Goal: Task Accomplishment & Management: Use online tool/utility

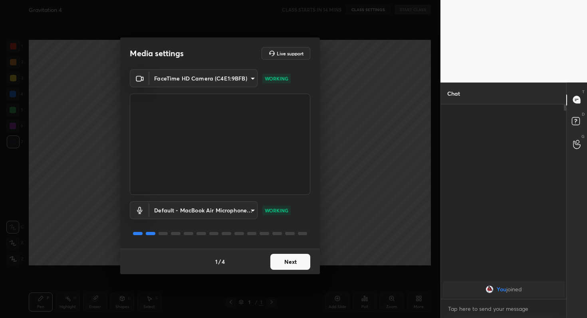
click at [300, 263] on button "Next" at bounding box center [290, 262] width 40 height 16
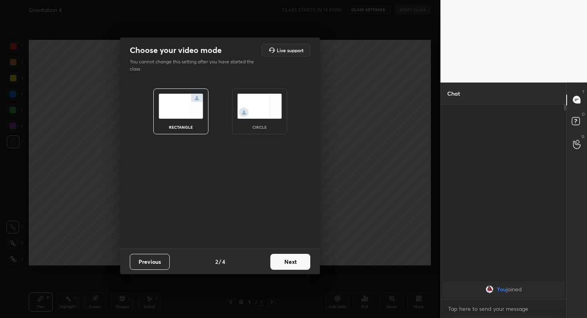
click at [300, 263] on button "Next" at bounding box center [290, 262] width 40 height 16
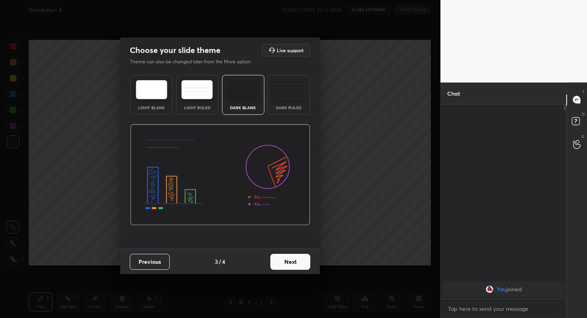
click at [300, 263] on button "Next" at bounding box center [290, 262] width 40 height 16
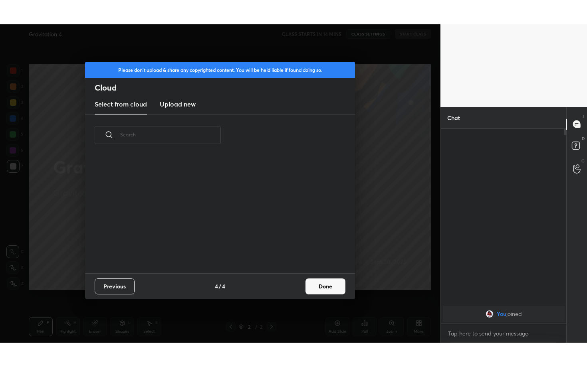
scroll to position [118, 256]
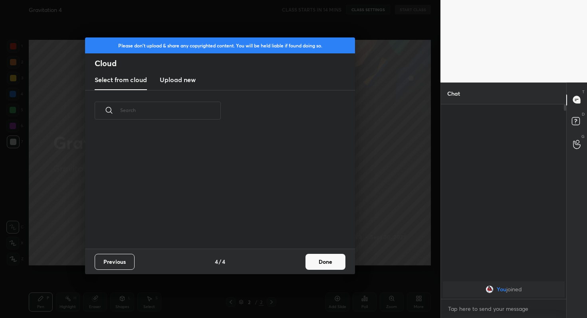
click at [320, 266] on button "Done" at bounding box center [325, 262] width 40 height 16
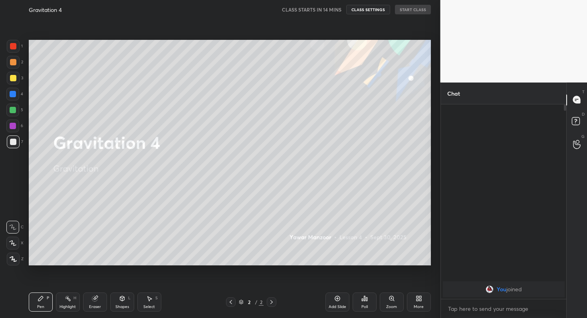
click at [320, 266] on div "Setting up your live class" at bounding box center [230, 152] width 408 height 267
click at [423, 298] on div "More" at bounding box center [419, 302] width 24 height 19
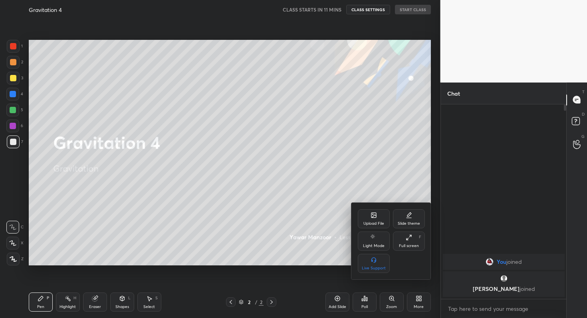
click at [415, 244] on div "Full screen" at bounding box center [409, 246] width 20 height 4
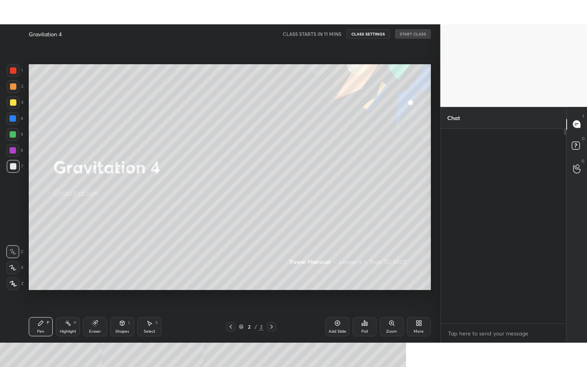
scroll to position [174, 123]
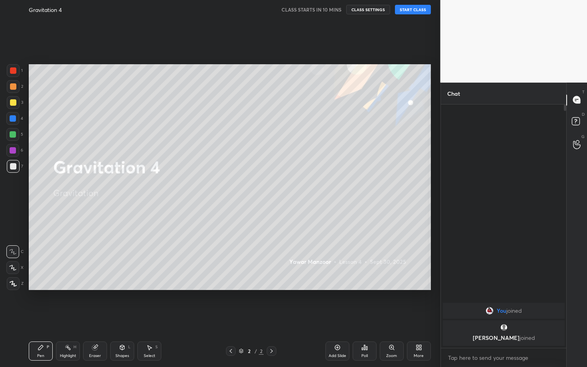
click at [416, 9] on button "START CLASS" at bounding box center [413, 10] width 36 height 10
click at [332, 10] on span "mute" at bounding box center [333, 10] width 11 height 6
click at [418, 318] on icon at bounding box center [417, 349] width 2 height 2
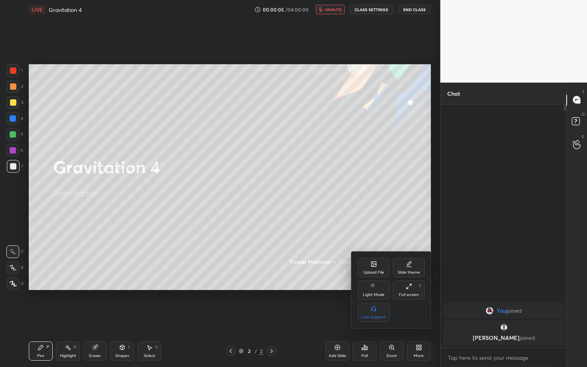
click at [363, 318] on div at bounding box center [293, 183] width 587 height 367
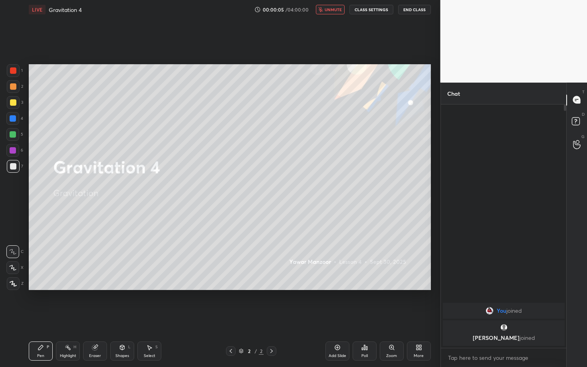
click at [363, 318] on div "Poll" at bounding box center [364, 351] width 24 height 19
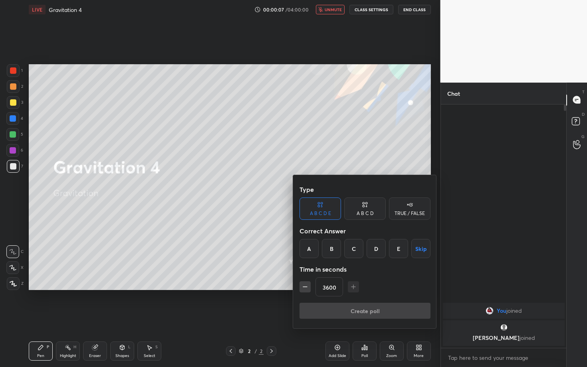
click at [416, 250] on button "Skip" at bounding box center [420, 248] width 19 height 19
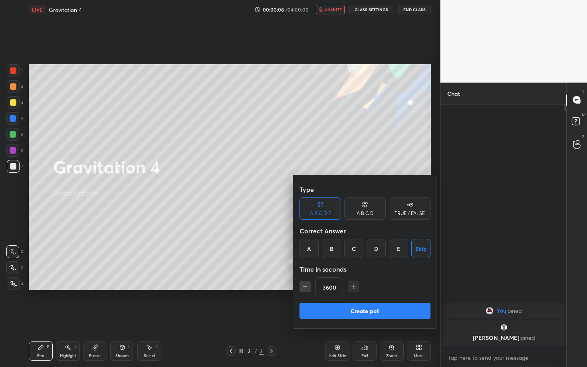
click at [389, 312] on button "Create poll" at bounding box center [364, 311] width 131 height 16
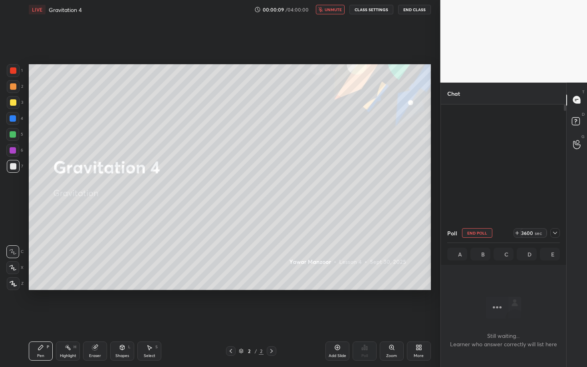
scroll to position [2, 3]
click at [556, 236] on icon at bounding box center [554, 233] width 6 height 6
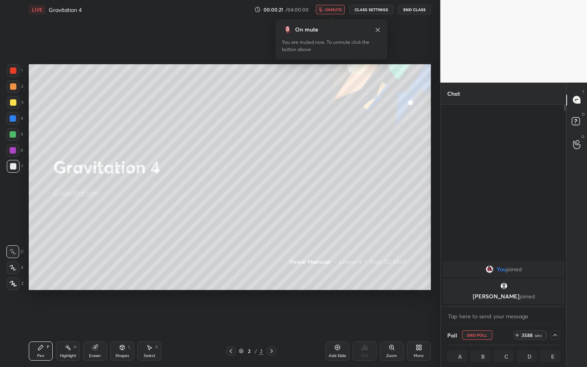
click at [206, 49] on div "Setting up your live class Poll for secs No correct answer Start poll" at bounding box center [230, 177] width 408 height 316
click at [406, 291] on div "Setting up your live class Poll for secs No correct answer Start poll" at bounding box center [230, 177] width 408 height 316
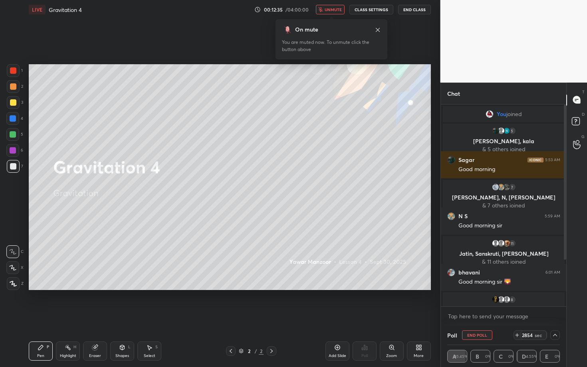
click at [485, 318] on button "End Poll" at bounding box center [477, 335] width 30 height 10
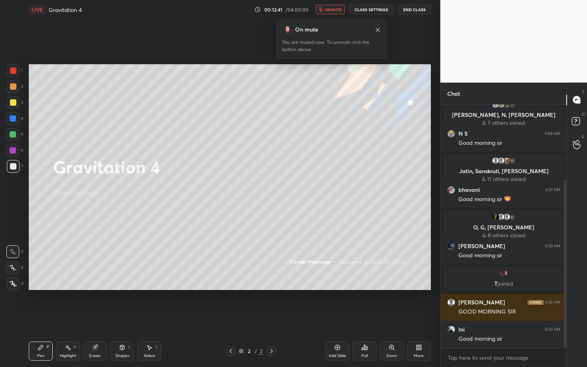
scroll to position [110, 0]
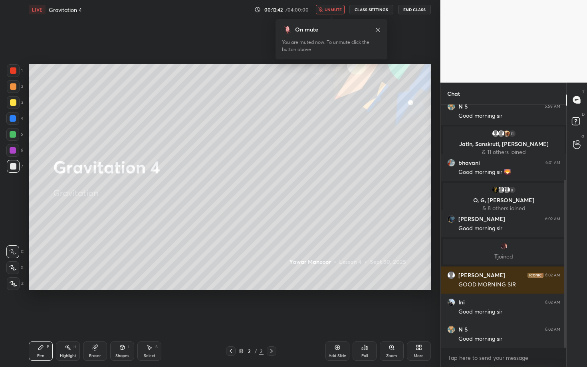
click at [328, 10] on span "unmute" at bounding box center [332, 10] width 17 height 6
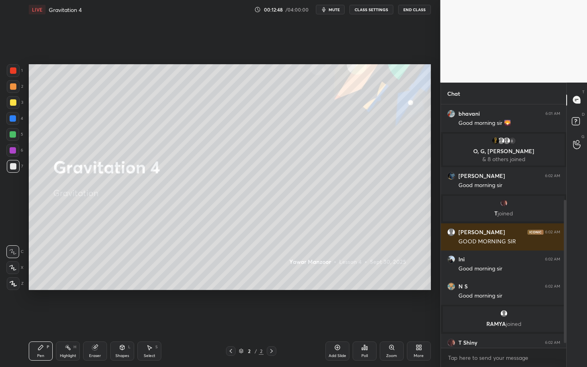
scroll to position [170, 0]
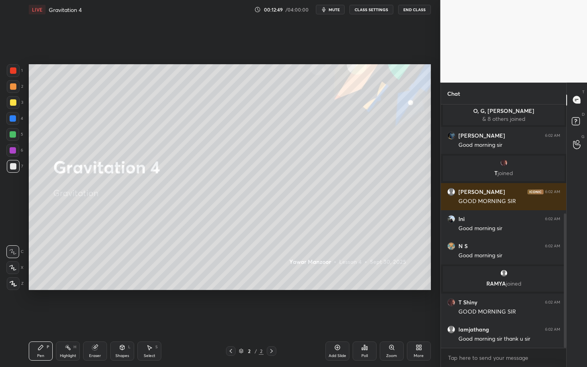
click at [16, 281] on icon at bounding box center [13, 284] width 7 height 6
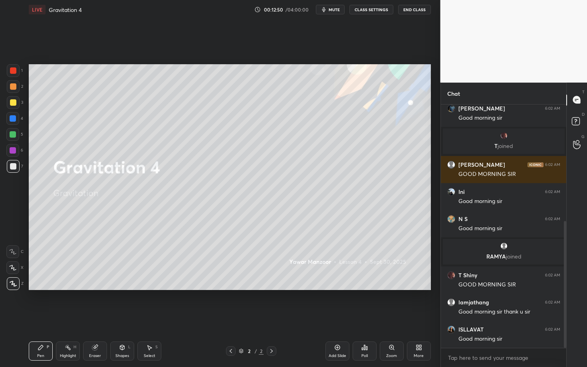
click at [416, 318] on icon at bounding box center [417, 346] width 2 height 2
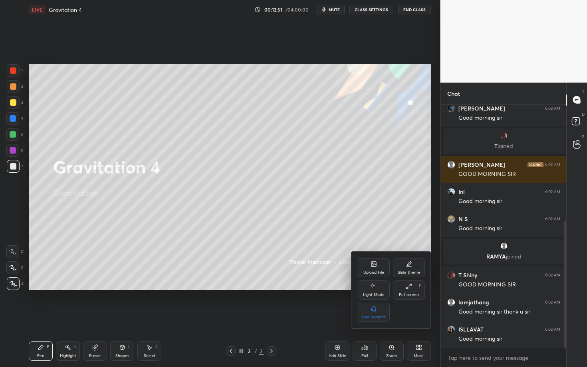
click at [381, 268] on div "Upload File" at bounding box center [374, 267] width 32 height 19
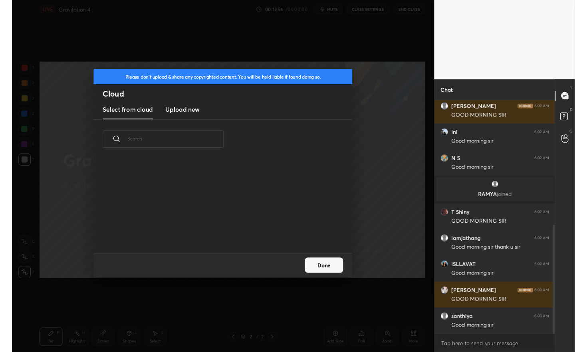
scroll to position [333, 0]
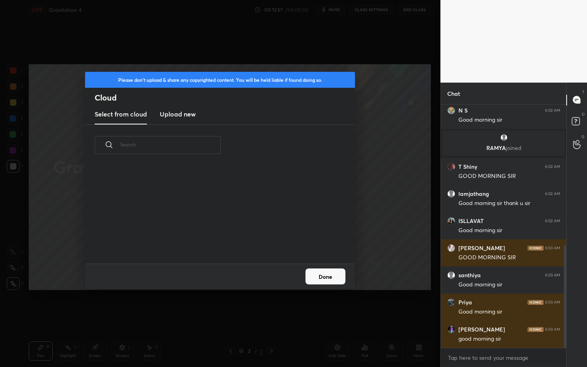
click at [173, 118] on h3 "Upload new" at bounding box center [178, 114] width 36 height 10
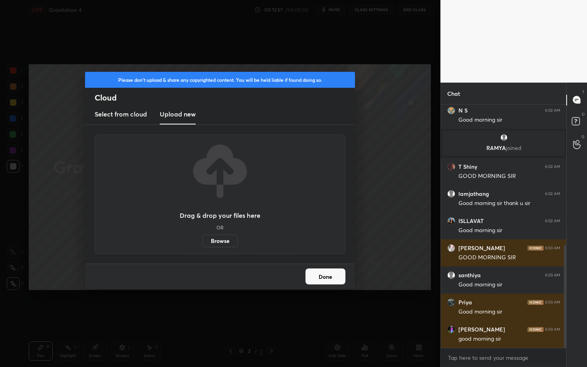
click at [182, 114] on h3 "Upload new" at bounding box center [178, 114] width 36 height 10
click at [229, 246] on label "Browse" at bounding box center [220, 241] width 36 height 13
click at [202, 246] on input "Browse" at bounding box center [202, 241] width 0 height 13
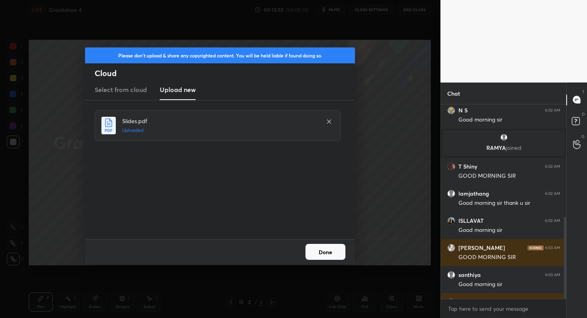
scroll to position [430, 0]
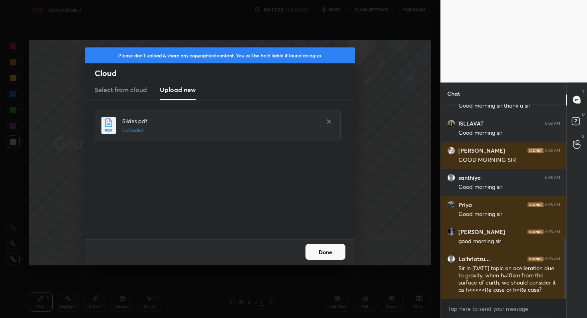
click at [329, 251] on button "Done" at bounding box center [325, 252] width 40 height 16
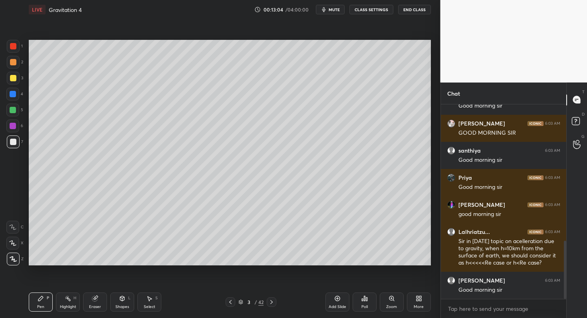
click at [415, 301] on div "More" at bounding box center [419, 302] width 24 height 19
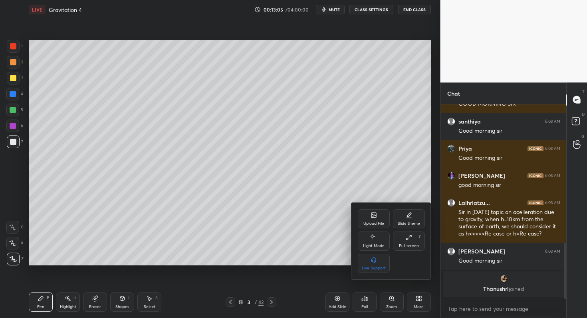
click at [401, 242] on div "Full screen F" at bounding box center [409, 241] width 32 height 19
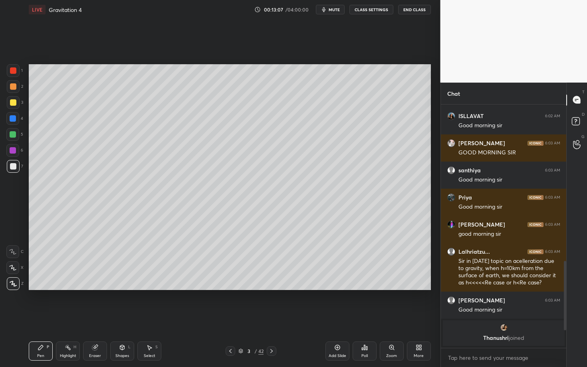
click at [16, 69] on div at bounding box center [13, 70] width 6 height 6
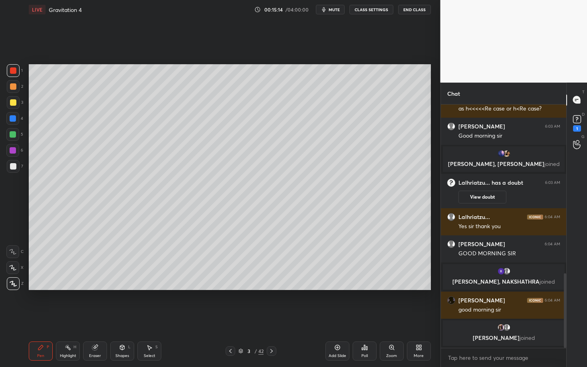
scroll to position [563, 0]
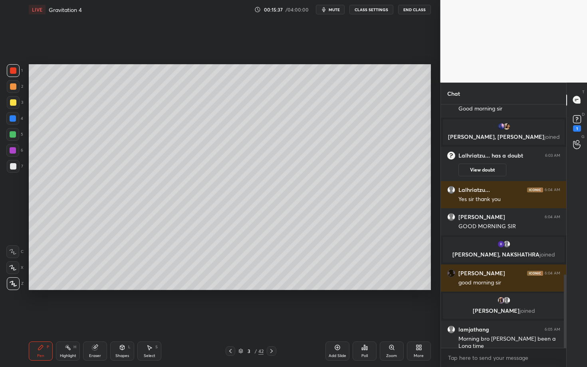
click at [18, 168] on div at bounding box center [13, 166] width 13 height 13
click at [96, 318] on div "Eraser" at bounding box center [95, 351] width 24 height 19
click at [38, 318] on icon at bounding box center [41, 347] width 6 height 6
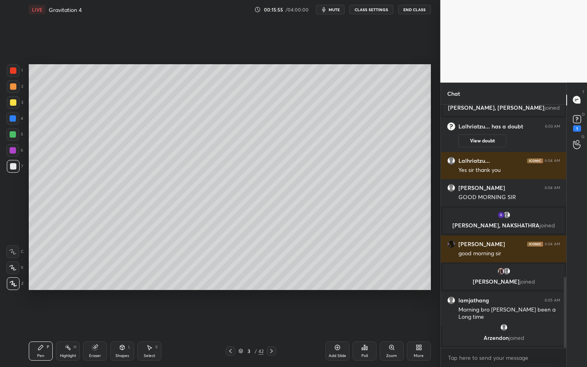
click at [119, 318] on div "Shapes" at bounding box center [122, 356] width 14 height 4
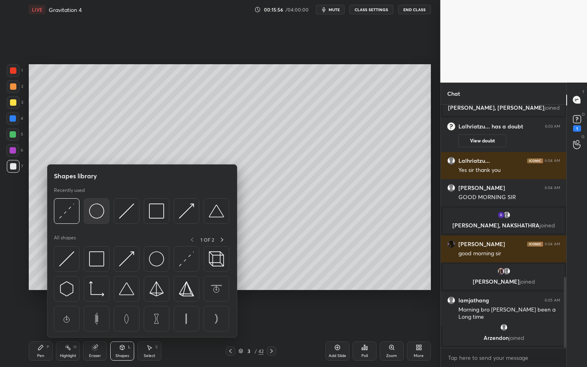
click at [98, 216] on img at bounding box center [96, 210] width 15 height 15
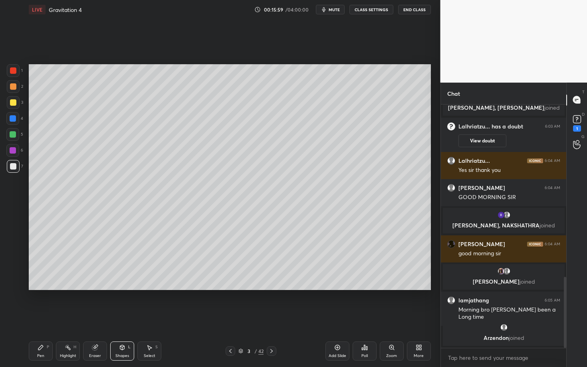
click at [41, 318] on icon at bounding box center [41, 347] width 6 height 6
click at [243, 318] on div "3 / 42" at bounding box center [250, 351] width 25 height 7
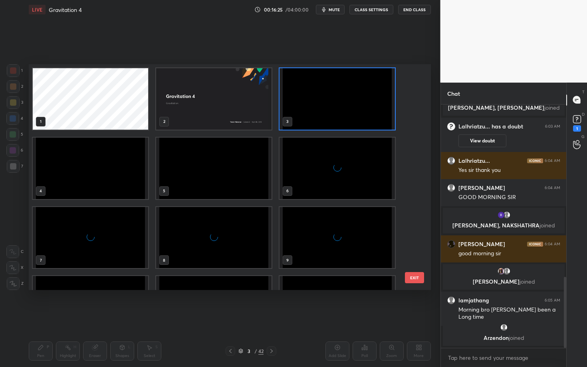
scroll to position [223, 397]
click at [333, 109] on img "grid" at bounding box center [336, 98] width 115 height 61
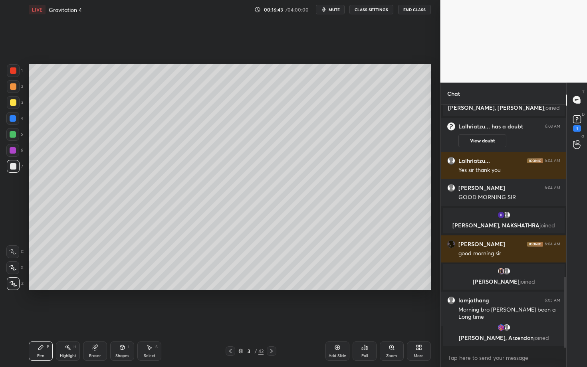
click at [295, 318] on div "3 / 42" at bounding box center [251, 351] width 148 height 10
click at [19, 138] on div "5" at bounding box center [14, 134] width 17 height 13
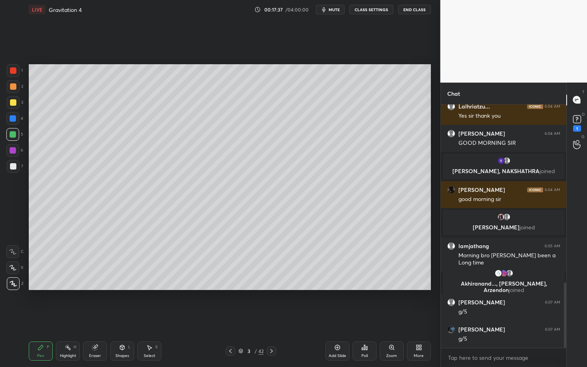
scroll to position [661, 0]
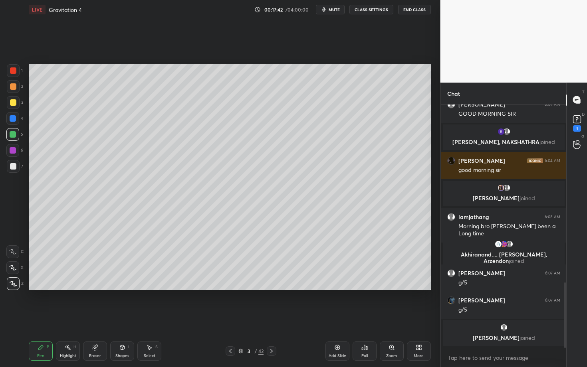
click at [48, 318] on div "Pen P" at bounding box center [41, 351] width 24 height 19
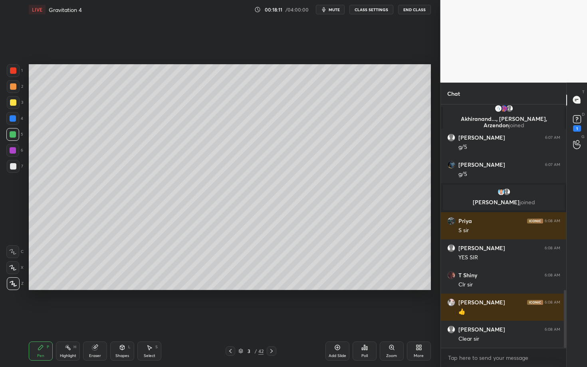
scroll to position [809, 0]
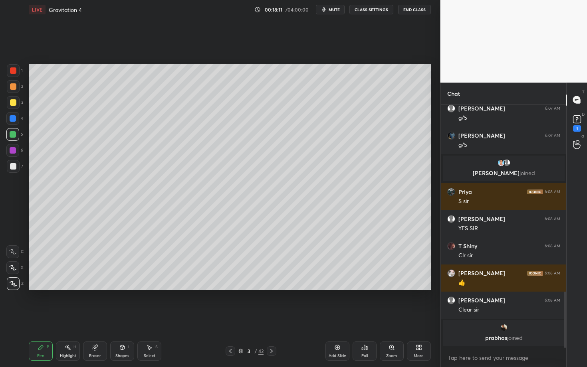
click at [273, 318] on icon at bounding box center [271, 351] width 6 height 6
click at [12, 71] on div at bounding box center [13, 70] width 6 height 6
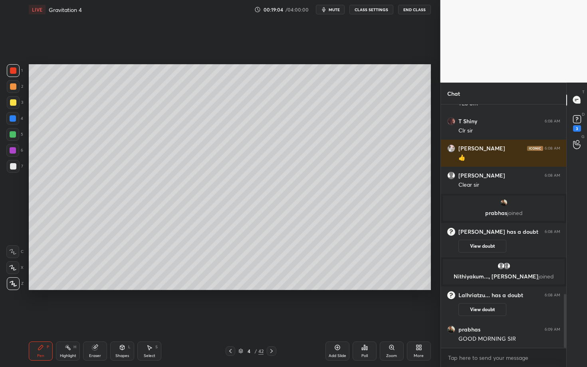
scroll to position [884, 0]
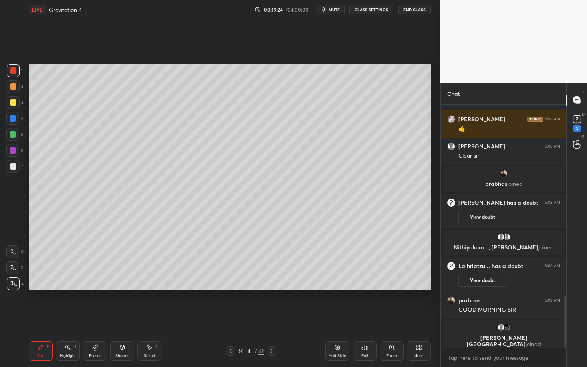
click at [151, 318] on div "Select S" at bounding box center [149, 351] width 24 height 19
click at [247, 316] on div "0 ° Undo Copy Duplicate Duplicate to new slide Delete Setting up your live clas…" at bounding box center [230, 177] width 408 height 316
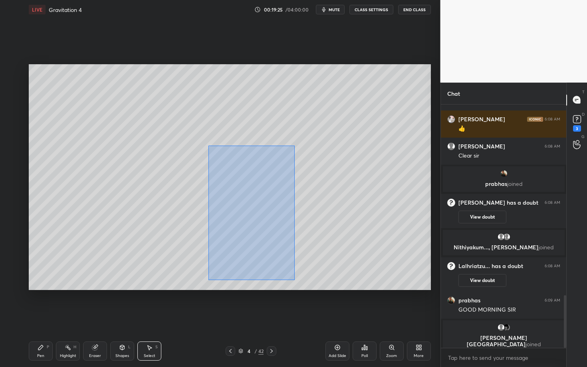
drag, startPoint x: 219, startPoint y: 202, endPoint x: 294, endPoint y: 278, distance: 107.5
click at [294, 278] on div "0 ° Undo Copy Duplicate Duplicate to new slide Delete" at bounding box center [230, 177] width 402 height 226
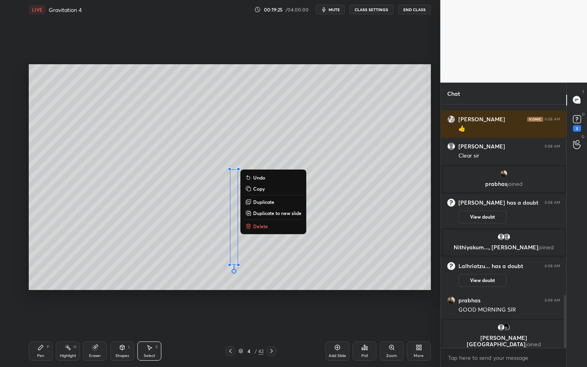
click at [278, 223] on button "Delete" at bounding box center [272, 226] width 59 height 10
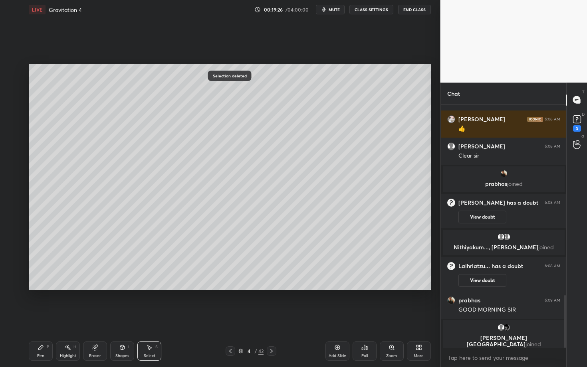
click at [43, 318] on icon at bounding box center [41, 347] width 6 height 6
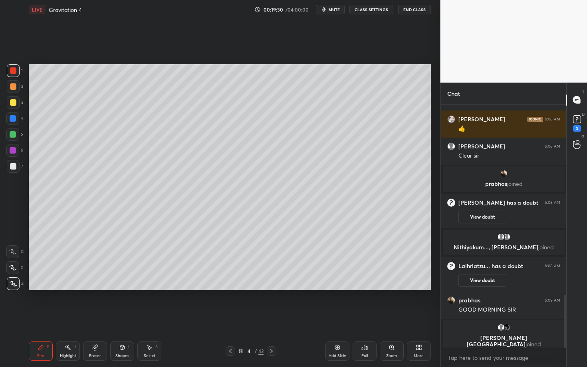
click at [36, 318] on div "Pen P" at bounding box center [41, 351] width 24 height 19
click at [13, 166] on div at bounding box center [13, 166] width 6 height 6
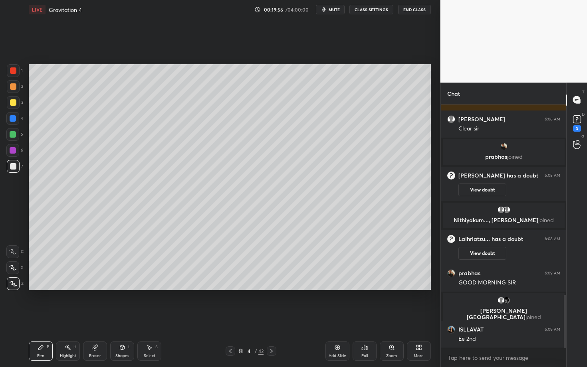
scroll to position [901, 0]
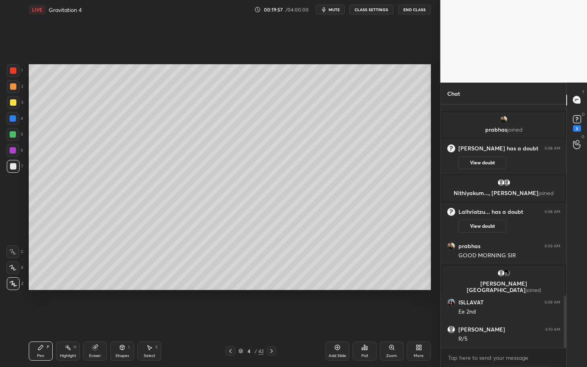
click at [196, 318] on div "Pen P Highlight H Eraser Shapes L Select S 4 / 42 Add Slide Poll Zoom More" at bounding box center [230, 351] width 402 height 32
click at [431, 198] on div "Setting up your live class Poll for secs No correct answer Start poll" at bounding box center [230, 177] width 408 height 316
click at [231, 318] on div at bounding box center [230, 351] width 10 height 10
click at [273, 318] on icon at bounding box center [271, 351] width 6 height 6
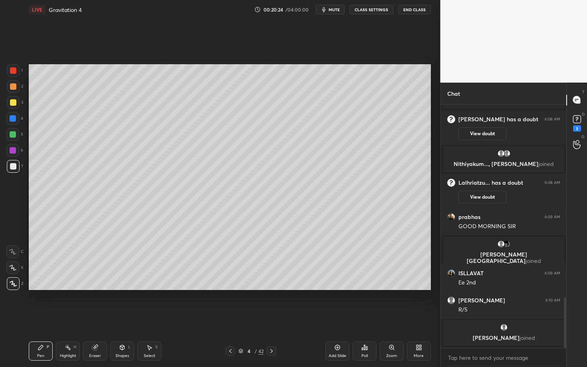
click at [60, 318] on div "Highlight H" at bounding box center [68, 351] width 24 height 19
click at [36, 318] on div "Pen P" at bounding box center [41, 351] width 24 height 19
click at [41, 318] on icon at bounding box center [40, 347] width 5 height 5
click at [12, 118] on div at bounding box center [13, 118] width 6 height 6
click at [67, 318] on rect at bounding box center [69, 348] width 4 height 4
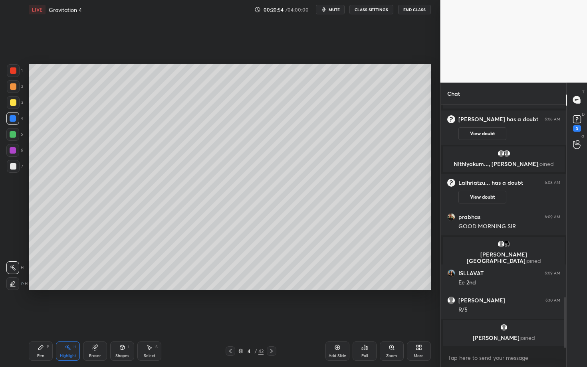
click at [46, 318] on div "Pen P" at bounding box center [41, 351] width 24 height 19
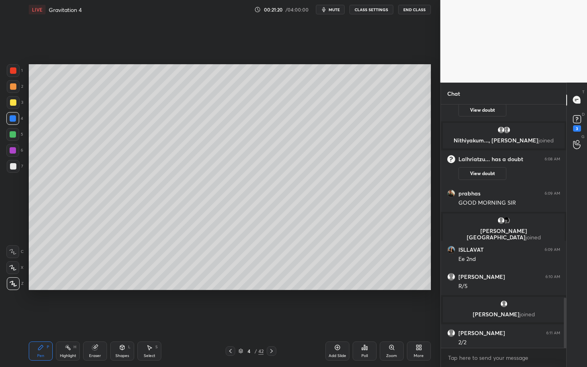
scroll to position [933, 0]
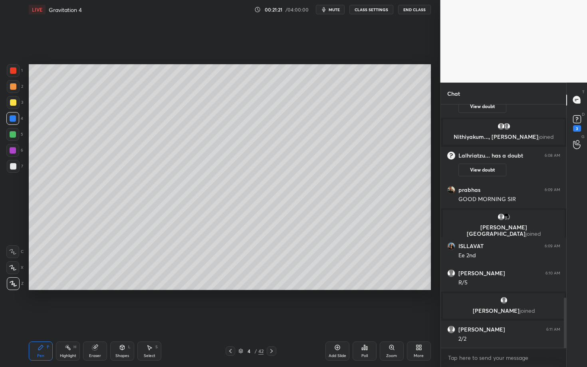
click at [69, 318] on icon at bounding box center [68, 347] width 6 height 6
click at [51, 318] on div "Pen P" at bounding box center [41, 351] width 24 height 19
click at [12, 150] on div at bounding box center [13, 150] width 6 height 6
click at [124, 318] on div "Shapes" at bounding box center [122, 356] width 14 height 4
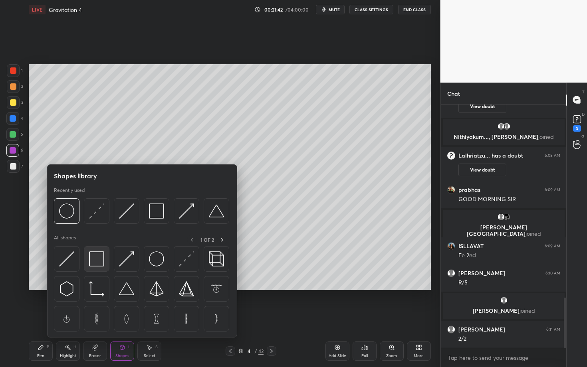
click at [96, 259] on img at bounding box center [96, 258] width 15 height 15
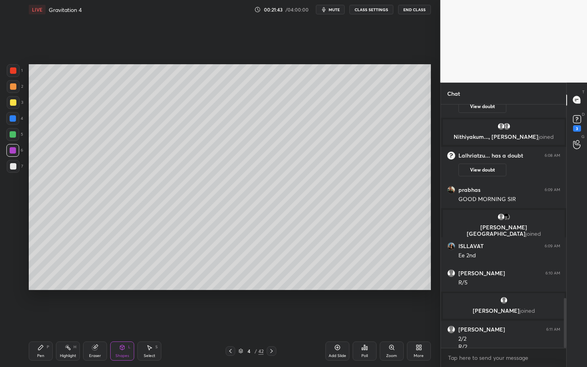
scroll to position [941, 0]
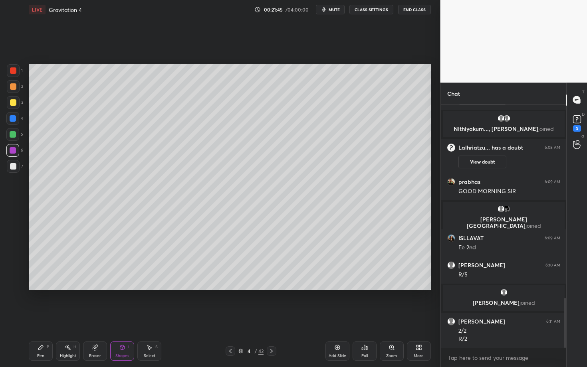
click at [35, 318] on div "Pen P" at bounding box center [41, 351] width 24 height 19
click at [13, 166] on div at bounding box center [13, 166] width 6 height 6
click at [13, 87] on div at bounding box center [13, 86] width 6 height 6
click at [147, 318] on div "Select S" at bounding box center [149, 351] width 24 height 19
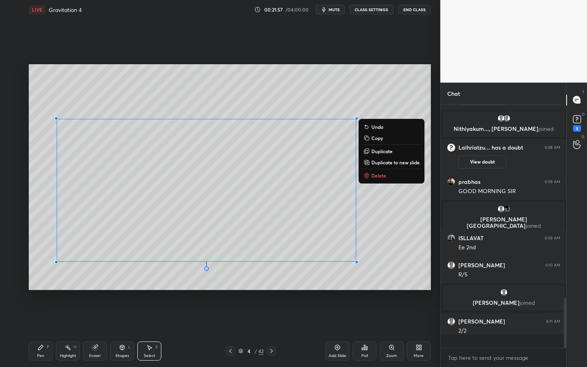
drag, startPoint x: 51, startPoint y: 133, endPoint x: 371, endPoint y: 290, distance: 356.9
click at [371, 289] on div "0 ° Undo Copy Duplicate Duplicate to new slide Delete" at bounding box center [230, 177] width 402 height 226
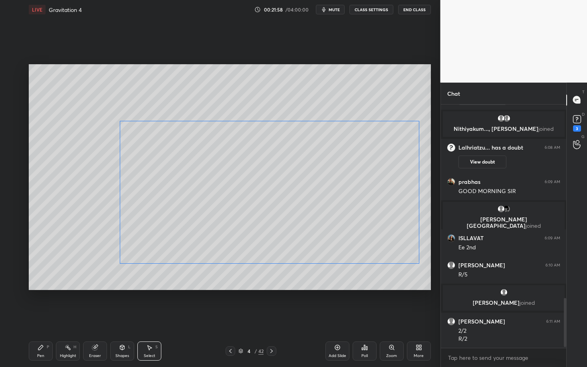
drag, startPoint x: 147, startPoint y: 216, endPoint x: 210, endPoint y: 218, distance: 63.1
click at [210, 218] on div "0 ° Undo Copy Duplicate Duplicate to new slide Delete" at bounding box center [230, 177] width 402 height 226
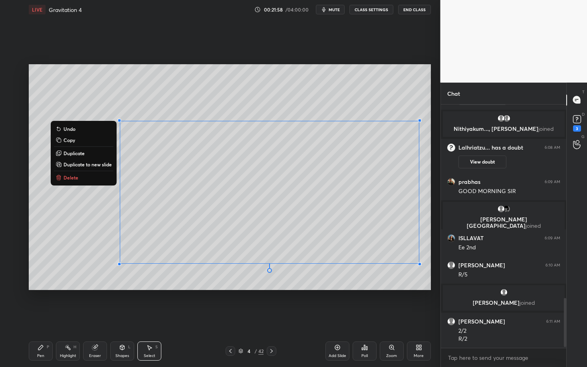
click at [36, 318] on div "Pen P" at bounding box center [41, 351] width 24 height 19
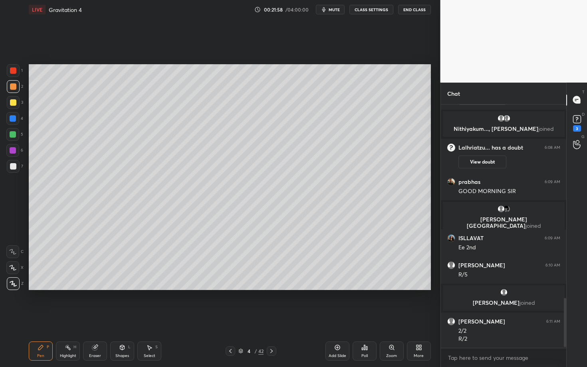
click at [38, 318] on div "Pen P" at bounding box center [41, 351] width 24 height 19
click at [158, 291] on div "Setting up your live class Poll for secs No correct answer Start poll" at bounding box center [230, 177] width 408 height 316
click at [67, 318] on div "Highlight H" at bounding box center [68, 351] width 24 height 19
click at [60, 318] on div "Highlight H" at bounding box center [68, 351] width 24 height 19
click at [272, 318] on icon at bounding box center [271, 351] width 6 height 6
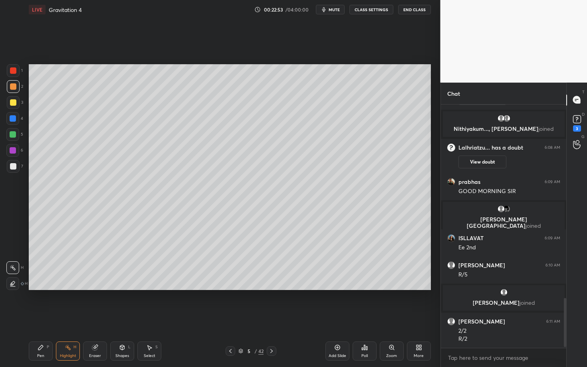
click at [44, 318] on div "Pen P" at bounding box center [41, 351] width 24 height 19
click at [16, 89] on div at bounding box center [13, 86] width 13 height 13
click at [13, 70] on div at bounding box center [13, 70] width 6 height 6
click at [15, 87] on div at bounding box center [13, 86] width 6 height 6
click at [126, 318] on div "Shapes L" at bounding box center [122, 351] width 24 height 19
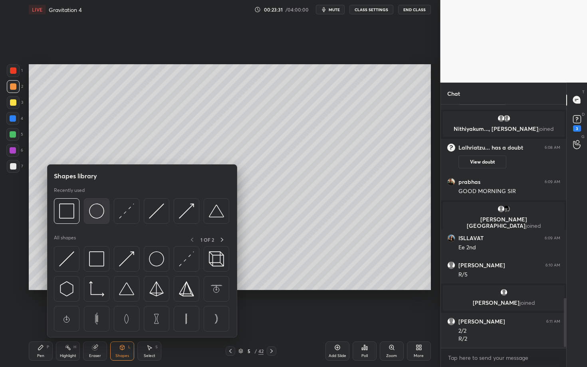
click at [103, 213] on img at bounding box center [96, 210] width 15 height 15
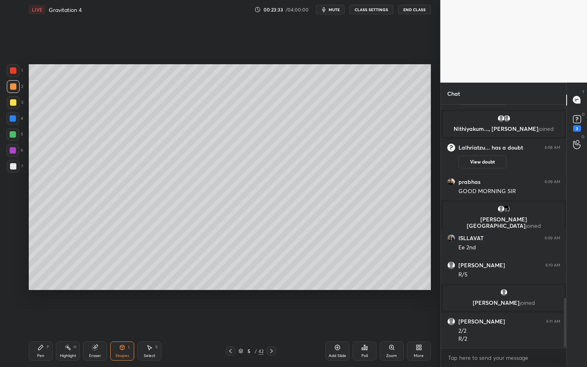
click at [125, 318] on div "Shapes L" at bounding box center [122, 351] width 24 height 19
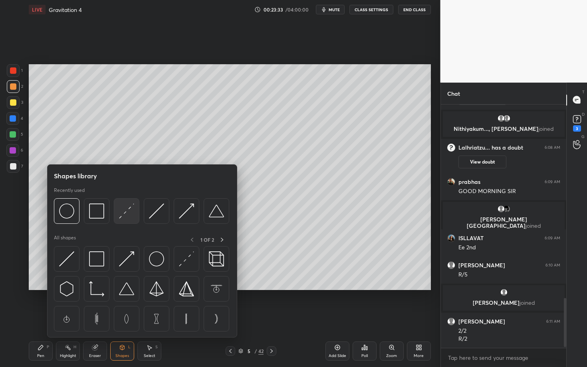
click at [127, 211] on img at bounding box center [126, 210] width 15 height 15
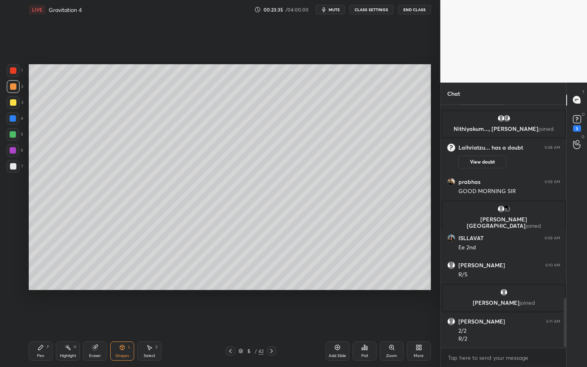
click at [42, 318] on div "Pen P" at bounding box center [41, 351] width 24 height 19
click at [67, 318] on div "Highlight H" at bounding box center [68, 351] width 24 height 19
click at [43, 318] on icon at bounding box center [41, 347] width 6 height 6
click at [130, 318] on div "Setting up your live class Poll for secs No correct answer Start poll" at bounding box center [230, 177] width 408 height 316
click at [12, 166] on div at bounding box center [13, 166] width 6 height 6
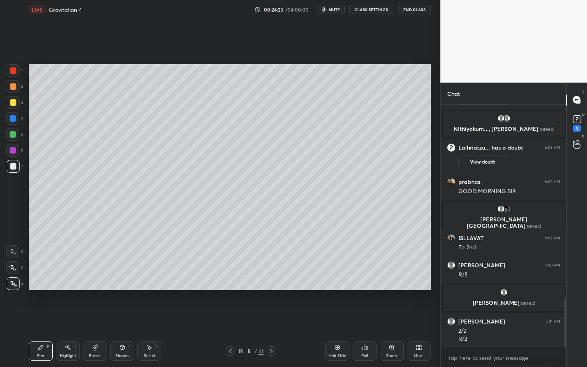
click at [66, 318] on div "Highlight H" at bounding box center [68, 351] width 24 height 19
click at [41, 318] on div "Pen P" at bounding box center [41, 351] width 24 height 19
click at [73, 318] on div "H" at bounding box center [74, 347] width 3 height 4
click at [37, 318] on div "Pen P" at bounding box center [41, 351] width 24 height 19
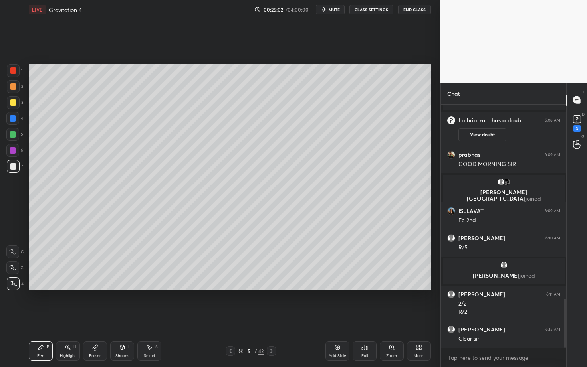
click at [230, 318] on icon at bounding box center [230, 351] width 6 height 6
click at [66, 318] on div "Highlight" at bounding box center [68, 356] width 16 height 4
click at [36, 318] on div "Pen P" at bounding box center [41, 351] width 24 height 19
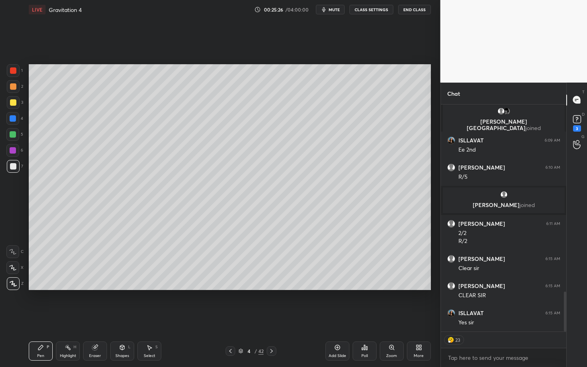
scroll to position [1066, 0]
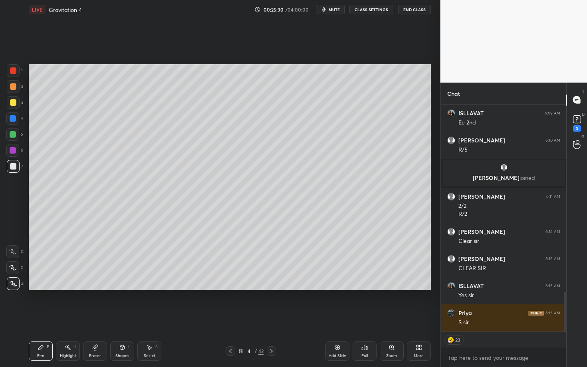
click at [272, 318] on icon at bounding box center [271, 351] width 2 height 4
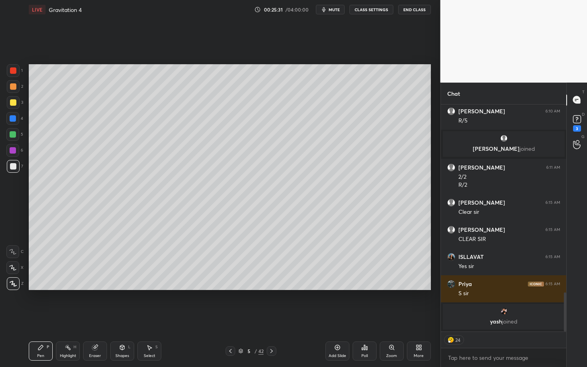
click at [147, 318] on div "Select S" at bounding box center [149, 351] width 24 height 19
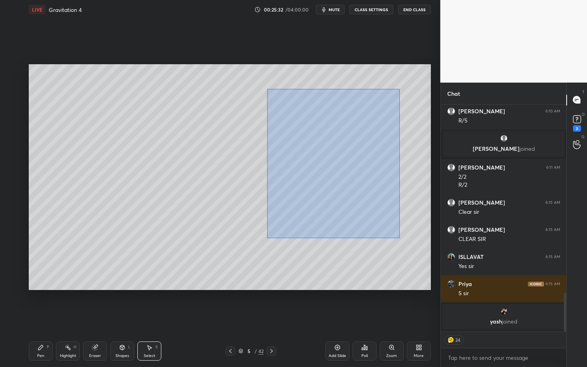
drag, startPoint x: 271, startPoint y: 100, endPoint x: 420, endPoint y: 251, distance: 212.2
click at [420, 251] on div "0 ° Undo Copy Duplicate Duplicate to new slide Delete" at bounding box center [230, 177] width 402 height 226
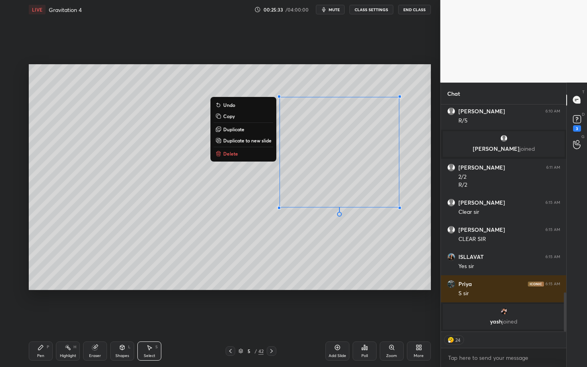
click at [239, 156] on button "Delete" at bounding box center [242, 154] width 59 height 10
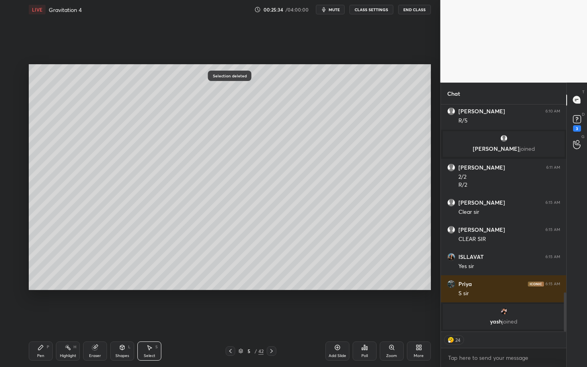
click at [272, 318] on icon at bounding box center [271, 351] width 6 height 6
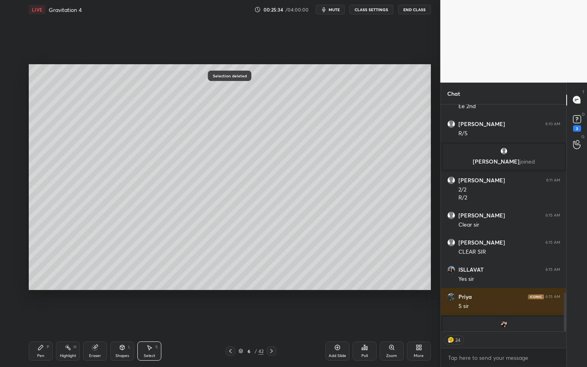
click at [126, 318] on div "Shapes L" at bounding box center [122, 351] width 24 height 19
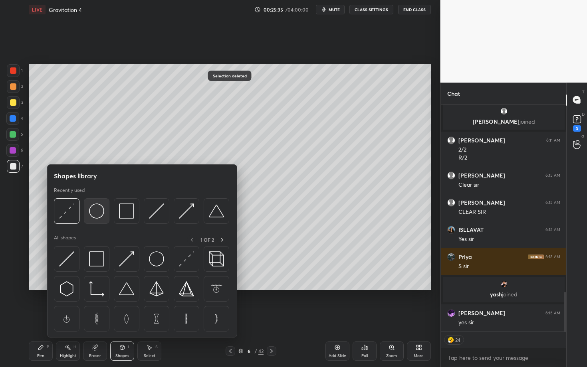
click at [95, 213] on img at bounding box center [96, 210] width 15 height 15
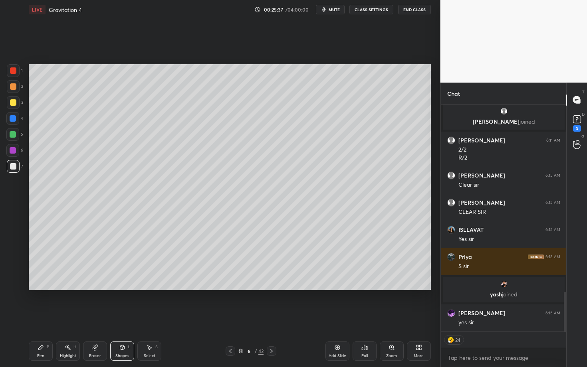
click at [12, 146] on div at bounding box center [12, 150] width 13 height 13
click at [43, 318] on icon at bounding box center [41, 347] width 6 height 6
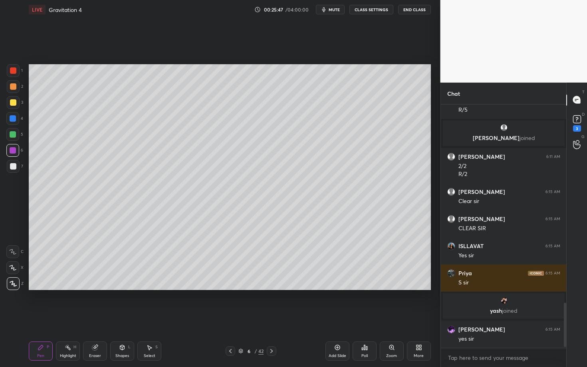
scroll to position [1100, 0]
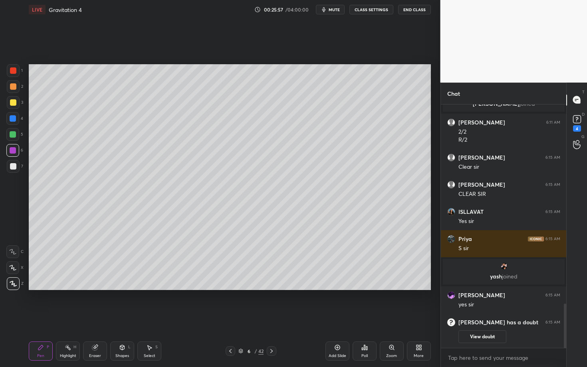
click at [16, 166] on div at bounding box center [13, 166] width 6 height 6
click at [13, 84] on div at bounding box center [13, 86] width 6 height 6
click at [71, 318] on div "Highlight H" at bounding box center [68, 351] width 24 height 19
click at [227, 318] on div at bounding box center [230, 351] width 10 height 10
click at [231, 318] on icon at bounding box center [230, 351] width 6 height 6
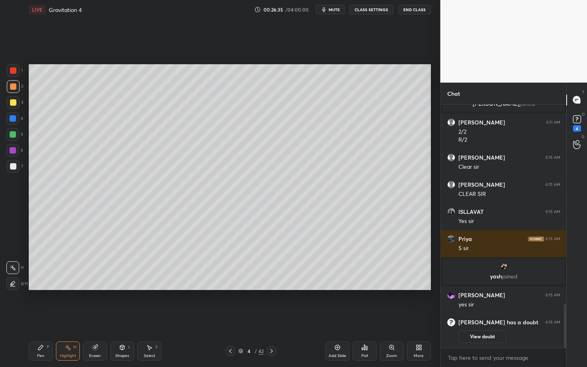
scroll to position [2, 3]
click at [273, 318] on icon at bounding box center [271, 351] width 6 height 6
click at [270, 318] on icon at bounding box center [271, 351] width 6 height 6
click at [153, 318] on div "Select" at bounding box center [150, 356] width 12 height 4
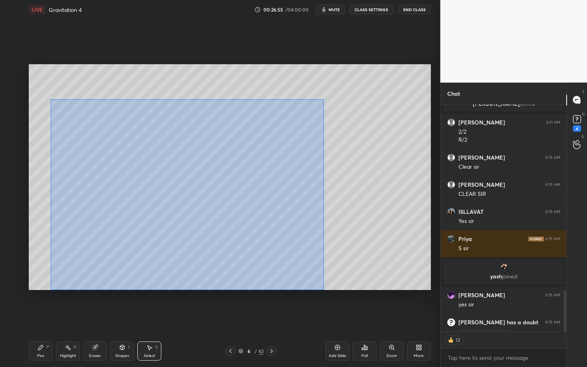
drag, startPoint x: 112, startPoint y: 191, endPoint x: 326, endPoint y: 290, distance: 235.7
click at [326, 290] on div "0 ° Undo Copy Duplicate Duplicate to new slide Delete Setting up your live clas…" at bounding box center [230, 177] width 408 height 316
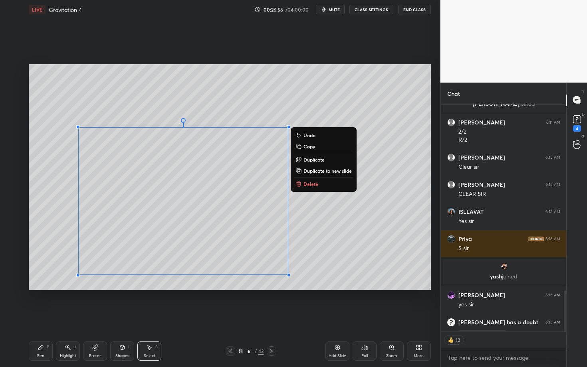
click at [310, 181] on p "Delete" at bounding box center [310, 184] width 15 height 6
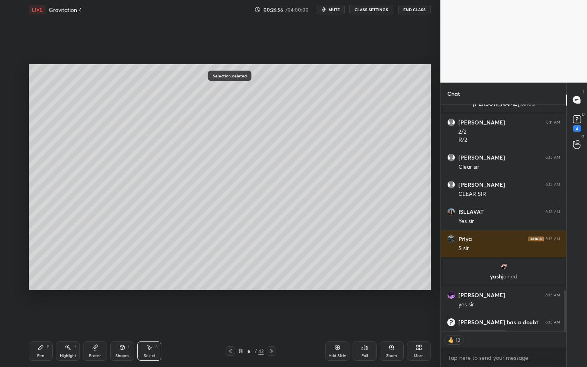
click at [30, 318] on div "Pen P Highlight H Eraser Shapes L Select S 6 / 42 Add Slide Poll Zoom More" at bounding box center [230, 351] width 402 height 32
click at [45, 318] on div "Pen P" at bounding box center [41, 351] width 24 height 19
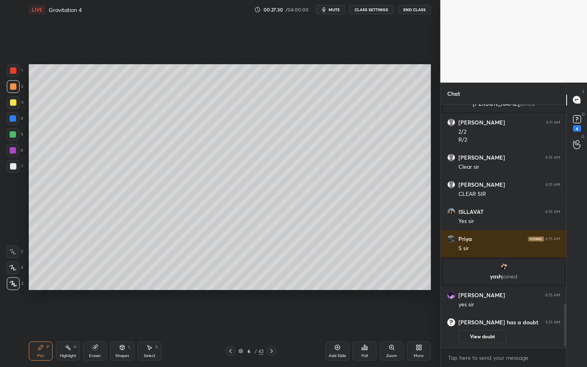
click at [14, 168] on div at bounding box center [13, 166] width 13 height 13
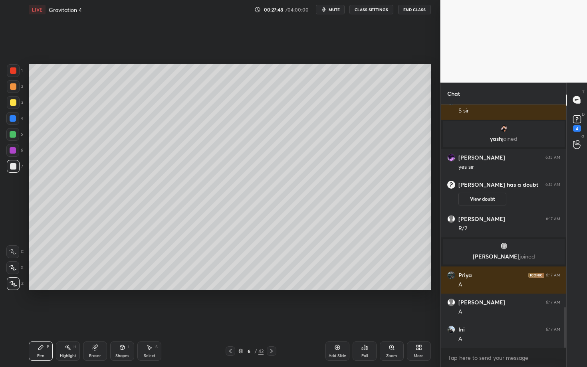
scroll to position [1235, 0]
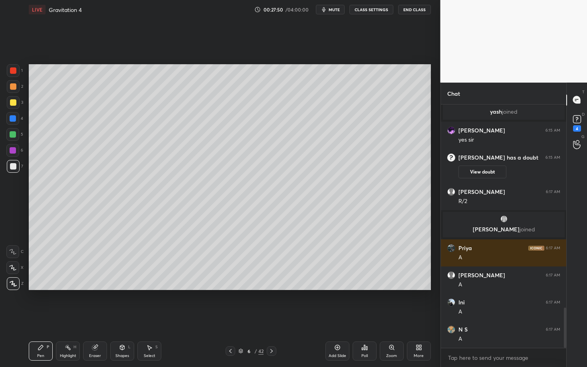
click at [13, 120] on div at bounding box center [13, 118] width 6 height 6
click at [148, 318] on icon at bounding box center [149, 347] width 6 height 6
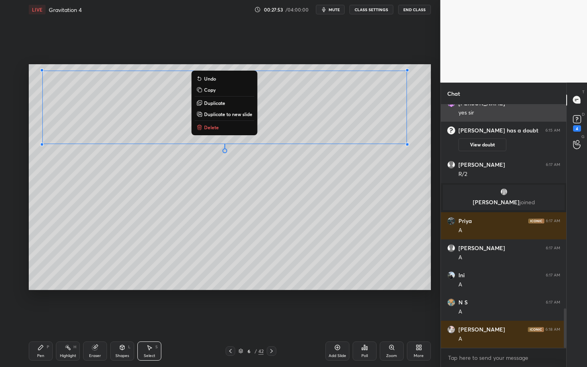
drag, startPoint x: 45, startPoint y: 86, endPoint x: 444, endPoint y: 113, distance: 399.5
click at [444, 113] on div "1 2 3 4 5 6 7 C X Z C X Z E E Erase all H H LIVE Gravitation 4 00:27:53 / 04:00…" at bounding box center [293, 183] width 587 height 367
click at [263, 243] on div "0 ° Undo Copy Duplicate Duplicate to new slide Delete" at bounding box center [230, 177] width 402 height 226
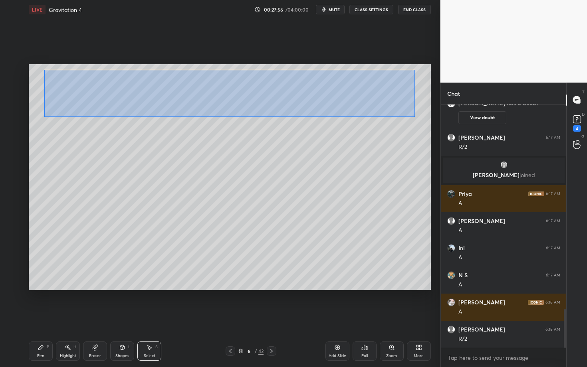
drag, startPoint x: 47, startPoint y: 79, endPoint x: 414, endPoint y: 117, distance: 368.6
click at [414, 117] on div "0 ° Undo Copy Duplicate Duplicate to new slide Delete" at bounding box center [230, 177] width 402 height 226
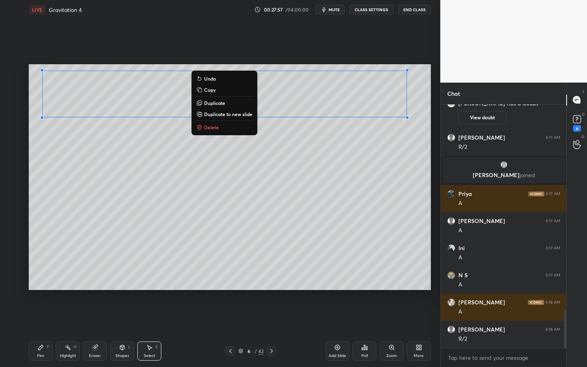
click at [212, 101] on p "Duplicate" at bounding box center [214, 103] width 21 height 6
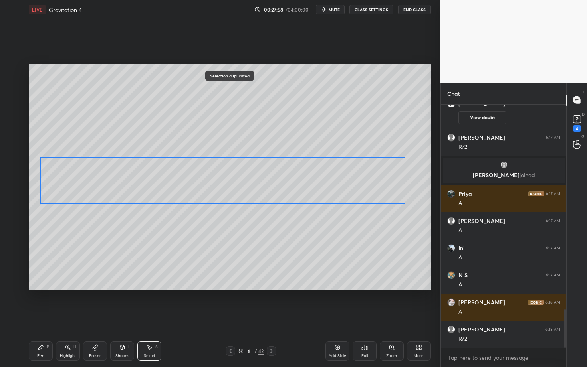
drag, startPoint x: 174, startPoint y: 101, endPoint x: 164, endPoint y: 179, distance: 78.5
click at [163, 179] on div "0 ° Undo Copy Duplicate Duplicate to new slide Delete" at bounding box center [230, 177] width 402 height 226
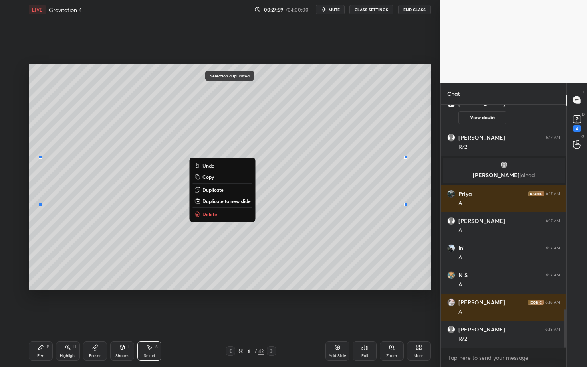
click at [36, 318] on div "Pen P" at bounding box center [41, 351] width 24 height 19
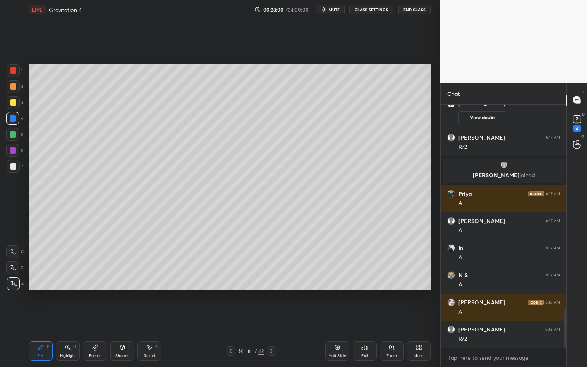
click at [67, 318] on div "Highlight H" at bounding box center [68, 351] width 24 height 19
click at [89, 318] on div "Eraser" at bounding box center [95, 351] width 24 height 19
click at [43, 318] on div "Pen P" at bounding box center [41, 351] width 24 height 19
click at [154, 318] on div "Select S" at bounding box center [149, 351] width 24 height 19
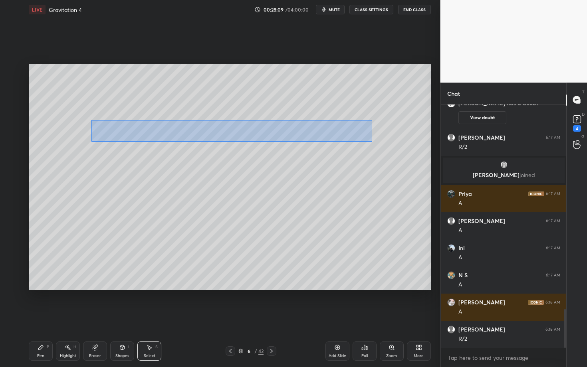
drag, startPoint x: 141, startPoint y: 139, endPoint x: 371, endPoint y: 141, distance: 230.6
click at [371, 141] on div "0 ° Undo Copy Duplicate Duplicate to new slide Delete" at bounding box center [230, 177] width 402 height 226
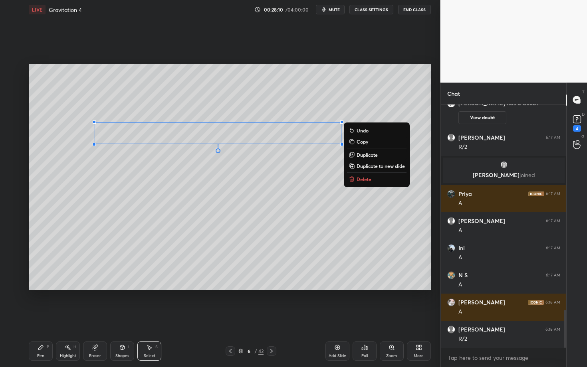
scroll to position [1316, 0]
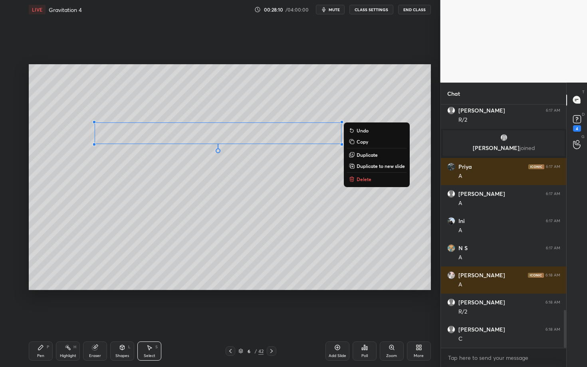
click at [366, 155] on p "Duplicate" at bounding box center [366, 155] width 21 height 6
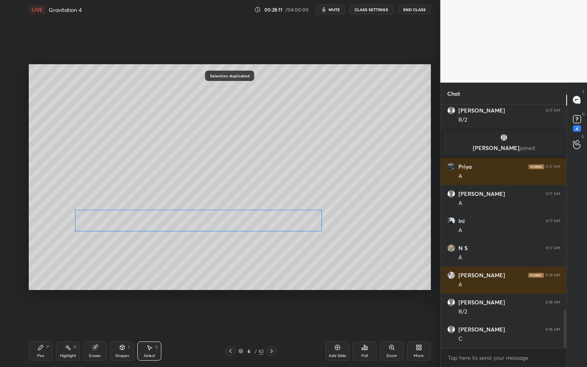
drag, startPoint x: 208, startPoint y: 161, endPoint x: 184, endPoint y: 223, distance: 66.5
click at [184, 223] on div "0 ° Undo Copy Duplicate Duplicate to new slide Delete" at bounding box center [230, 177] width 402 height 226
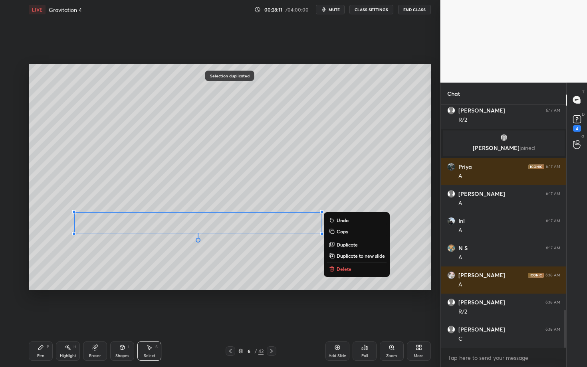
click at [37, 318] on div "Pen P" at bounding box center [41, 351] width 24 height 19
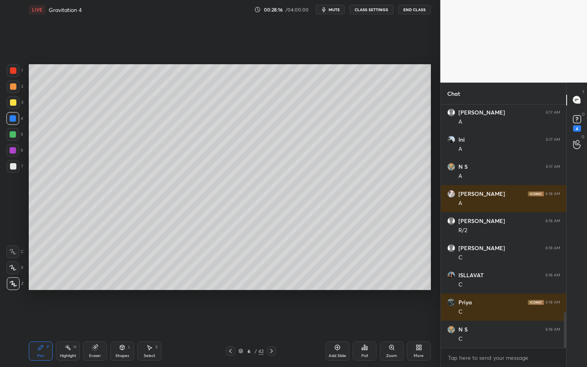
scroll to position [1424, 0]
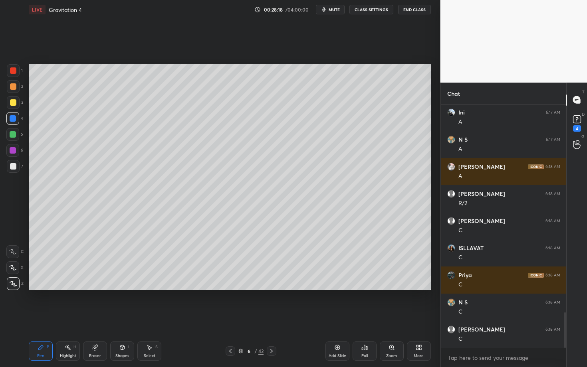
click at [69, 318] on div "Highlight H" at bounding box center [68, 351] width 24 height 19
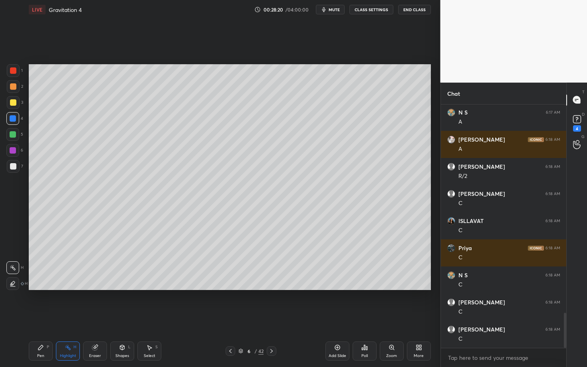
click at [157, 318] on div "Select S" at bounding box center [149, 351] width 24 height 19
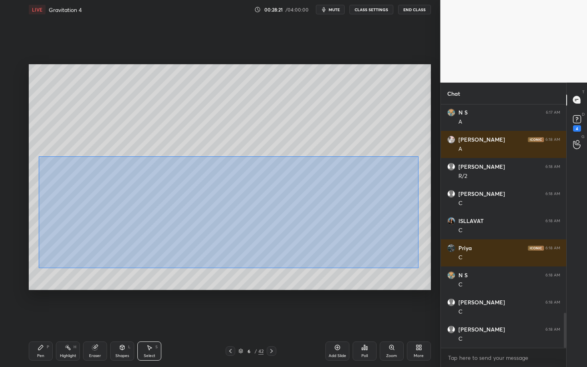
drag, startPoint x: 39, startPoint y: 157, endPoint x: 424, endPoint y: 269, distance: 400.5
click at [424, 268] on div "0 ° Undo Copy Duplicate Duplicate to new slide Delete" at bounding box center [230, 177] width 402 height 226
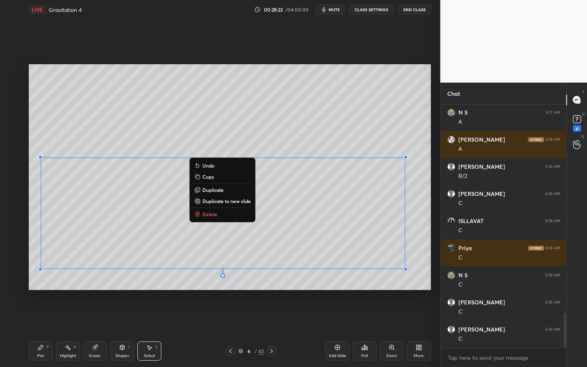
click at [211, 178] on p "Copy" at bounding box center [208, 177] width 12 height 6
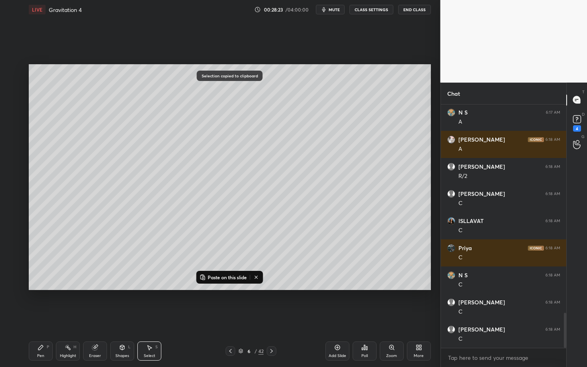
click at [272, 318] on icon at bounding box center [271, 351] width 6 height 6
click at [222, 276] on p "Paste on this slide" at bounding box center [226, 277] width 39 height 6
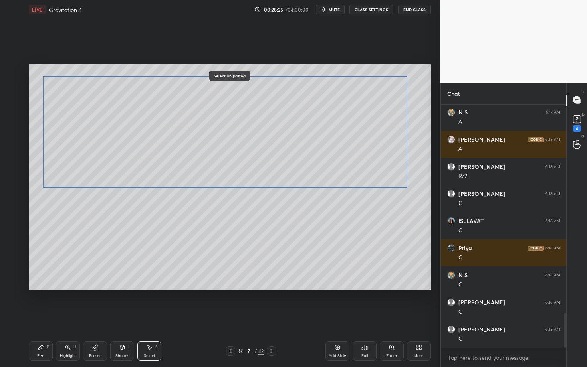
drag, startPoint x: 149, startPoint y: 193, endPoint x: 151, endPoint y: 127, distance: 66.3
click at [151, 127] on div "0 ° Undo Copy Paste here Duplicate Duplicate to new slide Delete" at bounding box center [230, 177] width 402 height 226
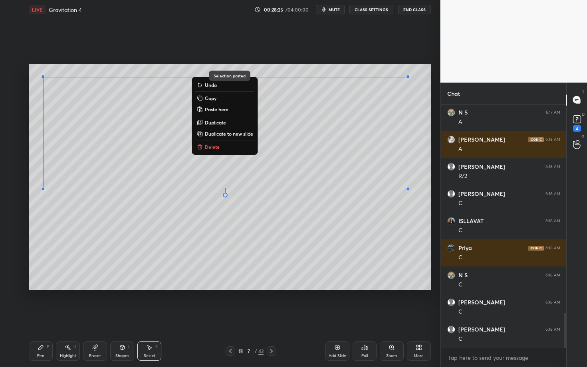
click at [134, 234] on div "0 ° Undo Copy Paste here Duplicate Duplicate to new slide Delete" at bounding box center [230, 177] width 402 height 226
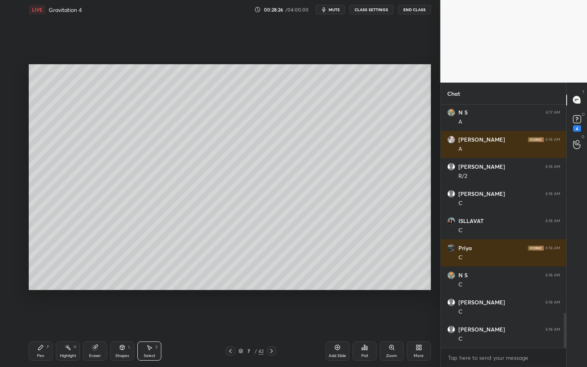
click at [97, 318] on icon at bounding box center [95, 347] width 6 height 6
click at [147, 318] on icon at bounding box center [149, 347] width 6 height 6
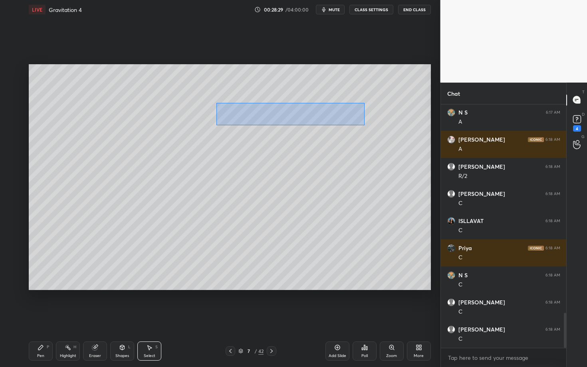
drag, startPoint x: 216, startPoint y: 103, endPoint x: 364, endPoint y: 125, distance: 149.3
click at [364, 125] on div "0 ° Undo Copy Paste here Duplicate Duplicate to new slide Delete" at bounding box center [230, 177] width 402 height 226
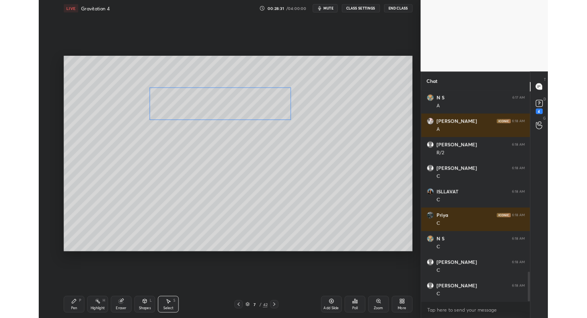
scroll to position [1481, 0]
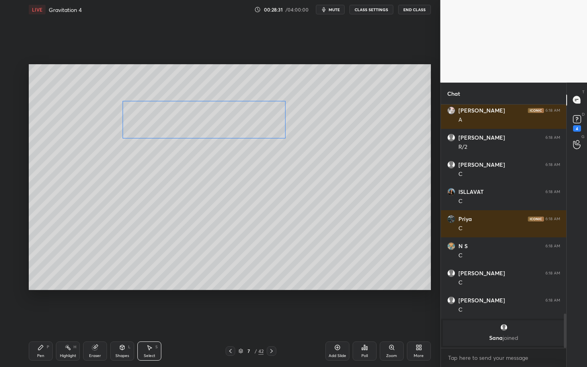
drag, startPoint x: 281, startPoint y: 113, endPoint x: 237, endPoint y: 114, distance: 43.9
click at [237, 115] on div "0 ° Undo Copy Paste here Duplicate Duplicate to new slide Delete" at bounding box center [230, 177] width 402 height 226
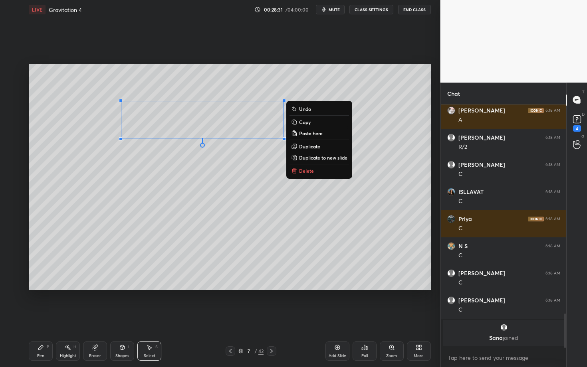
click at [200, 205] on div "0 ° Undo Copy Paste here Duplicate Duplicate to new slide Delete" at bounding box center [230, 177] width 402 height 226
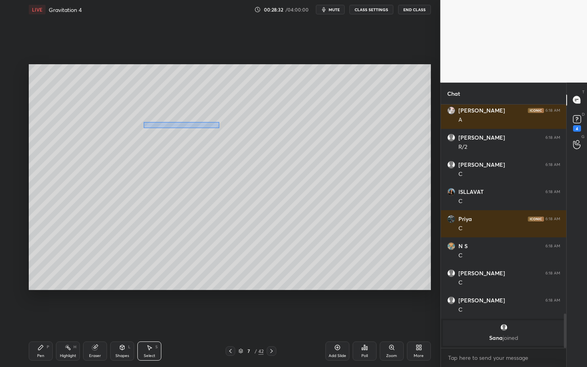
drag, startPoint x: 160, startPoint y: 132, endPoint x: 219, endPoint y: 128, distance: 58.4
click at [219, 128] on div "0 ° Undo Copy Paste here Duplicate Duplicate to new slide Delete" at bounding box center [230, 177] width 402 height 226
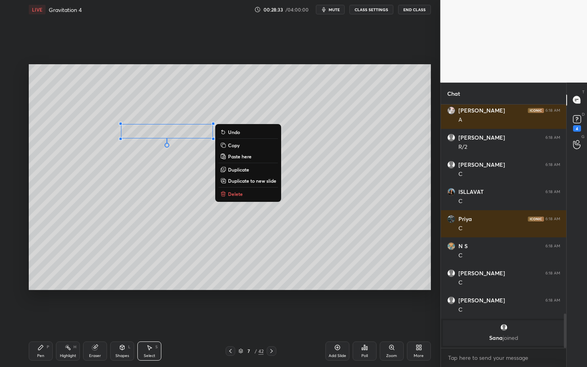
click at [239, 191] on p "Delete" at bounding box center [235, 194] width 15 height 6
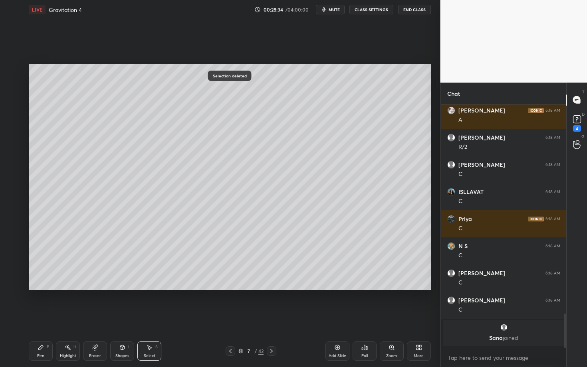
click at [45, 318] on div "Pen P" at bounding box center [41, 351] width 24 height 19
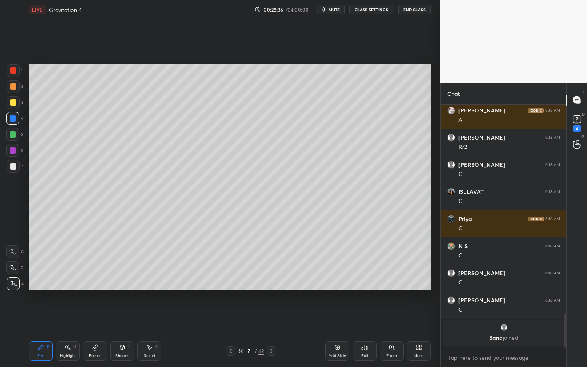
click at [144, 318] on div "Select S" at bounding box center [149, 351] width 24 height 19
click at [13, 136] on div "1 2 3 4 5 6 7 C X Z C X Z E E Erase all H H" at bounding box center [13, 177] width 26 height 226
click at [49, 318] on div "Pen P" at bounding box center [41, 351] width 24 height 19
click at [18, 168] on div at bounding box center [13, 166] width 13 height 13
click at [420, 318] on div "More" at bounding box center [418, 356] width 10 height 4
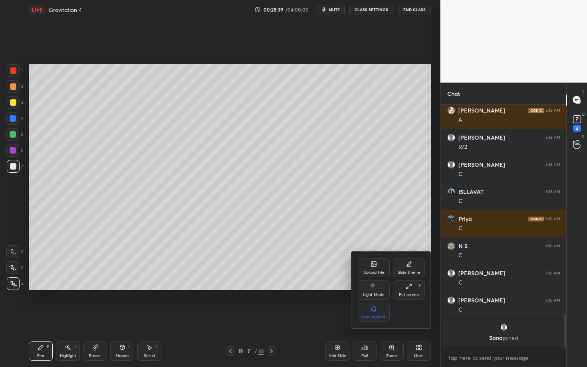
click at [407, 288] on div "Full screen F" at bounding box center [409, 290] width 32 height 19
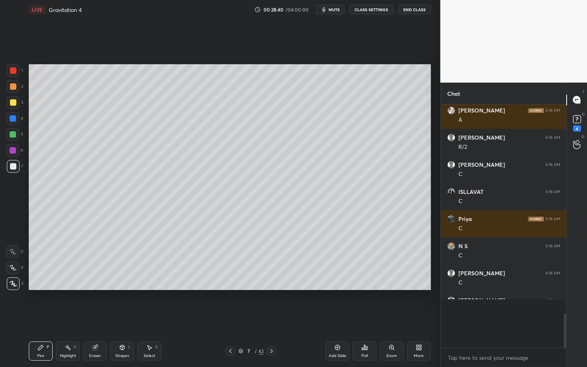
scroll to position [39634, 39493]
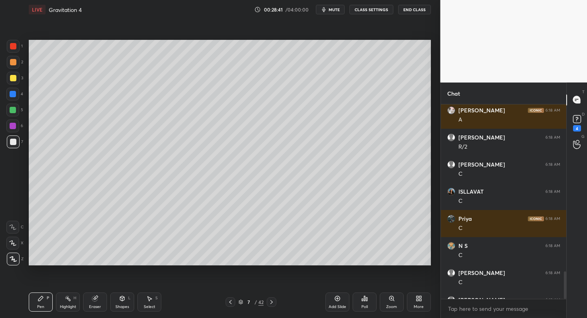
click at [408, 298] on div "Add Slide Poll Zoom More" at bounding box center [377, 302] width 105 height 45
click at [415, 302] on div "More" at bounding box center [419, 302] width 24 height 19
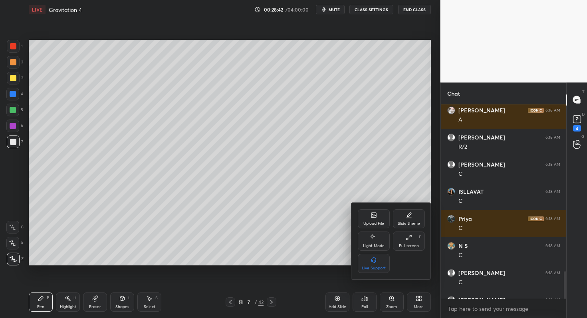
click at [409, 244] on div "Full screen" at bounding box center [409, 246] width 20 height 4
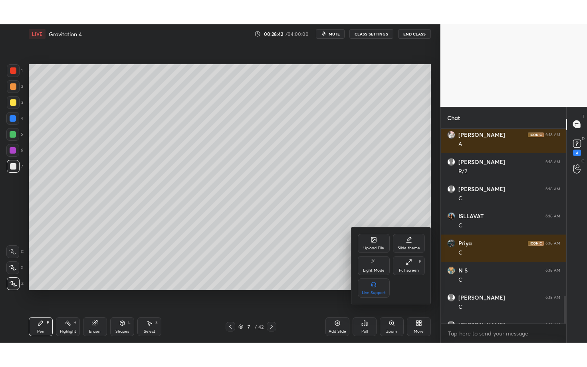
scroll to position [174, 123]
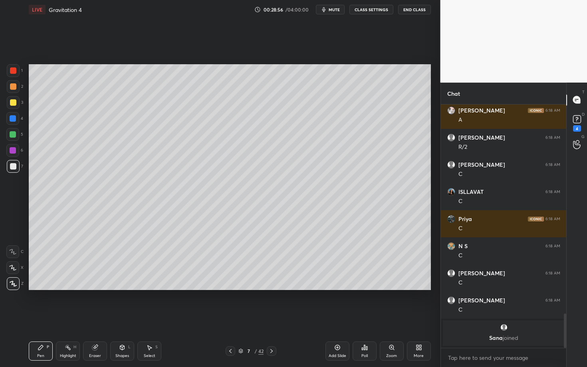
click at [73, 318] on div "Pen P Highlight H Eraser Shapes L Select S 7 / 42 Add Slide Poll Zoom More" at bounding box center [230, 351] width 402 height 32
click at [74, 318] on div "Highlight" at bounding box center [68, 356] width 16 height 4
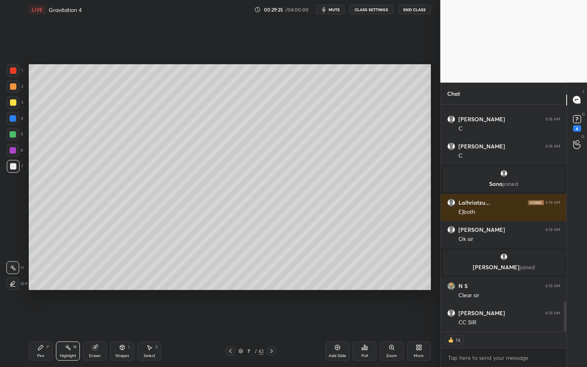
scroll to position [1500, 0]
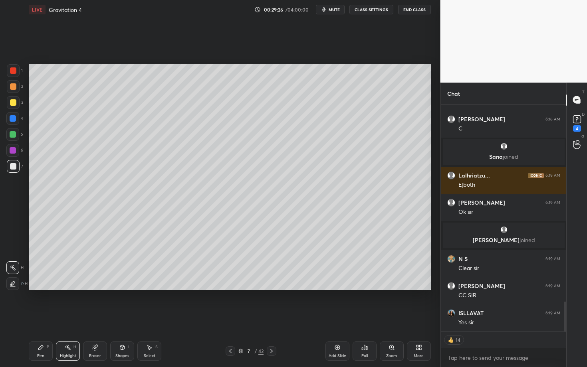
click at [271, 318] on icon at bounding box center [271, 351] width 6 height 6
click at [13, 85] on div at bounding box center [13, 86] width 6 height 6
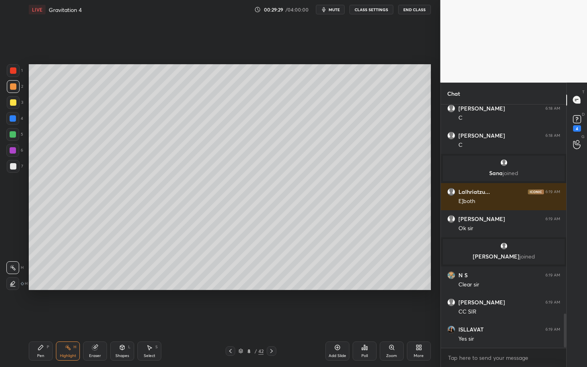
click at [44, 318] on div "Pen P" at bounding box center [41, 351] width 24 height 19
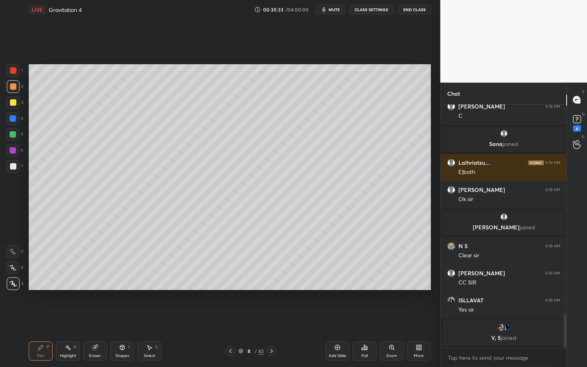
click at [16, 165] on div at bounding box center [13, 166] width 6 height 6
click at [59, 318] on div "Highlight H" at bounding box center [68, 351] width 24 height 19
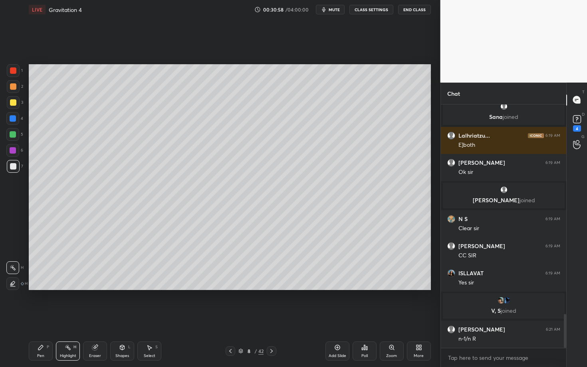
scroll to position [1509, 0]
click at [44, 318] on div "Pen P" at bounding box center [41, 351] width 24 height 19
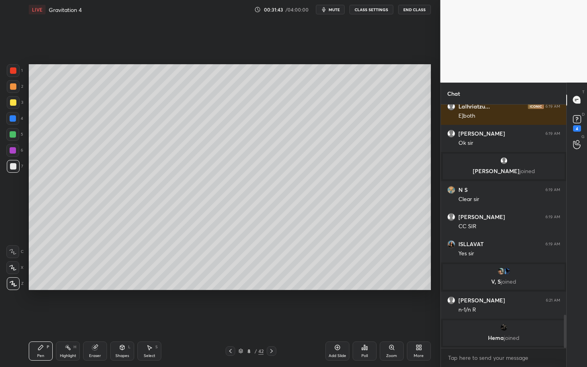
click at [124, 318] on icon at bounding box center [122, 347] width 6 height 6
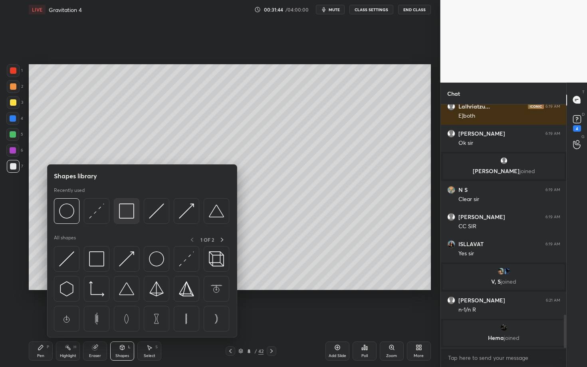
click at [119, 218] on div at bounding box center [127, 211] width 26 height 26
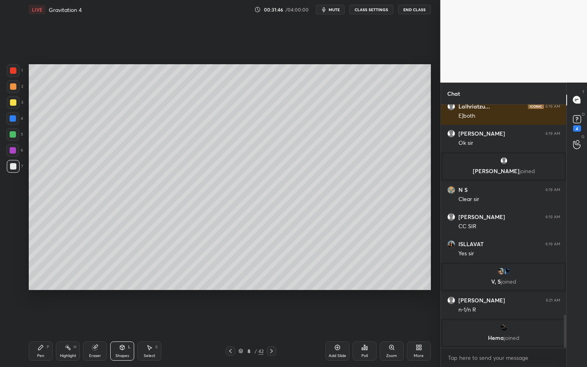
click at [71, 318] on icon at bounding box center [68, 347] width 6 height 6
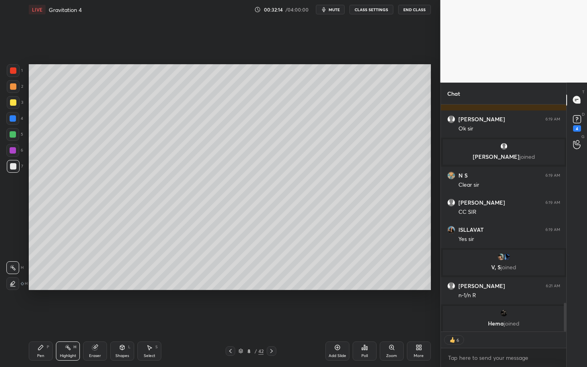
scroll to position [1568, 0]
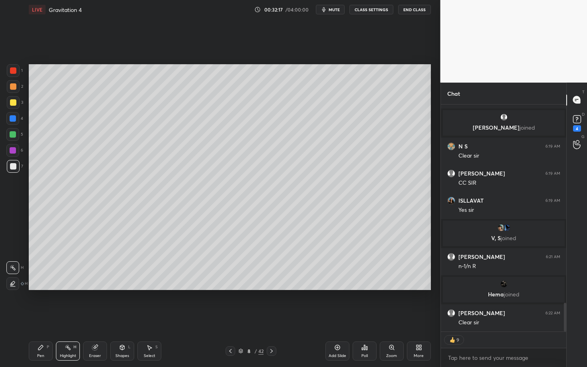
click at [49, 318] on div "Pen P" at bounding box center [41, 351] width 24 height 19
click at [13, 86] on div at bounding box center [13, 86] width 6 height 6
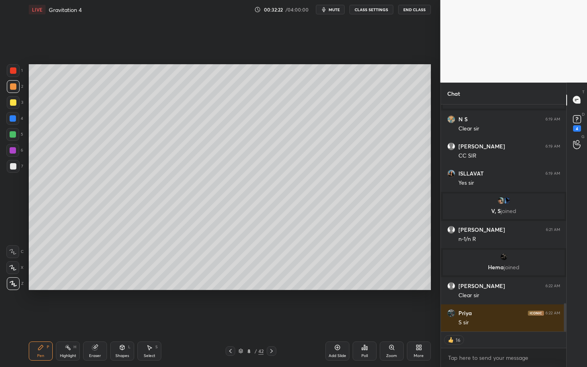
click at [269, 318] on icon at bounding box center [271, 351] width 6 height 6
click at [12, 86] on div at bounding box center [13, 86] width 6 height 6
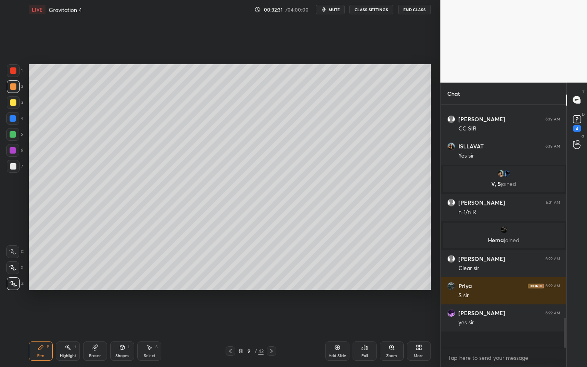
scroll to position [1606, 0]
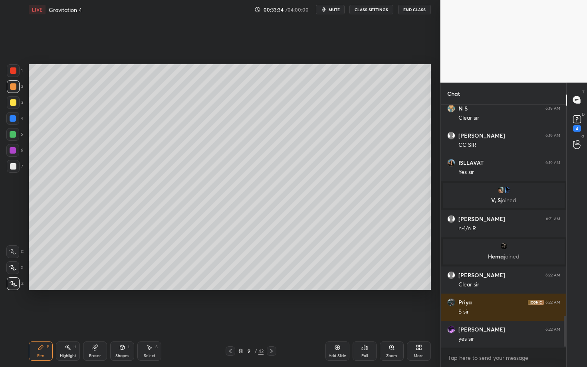
click at [236, 300] on div "Setting up your live class Poll for secs No correct answer Start poll" at bounding box center [230, 177] width 408 height 316
click at [98, 318] on div "Eraser" at bounding box center [95, 351] width 24 height 19
click at [43, 318] on div "Pen" at bounding box center [40, 356] width 7 height 4
click at [13, 168] on div at bounding box center [13, 166] width 6 height 6
click at [14, 147] on div at bounding box center [13, 150] width 6 height 6
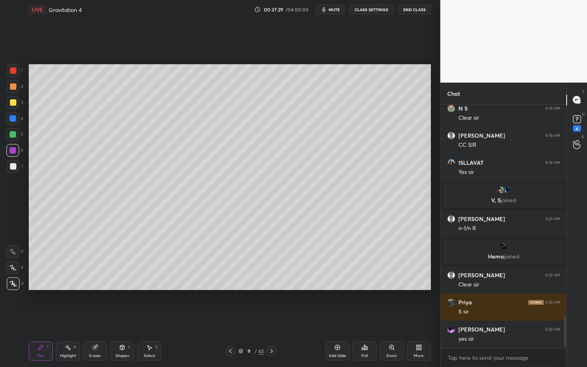
click at [347, 318] on div "Add Slide" at bounding box center [337, 351] width 24 height 19
click at [229, 318] on icon at bounding box center [230, 351] width 6 height 6
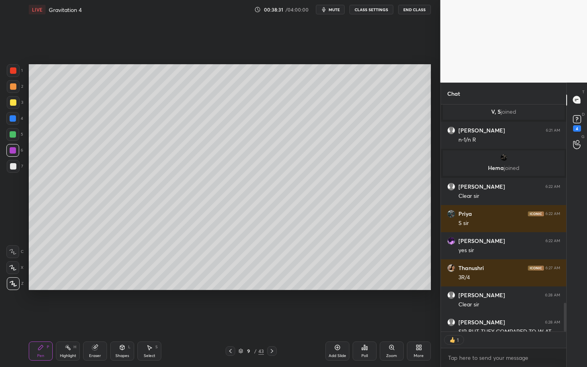
scroll to position [2, 3]
click at [271, 318] on icon at bounding box center [272, 351] width 6 height 6
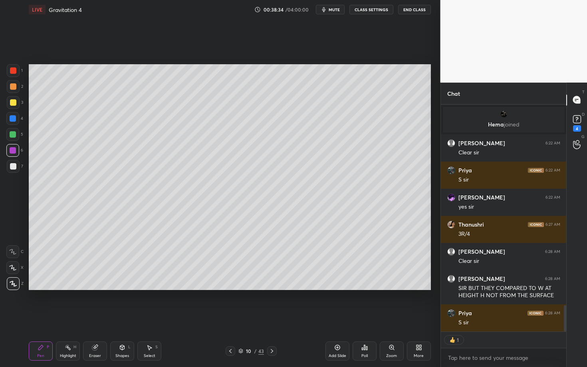
click at [271, 318] on icon at bounding box center [272, 351] width 6 height 6
click at [13, 87] on div at bounding box center [13, 86] width 6 height 6
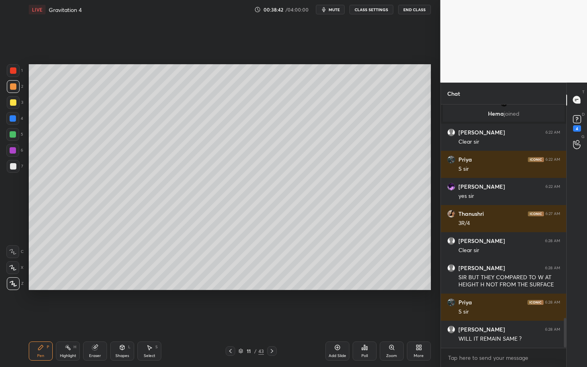
scroll to position [1783, 0]
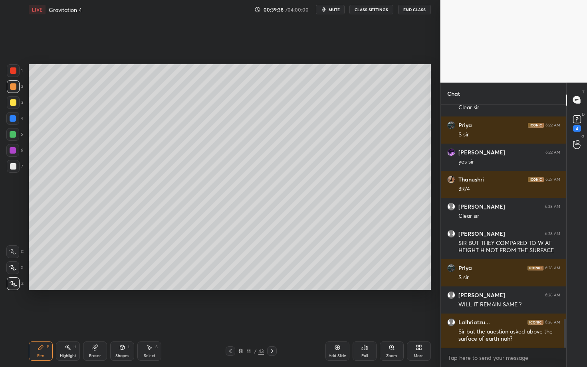
click at [230, 318] on icon at bounding box center [230, 351] width 6 height 6
click at [229, 318] on icon at bounding box center [230, 351] width 6 height 6
click at [150, 318] on icon at bounding box center [149, 347] width 6 height 6
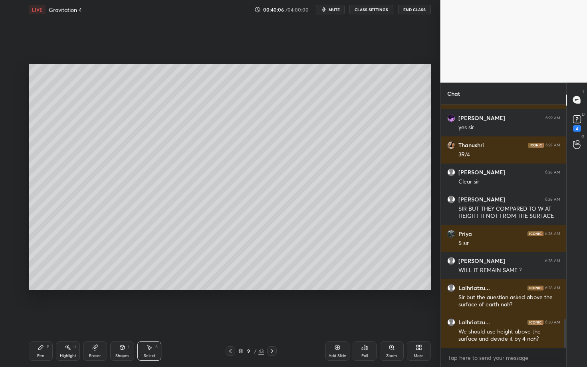
click at [149, 318] on icon at bounding box center [149, 347] width 6 height 6
drag, startPoint x: 336, startPoint y: 109, endPoint x: 406, endPoint y: 132, distance: 74.4
click at [406, 132] on div "0 ° Undo Copy Paste here Duplicate Duplicate to new slide Delete" at bounding box center [230, 177] width 402 height 226
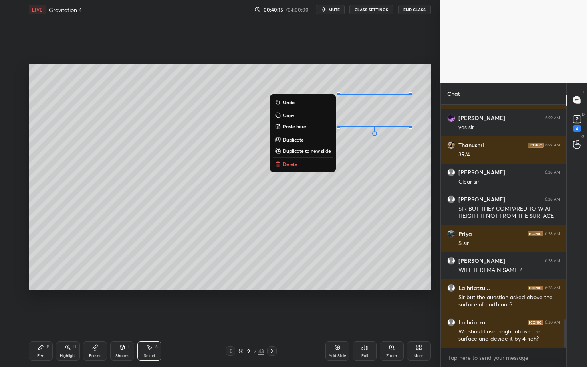
click at [63, 318] on div "Highlight H" at bounding box center [68, 351] width 24 height 19
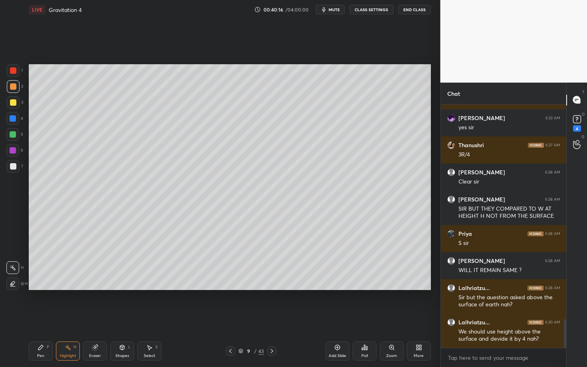
click at [150, 318] on icon at bounding box center [149, 347] width 6 height 6
drag, startPoint x: 207, startPoint y: 192, endPoint x: 243, endPoint y: 178, distance: 38.5
click at [243, 178] on div "0 ° Undo Copy Paste here Duplicate Duplicate to new slide Delete" at bounding box center [230, 177] width 402 height 226
drag, startPoint x: 275, startPoint y: 268, endPoint x: 313, endPoint y: 254, distance: 40.6
click at [312, 255] on div "0 ° Undo Copy Paste here Duplicate Duplicate to new slide Delete" at bounding box center [230, 177] width 402 height 226
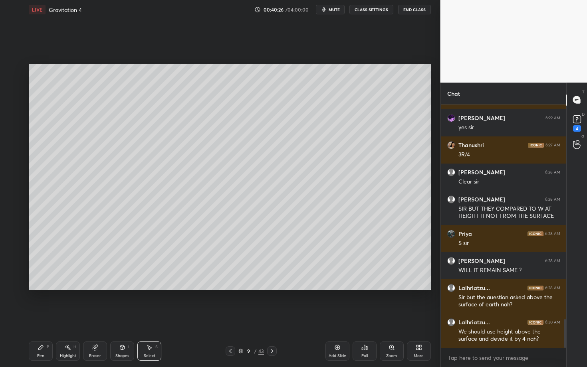
click at [154, 318] on div "Select S" at bounding box center [149, 351] width 24 height 19
drag, startPoint x: 340, startPoint y: 117, endPoint x: 411, endPoint y: 130, distance: 72.2
click at [411, 130] on div "0 ° Undo Copy Paste here Duplicate Duplicate to new slide Delete" at bounding box center [230, 177] width 402 height 226
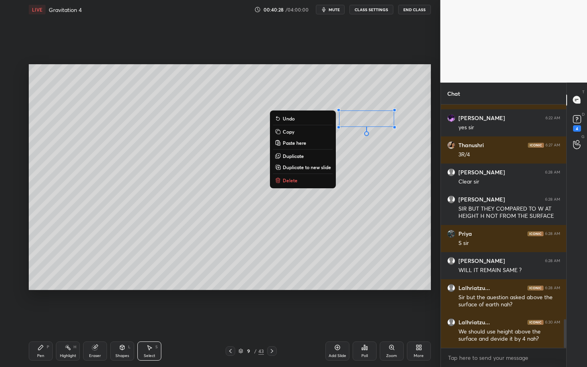
click at [309, 182] on button "Delete" at bounding box center [302, 181] width 59 height 10
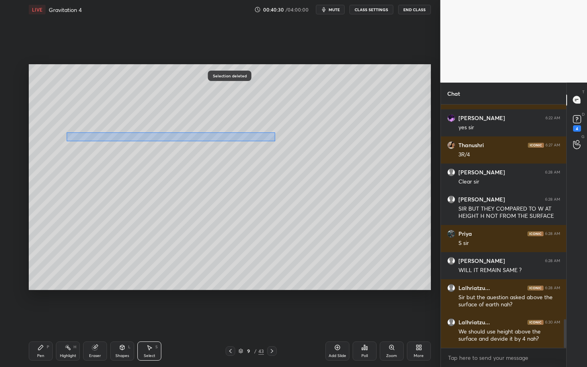
drag, startPoint x: 73, startPoint y: 135, endPoint x: 275, endPoint y: 141, distance: 202.4
click at [275, 141] on div "0 ° Undo Copy Paste here Duplicate Duplicate to new slide Delete" at bounding box center [230, 177] width 402 height 226
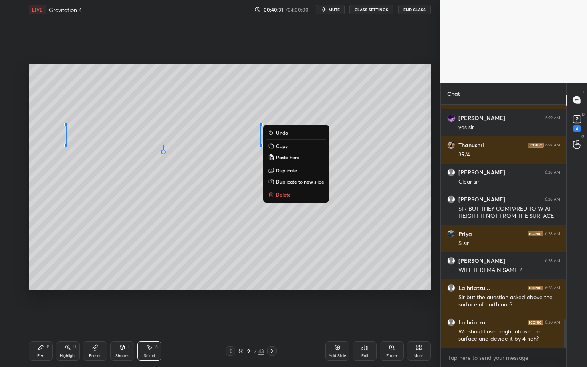
click at [288, 195] on p "Delete" at bounding box center [283, 195] width 15 height 6
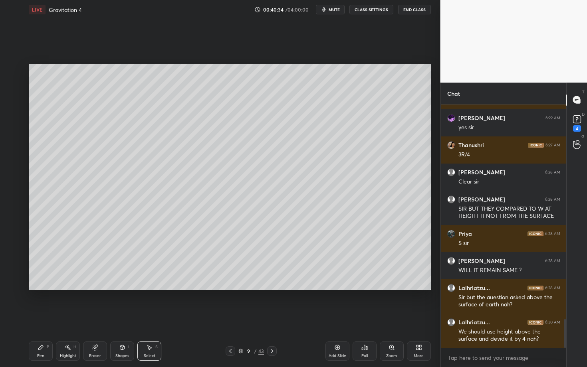
click at [103, 109] on div "0 ° Undo Copy Paste here Duplicate Duplicate to new slide Delete" at bounding box center [230, 177] width 402 height 226
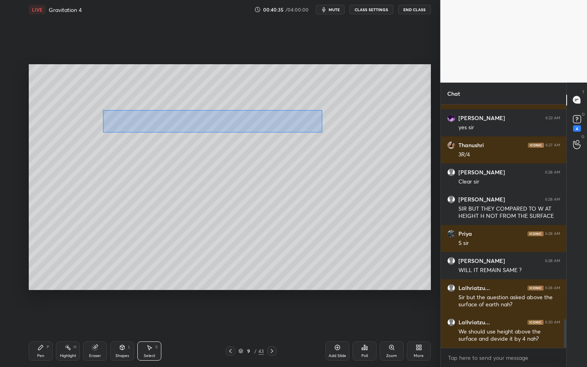
drag, startPoint x: 103, startPoint y: 110, endPoint x: 322, endPoint y: 132, distance: 219.8
click at [322, 133] on div "0 ° Undo Copy Paste here Duplicate Duplicate to new slide Delete" at bounding box center [230, 177] width 402 height 226
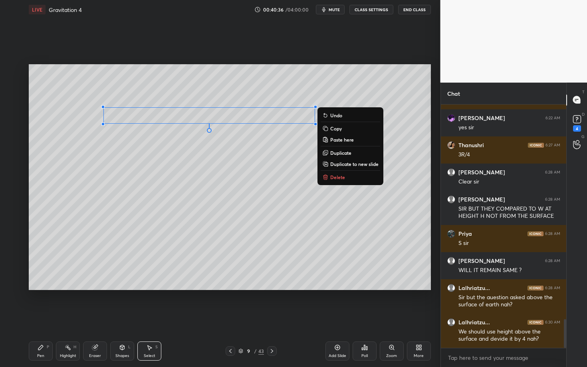
click at [340, 180] on button "Delete" at bounding box center [349, 177] width 59 height 10
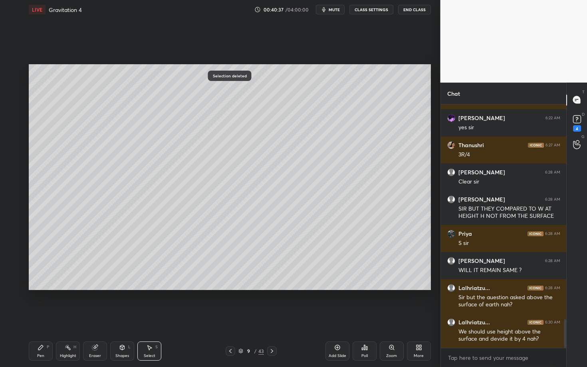
click at [37, 318] on div "Pen P" at bounding box center [41, 351] width 24 height 19
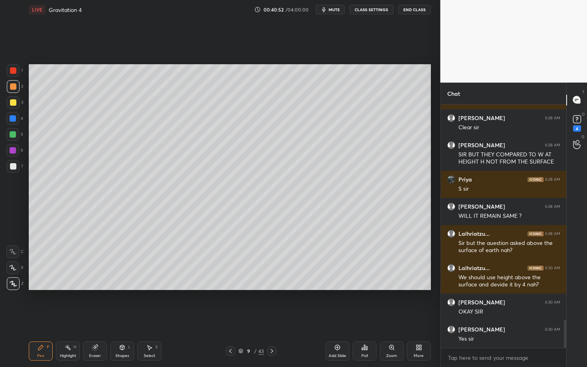
scroll to position [1899, 0]
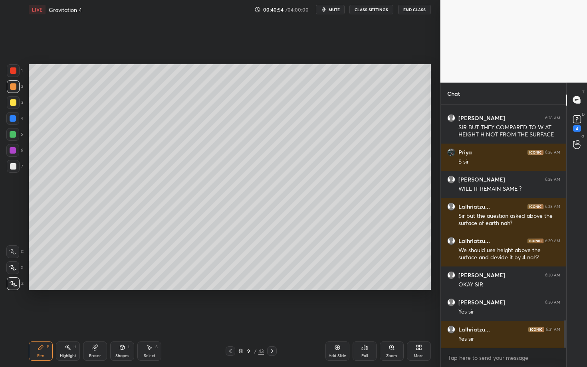
click at [275, 318] on div at bounding box center [272, 351] width 10 height 10
click at [13, 88] on div at bounding box center [13, 86] width 13 height 13
click at [153, 318] on div "Select S" at bounding box center [149, 351] width 24 height 19
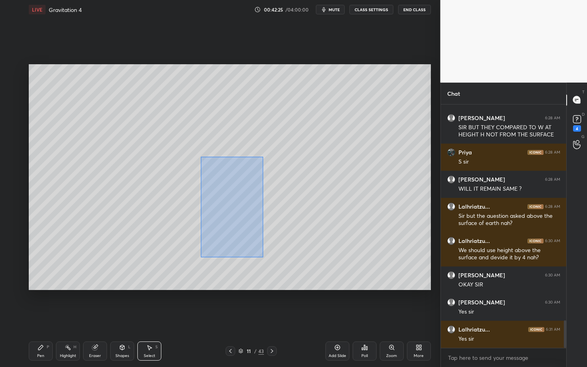
drag, startPoint x: 231, startPoint y: 242, endPoint x: 335, endPoint y: 273, distance: 108.7
click at [335, 273] on div "0 ° Undo Copy Paste here Duplicate Duplicate to new slide Delete" at bounding box center [230, 177] width 402 height 226
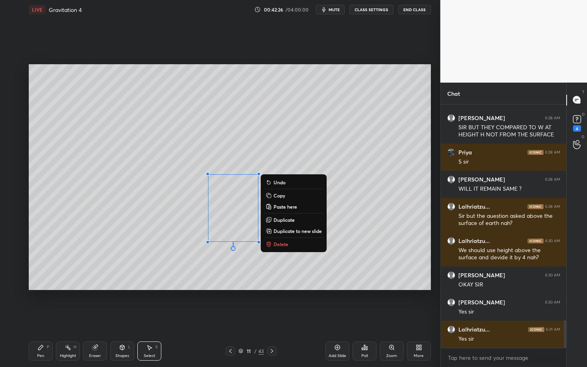
click at [295, 243] on button "Delete" at bounding box center [293, 244] width 59 height 10
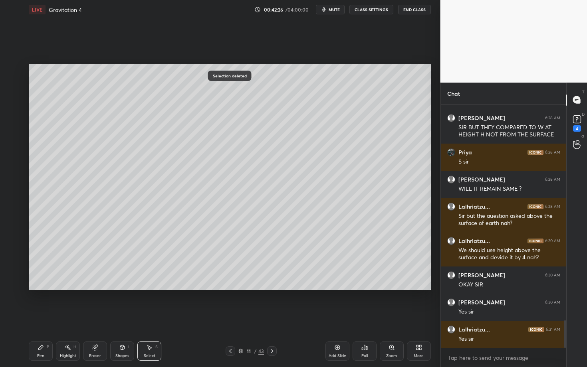
click at [47, 318] on div "Pen P" at bounding box center [41, 351] width 24 height 19
click at [68, 318] on rect at bounding box center [69, 348] width 4 height 4
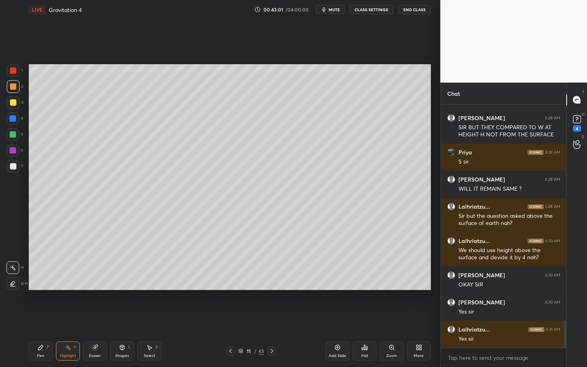
click at [121, 318] on div "Shapes" at bounding box center [122, 356] width 14 height 4
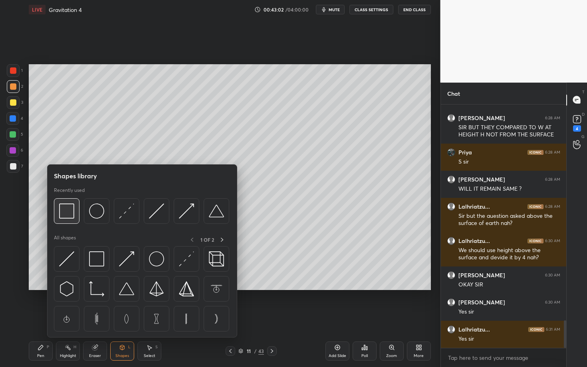
click at [65, 217] on img at bounding box center [66, 210] width 15 height 15
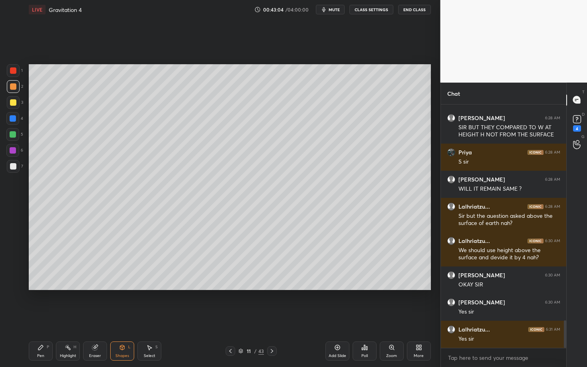
click at [126, 318] on div "Shapes" at bounding box center [122, 356] width 14 height 4
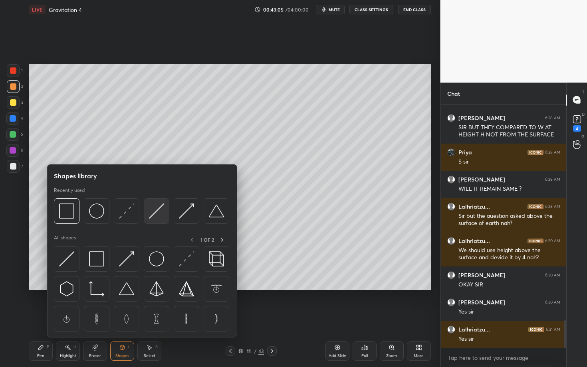
click at [147, 211] on div at bounding box center [157, 211] width 26 height 26
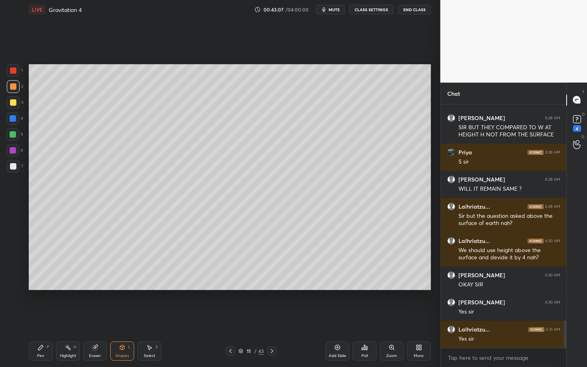
click at [44, 318] on div "Pen P" at bounding box center [41, 351] width 24 height 19
click at [15, 168] on div at bounding box center [13, 166] width 6 height 6
click at [170, 318] on div "Pen P Highlight H Eraser Shapes L Select S" at bounding box center [103, 351] width 148 height 19
click at [46, 318] on div "Pen P" at bounding box center [41, 351] width 24 height 19
click at [15, 167] on div at bounding box center [13, 166] width 6 height 6
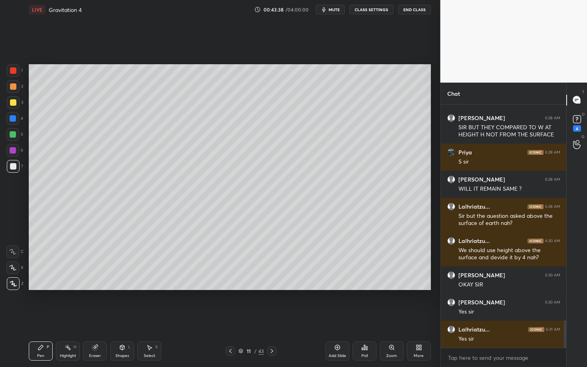
click at [53, 318] on div "Pen P Highlight H Eraser Shapes L Select S" at bounding box center [103, 351] width 148 height 19
click at [65, 318] on div "Highlight H" at bounding box center [68, 351] width 24 height 19
click at [49, 318] on div "Pen P" at bounding box center [41, 351] width 24 height 19
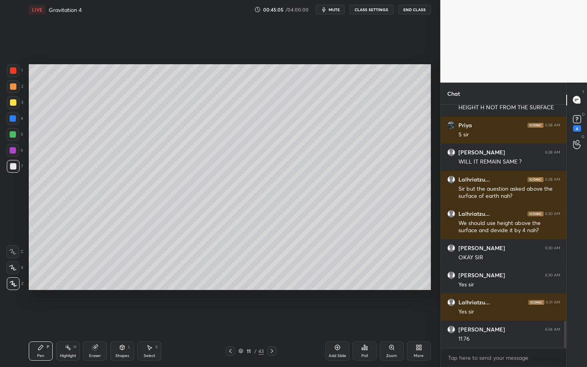
scroll to position [1955, 0]
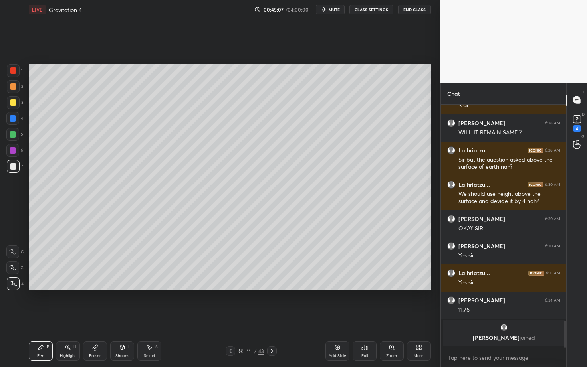
click at [73, 318] on div "Highlight H" at bounding box center [68, 351] width 24 height 19
click at [273, 318] on div at bounding box center [272, 351] width 10 height 10
click at [41, 318] on div "Pen P" at bounding box center [41, 351] width 24 height 19
click at [227, 318] on div at bounding box center [230, 351] width 10 height 10
click at [71, 318] on div "Highlight H" at bounding box center [68, 351] width 24 height 19
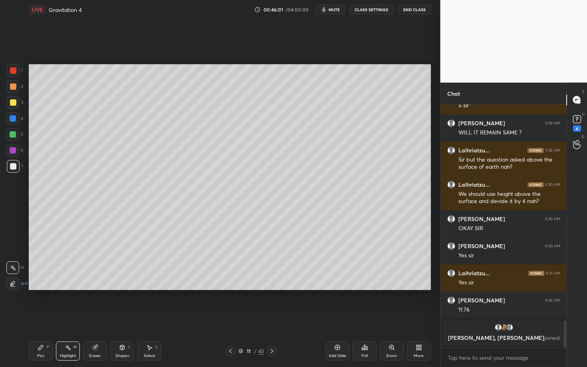
click at [273, 318] on div at bounding box center [272, 351] width 10 height 10
click at [45, 318] on div "Pen P" at bounding box center [41, 351] width 24 height 19
click at [231, 318] on icon at bounding box center [230, 351] width 6 height 6
click at [64, 318] on div "Highlight H" at bounding box center [68, 351] width 24 height 19
click at [274, 318] on div at bounding box center [272, 351] width 10 height 10
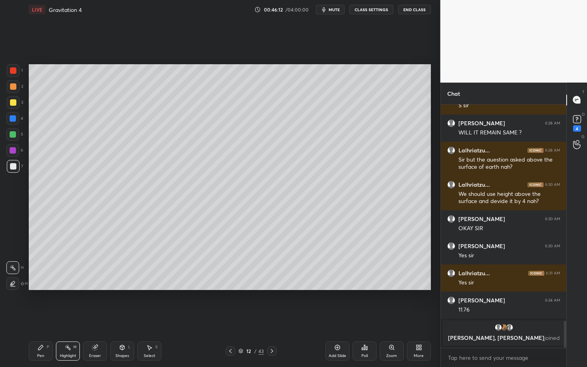
click at [41, 318] on icon at bounding box center [41, 347] width 6 height 6
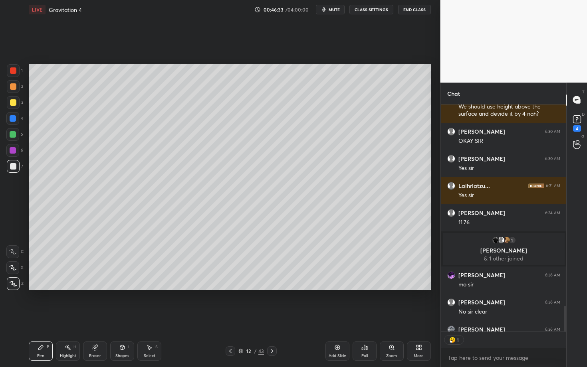
scroll to position [2, 3]
click at [228, 318] on icon at bounding box center [230, 351] width 6 height 6
click at [70, 318] on div "Highlight H" at bounding box center [68, 351] width 24 height 19
click at [270, 318] on icon at bounding box center [272, 351] width 6 height 6
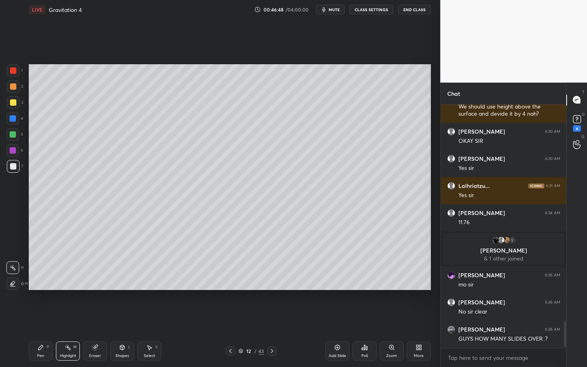
click at [34, 318] on div "Pen P" at bounding box center [41, 351] width 24 height 19
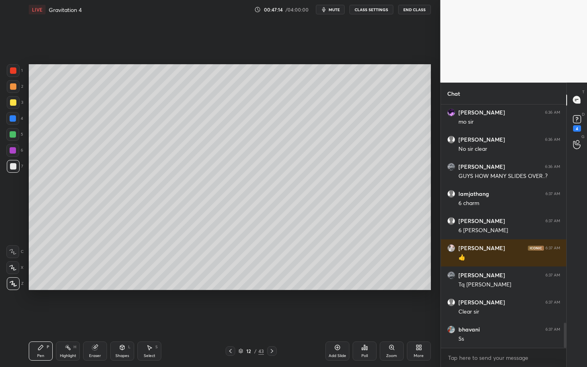
scroll to position [2120, 0]
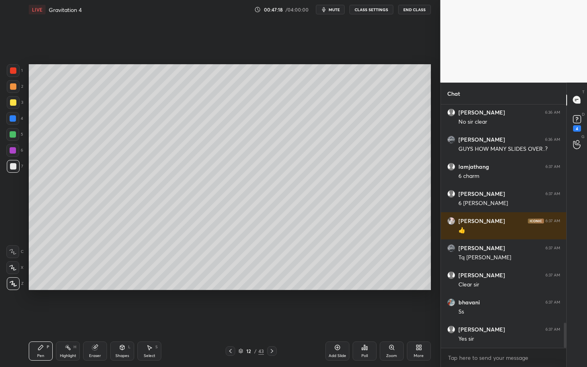
click at [240, 318] on icon at bounding box center [240, 351] width 5 height 5
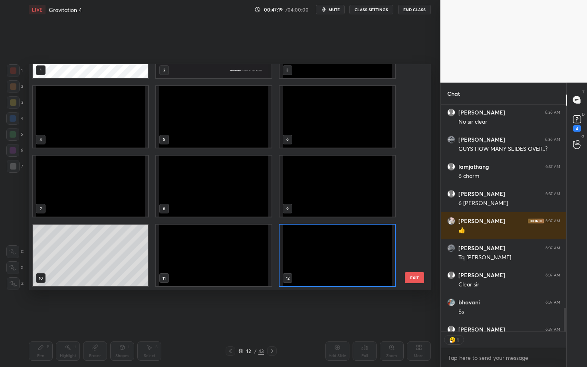
scroll to position [2, 3]
click at [351, 258] on img "grid" at bounding box center [336, 255] width 115 height 61
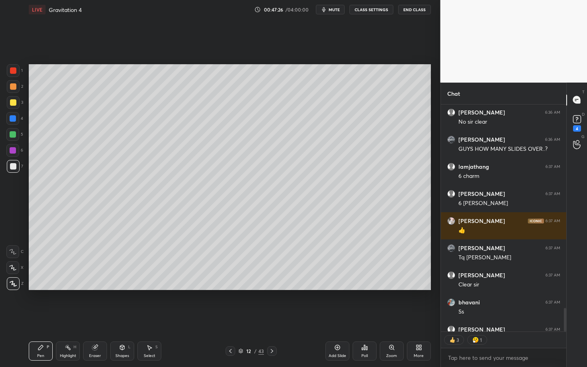
click at [230, 318] on icon at bounding box center [230, 351] width 6 height 6
click at [230, 318] on div at bounding box center [230, 351] width 10 height 10
click at [229, 318] on icon at bounding box center [230, 351] width 6 height 6
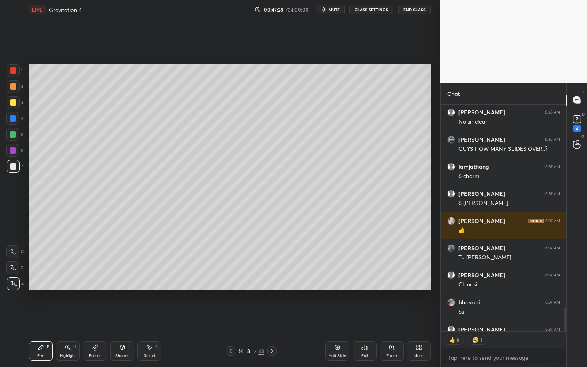
click at [229, 318] on icon at bounding box center [230, 351] width 6 height 6
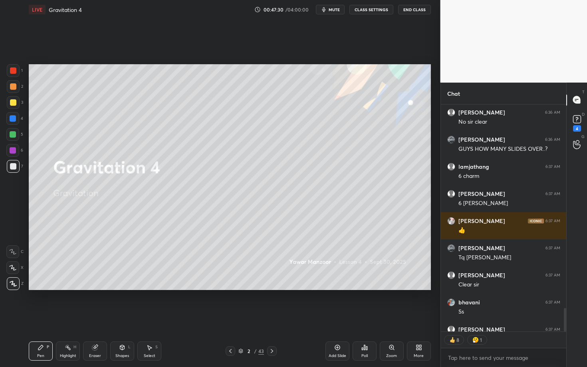
click at [269, 318] on icon at bounding box center [272, 351] width 6 height 6
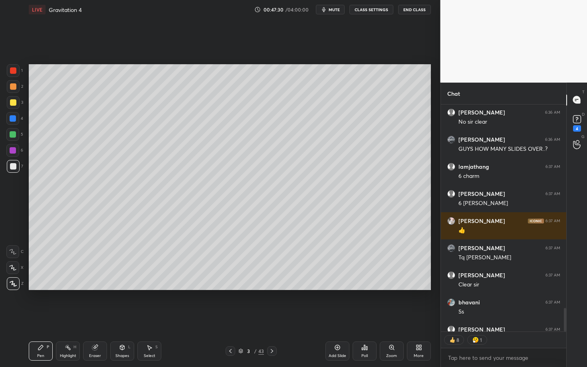
click at [269, 318] on icon at bounding box center [272, 351] width 6 height 6
click at [270, 318] on icon at bounding box center [272, 351] width 6 height 6
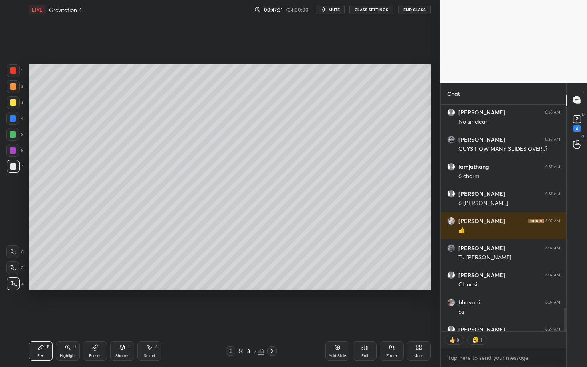
click at [270, 318] on icon at bounding box center [272, 351] width 6 height 6
click at [269, 318] on icon at bounding box center [272, 351] width 6 height 6
click at [267, 318] on div at bounding box center [272, 351] width 10 height 10
click at [273, 318] on icon at bounding box center [272, 351] width 6 height 6
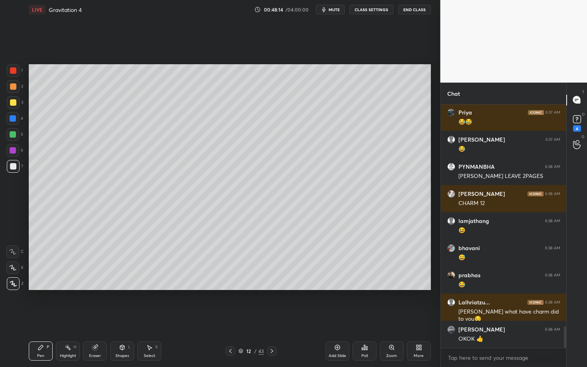
scroll to position [2527, 0]
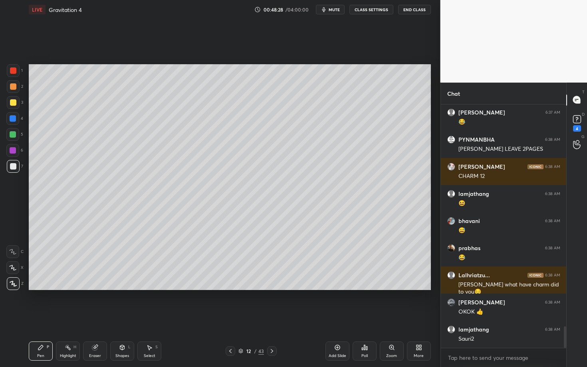
click at [93, 318] on div "Eraser" at bounding box center [95, 351] width 24 height 19
click at [49, 318] on div "Pen P" at bounding box center [41, 351] width 24 height 19
click at [577, 100] on icon at bounding box center [576, 99] width 7 height 7
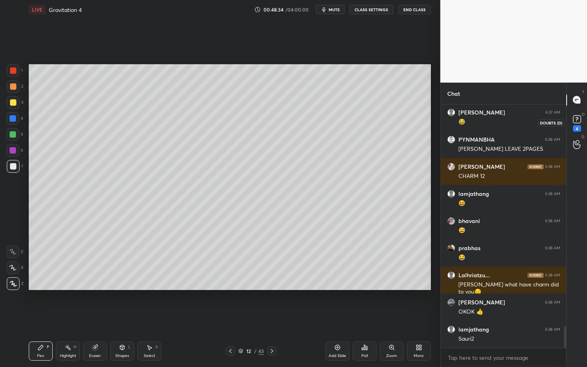
click at [579, 118] on rect at bounding box center [577, 119] width 8 height 8
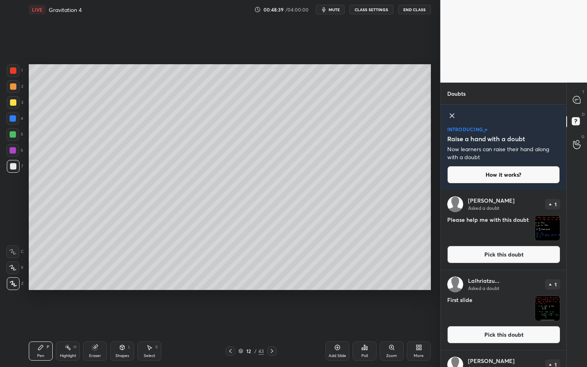
scroll to position [144, 0]
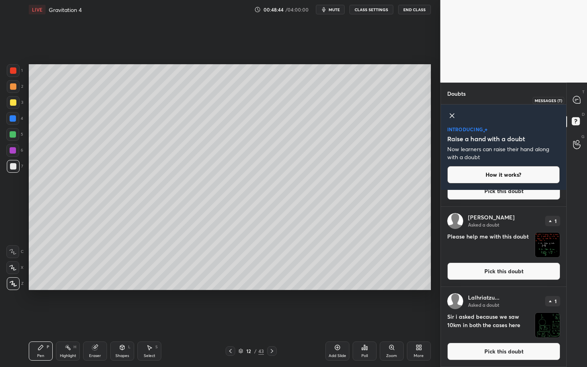
click at [573, 102] on icon at bounding box center [576, 99] width 7 height 7
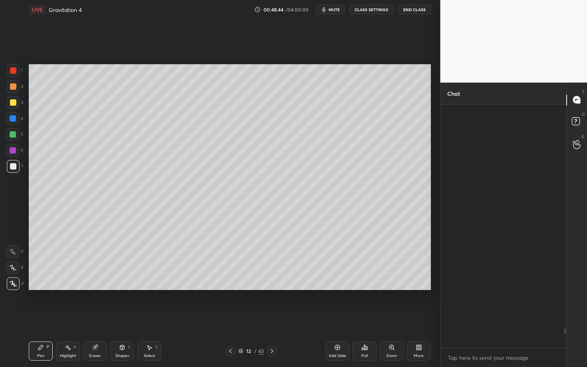
scroll to position [241, 123]
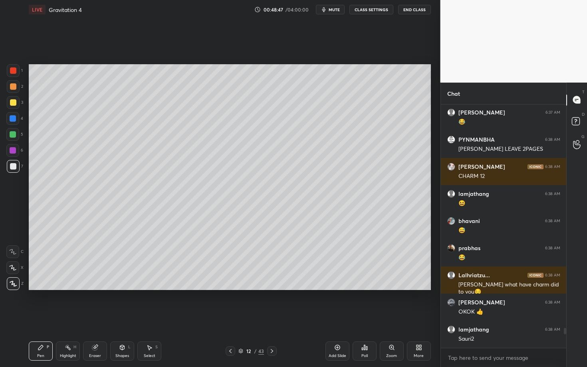
click at [271, 318] on icon at bounding box center [272, 351] width 6 height 6
click at [14, 87] on div at bounding box center [13, 86] width 13 height 13
click at [131, 318] on div "Shapes L" at bounding box center [122, 351] width 24 height 19
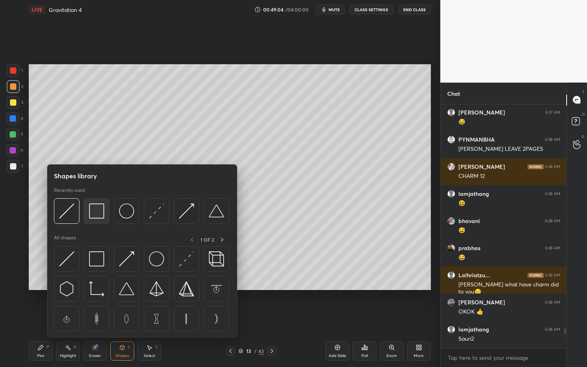
click at [95, 212] on img at bounding box center [96, 210] width 15 height 15
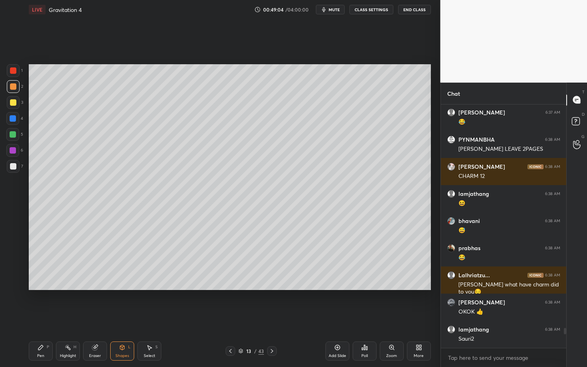
click at [13, 165] on div at bounding box center [13, 166] width 6 height 6
click at [45, 318] on div "Pen P" at bounding box center [41, 351] width 24 height 19
click at [119, 318] on div "Shapes L" at bounding box center [122, 351] width 24 height 19
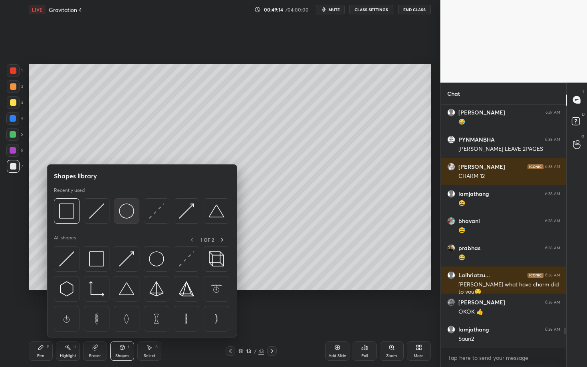
click at [129, 214] on img at bounding box center [126, 210] width 15 height 15
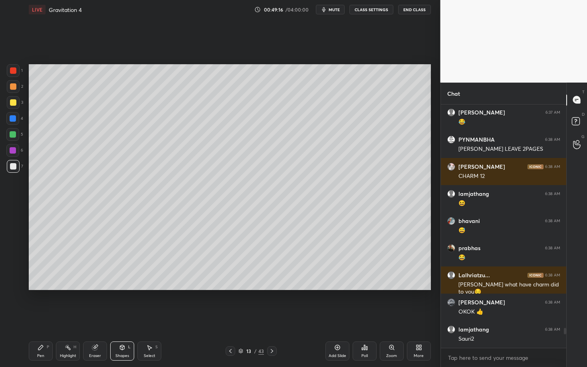
click at [126, 318] on div "Shapes L" at bounding box center [122, 351] width 24 height 19
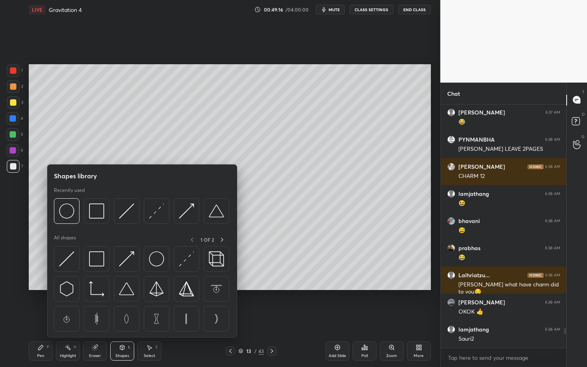
click at [156, 318] on div "Select S" at bounding box center [149, 351] width 24 height 19
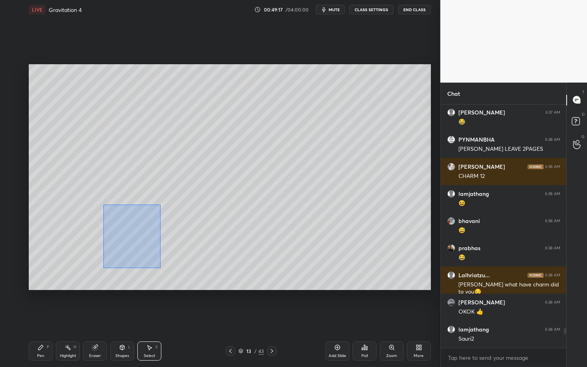
drag, startPoint x: 155, startPoint y: 264, endPoint x: 159, endPoint y: 267, distance: 4.3
click at [158, 266] on div "0 ° Undo Copy Paste here Duplicate Duplicate to new slide Delete" at bounding box center [230, 177] width 402 height 226
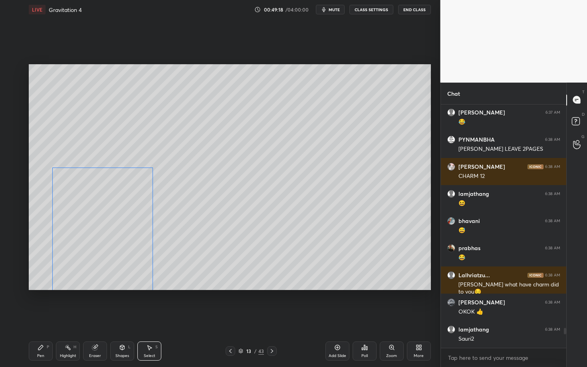
drag, startPoint x: 105, startPoint y: 195, endPoint x: 105, endPoint y: 223, distance: 28.3
click at [105, 223] on div "0 ° Undo Copy Paste here Duplicate Duplicate to new slide Delete" at bounding box center [230, 177] width 402 height 226
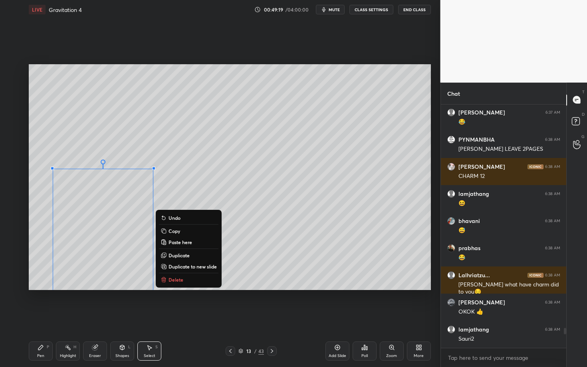
click at [97, 318] on div "Eraser" at bounding box center [95, 351] width 24 height 19
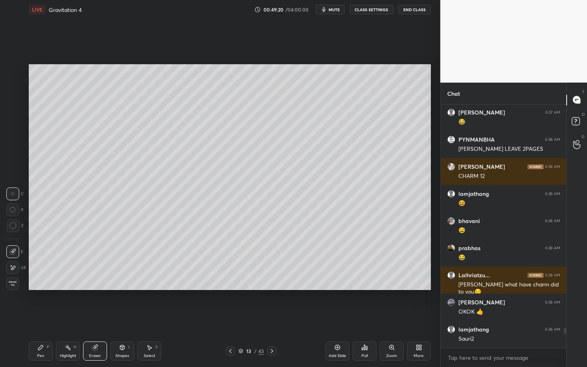
click at [121, 318] on div "Shapes L" at bounding box center [122, 351] width 24 height 19
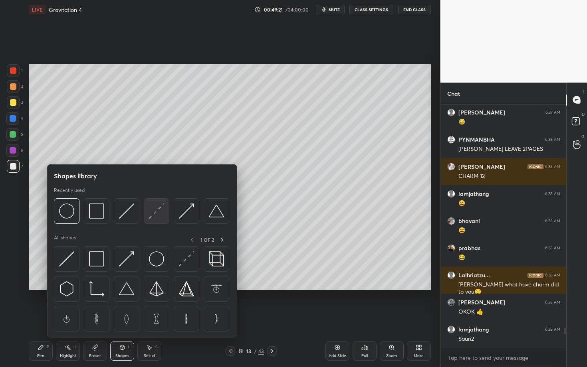
click at [156, 219] on div at bounding box center [157, 211] width 26 height 26
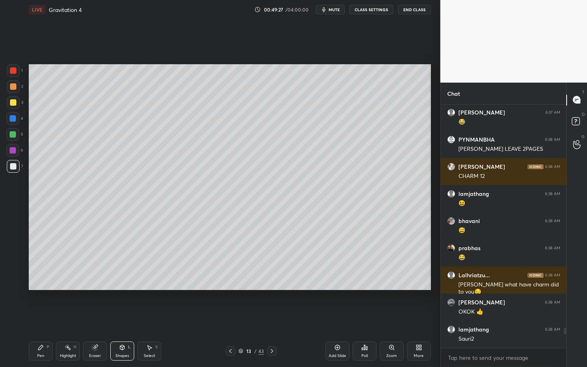
click at [43, 318] on div "Pen P" at bounding box center [41, 351] width 24 height 19
click at [38, 318] on div "Pen" at bounding box center [40, 356] width 7 height 4
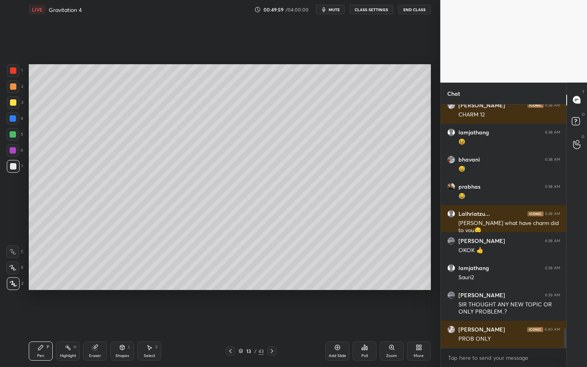
click at [294, 312] on div "Setting up your live class Poll for secs No correct answer Start poll" at bounding box center [230, 177] width 408 height 316
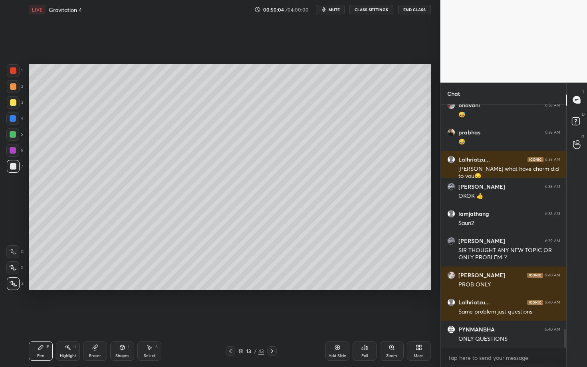
scroll to position [2883, 0]
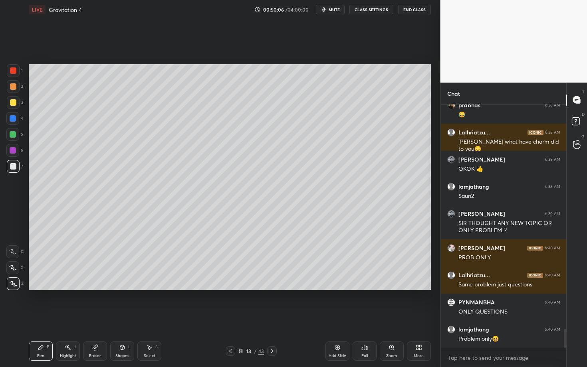
click at [115, 318] on div "Shapes L" at bounding box center [122, 351] width 24 height 19
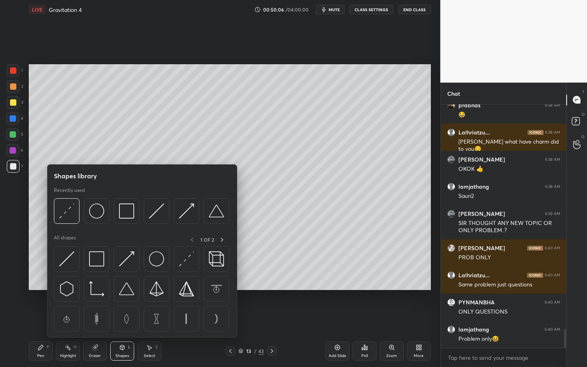
scroll to position [2910, 0]
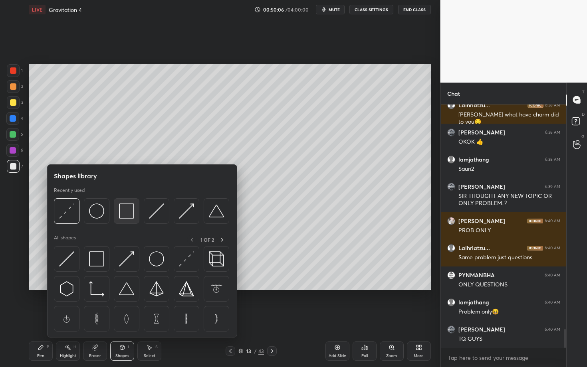
click at [120, 216] on img at bounding box center [126, 210] width 15 height 15
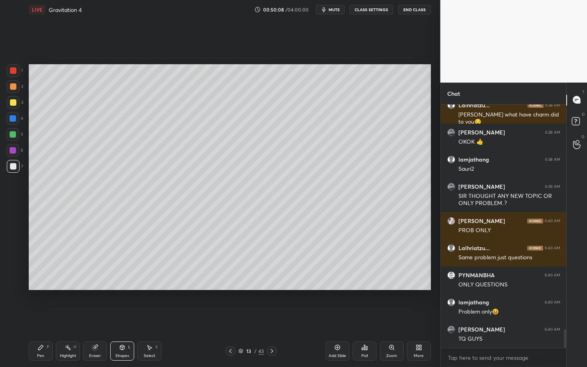
scroll to position [2938, 0]
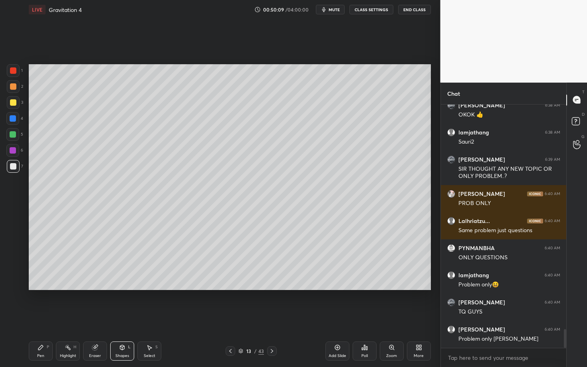
click at [47, 318] on div "Pen P" at bounding box center [41, 351] width 24 height 19
click at [153, 318] on div "Select" at bounding box center [150, 356] width 12 height 4
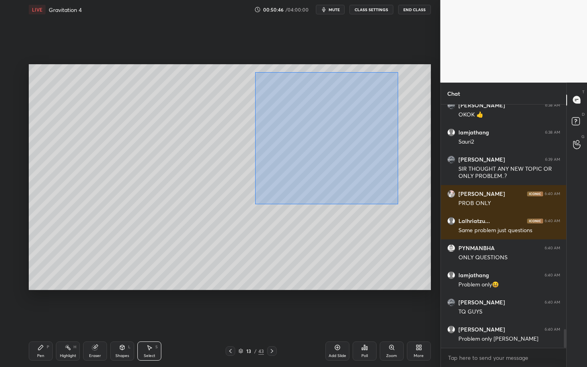
drag, startPoint x: 256, startPoint y: 75, endPoint x: 399, endPoint y: 204, distance: 193.2
click at [399, 204] on div "0 ° Undo Copy Paste here Duplicate Duplicate to new slide Delete" at bounding box center [230, 177] width 402 height 226
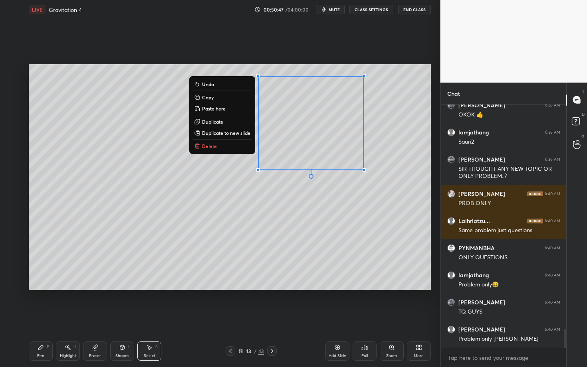
click at [219, 146] on button "Delete" at bounding box center [221, 146] width 59 height 10
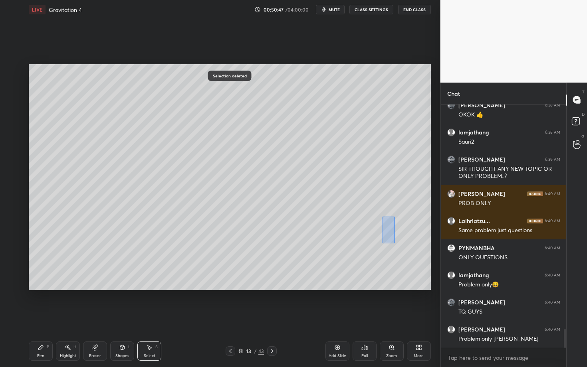
drag, startPoint x: 394, startPoint y: 243, endPoint x: 417, endPoint y: 265, distance: 31.1
click at [417, 265] on div "0 ° Undo Copy Paste here Duplicate Duplicate to new slide Delete" at bounding box center [230, 177] width 402 height 226
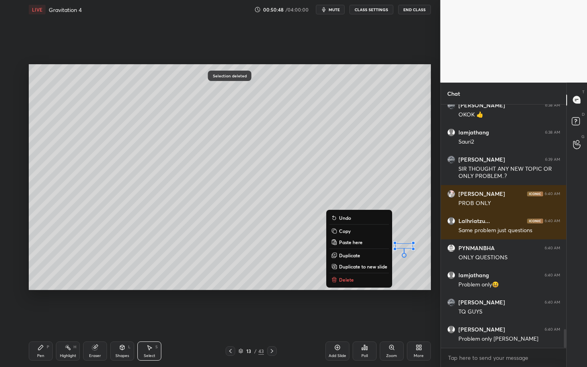
click at [349, 279] on p "Delete" at bounding box center [346, 280] width 15 height 6
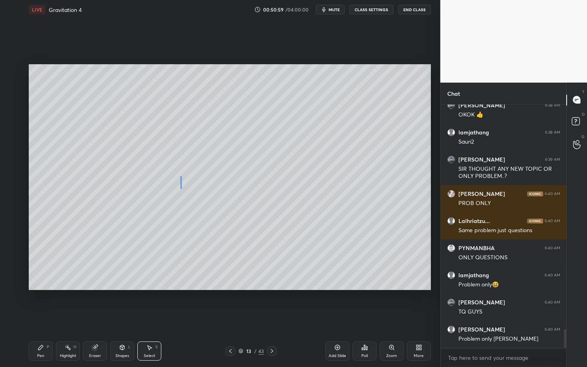
drag, startPoint x: 178, startPoint y: 173, endPoint x: 179, endPoint y: 183, distance: 10.4
click at [179, 183] on div "0 ° Undo Copy Paste here Duplicate Duplicate to new slide Delete" at bounding box center [230, 177] width 402 height 226
click at [41, 318] on div "Pen" at bounding box center [40, 356] width 7 height 4
click at [271, 318] on icon at bounding box center [272, 351] width 6 height 6
click at [150, 318] on div "Select" at bounding box center [150, 356] width 12 height 4
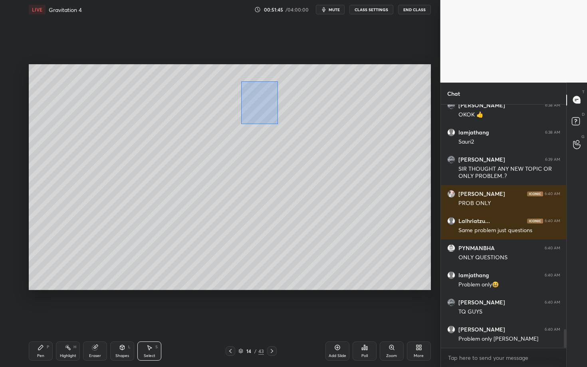
drag, startPoint x: 263, startPoint y: 116, endPoint x: 292, endPoint y: 132, distance: 32.9
click at [292, 131] on div "0 ° Undo Copy Paste here Duplicate Duplicate to new slide Delete" at bounding box center [230, 177] width 402 height 226
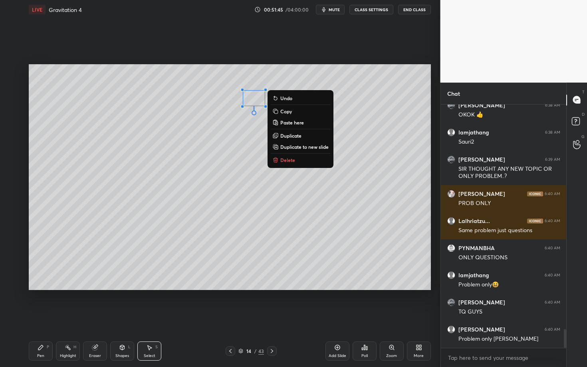
click at [288, 157] on p "Delete" at bounding box center [287, 160] width 15 height 6
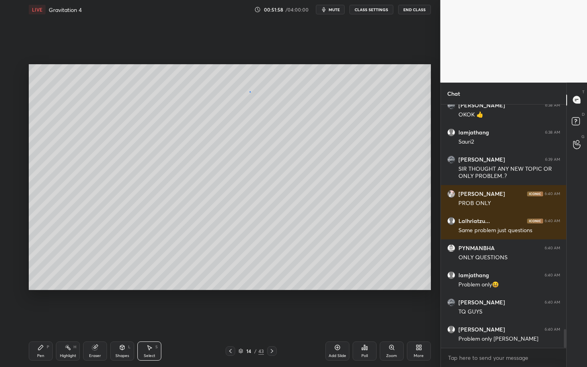
drag, startPoint x: 246, startPoint y: 87, endPoint x: 251, endPoint y: 98, distance: 11.8
click at [251, 98] on div "0 ° Undo Copy Paste here Duplicate Duplicate to new slide Delete" at bounding box center [230, 177] width 402 height 226
click at [43, 318] on div "Pen P" at bounding box center [41, 351] width 24 height 19
click at [230, 318] on icon at bounding box center [230, 351] width 6 height 6
click at [145, 318] on div "Select" at bounding box center [150, 356] width 12 height 4
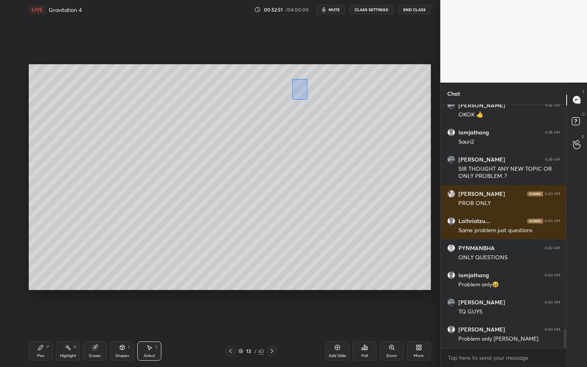
drag, startPoint x: 307, startPoint y: 100, endPoint x: 392, endPoint y: 136, distance: 92.2
click at [392, 136] on div "0 ° Undo Copy Paste here Duplicate Duplicate to new slide Delete" at bounding box center [230, 177] width 402 height 226
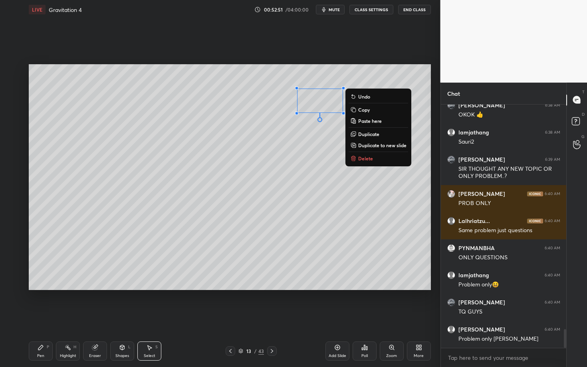
click at [373, 157] on button "Delete" at bounding box center [377, 159] width 59 height 10
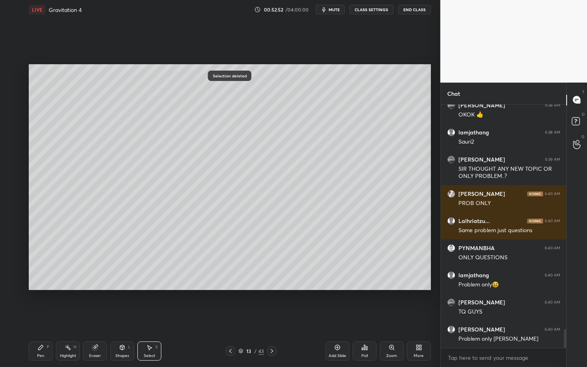
click at [120, 318] on icon at bounding box center [122, 347] width 6 height 6
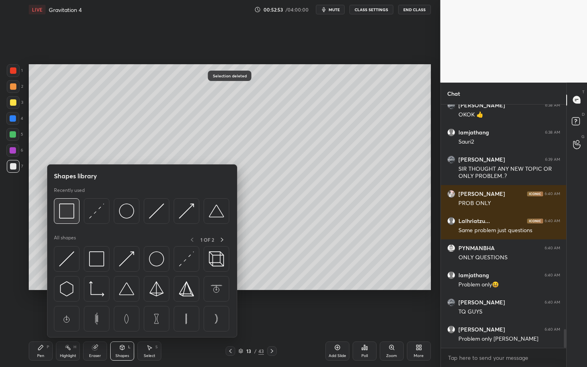
click at [65, 212] on img at bounding box center [66, 210] width 15 height 15
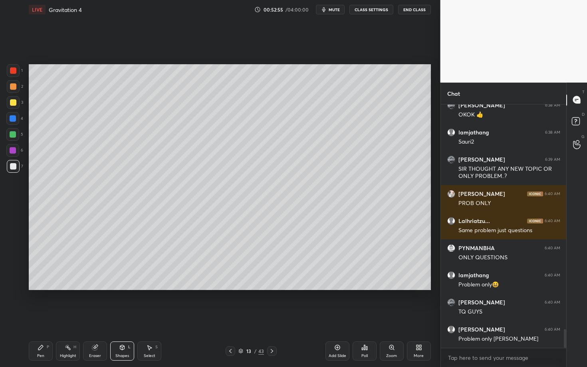
click at [43, 318] on icon at bounding box center [41, 347] width 6 height 6
click at [14, 122] on div "1 2 3 4 5 6 7" at bounding box center [14, 120] width 17 height 112
click at [13, 121] on div at bounding box center [12, 118] width 13 height 13
click at [271, 318] on div at bounding box center [272, 351] width 10 height 10
click at [227, 318] on icon at bounding box center [230, 351] width 6 height 6
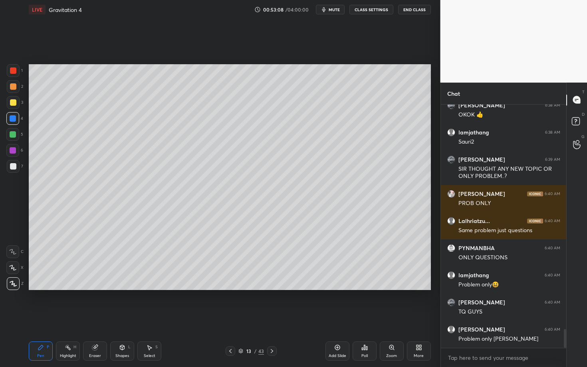
click at [147, 318] on div "Select S" at bounding box center [149, 351] width 24 height 19
click at [119, 318] on icon at bounding box center [122, 347] width 6 height 6
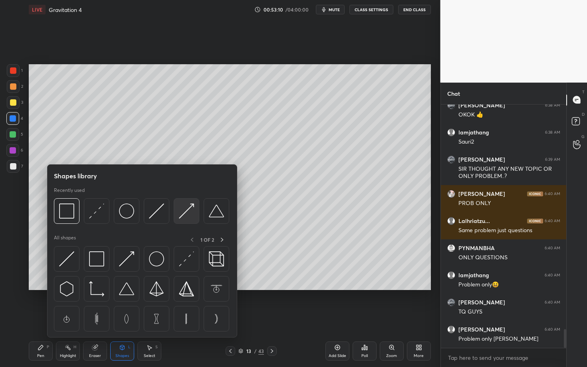
click at [186, 208] on img at bounding box center [186, 210] width 15 height 15
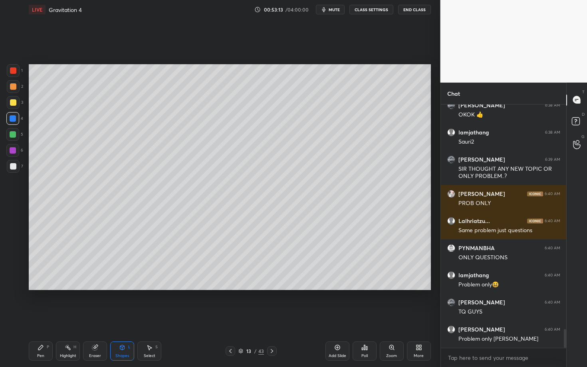
click at [36, 318] on div "Pen P" at bounding box center [41, 351] width 24 height 19
click at [122, 318] on div "Shapes" at bounding box center [122, 356] width 14 height 4
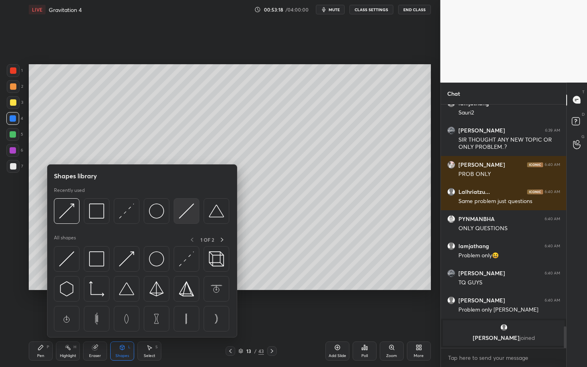
click at [188, 212] on img at bounding box center [186, 210] width 15 height 15
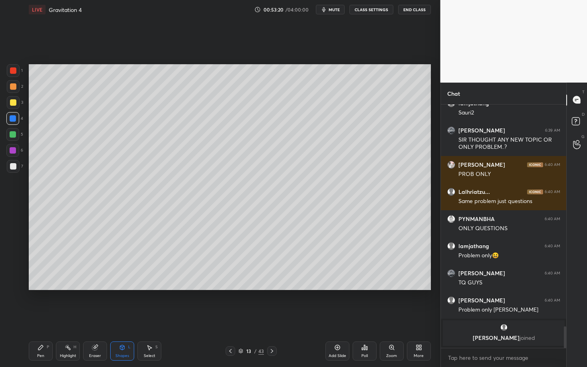
click at [44, 318] on div "Pen P" at bounding box center [41, 351] width 24 height 19
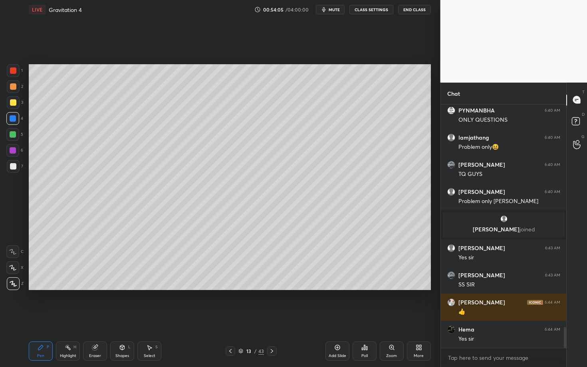
scroll to position [2633, 0]
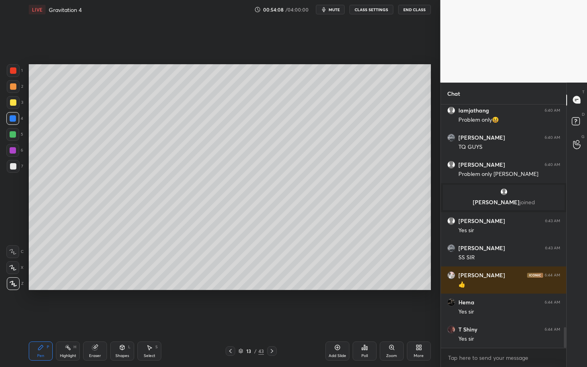
click at [12, 72] on div at bounding box center [13, 70] width 6 height 6
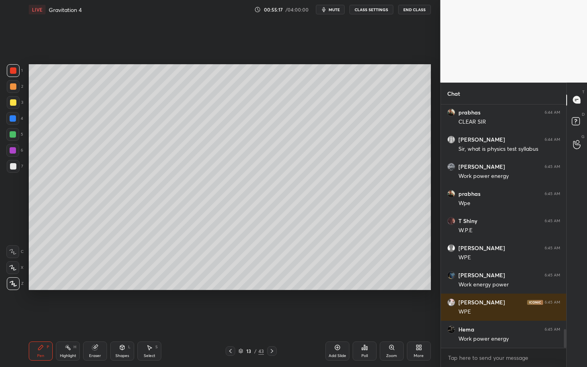
scroll to position [2959, 0]
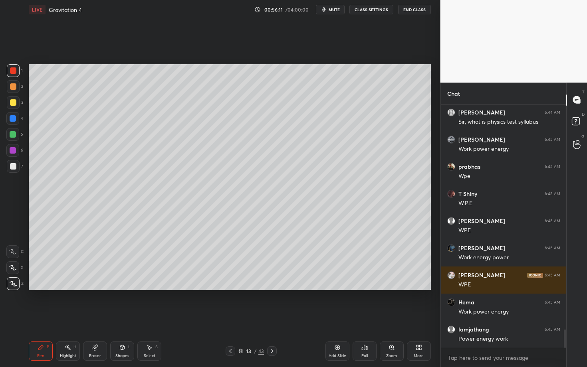
click at [273, 318] on icon at bounding box center [272, 351] width 6 height 6
click at [152, 318] on div "Select S" at bounding box center [149, 351] width 24 height 19
click at [203, 245] on div "0 ° Undo Copy Paste here Duplicate Duplicate to new slide Delete" at bounding box center [230, 177] width 402 height 226
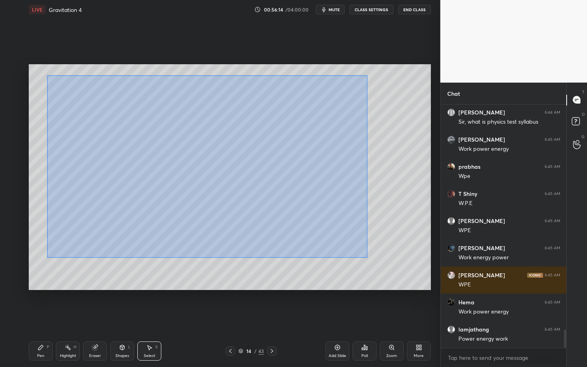
drag, startPoint x: 49, startPoint y: 77, endPoint x: 367, endPoint y: 257, distance: 365.7
click at [367, 257] on div "0 ° Undo Copy Paste here Duplicate Duplicate to new slide Delete" at bounding box center [230, 177] width 402 height 226
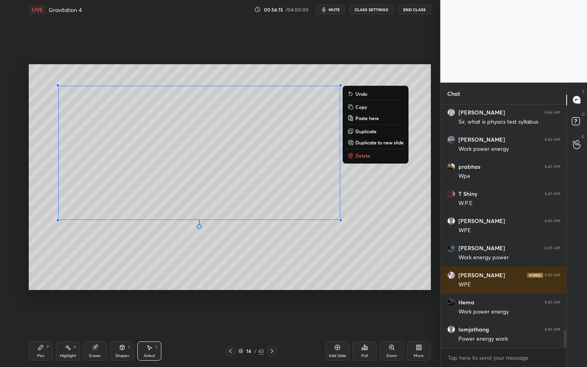
click at [363, 154] on p "Delete" at bounding box center [362, 155] width 15 height 6
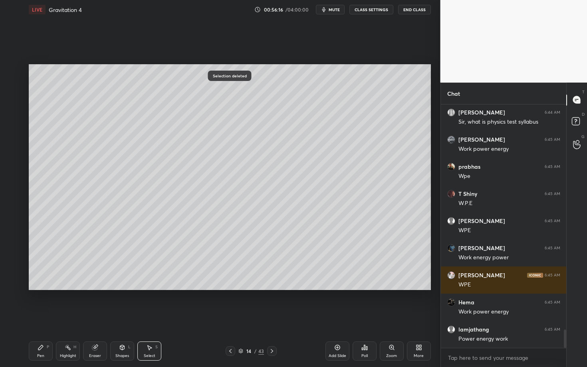
click at [39, 318] on icon at bounding box center [41, 347] width 6 height 6
click at [13, 166] on div at bounding box center [13, 166] width 6 height 6
click at [12, 90] on div at bounding box center [13, 86] width 13 height 13
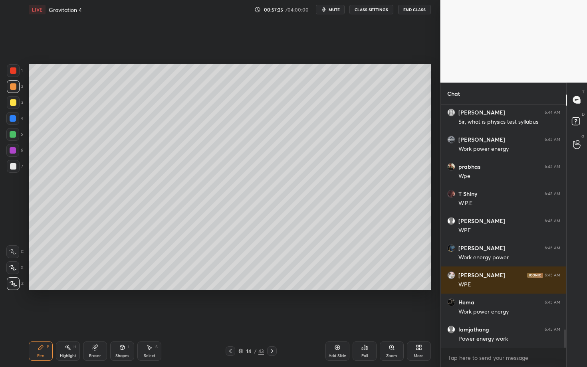
click at [15, 104] on div at bounding box center [13, 102] width 13 height 13
click at [121, 318] on div "Shapes L" at bounding box center [122, 351] width 24 height 19
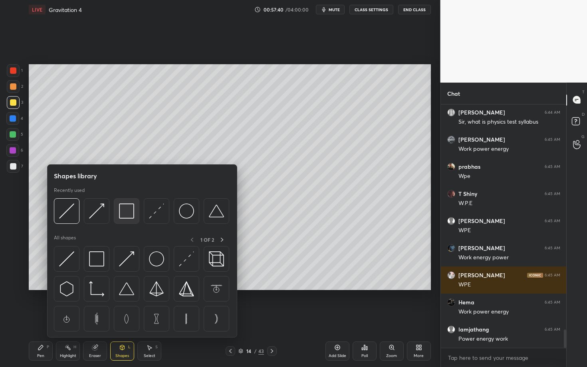
click at [126, 217] on img at bounding box center [126, 210] width 15 height 15
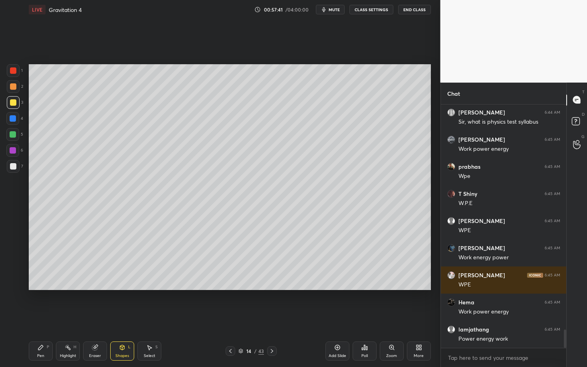
click at [17, 168] on div at bounding box center [13, 166] width 13 height 13
click at [45, 318] on div "Pen P" at bounding box center [41, 351] width 24 height 19
click at [95, 318] on div "Eraser" at bounding box center [95, 351] width 24 height 19
click at [41, 318] on div "Pen P" at bounding box center [41, 351] width 24 height 19
click at [16, 166] on div at bounding box center [13, 166] width 13 height 13
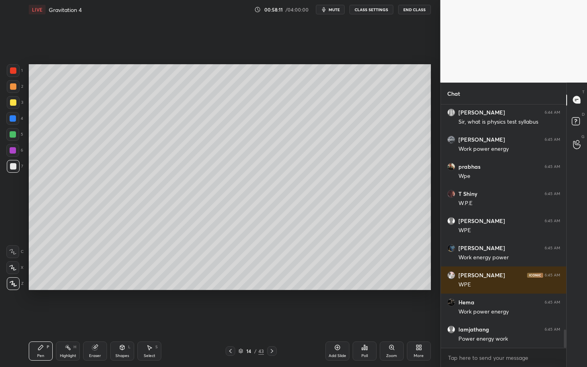
click at [424, 317] on div "Setting up your live class Poll for secs No correct answer Start poll" at bounding box center [230, 177] width 408 height 316
click at [42, 318] on div "Pen P" at bounding box center [41, 351] width 24 height 19
click at [44, 318] on div "Pen P" at bounding box center [41, 351] width 24 height 19
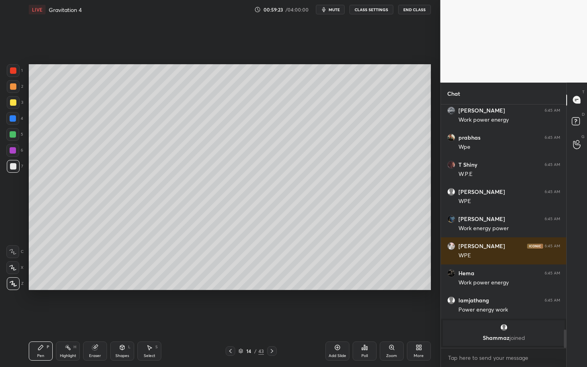
click at [96, 318] on div "Eraser" at bounding box center [95, 351] width 24 height 19
click at [45, 318] on div "Pen P" at bounding box center [41, 351] width 24 height 19
click at [119, 318] on icon at bounding box center [122, 347] width 6 height 6
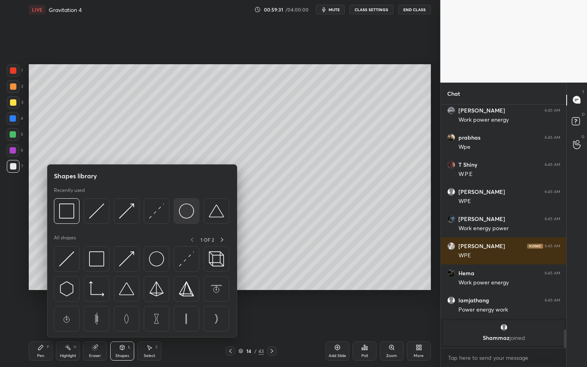
click at [189, 216] on img at bounding box center [186, 210] width 15 height 15
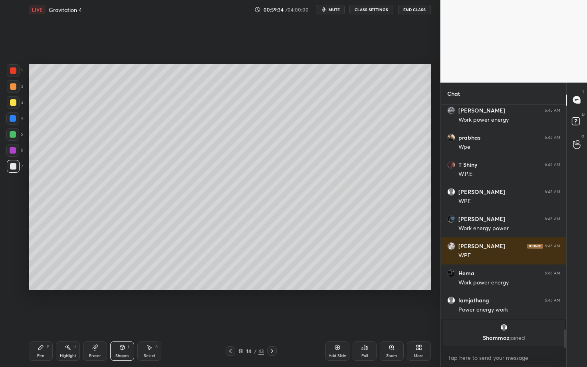
click at [36, 318] on div "Pen P" at bounding box center [41, 351] width 24 height 19
click at [119, 318] on div "Shapes" at bounding box center [122, 356] width 14 height 4
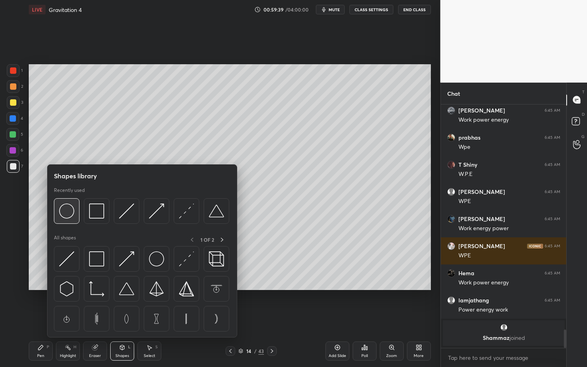
click at [65, 215] on img at bounding box center [66, 210] width 15 height 15
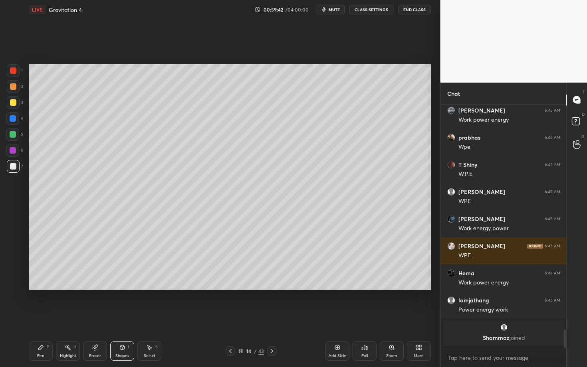
click at [119, 318] on div "Shapes" at bounding box center [122, 356] width 14 height 4
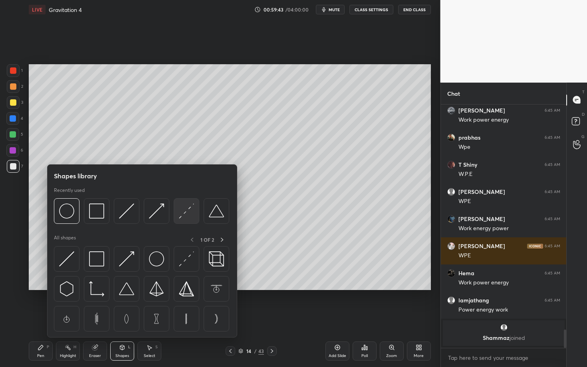
click at [190, 211] on img at bounding box center [186, 210] width 15 height 15
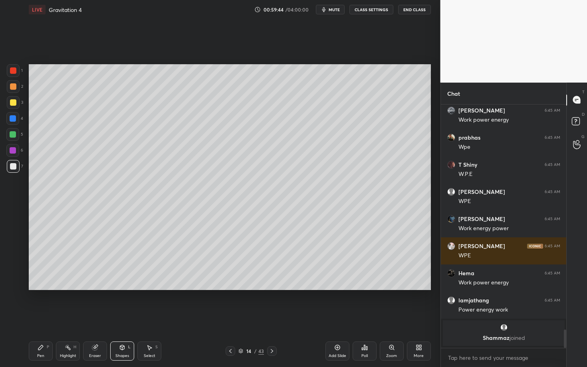
click at [17, 72] on div at bounding box center [13, 70] width 13 height 13
click at [38, 318] on icon at bounding box center [41, 347] width 6 height 6
click at [124, 318] on div "Pen P Highlight H Eraser Shapes L Select S 14 / 43 Add Slide Poll Zoom More" at bounding box center [230, 351] width 402 height 32
click at [127, 318] on div "Shapes" at bounding box center [122, 356] width 14 height 4
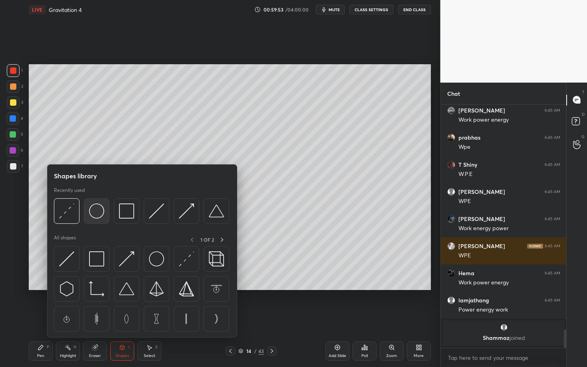
click at [93, 210] on img at bounding box center [96, 210] width 15 height 15
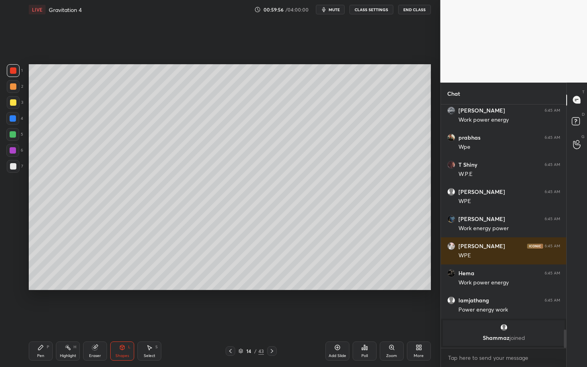
click at [45, 318] on div "Pen P" at bounding box center [41, 351] width 24 height 19
click at [71, 318] on div "Highlight H" at bounding box center [68, 351] width 24 height 19
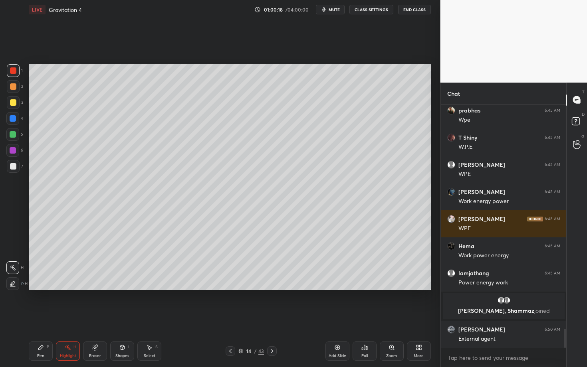
scroll to position [2900, 0]
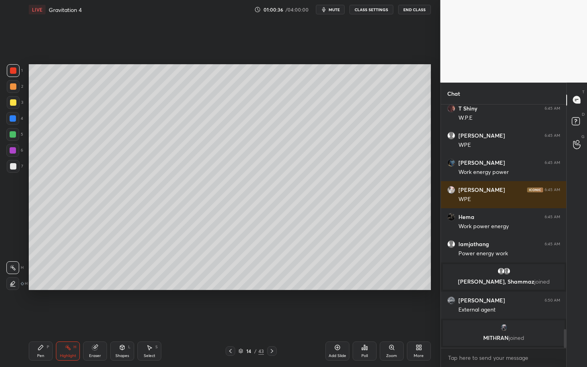
click at [270, 318] on icon at bounding box center [272, 351] width 6 height 6
click at [41, 318] on icon at bounding box center [40, 347] width 5 height 5
click at [14, 168] on div at bounding box center [13, 166] width 6 height 6
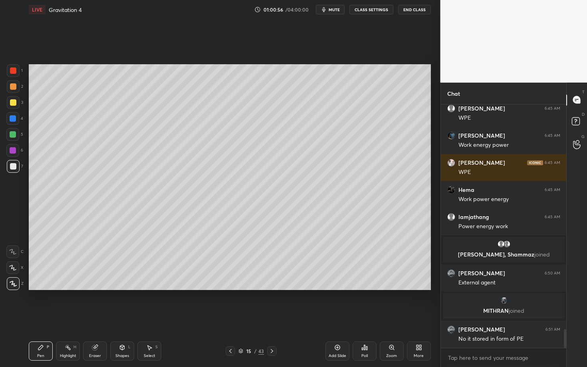
click at [128, 318] on div "Shapes L" at bounding box center [122, 351] width 24 height 19
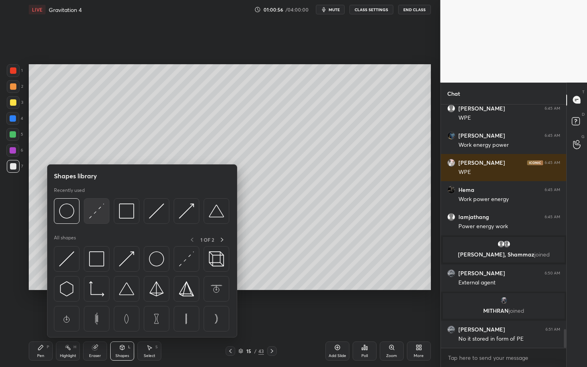
click at [95, 212] on img at bounding box center [96, 210] width 15 height 15
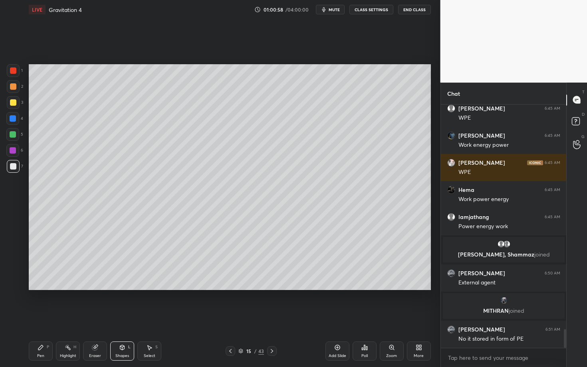
click at [44, 318] on div "Pen P" at bounding box center [41, 351] width 24 height 19
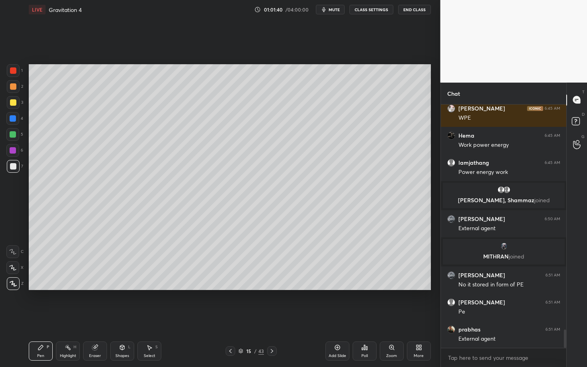
scroll to position [2995, 0]
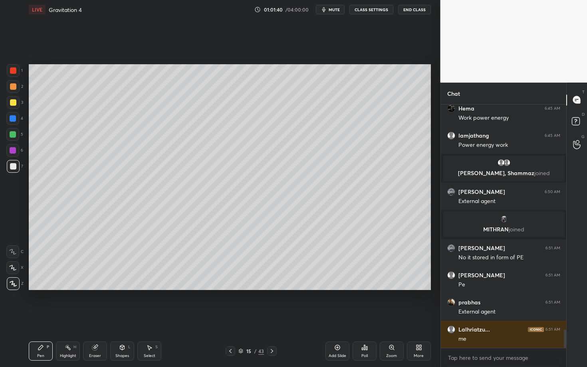
click at [68, 318] on icon at bounding box center [68, 347] width 6 height 6
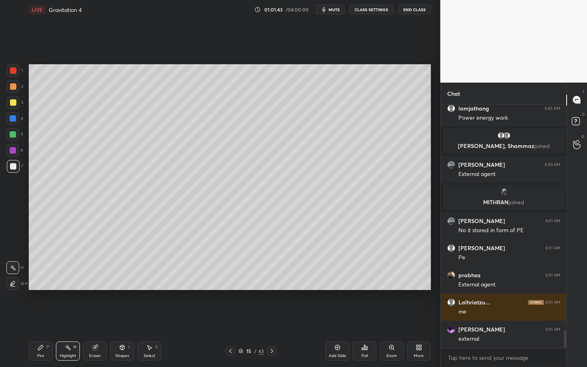
scroll to position [3049, 0]
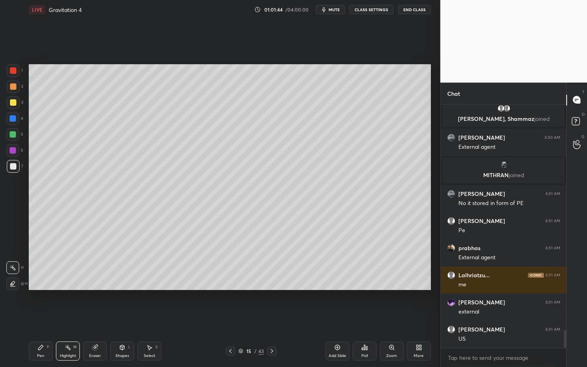
click at [38, 318] on div "Pen" at bounding box center [40, 356] width 7 height 4
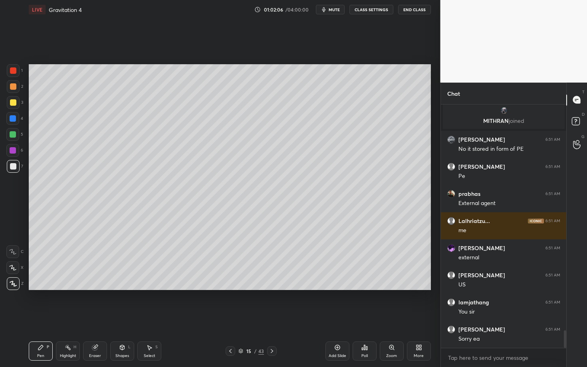
scroll to position [3130, 0]
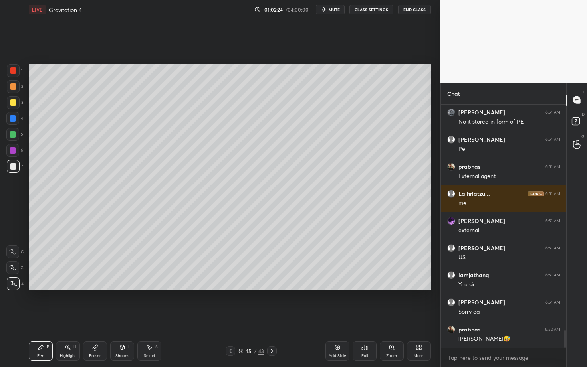
click at [229, 318] on icon at bounding box center [230, 351] width 6 height 6
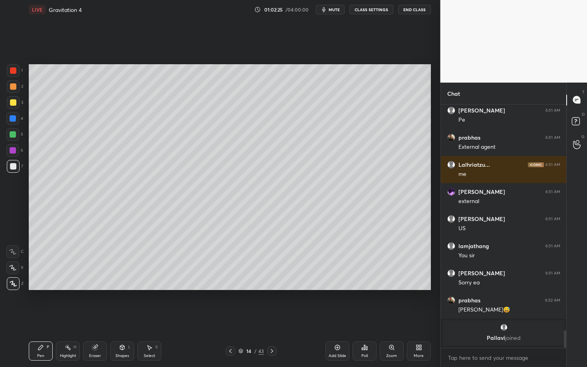
click at [57, 318] on div "Highlight H" at bounding box center [68, 351] width 24 height 19
click at [47, 318] on div "P" at bounding box center [48, 347] width 2 height 4
click at [69, 318] on div "Highlight H" at bounding box center [68, 351] width 24 height 19
click at [122, 318] on div "Shapes L" at bounding box center [122, 351] width 24 height 19
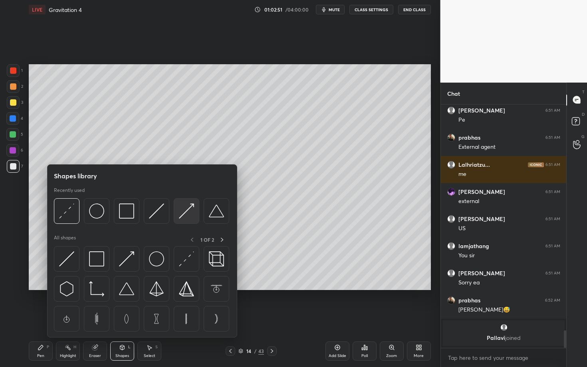
click at [178, 217] on div at bounding box center [187, 211] width 26 height 26
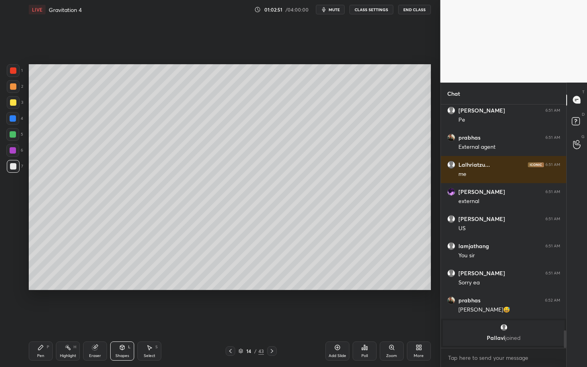
click at [122, 318] on div "Shapes" at bounding box center [122, 356] width 14 height 4
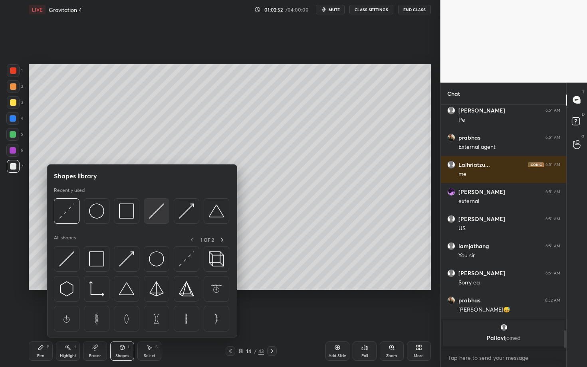
click at [155, 211] on img at bounding box center [156, 210] width 15 height 15
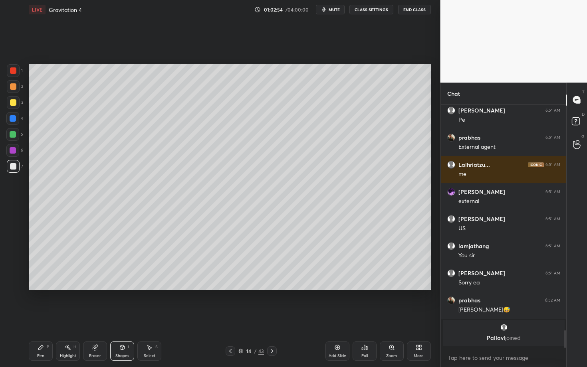
click at [28, 318] on div "LIVE Gravitation 4 01:02:54 / 04:00:00 mute CLASS SETTINGS End Class Setting up…" at bounding box center [230, 183] width 408 height 367
click at [39, 318] on div "Pen P" at bounding box center [41, 351] width 24 height 19
click at [14, 100] on div at bounding box center [13, 102] width 6 height 6
click at [13, 91] on div at bounding box center [13, 86] width 13 height 13
click at [270, 318] on icon at bounding box center [272, 351] width 6 height 6
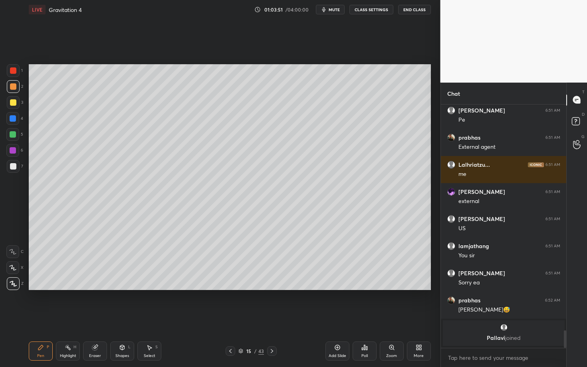
click at [154, 318] on div "Select S" at bounding box center [149, 351] width 24 height 19
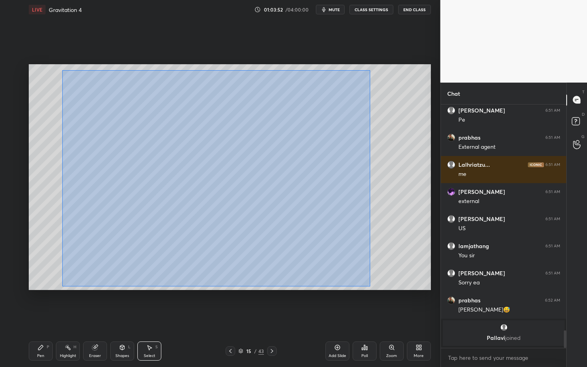
drag, startPoint x: 62, startPoint y: 70, endPoint x: 369, endPoint y: 285, distance: 374.8
click at [369, 285] on div "0 ° Undo Copy Paste here Duplicate Duplicate to new slide Delete" at bounding box center [230, 177] width 402 height 226
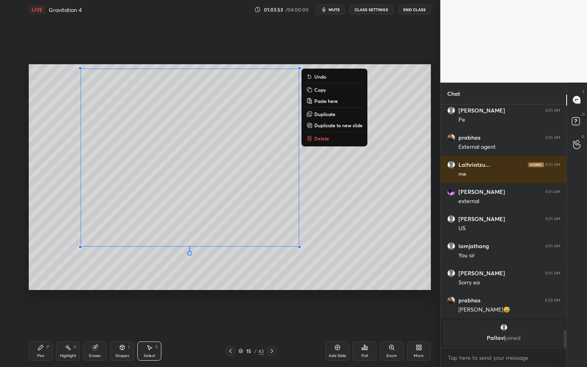
click at [321, 140] on button "Delete" at bounding box center [333, 139] width 59 height 10
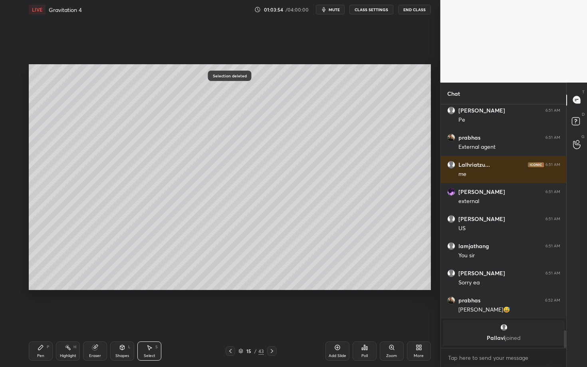
click at [36, 318] on div "Pen P" at bounding box center [41, 351] width 24 height 19
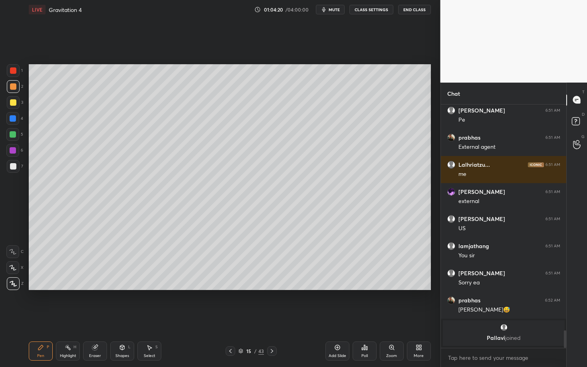
click at [121, 318] on icon at bounding box center [122, 347] width 4 height 5
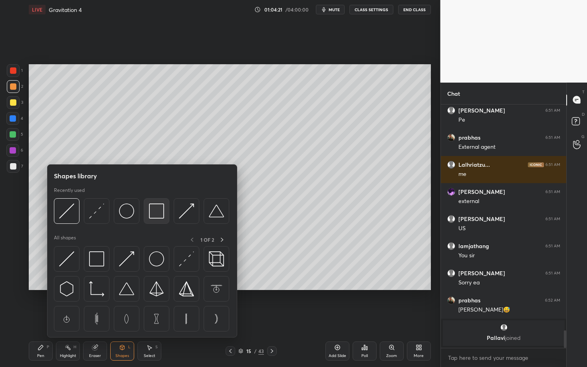
click at [155, 213] on img at bounding box center [156, 210] width 15 height 15
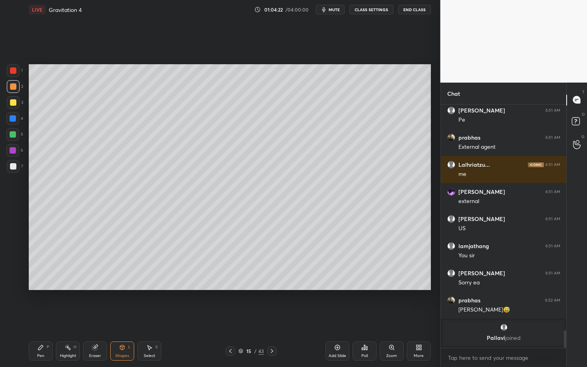
click at [13, 163] on div at bounding box center [13, 166] width 6 height 6
click at [41, 318] on div "Pen" at bounding box center [40, 356] width 7 height 4
click at [78, 318] on div "Pen P Highlight H Eraser Shapes L Select S" at bounding box center [103, 351] width 148 height 19
click at [73, 318] on div "Highlight" at bounding box center [68, 356] width 16 height 4
click at [232, 318] on icon at bounding box center [230, 351] width 6 height 6
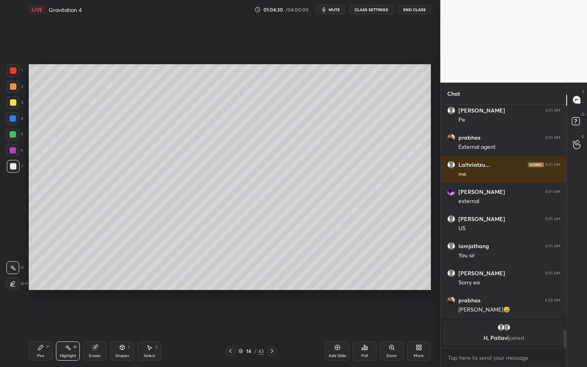
click at [65, 318] on div "Highlight H" at bounding box center [68, 351] width 24 height 19
click at [270, 318] on icon at bounding box center [272, 351] width 6 height 6
click at [231, 318] on div at bounding box center [230, 351] width 10 height 10
click at [273, 318] on icon at bounding box center [272, 351] width 6 height 6
click at [35, 318] on div "Pen P" at bounding box center [41, 351] width 24 height 19
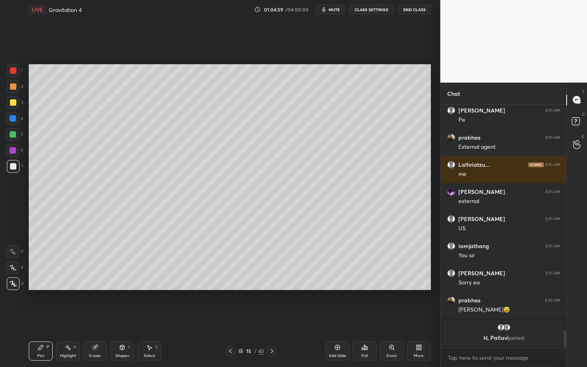
click at [228, 318] on icon at bounding box center [230, 351] width 6 height 6
click at [37, 318] on div "Pen P" at bounding box center [41, 351] width 24 height 19
click at [66, 318] on div "Highlight" at bounding box center [68, 356] width 16 height 4
click at [45, 318] on div "Pen P" at bounding box center [41, 351] width 24 height 19
click at [271, 318] on icon at bounding box center [272, 351] width 6 height 6
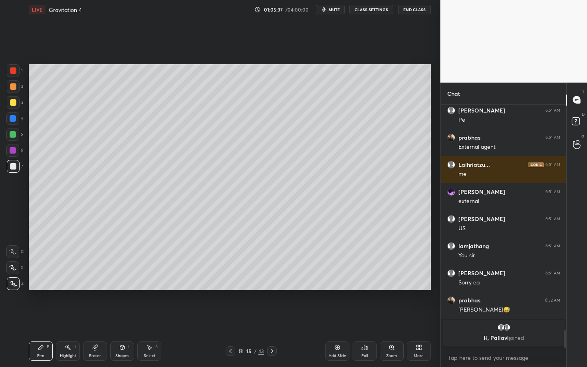
click at [275, 318] on div at bounding box center [272, 351] width 10 height 10
click at [231, 318] on icon at bounding box center [230, 351] width 6 height 6
click at [228, 318] on icon at bounding box center [230, 351] width 6 height 6
click at [67, 318] on icon at bounding box center [68, 347] width 6 height 6
click at [271, 318] on div at bounding box center [272, 351] width 10 height 10
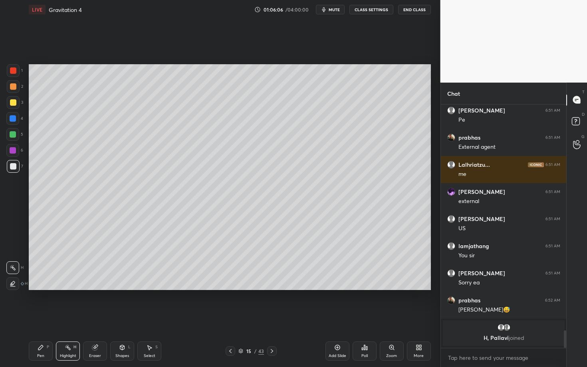
click at [47, 318] on div "P" at bounding box center [48, 347] width 2 height 4
click at [12, 167] on div at bounding box center [13, 166] width 6 height 6
click at [123, 318] on icon at bounding box center [122, 347] width 6 height 6
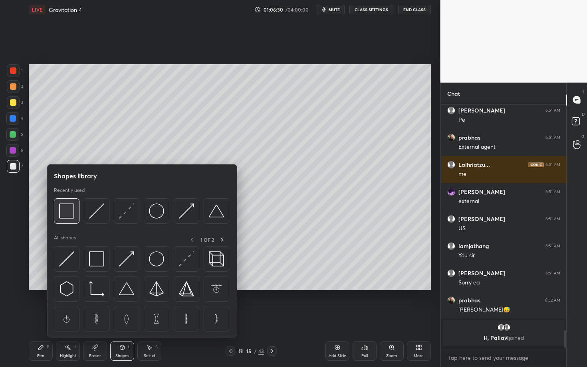
click at [70, 212] on img at bounding box center [66, 210] width 15 height 15
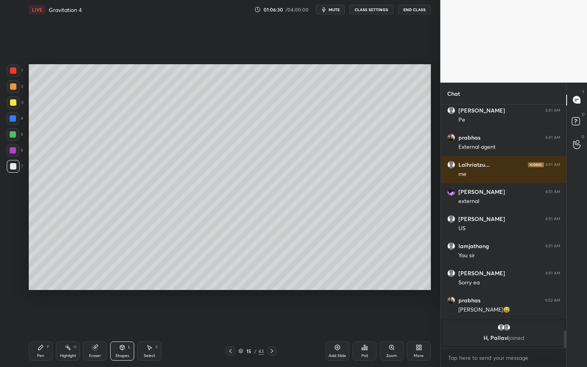
scroll to position [3120, 0]
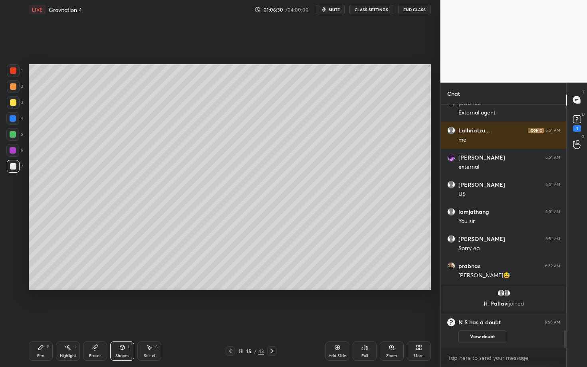
click at [13, 154] on div at bounding box center [12, 150] width 13 height 13
click at [36, 318] on div "Pen P" at bounding box center [41, 351] width 24 height 19
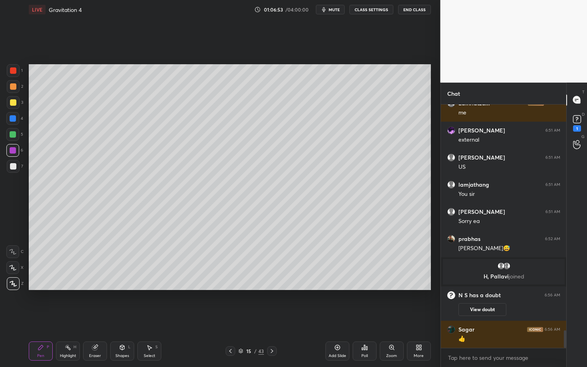
click at [229, 318] on div at bounding box center [230, 351] width 10 height 10
click at [360, 318] on div "Poll" at bounding box center [364, 351] width 24 height 45
click at [122, 318] on div "Shapes L" at bounding box center [122, 351] width 24 height 19
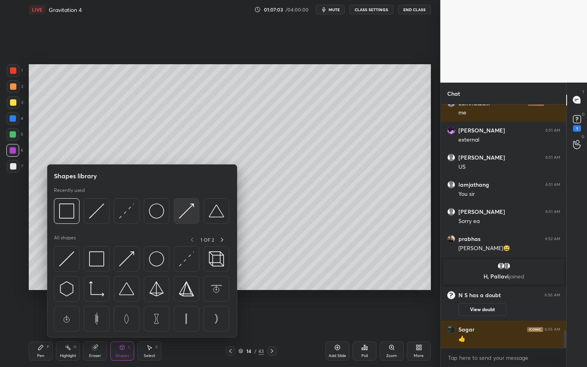
click at [186, 219] on div at bounding box center [187, 211] width 26 height 26
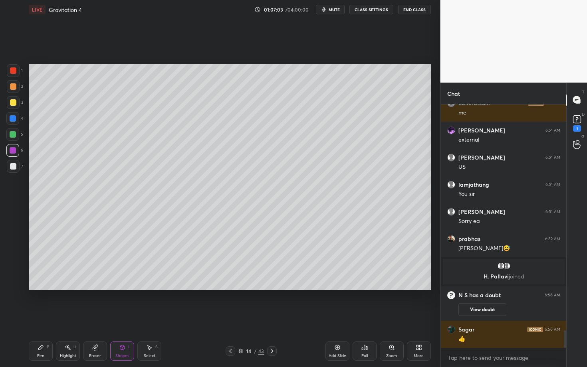
click at [14, 74] on div at bounding box center [13, 70] width 13 height 13
click at [14, 102] on div at bounding box center [13, 102] width 6 height 6
click at [43, 318] on div "Pen P" at bounding box center [41, 351] width 24 height 19
click at [117, 318] on div "Shapes" at bounding box center [122, 356] width 14 height 4
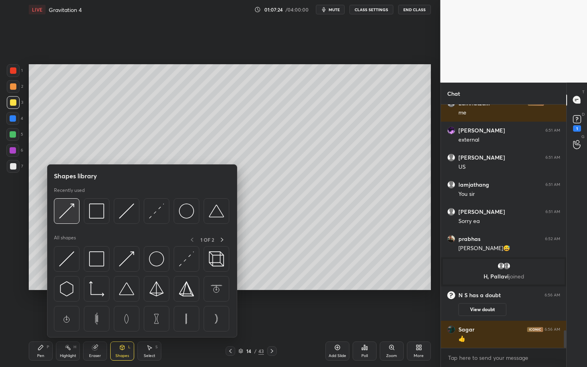
click at [66, 215] on img at bounding box center [66, 210] width 15 height 15
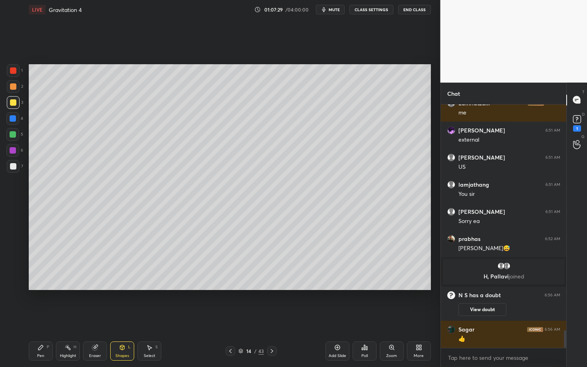
click at [42, 318] on div "Pen" at bounding box center [40, 356] width 7 height 4
click at [270, 318] on icon at bounding box center [272, 351] width 6 height 6
click at [275, 318] on div at bounding box center [272, 351] width 10 height 10
click at [43, 318] on div "Pen P" at bounding box center [41, 351] width 24 height 19
click at [149, 318] on div "Select" at bounding box center [150, 356] width 12 height 4
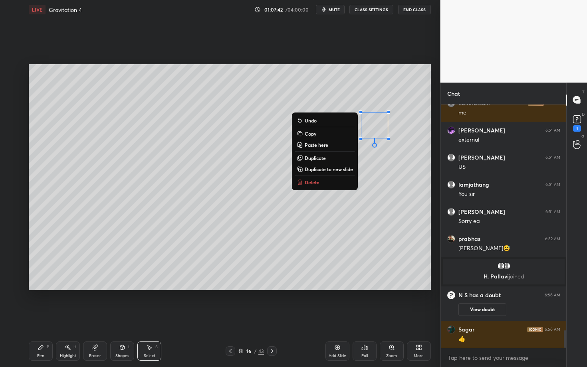
drag, startPoint x: 423, startPoint y: 154, endPoint x: 425, endPoint y: 159, distance: 5.8
click at [424, 158] on div "0 ° Undo Copy Paste here Duplicate Duplicate to new slide Delete" at bounding box center [230, 177] width 402 height 226
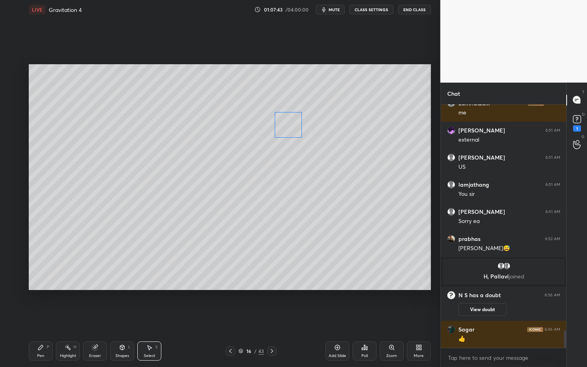
drag, startPoint x: 373, startPoint y: 127, endPoint x: 286, endPoint y: 126, distance: 87.0
click at [287, 126] on div "0 ° Undo Copy Paste here Duplicate Duplicate to new slide Delete" at bounding box center [230, 177] width 402 height 226
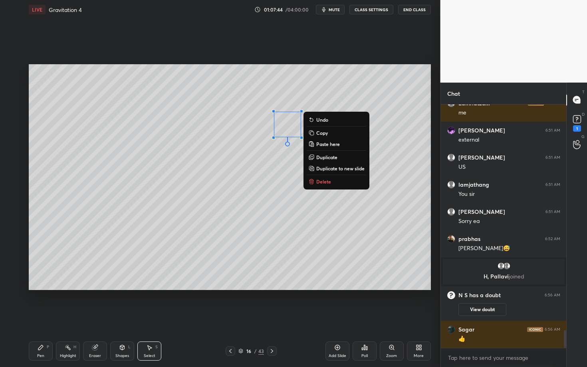
click at [42, 318] on div "Pen" at bounding box center [40, 356] width 7 height 4
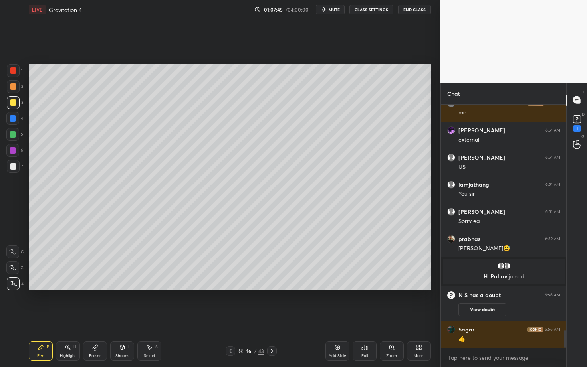
click at [12, 166] on div at bounding box center [13, 166] width 6 height 6
click at [70, 318] on div "Highlight H" at bounding box center [68, 351] width 24 height 19
click at [51, 318] on div "Pen P Highlight H Eraser Shapes L Select S" at bounding box center [103, 351] width 148 height 19
click at [45, 318] on div "Pen P Highlight H Eraser Shapes L Select S 16 / 43 Add Slide Poll Zoom More" at bounding box center [230, 351] width 402 height 32
click at [44, 318] on div "Pen P" at bounding box center [41, 351] width 24 height 19
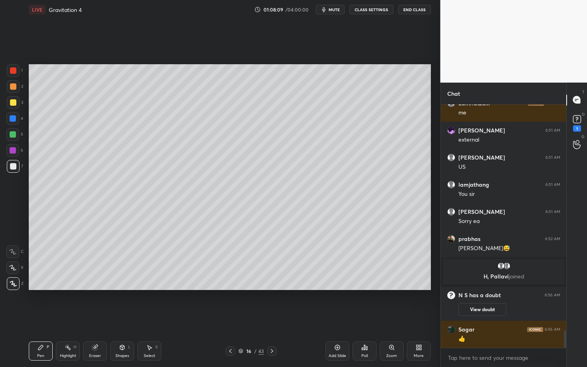
click at [11, 75] on div at bounding box center [13, 70] width 13 height 13
click at [17, 168] on div at bounding box center [13, 166] width 13 height 13
click at [233, 318] on icon at bounding box center [230, 351] width 6 height 6
click at [230, 318] on icon at bounding box center [230, 351] width 6 height 6
click at [64, 318] on div "Highlight H" at bounding box center [68, 351] width 24 height 19
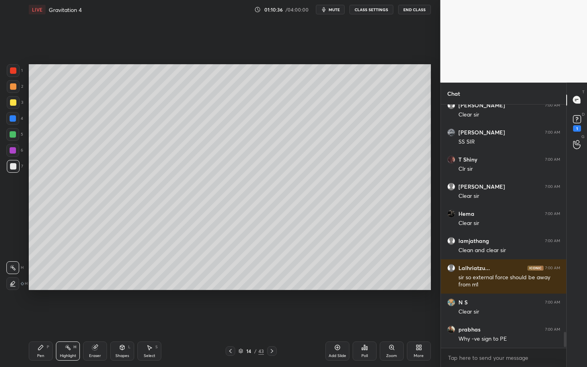
scroll to position [3465, 0]
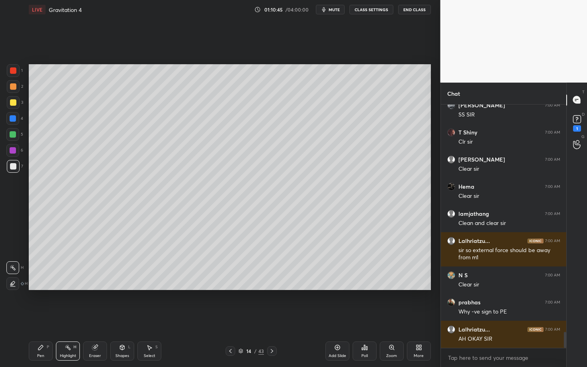
click at [273, 318] on icon at bounding box center [272, 351] width 6 height 6
click at [269, 318] on div at bounding box center [272, 351] width 10 height 10
click at [41, 318] on icon at bounding box center [40, 347] width 5 height 5
click at [142, 318] on div "Select S" at bounding box center [149, 351] width 24 height 19
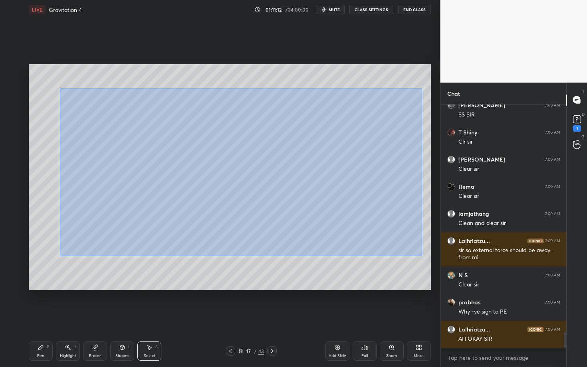
drag, startPoint x: 75, startPoint y: 119, endPoint x: 422, endPoint y: 256, distance: 373.1
click at [422, 256] on div "0 ° Undo Copy Paste here Duplicate Duplicate to new slide Delete" at bounding box center [230, 177] width 402 height 226
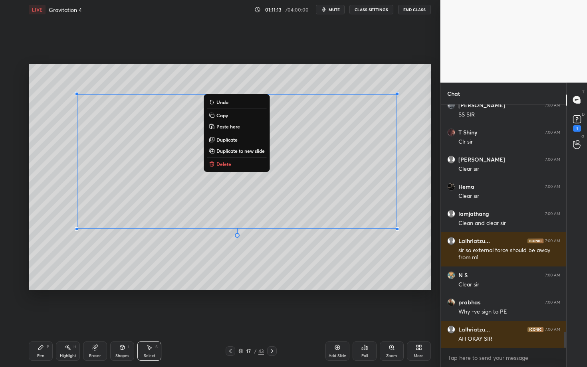
click at [219, 166] on p "Delete" at bounding box center [223, 164] width 15 height 6
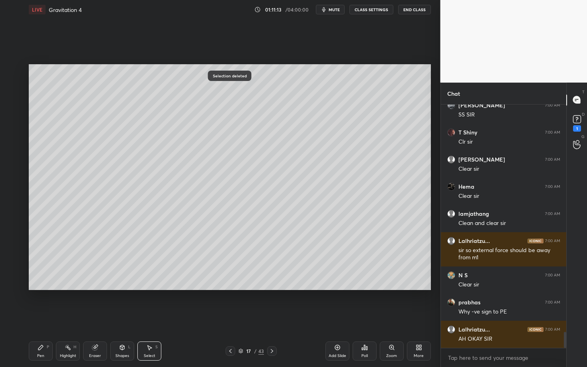
click at [226, 318] on div "Pen P Highlight H Eraser Shapes L Select S 17 / 43 Add Slide Poll Zoom More" at bounding box center [230, 351] width 402 height 32
click at [229, 318] on icon at bounding box center [230, 351] width 6 height 6
click at [231, 318] on icon at bounding box center [230, 351] width 6 height 6
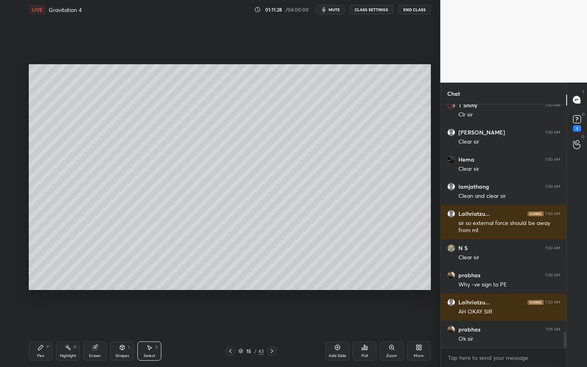
click at [232, 318] on icon at bounding box center [230, 351] width 6 height 6
click at [69, 318] on div "Highlight" at bounding box center [68, 356] width 16 height 4
click at [273, 318] on icon at bounding box center [272, 351] width 6 height 6
click at [42, 318] on div "Pen P" at bounding box center [41, 351] width 24 height 19
click at [13, 150] on div at bounding box center [13, 150] width 6 height 6
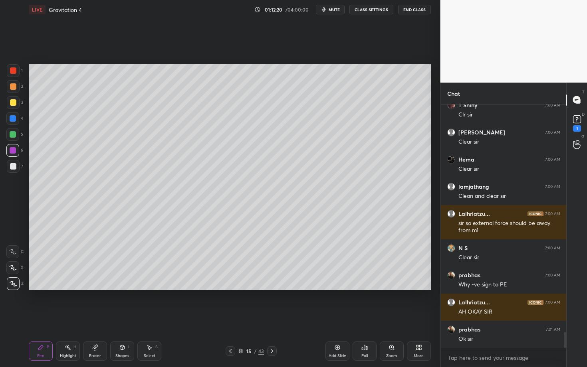
scroll to position [3527, 0]
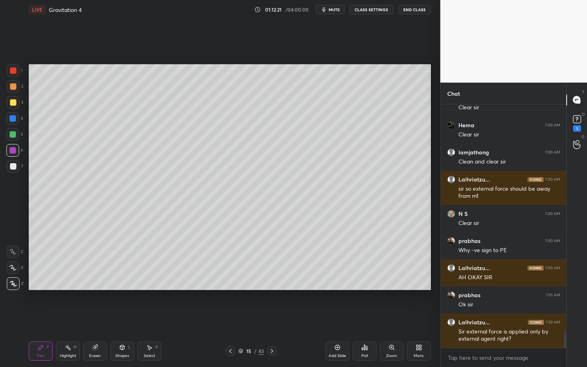
click at [16, 167] on div at bounding box center [13, 166] width 13 height 13
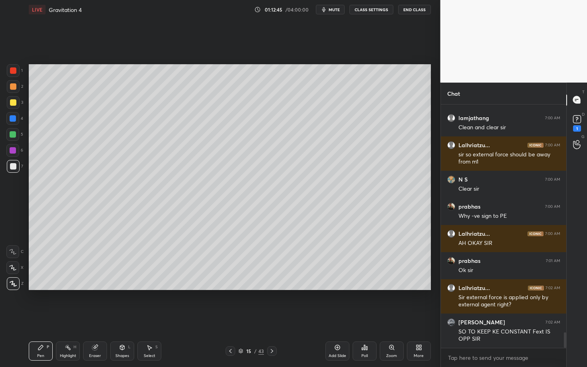
click at [272, 318] on icon at bounding box center [272, 351] width 6 height 6
click at [154, 318] on div "Select S" at bounding box center [149, 351] width 24 height 19
drag, startPoint x: 154, startPoint y: 199, endPoint x: 146, endPoint y: 186, distance: 15.1
click at [146, 186] on div "0 ° Undo Copy Paste here Duplicate Duplicate to new slide Delete" at bounding box center [230, 177] width 402 height 226
drag, startPoint x: 44, startPoint y: 64, endPoint x: 97, endPoint y: 158, distance: 107.9
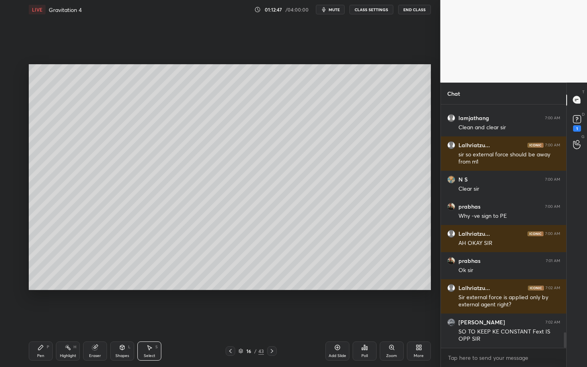
click at [97, 159] on div "0 ° Undo Copy Paste here Duplicate Duplicate to new slide Delete" at bounding box center [230, 177] width 402 height 226
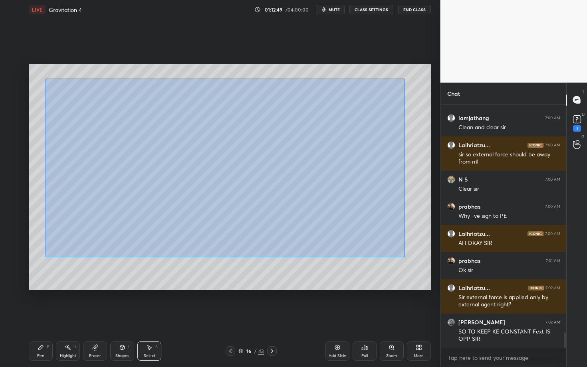
drag, startPoint x: 47, startPoint y: 79, endPoint x: 404, endPoint y: 256, distance: 398.6
click at [403, 256] on div "0 ° Undo Copy Paste here Duplicate Duplicate to new slide Delete" at bounding box center [230, 177] width 402 height 226
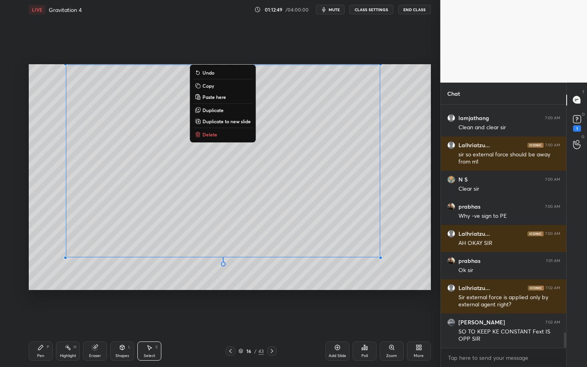
click at [214, 131] on button "Delete" at bounding box center [222, 135] width 59 height 10
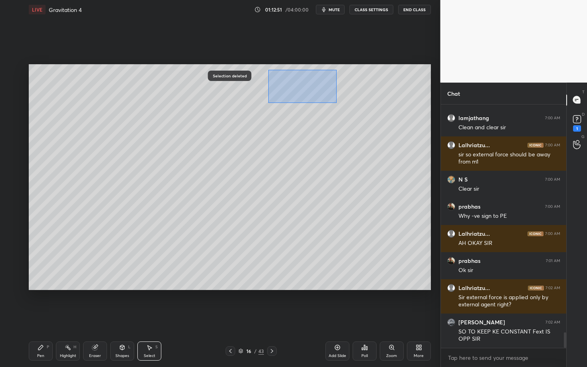
drag, startPoint x: 267, startPoint y: 69, endPoint x: 336, endPoint y: 103, distance: 76.9
click at [336, 104] on div "0 ° Undo Copy Paste here Duplicate Duplicate to new slide Delete" at bounding box center [230, 177] width 402 height 226
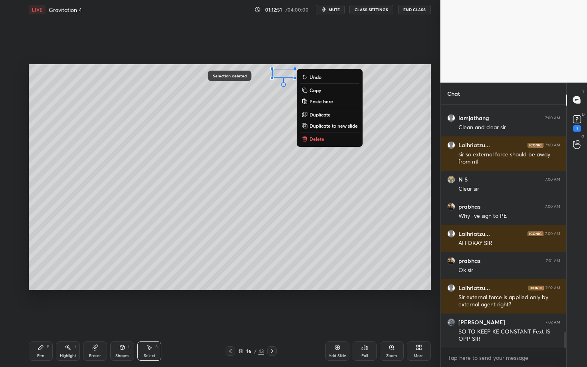
click at [326, 138] on button "Delete" at bounding box center [329, 139] width 59 height 10
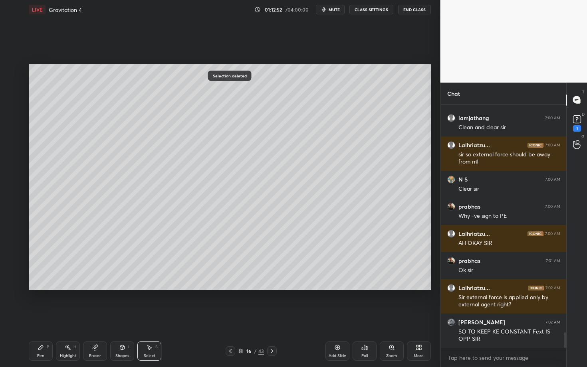
click at [40, 318] on div "Pen P" at bounding box center [41, 351] width 24 height 19
click at [13, 103] on div at bounding box center [13, 102] width 6 height 6
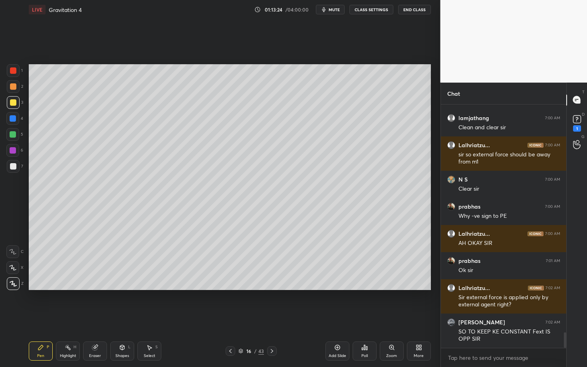
click at [15, 72] on div at bounding box center [13, 70] width 6 height 6
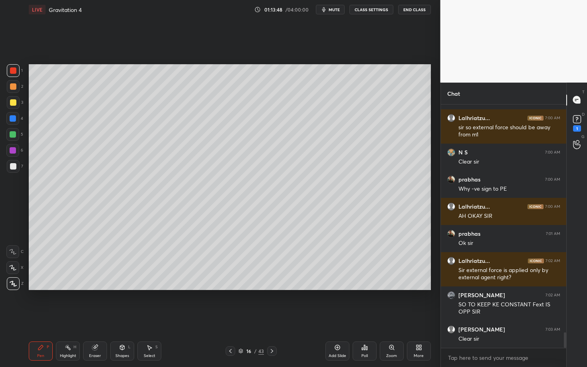
scroll to position [3617, 0]
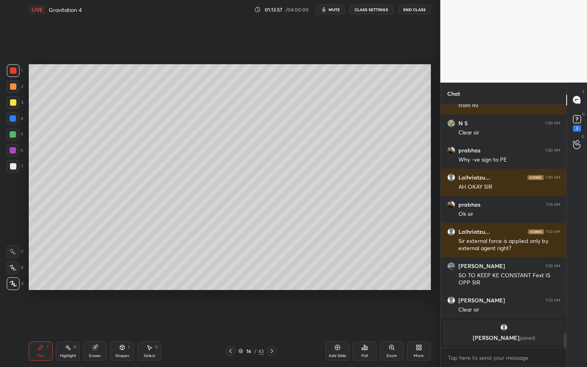
click at [95, 318] on div "Eraser" at bounding box center [95, 356] width 12 height 4
click at [44, 318] on div "Pen P" at bounding box center [41, 351] width 24 height 19
click at [57, 318] on div "Highlight H" at bounding box center [68, 351] width 24 height 19
click at [32, 318] on div "Pen P" at bounding box center [41, 351] width 24 height 19
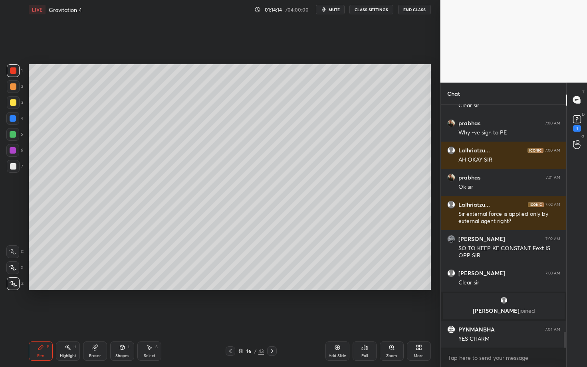
scroll to position [3511, 0]
click at [229, 318] on icon at bounding box center [230, 351] width 6 height 6
click at [67, 318] on div "Highlight H" at bounding box center [68, 351] width 24 height 19
drag, startPoint x: 229, startPoint y: 351, endPoint x: 226, endPoint y: 349, distance: 4.1
click at [226, 318] on div at bounding box center [230, 351] width 10 height 10
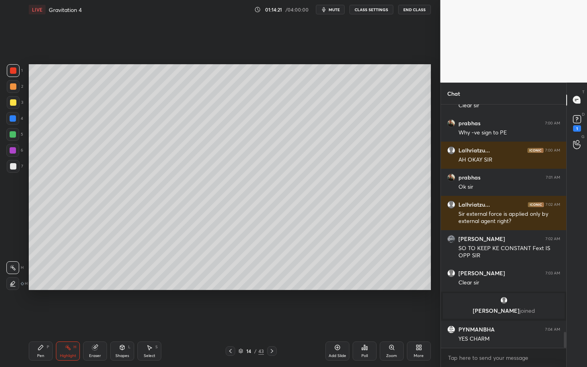
click at [274, 318] on icon at bounding box center [272, 351] width 6 height 6
click at [271, 318] on div at bounding box center [272, 351] width 10 height 10
click at [43, 318] on div "Pen P" at bounding box center [41, 351] width 24 height 19
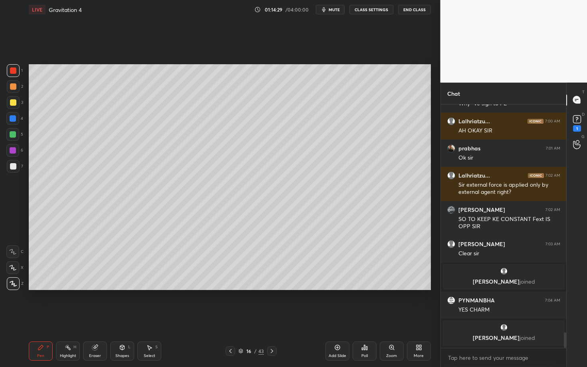
scroll to position [3544, 0]
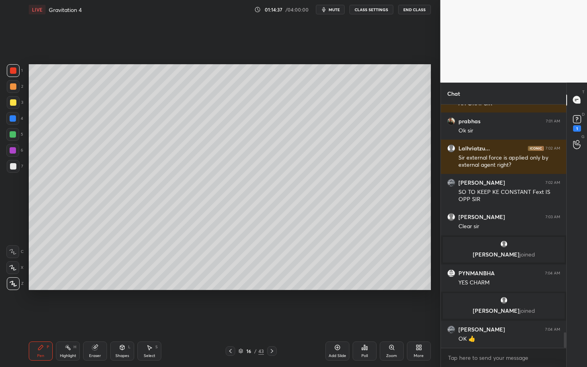
click at [130, 318] on div "Shapes L" at bounding box center [122, 351] width 24 height 19
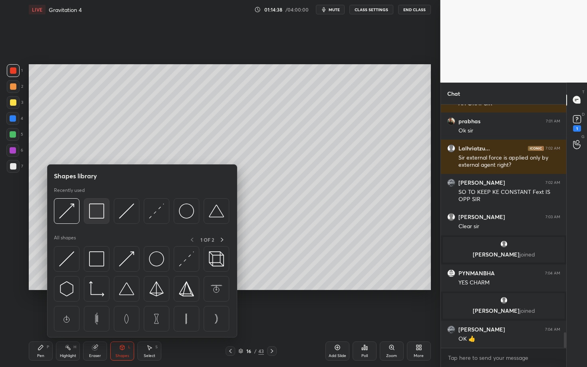
click at [95, 215] on img at bounding box center [96, 210] width 15 height 15
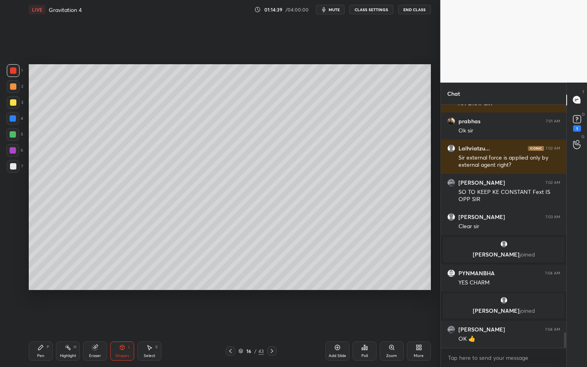
click at [149, 318] on div "Select S" at bounding box center [149, 351] width 24 height 19
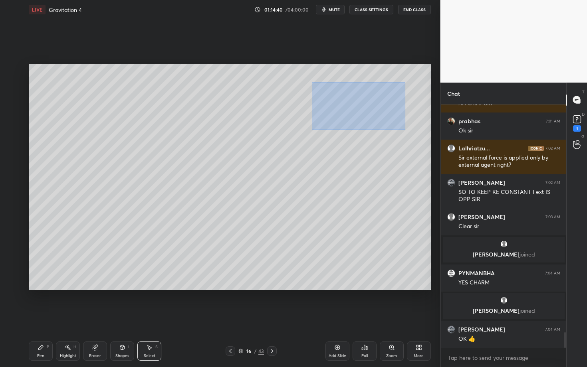
drag, startPoint x: 312, startPoint y: 80, endPoint x: 405, endPoint y: 130, distance: 106.4
click at [405, 130] on div "0 ° Undo Copy Paste here Duplicate Duplicate to new slide Delete" at bounding box center [230, 177] width 402 height 226
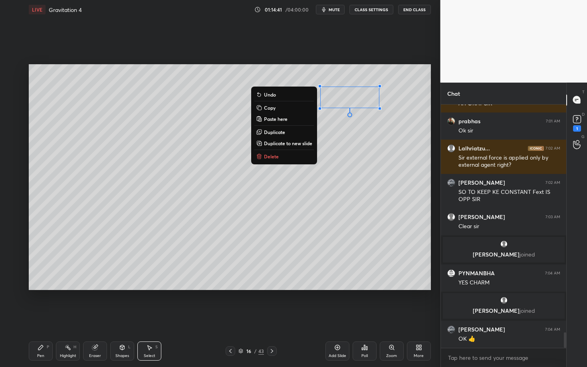
click at [267, 156] on p "Delete" at bounding box center [271, 156] width 15 height 6
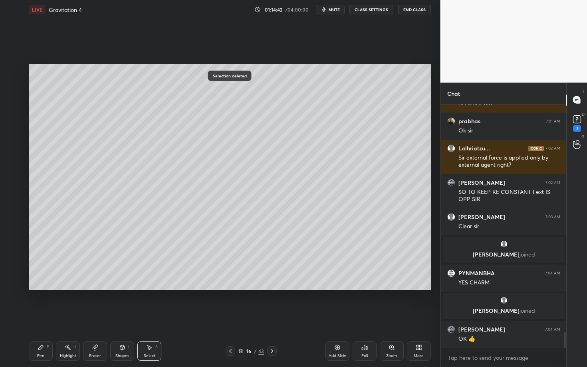
click at [51, 318] on div "Pen P" at bounding box center [41, 351] width 24 height 19
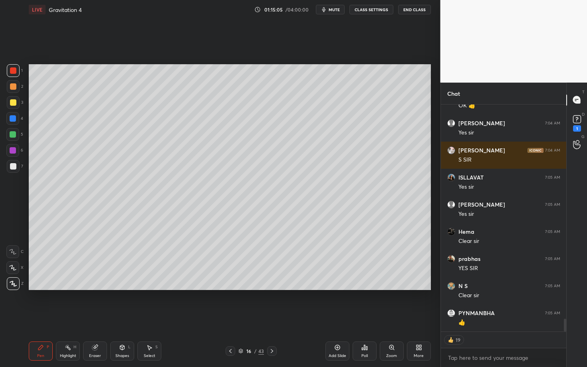
scroll to position [3805, 0]
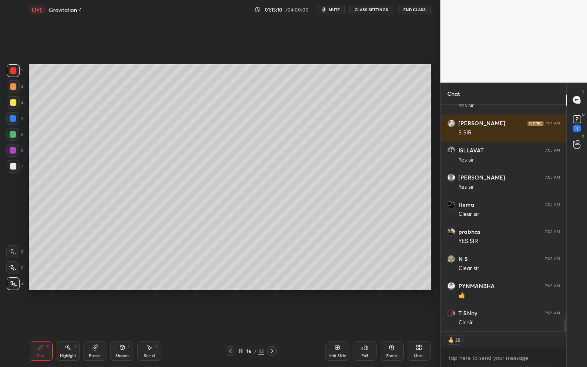
click at [12, 167] on div at bounding box center [13, 166] width 6 height 6
click at [229, 318] on icon at bounding box center [230, 351] width 6 height 6
click at [68, 318] on div "Highlight H" at bounding box center [68, 351] width 24 height 19
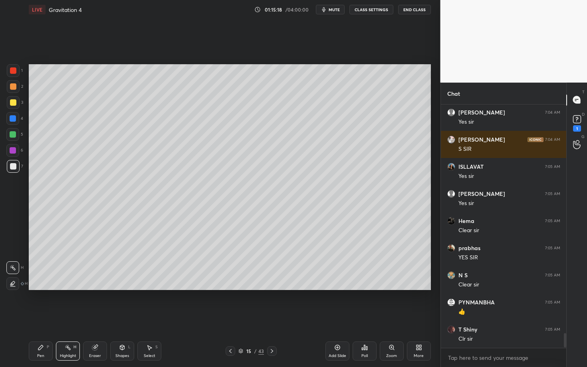
scroll to position [3788, 0]
click at [269, 318] on icon at bounding box center [272, 351] width 6 height 6
click at [34, 318] on div "Pen P" at bounding box center [41, 351] width 24 height 19
click at [117, 318] on div "Shapes" at bounding box center [122, 356] width 14 height 4
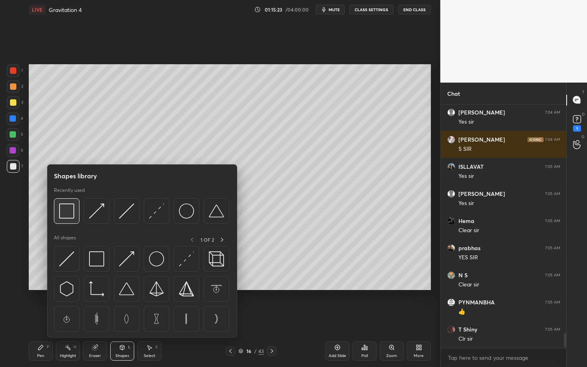
click at [74, 213] on div at bounding box center [67, 211] width 26 height 26
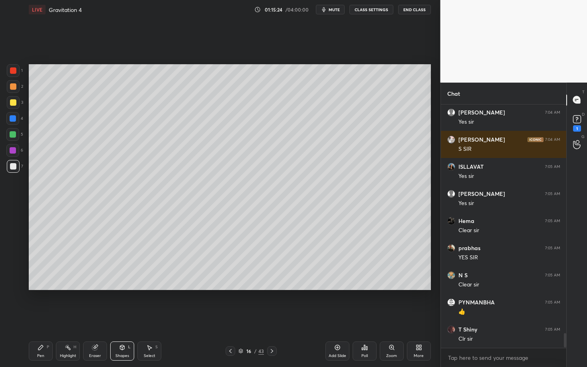
click at [27, 318] on div "LIVE Gravitation 4 01:15:24 / 04:00:00 mute CLASS SETTINGS End Class Setting up…" at bounding box center [230, 183] width 408 height 367
click at [51, 318] on div "Pen P" at bounding box center [41, 351] width 24 height 19
click at [65, 318] on icon at bounding box center [68, 347] width 6 height 6
click at [230, 318] on icon at bounding box center [230, 351] width 6 height 6
click at [275, 318] on div at bounding box center [272, 351] width 10 height 10
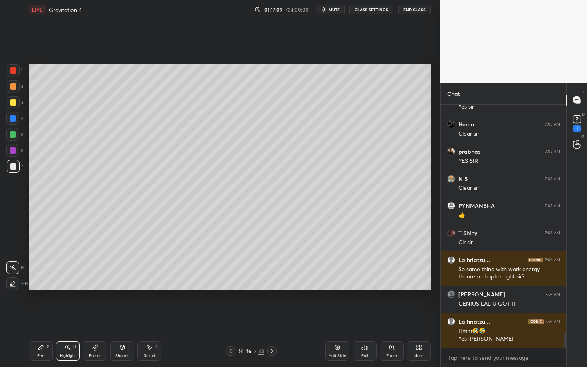
scroll to position [3912, 0]
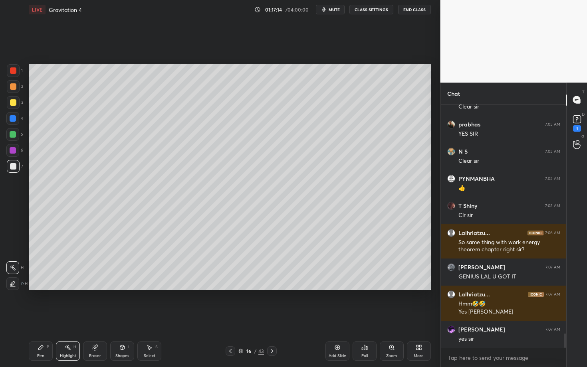
click at [335, 8] on span "mute" at bounding box center [333, 10] width 11 height 6
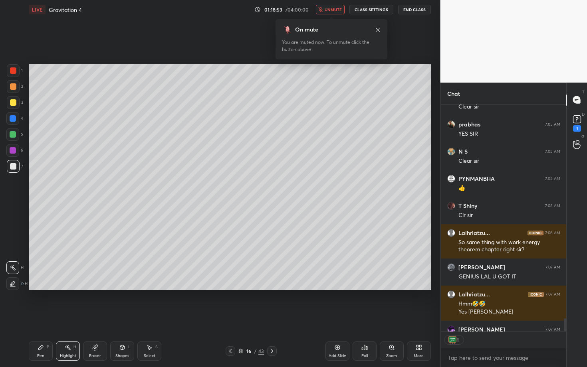
scroll to position [2, 3]
click at [333, 11] on span "unmute" at bounding box center [332, 10] width 17 height 6
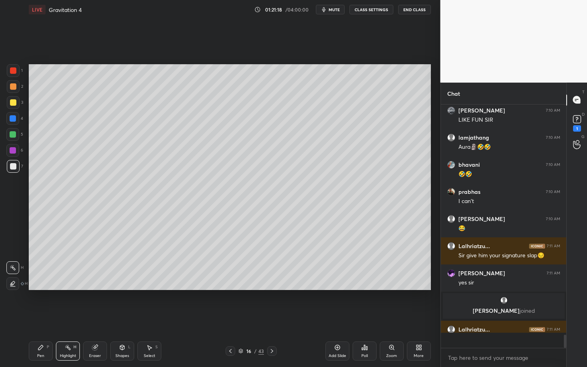
scroll to position [4234, 0]
click at [43, 318] on div "Pen P" at bounding box center [41, 351] width 24 height 19
click at [13, 86] on div at bounding box center [13, 86] width 6 height 6
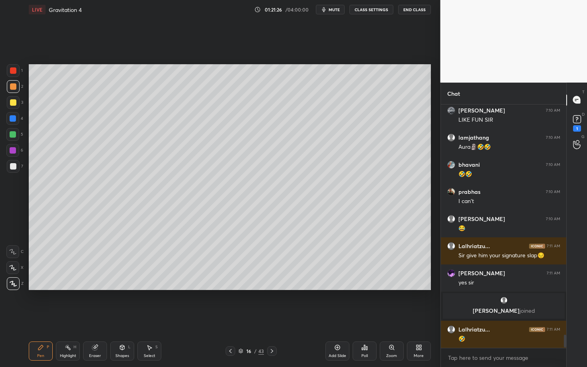
click at [40, 318] on div "Pen P" at bounding box center [41, 351] width 24 height 19
click at [271, 318] on icon at bounding box center [272, 351] width 6 height 6
click at [229, 318] on icon at bounding box center [230, 351] width 6 height 6
click at [76, 318] on div "Highlight H" at bounding box center [68, 351] width 24 height 19
click at [269, 318] on icon at bounding box center [272, 351] width 6 height 6
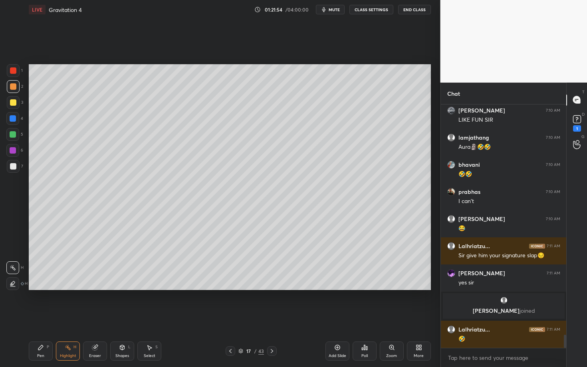
click at [28, 318] on div "LIVE Gravitation 4 01:21:54 / 04:00:00 mute CLASS SETTINGS End Class Setting up…" at bounding box center [230, 183] width 408 height 367
click at [41, 318] on div "Pen" at bounding box center [40, 356] width 7 height 4
click at [10, 167] on div at bounding box center [13, 166] width 6 height 6
click at [124, 318] on div "Shapes" at bounding box center [122, 356] width 14 height 4
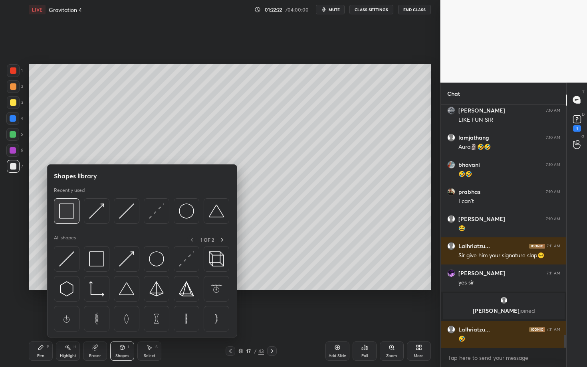
click at [64, 211] on img at bounding box center [66, 210] width 15 height 15
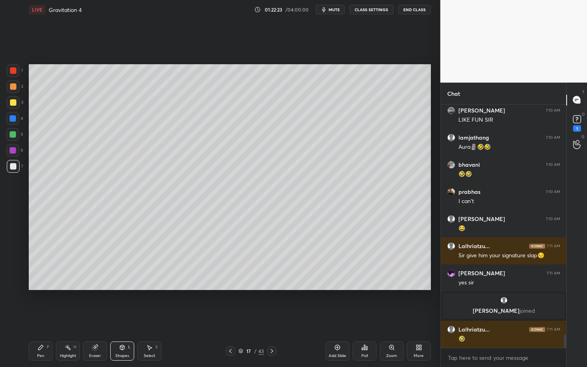
click at [16, 146] on div at bounding box center [12, 150] width 13 height 13
click at [43, 318] on div "Pen P" at bounding box center [41, 351] width 24 height 19
click at [11, 129] on div "1 2 3 4 5 6 7" at bounding box center [14, 120] width 17 height 112
click at [16, 137] on div at bounding box center [12, 134] width 13 height 13
click at [16, 168] on div at bounding box center [13, 166] width 13 height 13
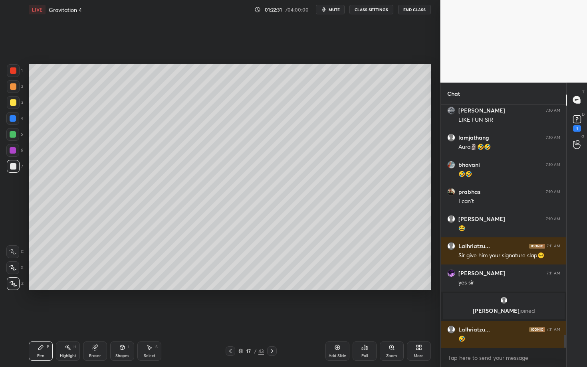
click at [47, 318] on div "Pen P" at bounding box center [41, 351] width 24 height 19
click at [65, 318] on div "Highlight" at bounding box center [68, 356] width 16 height 4
click at [27, 318] on div "LIVE Gravitation 4 01:22:45 / 04:00:00 mute CLASS SETTINGS End Class Setting up…" at bounding box center [230, 183] width 408 height 367
click at [42, 318] on icon at bounding box center [41, 347] width 6 height 6
click at [119, 318] on icon at bounding box center [122, 347] width 6 height 6
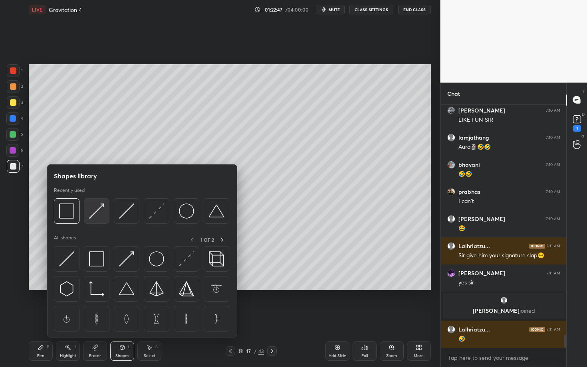
click at [108, 208] on div at bounding box center [97, 211] width 26 height 26
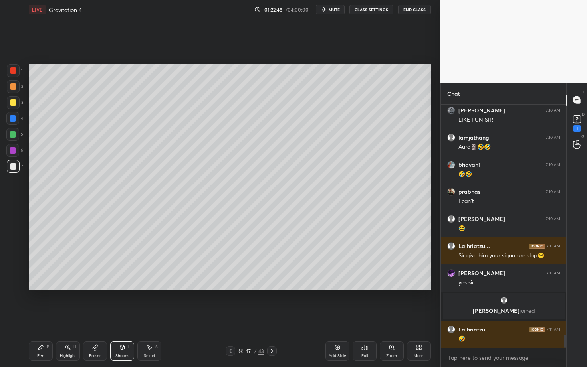
click at [45, 318] on div "Pen P" at bounding box center [41, 351] width 24 height 19
click at [126, 318] on div "Shapes L" at bounding box center [122, 351] width 24 height 19
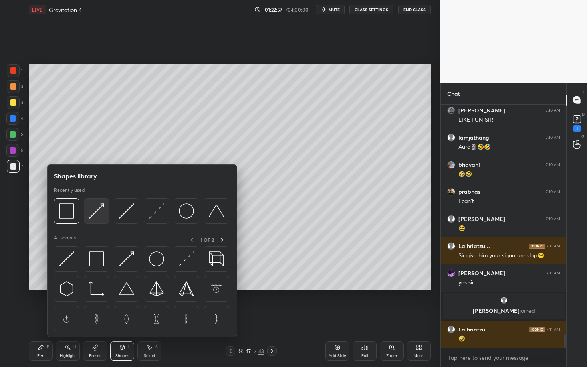
click at [94, 211] on img at bounding box center [96, 210] width 15 height 15
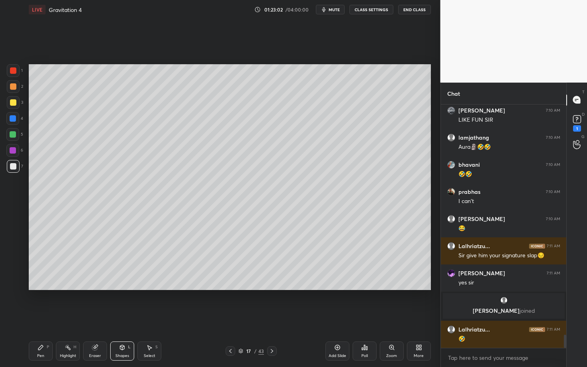
click at [43, 318] on div "Pen P" at bounding box center [41, 351] width 24 height 19
click at [68, 318] on rect at bounding box center [69, 348] width 4 height 4
click at [39, 318] on div "Pen P" at bounding box center [41, 351] width 24 height 19
click at [53, 318] on div "Pen P Highlight H Eraser Shapes L Select S" at bounding box center [103, 351] width 148 height 19
click at [65, 318] on div "Highlight H" at bounding box center [68, 351] width 24 height 19
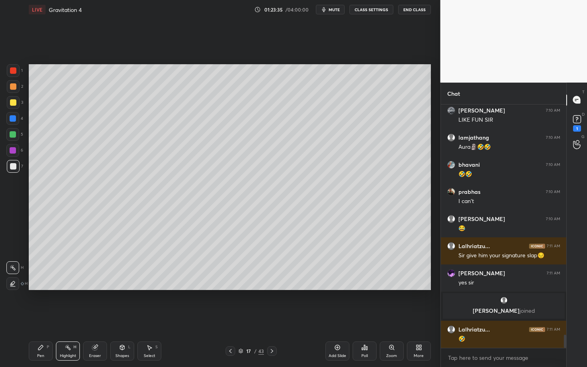
click at [42, 318] on icon at bounding box center [41, 347] width 6 height 6
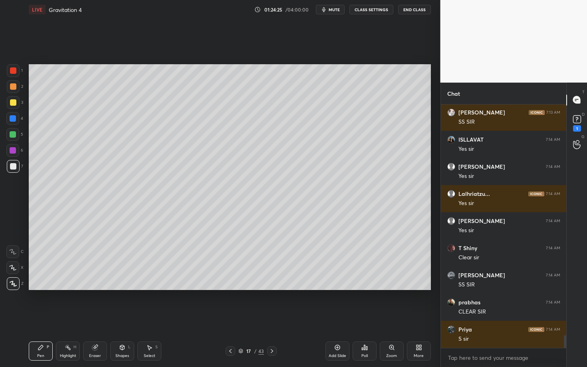
scroll to position [4484, 0]
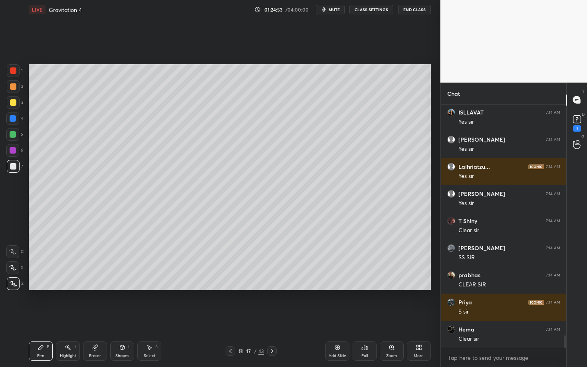
click at [271, 318] on icon at bounding box center [272, 351] width 6 height 6
click at [14, 150] on div at bounding box center [13, 150] width 6 height 6
click at [15, 172] on div "7" at bounding box center [15, 168] width 16 height 16
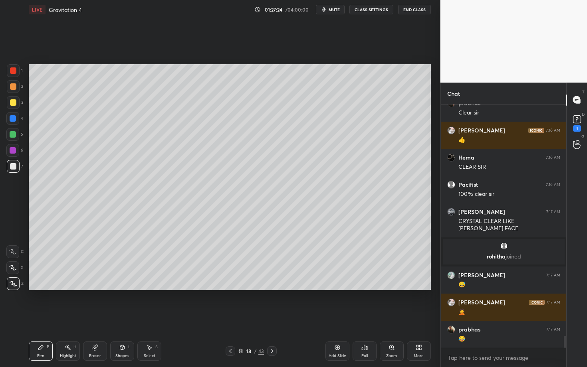
scroll to position [4726, 0]
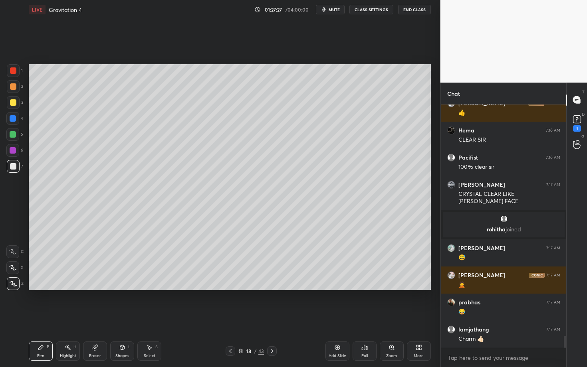
click at [268, 318] on div at bounding box center [272, 351] width 10 height 10
click at [12, 86] on div at bounding box center [13, 86] width 6 height 6
click at [225, 318] on div "19 / 43" at bounding box center [251, 351] width 148 height 10
click at [231, 318] on icon at bounding box center [230, 351] width 6 height 6
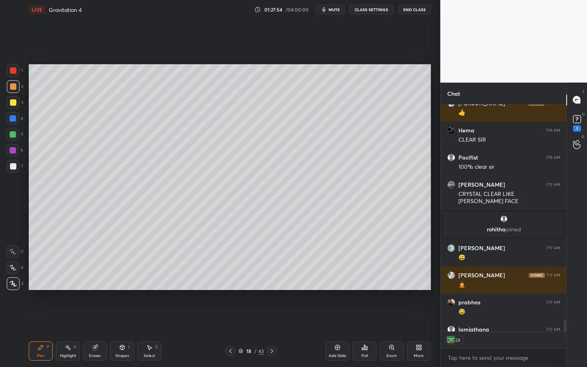
click at [231, 318] on icon at bounding box center [230, 351] width 6 height 6
click at [233, 318] on icon at bounding box center [230, 351] width 6 height 6
click at [231, 318] on icon at bounding box center [230, 351] width 6 height 6
click at [271, 318] on icon at bounding box center [272, 351] width 6 height 6
click at [229, 318] on icon at bounding box center [230, 351] width 6 height 6
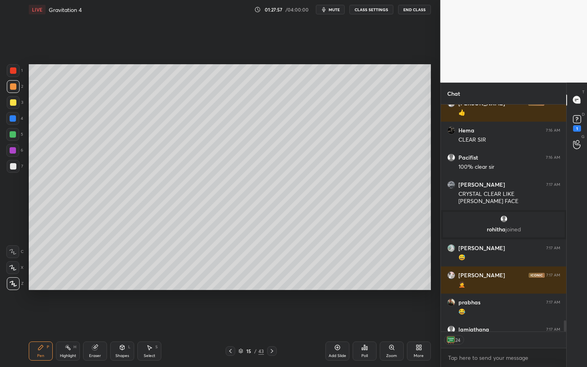
click at [229, 318] on icon at bounding box center [230, 351] width 6 height 6
click at [271, 318] on icon at bounding box center [272, 351] width 6 height 6
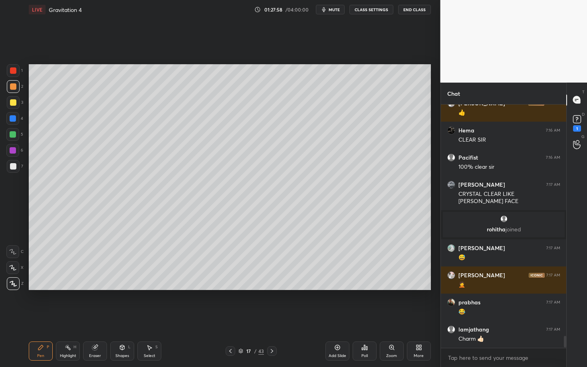
scroll to position [2, 3]
click at [272, 318] on icon at bounding box center [272, 351] width 6 height 6
click at [273, 318] on icon at bounding box center [272, 351] width 6 height 6
click at [230, 318] on icon at bounding box center [230, 351] width 6 height 6
click at [269, 318] on icon at bounding box center [272, 351] width 6 height 6
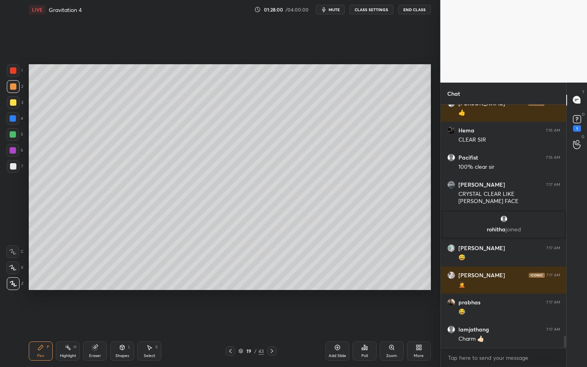
click at [43, 318] on div "Pen P" at bounding box center [41, 351] width 24 height 19
click at [11, 86] on div at bounding box center [13, 86] width 6 height 6
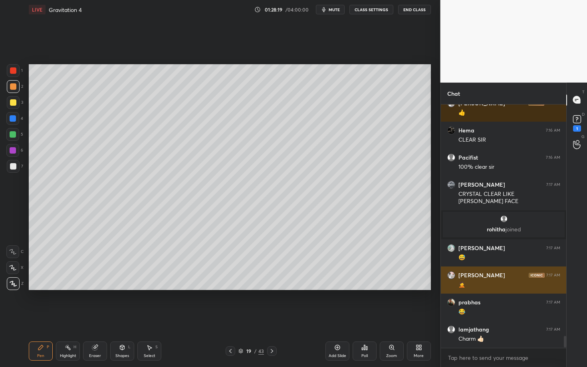
click at [449, 276] on img "grid" at bounding box center [451, 275] width 8 height 8
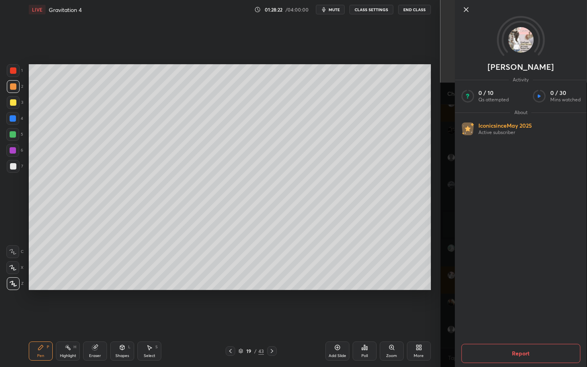
click at [464, 7] on icon at bounding box center [466, 10] width 10 height 10
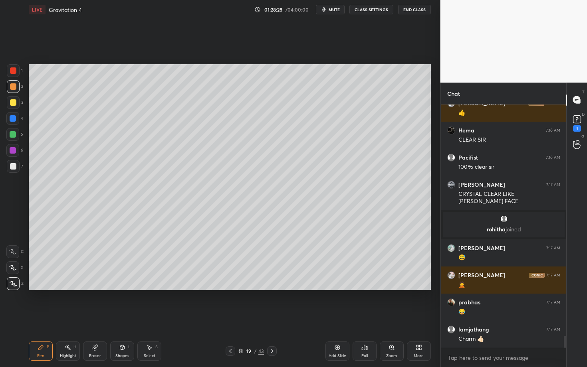
click at [125, 318] on div "Shapes L" at bounding box center [122, 351] width 24 height 19
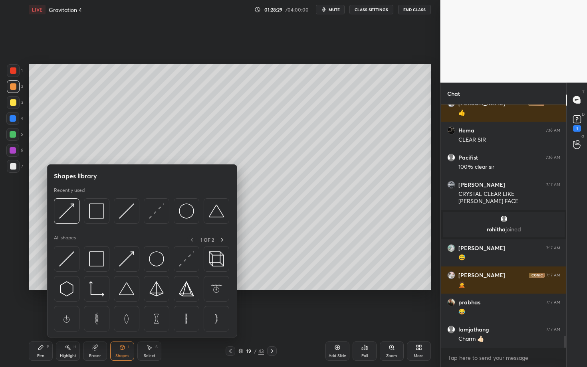
click at [97, 318] on div "Eraser" at bounding box center [95, 351] width 24 height 19
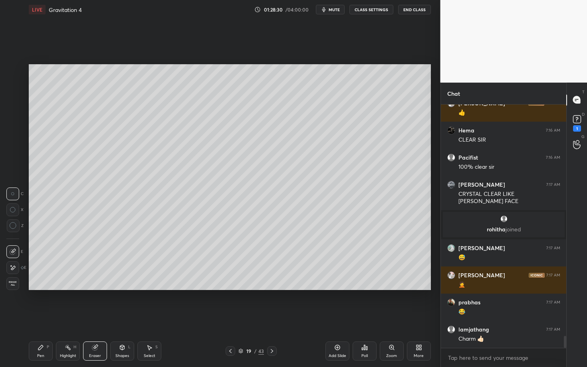
click at [13, 225] on icon at bounding box center [13, 225] width 7 height 7
click at [36, 318] on div "Pen P" at bounding box center [41, 351] width 24 height 19
click at [148, 318] on div "Select S" at bounding box center [149, 351] width 24 height 19
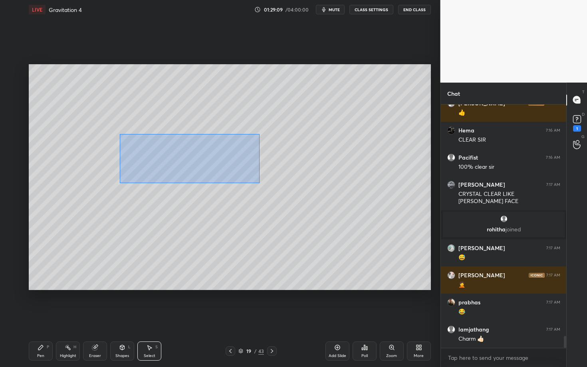
drag, startPoint x: 126, startPoint y: 146, endPoint x: 259, endPoint y: 183, distance: 138.1
click at [259, 183] on div "0 ° Undo Copy Paste here Duplicate Duplicate to new slide Delete" at bounding box center [230, 177] width 402 height 226
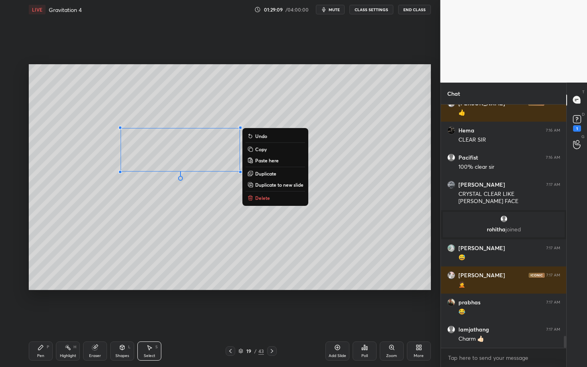
click at [268, 195] on p "Delete" at bounding box center [262, 198] width 15 height 6
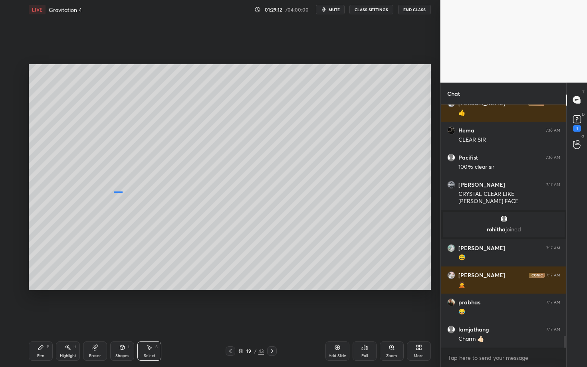
drag, startPoint x: 117, startPoint y: 194, endPoint x: 123, endPoint y: 193, distance: 5.6
click at [122, 194] on div "0 ° Undo Copy Paste here Duplicate Duplicate to new slide Delete" at bounding box center [230, 177] width 402 height 226
click at [49, 318] on div "Pen P" at bounding box center [41, 351] width 24 height 19
click at [156, 318] on div "Select S" at bounding box center [149, 351] width 24 height 19
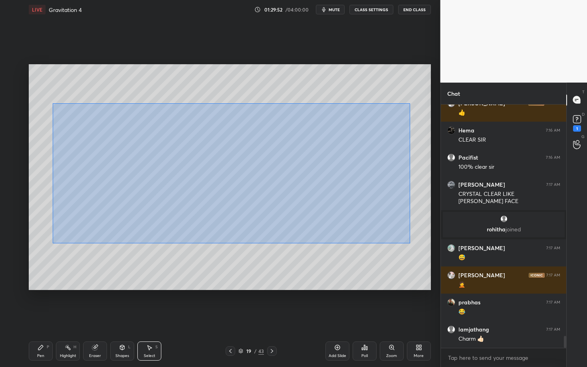
drag, startPoint x: 102, startPoint y: 156, endPoint x: 409, endPoint y: 245, distance: 320.1
click at [409, 245] on div "0 ° Undo Copy Paste here Duplicate Duplicate to new slide Delete" at bounding box center [230, 177] width 402 height 226
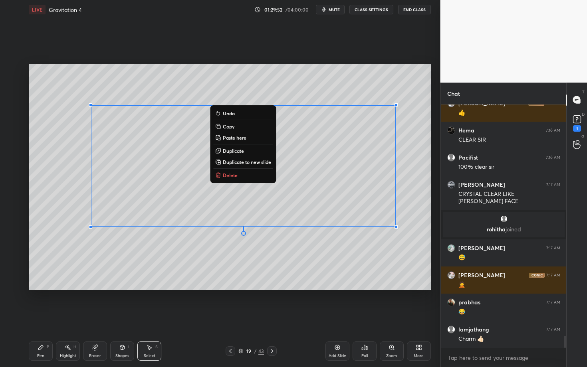
click at [254, 178] on button "Delete" at bounding box center [242, 175] width 59 height 10
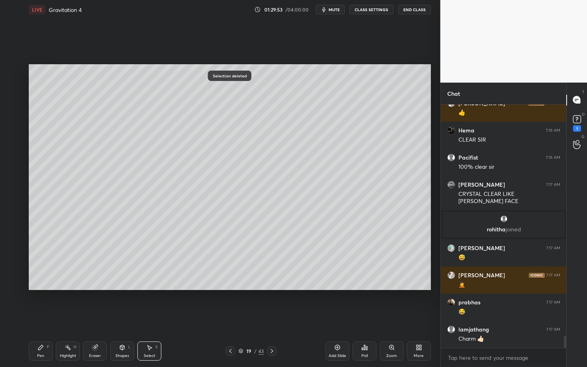
click at [41, 318] on div "Pen P" at bounding box center [41, 351] width 24 height 19
click at [12, 166] on div at bounding box center [13, 166] width 6 height 6
click at [269, 318] on icon at bounding box center [272, 351] width 6 height 6
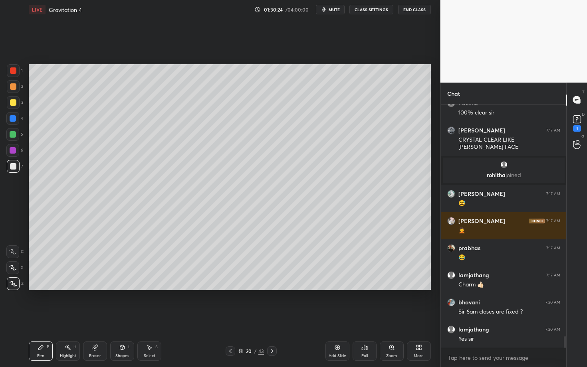
scroll to position [4808, 0]
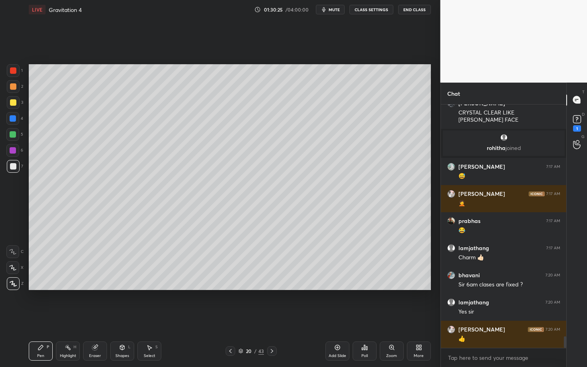
click at [335, 10] on span "mute" at bounding box center [333, 10] width 11 height 6
click at [366, 318] on icon at bounding box center [366, 348] width 1 height 4
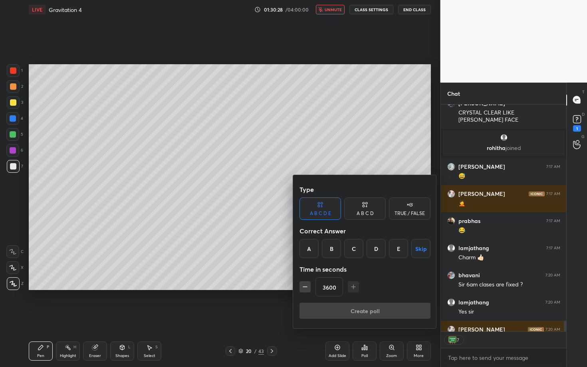
click at [423, 253] on button "Skip" at bounding box center [420, 248] width 19 height 19
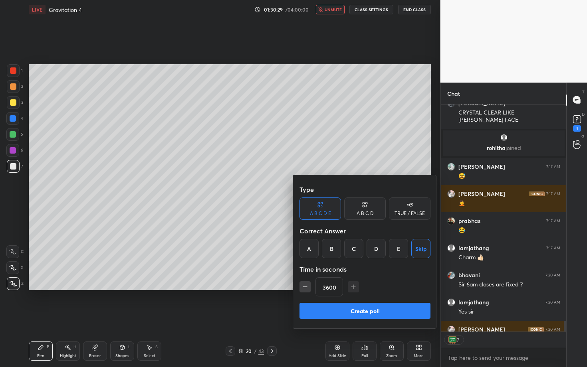
click at [401, 308] on button "Create poll" at bounding box center [364, 311] width 131 height 16
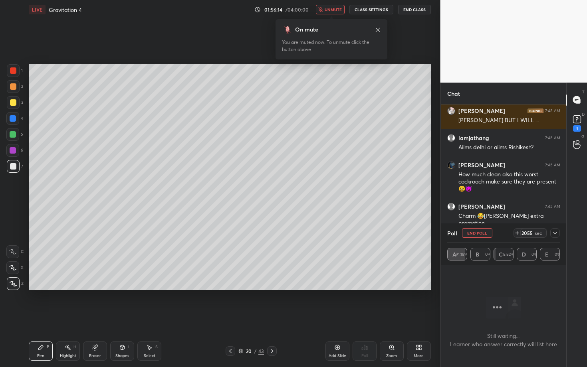
scroll to position [8205, 0]
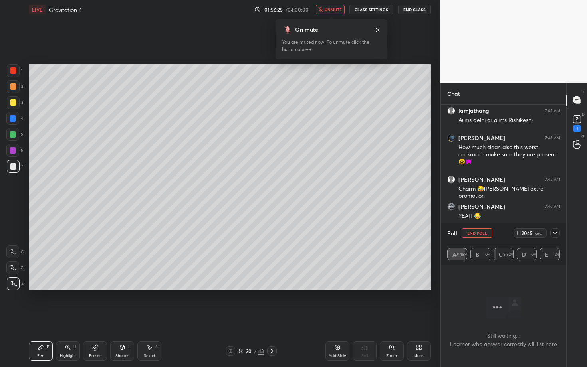
click at [486, 235] on button "End Poll" at bounding box center [477, 233] width 30 height 10
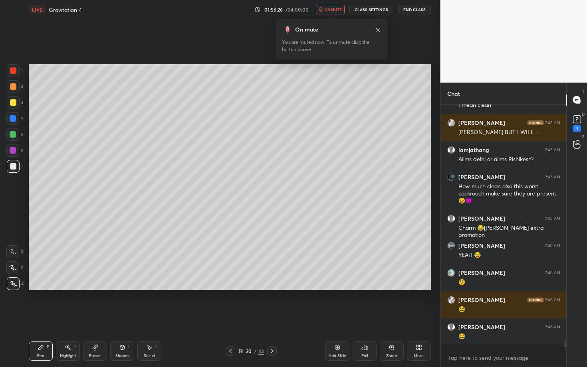
scroll to position [2, 3]
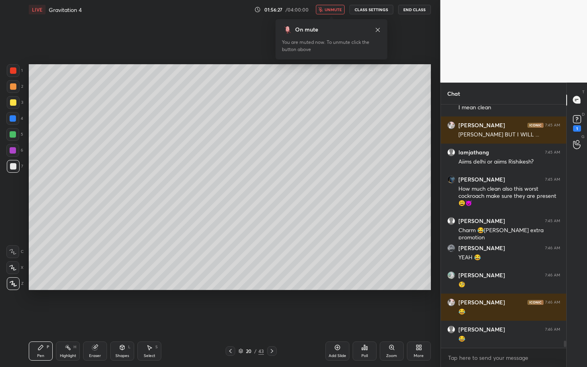
click at [335, 6] on button "unmute" at bounding box center [330, 10] width 29 height 10
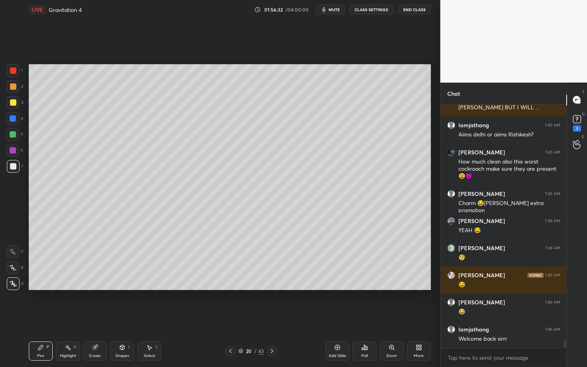
click at [154, 318] on div "Select" at bounding box center [150, 356] width 12 height 4
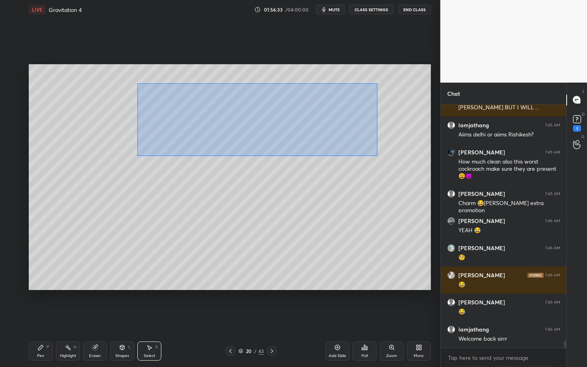
drag, startPoint x: 165, startPoint y: 118, endPoint x: 373, endPoint y: 154, distance: 211.9
click at [373, 154] on div "0 ° Undo Copy Paste here Duplicate Duplicate to new slide Delete" at bounding box center [230, 177] width 402 height 226
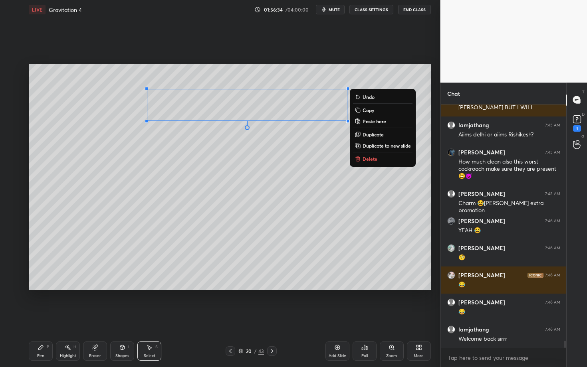
click at [376, 158] on p "Delete" at bounding box center [369, 159] width 15 height 6
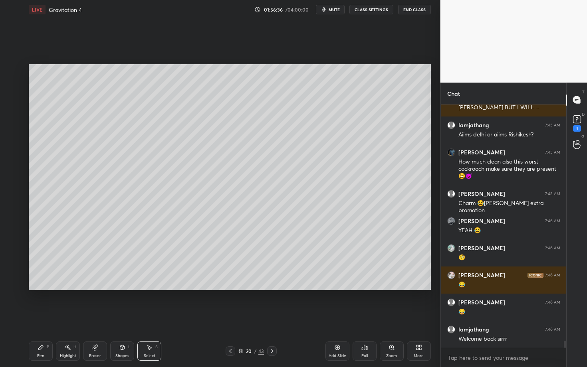
click at [34, 318] on div "Pen P" at bounding box center [41, 351] width 24 height 19
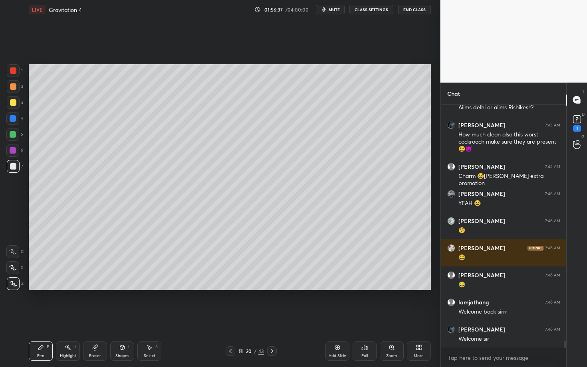
click at [20, 166] on div "7" at bounding box center [15, 166] width 16 height 13
click at [14, 88] on div at bounding box center [13, 86] width 13 height 13
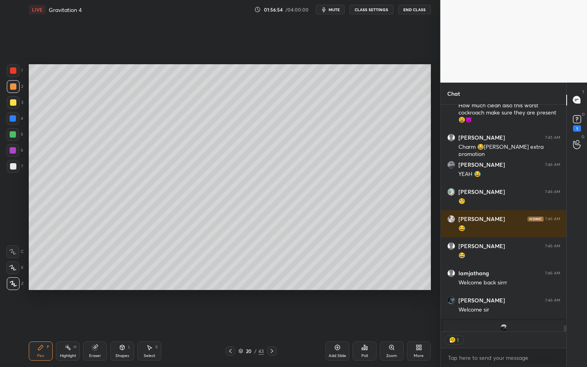
scroll to position [2, 3]
click at [122, 318] on div "Shapes L" at bounding box center [122, 351] width 24 height 19
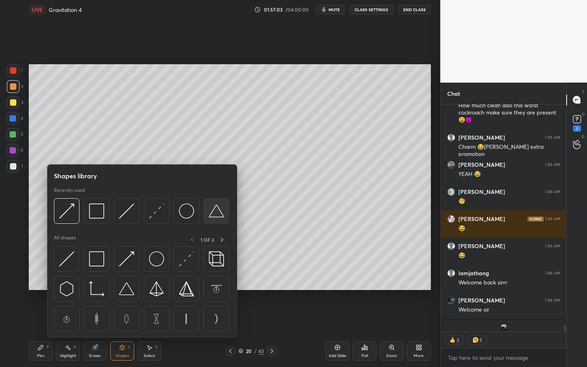
click at [223, 211] on img at bounding box center [216, 210] width 15 height 15
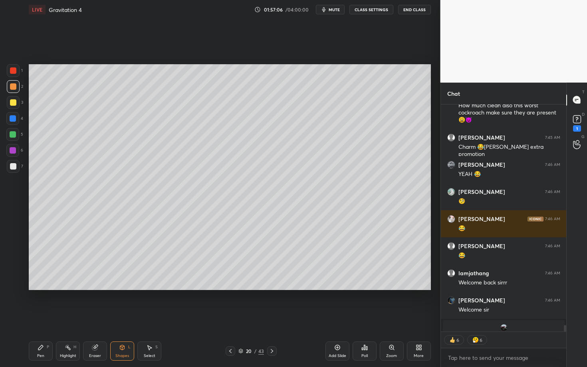
click at [45, 318] on div "Pen P" at bounding box center [41, 351] width 24 height 19
click at [14, 167] on div at bounding box center [13, 166] width 6 height 6
click at [69, 318] on div "Highlight H" at bounding box center [68, 351] width 24 height 19
click at [45, 318] on div "Pen P" at bounding box center [41, 351] width 24 height 19
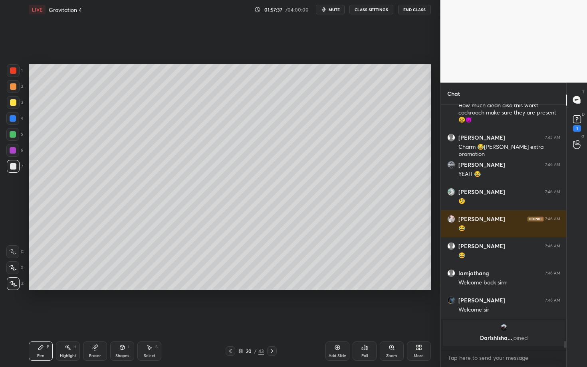
click at [63, 318] on div "Highlight" at bounding box center [68, 356] width 16 height 4
click at [47, 318] on div "Pen P" at bounding box center [41, 351] width 24 height 19
click at [67, 318] on div "Highlight H" at bounding box center [68, 351] width 24 height 19
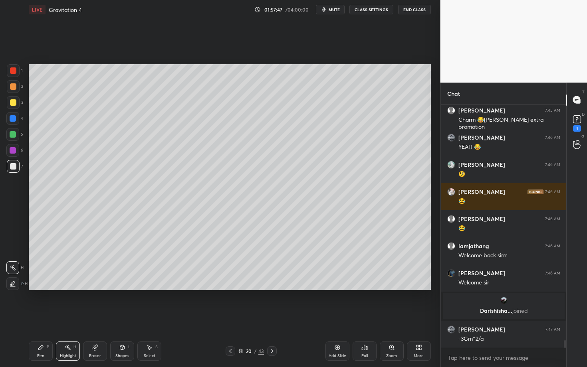
click at [47, 318] on div "Pen P" at bounding box center [41, 351] width 24 height 19
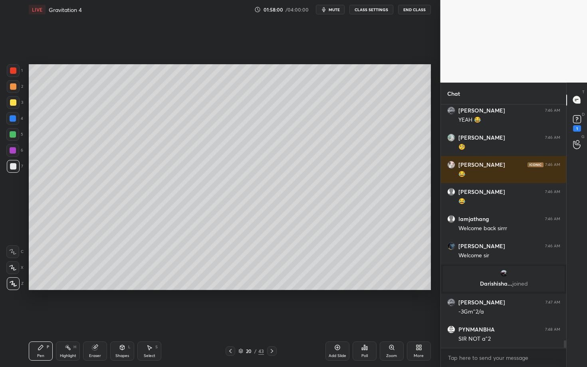
click at [94, 318] on icon at bounding box center [94, 347] width 5 height 5
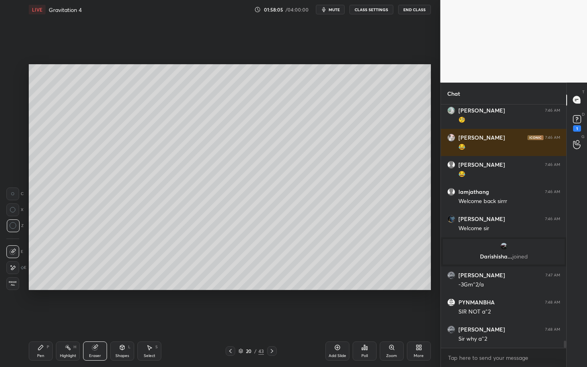
click at [41, 318] on div "Pen P" at bounding box center [41, 351] width 24 height 19
click at [14, 88] on div at bounding box center [13, 86] width 6 height 6
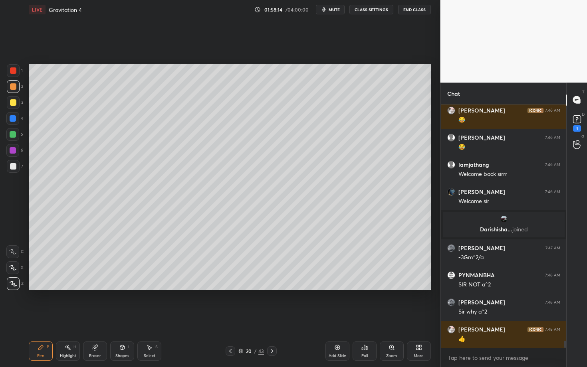
click at [269, 318] on icon at bounding box center [272, 351] width 6 height 6
click at [115, 318] on div "Shapes L" at bounding box center [122, 351] width 24 height 19
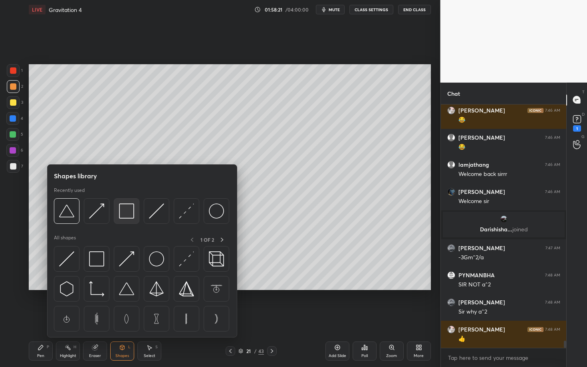
click at [122, 210] on img at bounding box center [126, 210] width 15 height 15
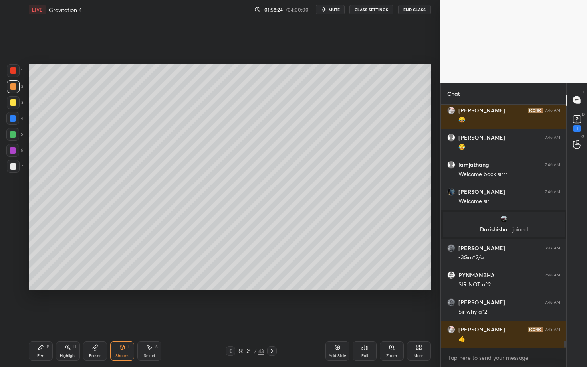
click at [43, 318] on div "Pen" at bounding box center [40, 356] width 7 height 4
click at [13, 167] on div at bounding box center [13, 166] width 6 height 6
click at [76, 318] on div "Highlight H" at bounding box center [68, 351] width 24 height 19
click at [46, 318] on div "Pen P" at bounding box center [41, 351] width 24 height 19
click at [16, 169] on div at bounding box center [13, 166] width 6 height 6
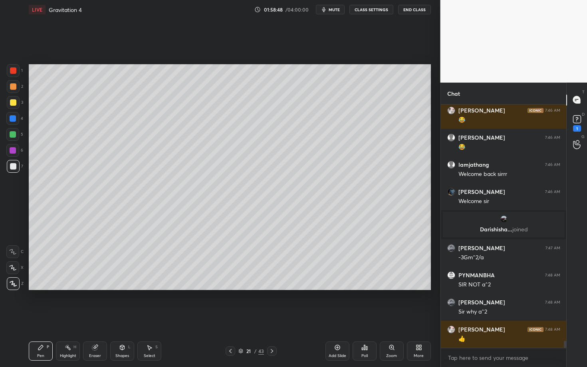
click at [65, 318] on div "Highlight H" at bounding box center [68, 351] width 24 height 19
click at [41, 318] on div "Pen P" at bounding box center [41, 351] width 24 height 19
click at [66, 318] on icon at bounding box center [68, 347] width 6 height 6
click at [44, 318] on div "Pen P" at bounding box center [41, 351] width 24 height 19
click at [150, 318] on icon at bounding box center [150, 348] width 4 height 5
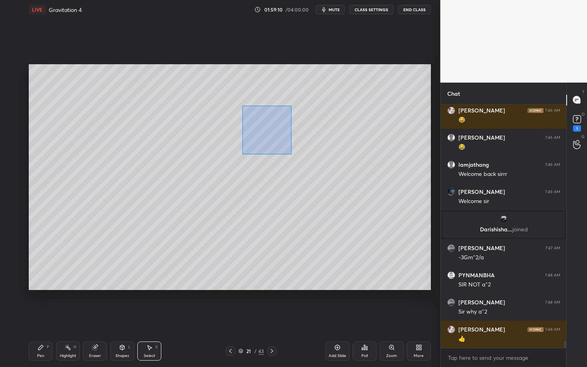
drag, startPoint x: 244, startPoint y: 124, endPoint x: 290, endPoint y: 154, distance: 54.9
click at [290, 154] on div "0 ° Undo Copy Paste here Duplicate Duplicate to new slide Delete" at bounding box center [230, 177] width 402 height 226
drag, startPoint x: 254, startPoint y: 127, endPoint x: 260, endPoint y: 129, distance: 5.8
click at [260, 129] on div "0 ° Undo Copy Paste here Duplicate Duplicate to new slide Delete" at bounding box center [230, 177] width 402 height 226
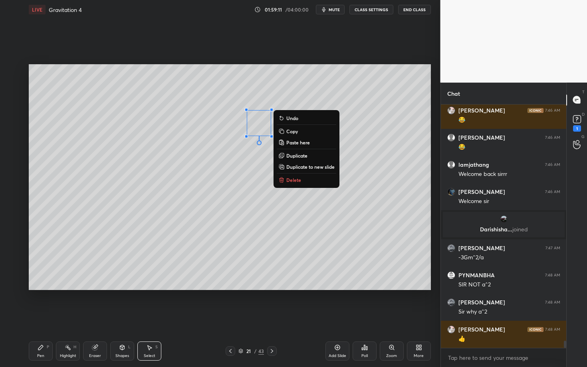
click at [43, 318] on icon at bounding box center [41, 347] width 6 height 6
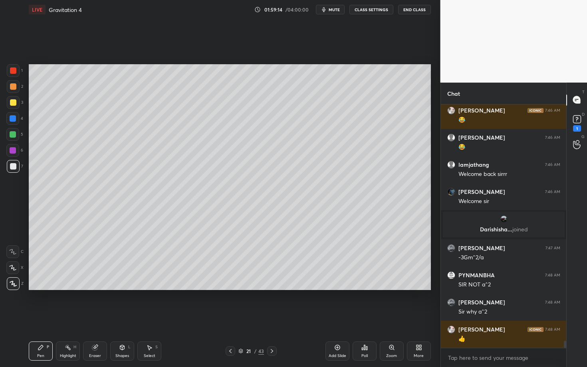
click at [68, 318] on icon at bounding box center [68, 347] width 6 height 6
click at [48, 318] on div "Pen P" at bounding box center [41, 351] width 24 height 19
click at [125, 318] on div "Shapes L" at bounding box center [122, 351] width 24 height 19
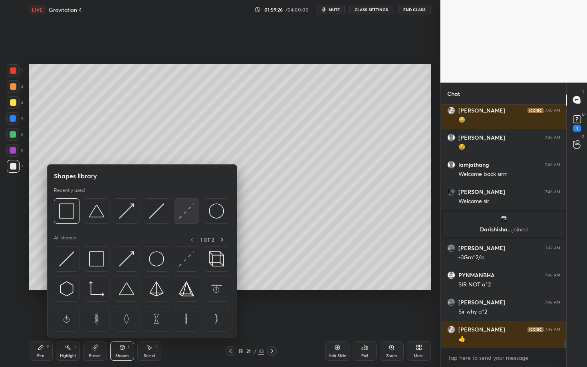
click at [186, 213] on img at bounding box center [186, 210] width 15 height 15
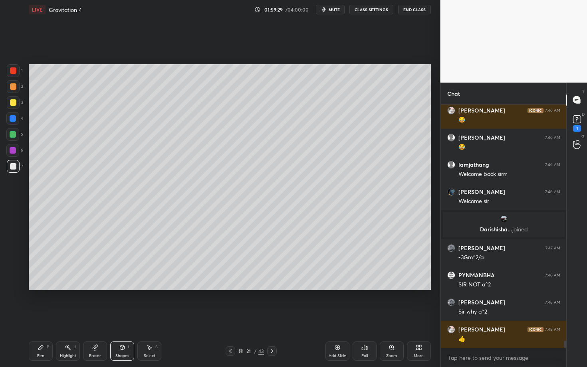
click at [36, 318] on div "Pen P" at bounding box center [41, 351] width 24 height 19
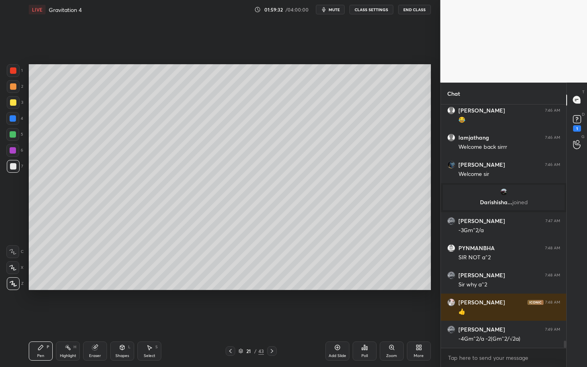
click at [96, 318] on div "Eraser" at bounding box center [95, 351] width 24 height 19
click at [35, 318] on div "Pen P" at bounding box center [41, 351] width 24 height 19
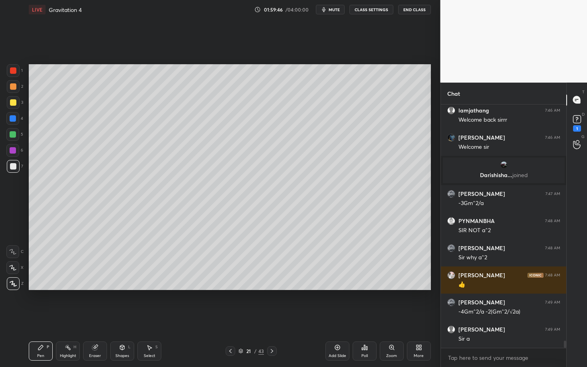
scroll to position [7914, 0]
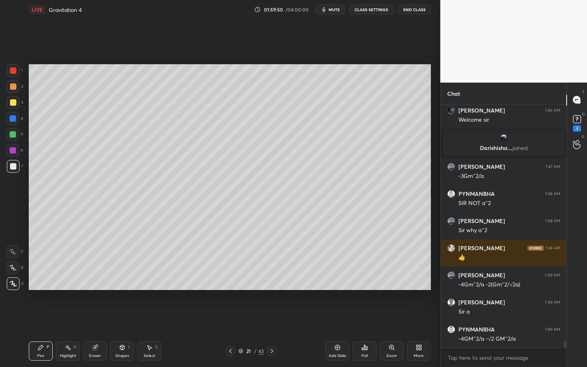
click at [112, 318] on div "Pen P Highlight H Eraser Shapes L Select S 21 / 43 Add Slide Poll Zoom More" at bounding box center [230, 351] width 402 height 32
click at [125, 318] on div "Shapes" at bounding box center [122, 356] width 14 height 4
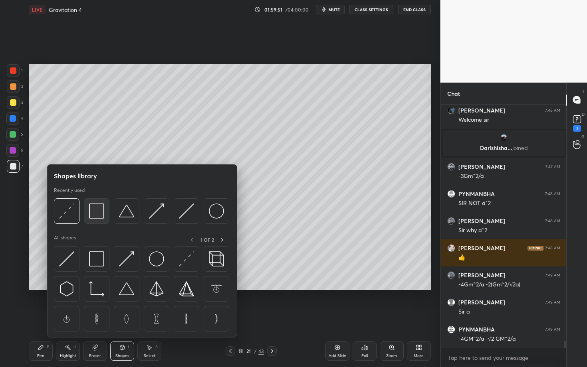
click at [96, 208] on img at bounding box center [96, 210] width 15 height 15
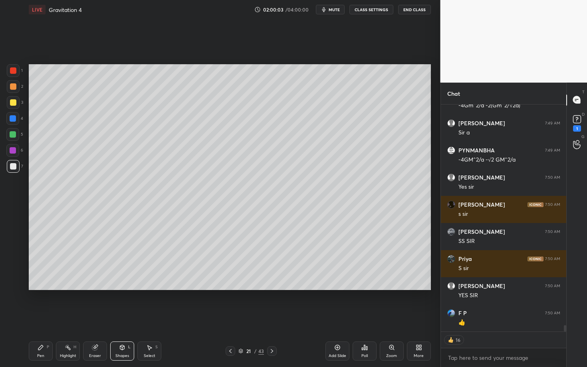
scroll to position [8121, 0]
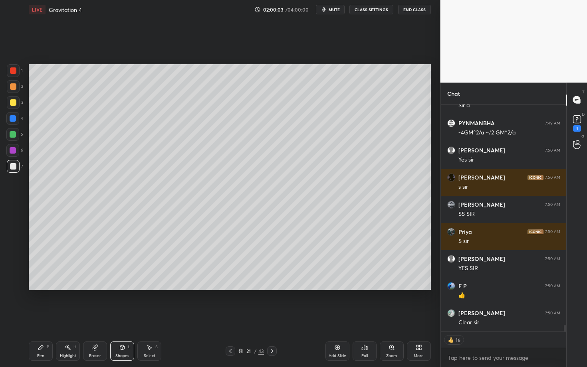
click at [41, 318] on icon at bounding box center [40, 347] width 5 height 5
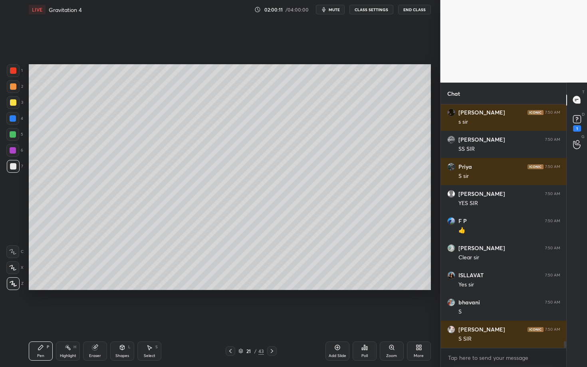
scroll to position [8186, 0]
click at [73, 318] on div "Highlight H" at bounding box center [68, 351] width 24 height 19
click at [49, 318] on div "Pen P" at bounding box center [41, 351] width 24 height 19
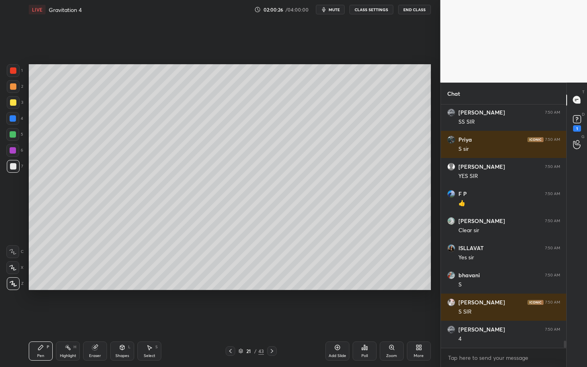
click at [83, 318] on div "Pen P Highlight H Eraser Shapes L Select S" at bounding box center [103, 351] width 148 height 19
click at [71, 318] on div "Highlight H" at bounding box center [68, 351] width 24 height 19
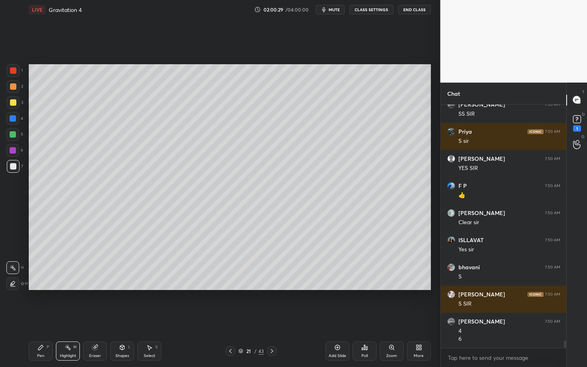
click at [46, 134] on div "Setting up your live class Poll for secs No correct answer Start poll" at bounding box center [230, 177] width 408 height 316
click at [149, 318] on div "Select" at bounding box center [150, 356] width 12 height 4
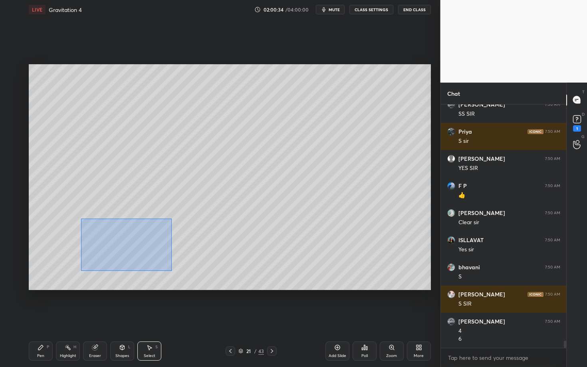
drag, startPoint x: 161, startPoint y: 268, endPoint x: 275, endPoint y: 288, distance: 115.9
click at [275, 288] on div "0 ° Undo Copy Paste here Duplicate Duplicate to new slide Delete" at bounding box center [230, 177] width 402 height 226
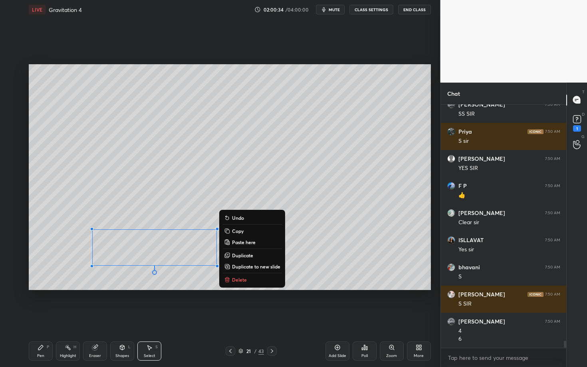
click at [260, 279] on button "Delete" at bounding box center [251, 280] width 59 height 10
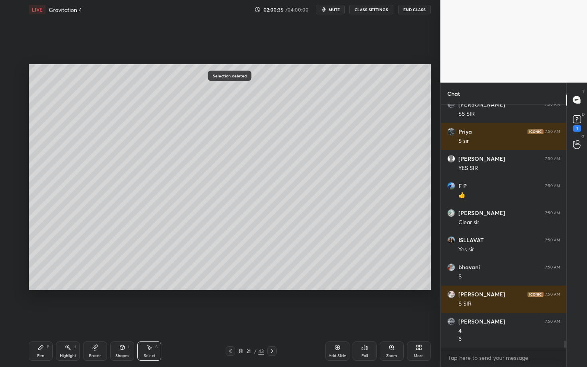
click at [38, 318] on div "Pen P" at bounding box center [41, 351] width 24 height 19
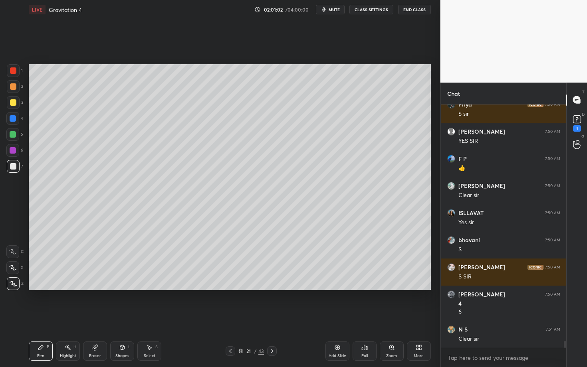
scroll to position [8275, 0]
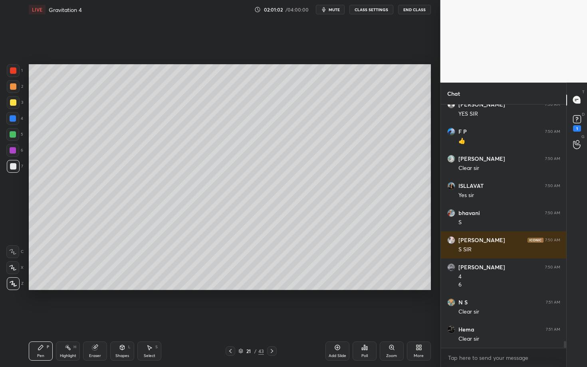
click at [270, 318] on icon at bounding box center [272, 351] width 6 height 6
click at [15, 87] on div at bounding box center [13, 86] width 13 height 13
click at [13, 101] on div at bounding box center [13, 102] width 6 height 6
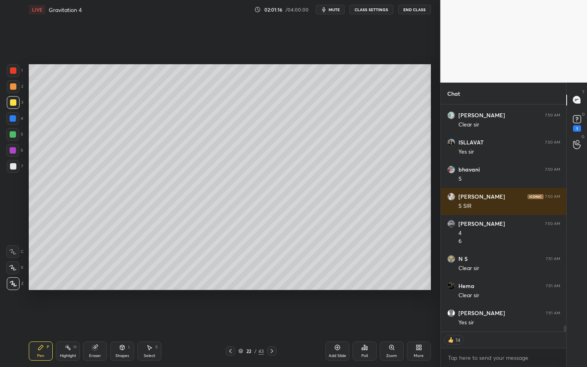
click at [123, 318] on icon at bounding box center [122, 346] width 4 height 1
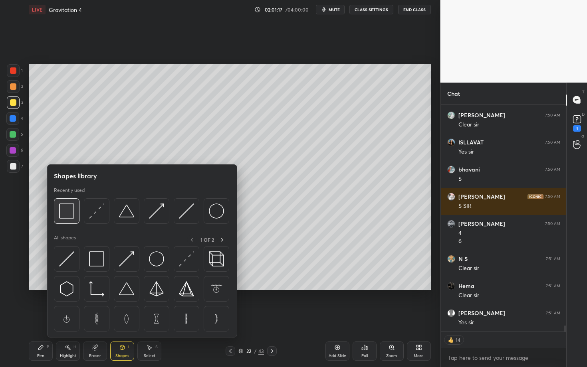
click at [61, 220] on div at bounding box center [67, 211] width 26 height 26
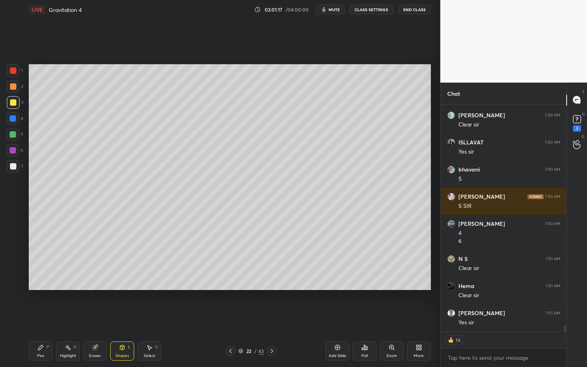
click at [10, 165] on div at bounding box center [13, 166] width 6 height 6
click at [43, 318] on div "Pen" at bounding box center [40, 356] width 7 height 4
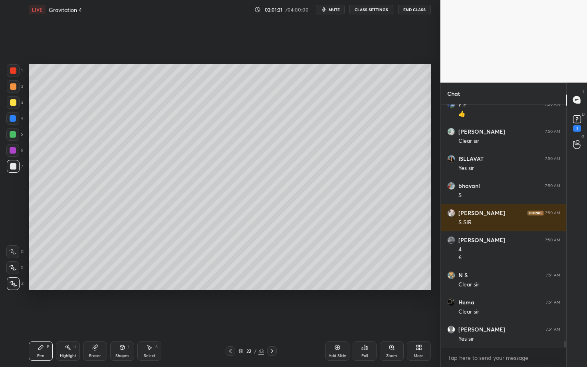
scroll to position [8302, 0]
click at [96, 318] on div "Eraser" at bounding box center [95, 356] width 12 height 4
click at [46, 318] on div "Pen P" at bounding box center [41, 351] width 24 height 19
click at [13, 170] on div at bounding box center [13, 166] width 13 height 13
click at [44, 318] on div "Pen P" at bounding box center [41, 351] width 24 height 19
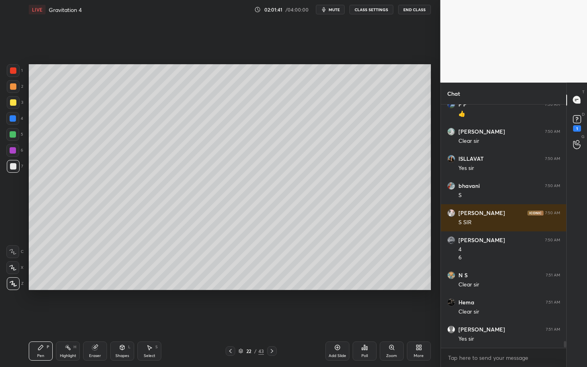
click at [14, 169] on div at bounding box center [13, 166] width 13 height 13
click at [96, 318] on div "Eraser" at bounding box center [95, 356] width 12 height 4
click at [116, 318] on div "Shapes" at bounding box center [122, 356] width 14 height 4
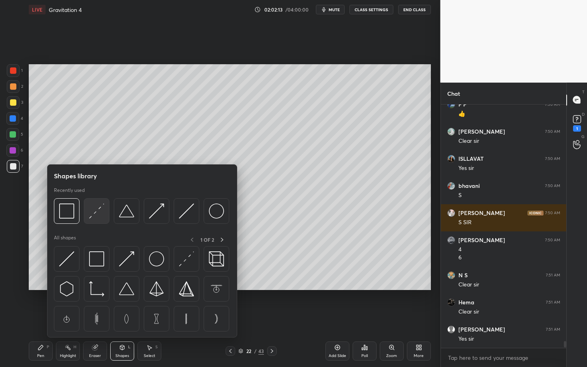
click at [96, 205] on img at bounding box center [96, 210] width 15 height 15
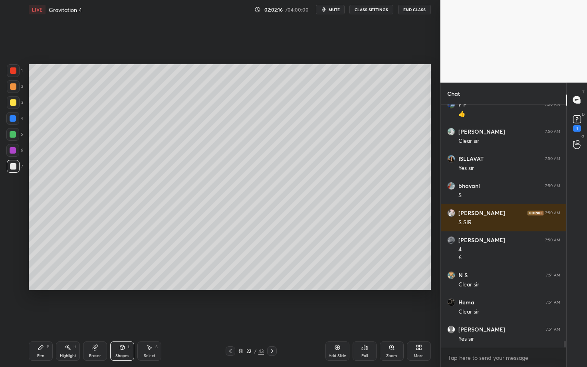
click at [44, 318] on div "Pen P" at bounding box center [41, 351] width 24 height 19
click at [66, 318] on div "Highlight H" at bounding box center [68, 351] width 24 height 19
click at [45, 318] on div "Pen P" at bounding box center [41, 351] width 24 height 19
click at [120, 318] on div "Shapes L" at bounding box center [122, 351] width 24 height 19
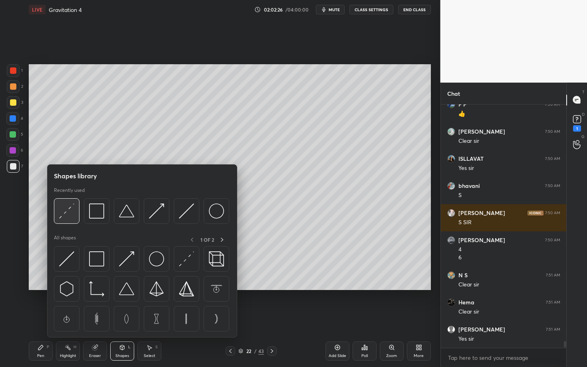
click at [64, 213] on img at bounding box center [66, 210] width 15 height 15
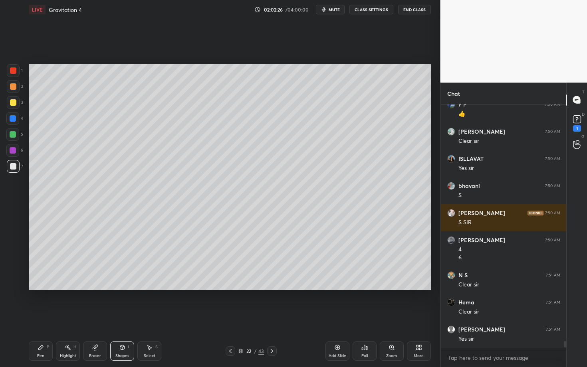
click at [13, 73] on div at bounding box center [13, 70] width 13 height 13
click at [50, 318] on div "Pen P" at bounding box center [41, 351] width 24 height 19
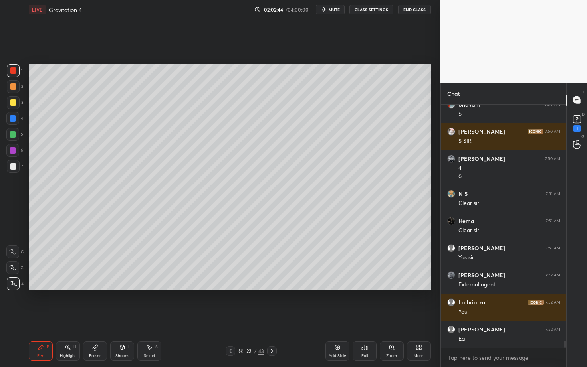
scroll to position [8411, 0]
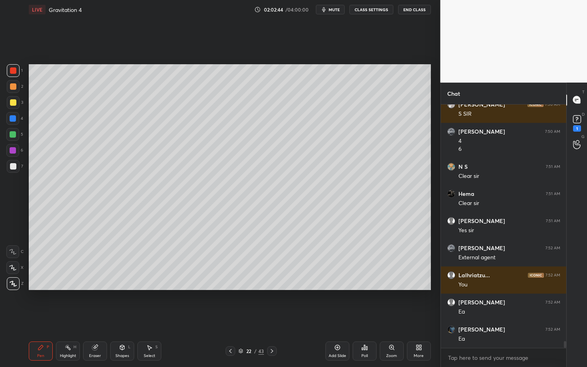
click at [72, 318] on div "Highlight H" at bounding box center [68, 351] width 24 height 19
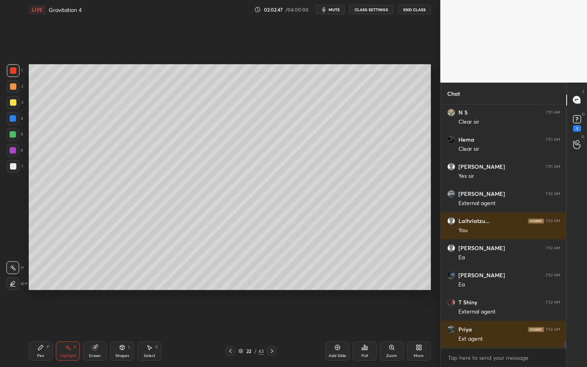
scroll to position [8519, 0]
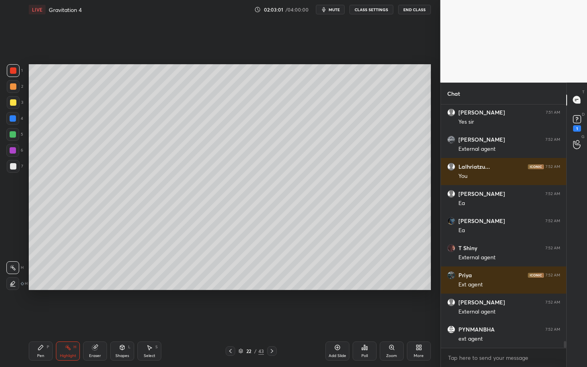
click at [43, 318] on div "Pen P" at bounding box center [41, 351] width 24 height 19
click at [42, 318] on icon at bounding box center [41, 347] width 6 height 6
click at [67, 318] on div "Highlight H" at bounding box center [68, 351] width 24 height 19
click at [230, 318] on icon at bounding box center [230, 351] width 6 height 6
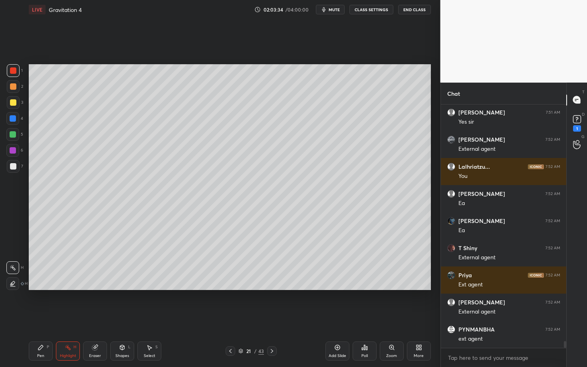
click at [233, 318] on div at bounding box center [230, 351] width 10 height 10
click at [229, 318] on icon at bounding box center [230, 351] width 6 height 6
click at [227, 318] on icon at bounding box center [230, 351] width 6 height 6
click at [228, 318] on icon at bounding box center [230, 351] width 6 height 6
click at [225, 318] on div "17 / 43" at bounding box center [251, 351] width 148 height 10
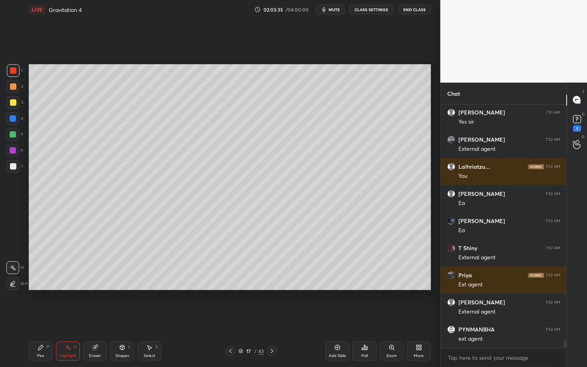
click at [226, 318] on div at bounding box center [230, 351] width 10 height 10
click at [225, 318] on div at bounding box center [230, 351] width 10 height 10
click at [229, 318] on icon at bounding box center [230, 351] width 6 height 6
click at [272, 318] on icon at bounding box center [272, 351] width 6 height 6
click at [273, 318] on icon at bounding box center [272, 351] width 6 height 6
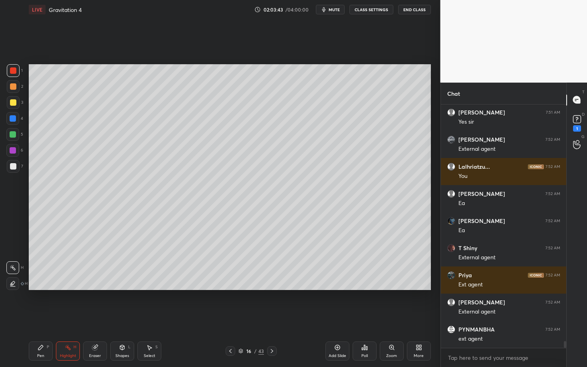
click at [273, 318] on icon at bounding box center [272, 351] width 6 height 6
click at [270, 318] on icon at bounding box center [272, 351] width 6 height 6
click at [269, 318] on icon at bounding box center [272, 351] width 6 height 6
click at [271, 318] on icon at bounding box center [272, 351] width 6 height 6
click at [273, 318] on icon at bounding box center [272, 351] width 6 height 6
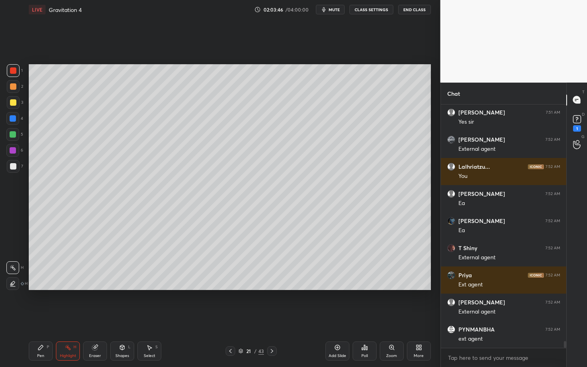
click at [273, 318] on icon at bounding box center [272, 351] width 6 height 6
click at [35, 318] on div "Pen P" at bounding box center [41, 351] width 24 height 19
click at [42, 318] on div "Pen" at bounding box center [40, 356] width 7 height 4
click at [21, 165] on div "7" at bounding box center [15, 166] width 16 height 13
click at [11, 170] on div at bounding box center [13, 166] width 13 height 13
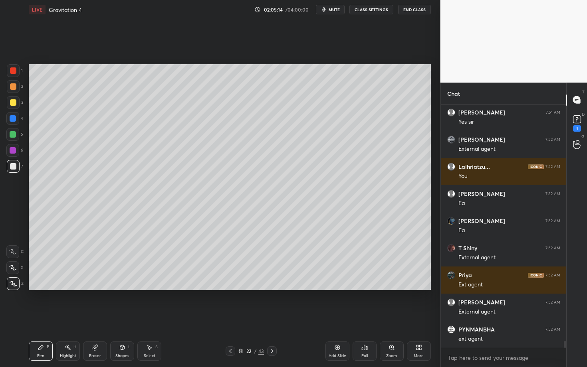
click at [94, 318] on g at bounding box center [95, 348] width 6 height 6
click at [39, 318] on div "Pen P" at bounding box center [41, 351] width 24 height 19
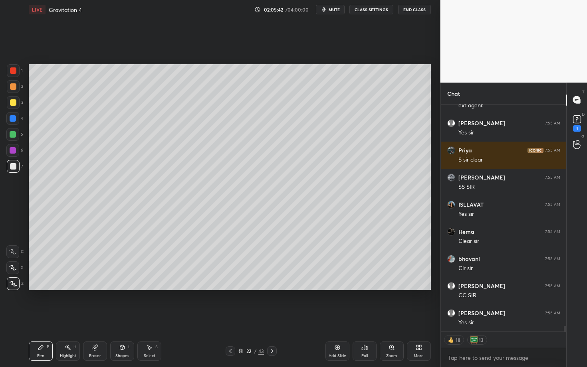
scroll to position [8780, 0]
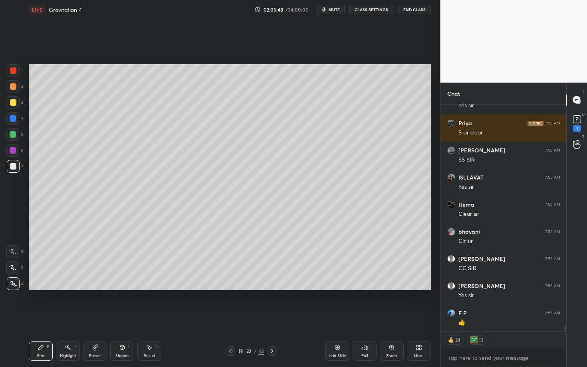
click at [52, 318] on div "Pen P" at bounding box center [41, 351] width 24 height 19
click at [14, 167] on div at bounding box center [13, 166] width 6 height 6
click at [12, 150] on div at bounding box center [13, 150] width 6 height 6
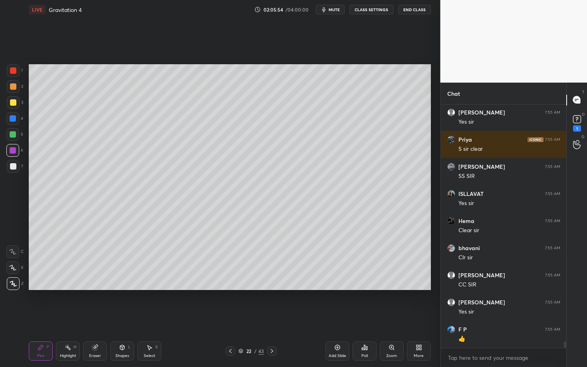
scroll to position [2, 3]
click at [100, 318] on div "Eraser" at bounding box center [95, 351] width 24 height 19
click at [111, 318] on div "Shapes L" at bounding box center [122, 351] width 24 height 19
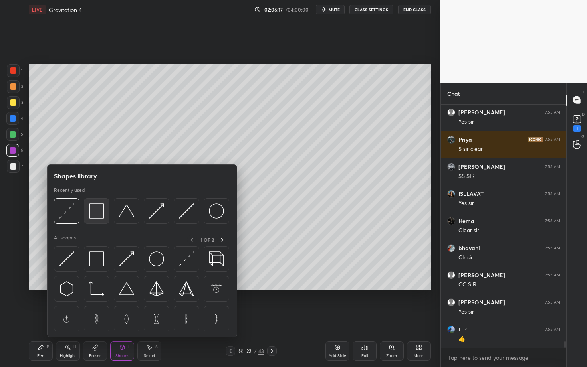
click at [95, 213] on img at bounding box center [96, 210] width 15 height 15
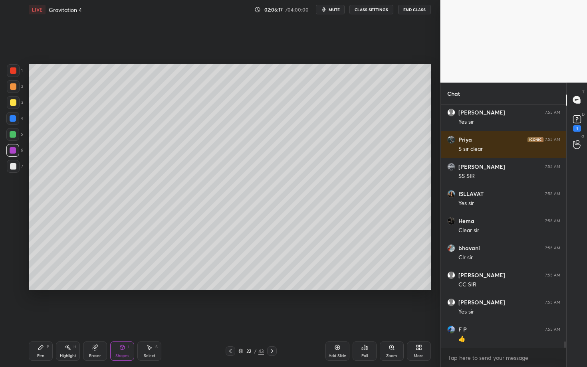
click at [8, 169] on div at bounding box center [13, 166] width 13 height 13
click at [37, 318] on div "Pen P" at bounding box center [41, 351] width 24 height 19
click at [269, 318] on icon at bounding box center [272, 351] width 6 height 6
click at [35, 318] on div "Pen P" at bounding box center [41, 351] width 24 height 19
click at [119, 318] on div "Pen P Highlight H Eraser Shapes L Select S 23 / 43 Add Slide Poll Zoom More" at bounding box center [230, 351] width 402 height 32
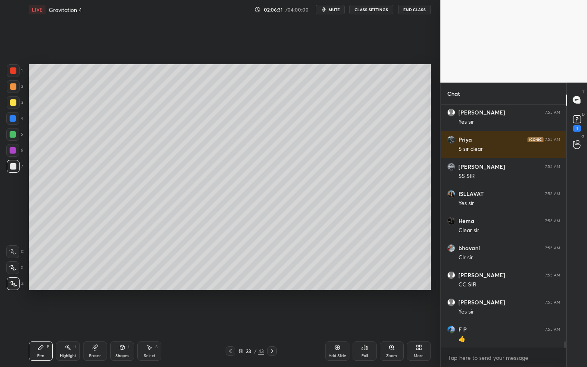
click at [120, 318] on div "Pen P Highlight H Eraser Shapes L Select S 23 / 43 Add Slide Poll Zoom More" at bounding box center [230, 351] width 402 height 32
click at [119, 318] on div "Pen P Highlight H Eraser Shapes L Select S 23 / 43 Add Slide Poll Zoom More" at bounding box center [230, 351] width 402 height 32
click at [122, 318] on icon at bounding box center [122, 347] width 6 height 6
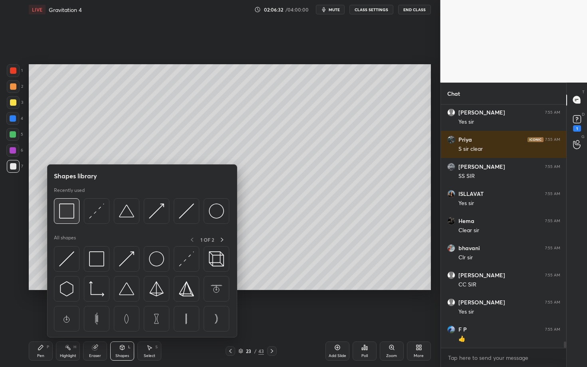
click at [66, 211] on img at bounding box center [66, 210] width 15 height 15
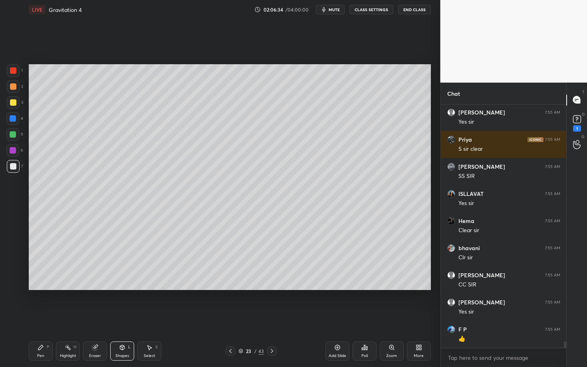
click at [13, 149] on div at bounding box center [13, 150] width 6 height 6
click at [13, 134] on div at bounding box center [13, 134] width 6 height 6
click at [44, 318] on div "Pen P Highlight H Eraser Shapes L Select S 23 / 43 Add Slide Poll Zoom More" at bounding box center [230, 351] width 402 height 32
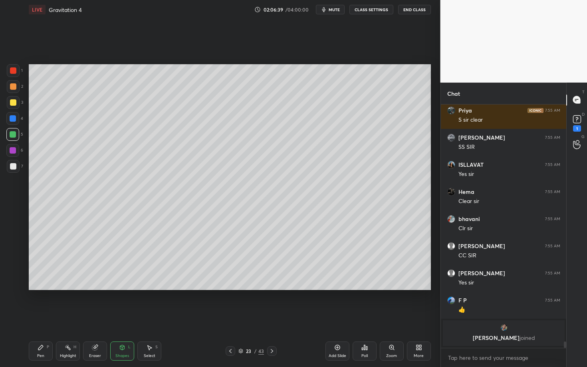
click at [41, 318] on div "Pen P" at bounding box center [41, 351] width 24 height 19
click at [145, 318] on div "Select S" at bounding box center [149, 351] width 24 height 19
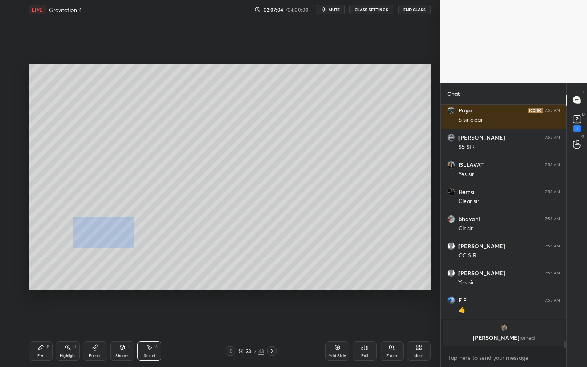
drag, startPoint x: 107, startPoint y: 239, endPoint x: 172, endPoint y: 261, distance: 69.4
click at [172, 261] on div "0 ° Undo Copy Paste here Duplicate Duplicate to new slide Delete" at bounding box center [230, 177] width 402 height 226
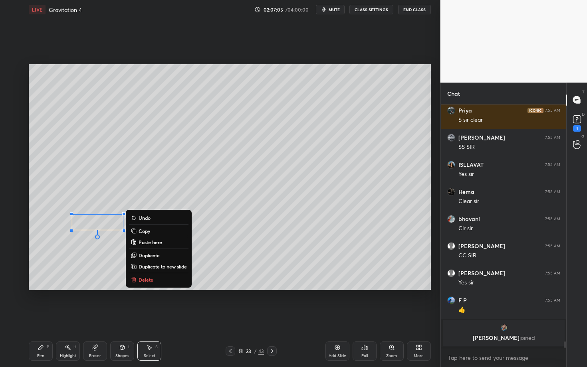
click at [152, 278] on p "Delete" at bounding box center [145, 280] width 15 height 6
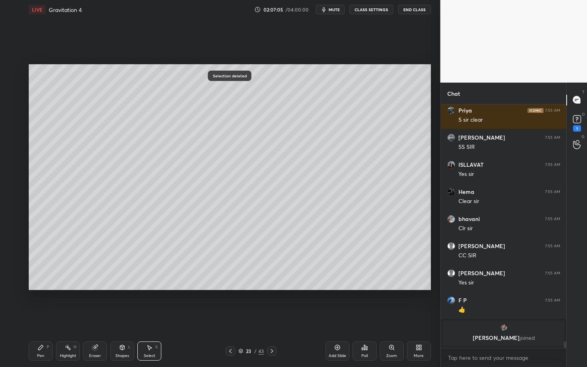
click at [54, 318] on div "Pen P Highlight H Eraser Shapes L Select S" at bounding box center [103, 351] width 148 height 19
click at [40, 318] on div "Pen" at bounding box center [40, 356] width 7 height 4
click at [14, 172] on div at bounding box center [13, 166] width 13 height 13
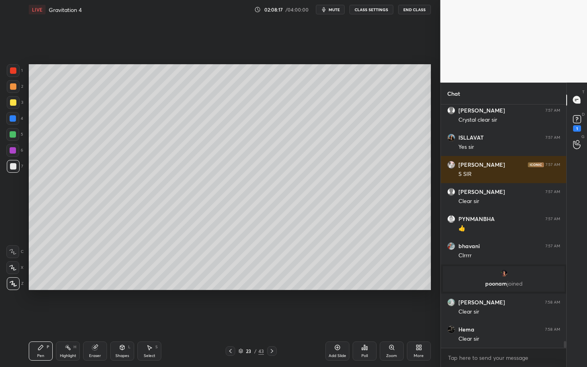
scroll to position [8751, 0]
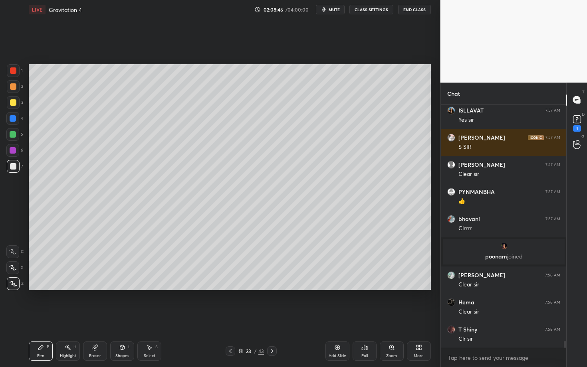
click at [269, 318] on icon at bounding box center [272, 351] width 6 height 6
click at [14, 103] on div at bounding box center [13, 102] width 6 height 6
click at [12, 168] on div at bounding box center [13, 166] width 6 height 6
click at [95, 318] on icon at bounding box center [94, 347] width 5 height 5
click at [43, 318] on div "Pen P" at bounding box center [41, 351] width 24 height 19
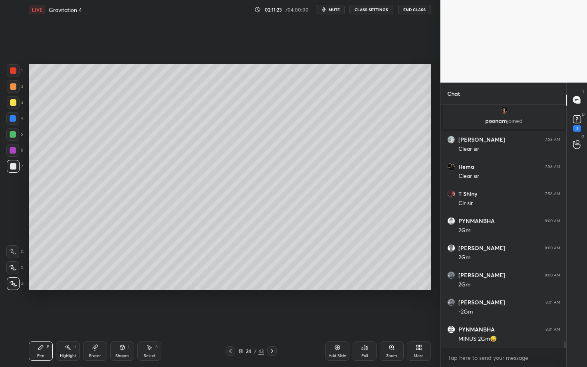
scroll to position [8914, 0]
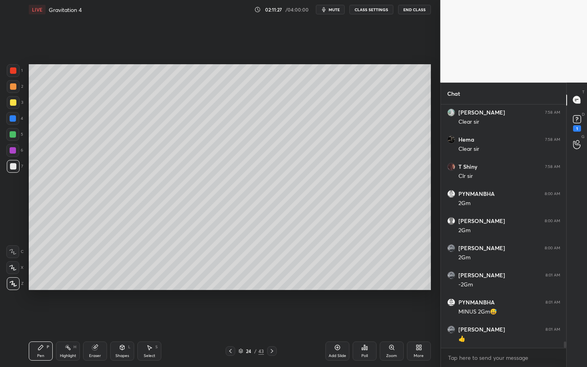
click at [12, 167] on div at bounding box center [13, 166] width 6 height 6
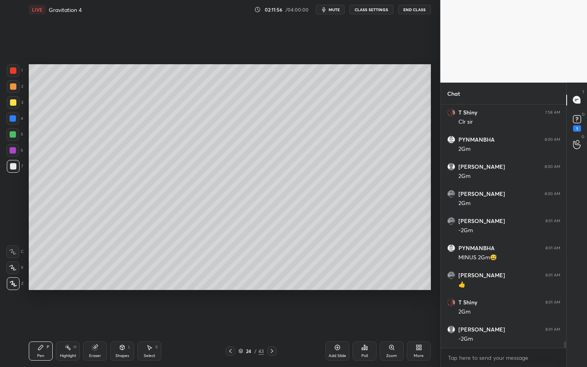
scroll to position [8995, 0]
click at [18, 135] on div at bounding box center [12, 134] width 13 height 13
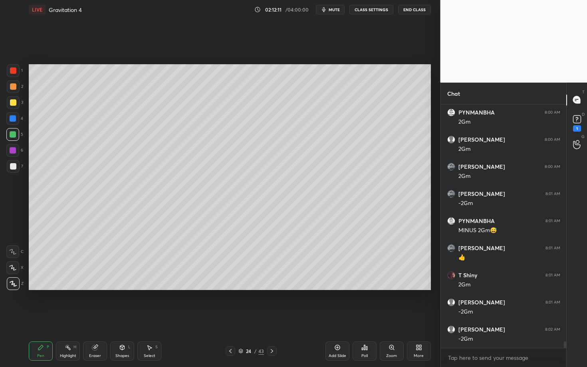
scroll to position [9023, 0]
click at [70, 318] on rect at bounding box center [69, 348] width 4 height 4
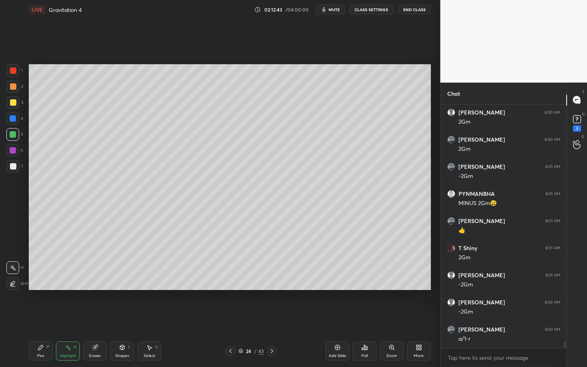
click at [270, 318] on icon at bounding box center [272, 351] width 6 height 6
click at [49, 318] on div "Pen P" at bounding box center [41, 351] width 24 height 19
click at [17, 166] on div at bounding box center [13, 166] width 13 height 13
click at [273, 318] on icon at bounding box center [272, 351] width 6 height 6
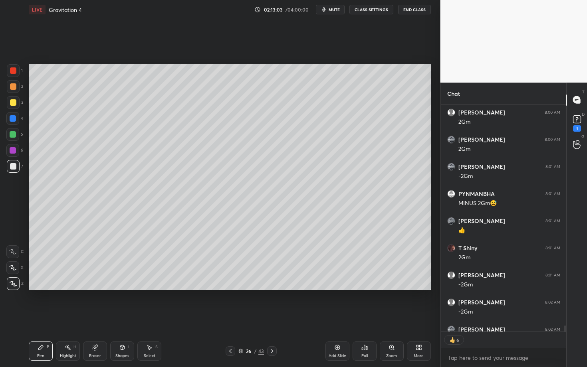
click at [14, 103] on div at bounding box center [13, 102] width 6 height 6
click at [13, 166] on div at bounding box center [13, 166] width 6 height 6
click at [14, 101] on div at bounding box center [13, 102] width 6 height 6
click at [13, 87] on div at bounding box center [13, 86] width 6 height 6
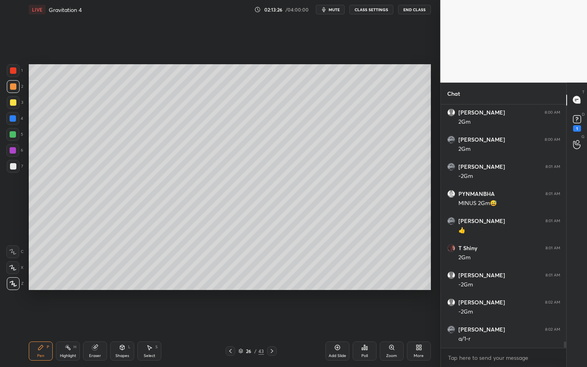
click at [15, 166] on div at bounding box center [13, 166] width 6 height 6
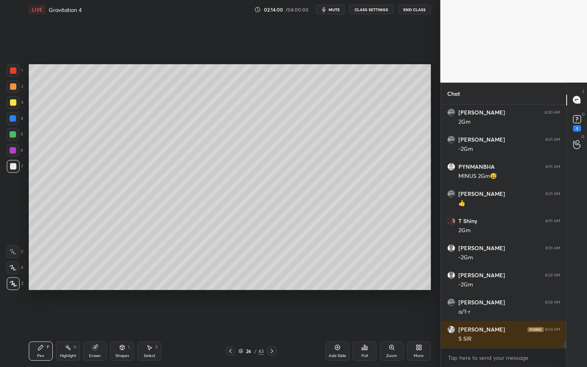
click at [63, 318] on div "Highlight H" at bounding box center [68, 351] width 24 height 19
click at [50, 318] on div "Pen P" at bounding box center [41, 351] width 24 height 19
click at [157, 318] on div "Setting up your live class Poll for secs No correct answer Start poll" at bounding box center [230, 177] width 408 height 316
click at [14, 166] on div at bounding box center [13, 166] width 6 height 6
click at [13, 105] on div at bounding box center [13, 102] width 6 height 6
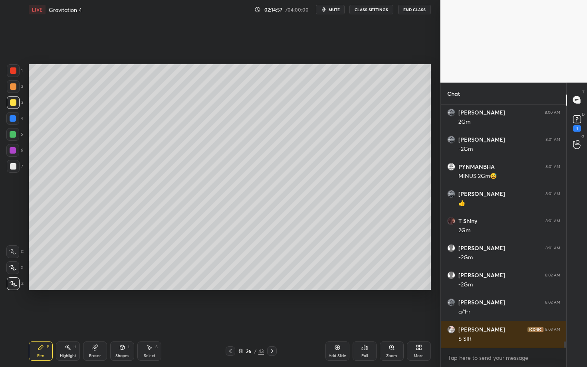
click at [13, 89] on div at bounding box center [13, 86] width 13 height 13
click at [67, 318] on icon at bounding box center [68, 347] width 6 height 6
click at [38, 318] on icon at bounding box center [41, 347] width 6 height 6
click at [232, 318] on icon at bounding box center [230, 351] width 6 height 6
click at [231, 318] on icon at bounding box center [230, 351] width 6 height 6
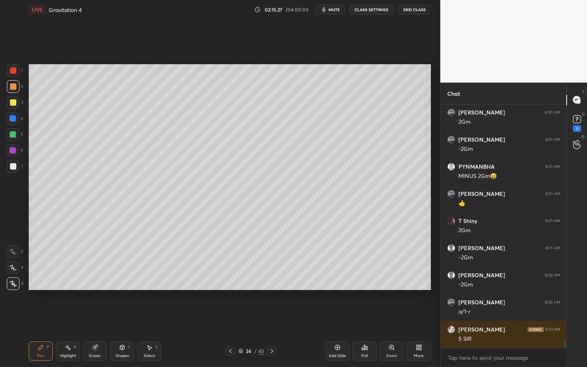
click at [232, 318] on icon at bounding box center [230, 351] width 6 height 6
click at [64, 318] on div "Highlight" at bounding box center [68, 356] width 16 height 4
click at [270, 318] on icon at bounding box center [272, 351] width 6 height 6
click at [272, 318] on icon at bounding box center [272, 351] width 6 height 6
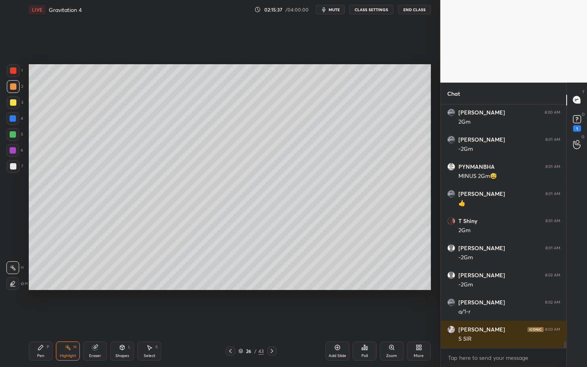
click at [274, 318] on div at bounding box center [272, 351] width 10 height 10
click at [227, 318] on div at bounding box center [230, 351] width 10 height 10
drag, startPoint x: 51, startPoint y: 355, endPoint x: 45, endPoint y: 354, distance: 5.6
click at [45, 318] on div "Pen P" at bounding box center [41, 351] width 24 height 19
click at [119, 318] on div "Shapes L" at bounding box center [122, 351] width 24 height 19
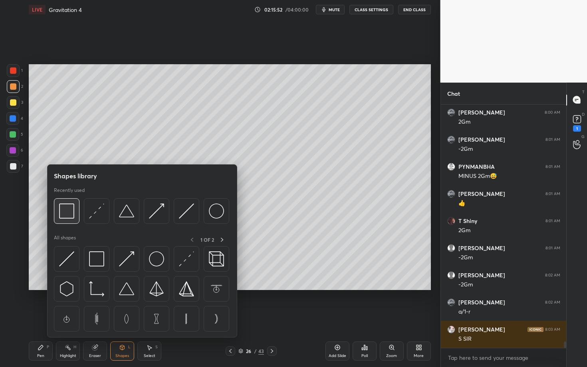
click at [65, 212] on img at bounding box center [66, 210] width 15 height 15
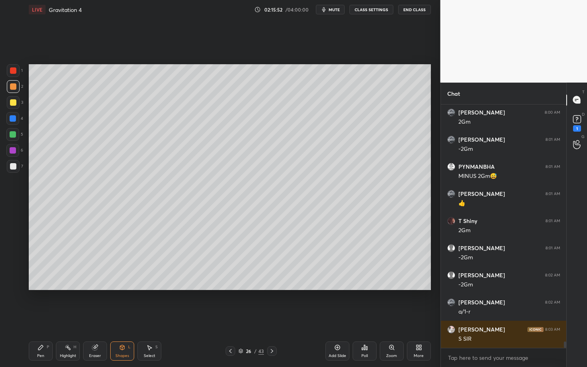
click at [13, 170] on div at bounding box center [13, 166] width 13 height 13
click at [47, 318] on div "Pen P" at bounding box center [41, 351] width 24 height 19
click at [273, 318] on icon at bounding box center [272, 351] width 6 height 6
drag, startPoint x: 215, startPoint y: 364, endPoint x: 229, endPoint y: 351, distance: 19.0
click at [229, 318] on div "Pen P Highlight H Eraser Shapes L Select S 27 / 43 Add Slide Poll Zoom More" at bounding box center [230, 351] width 402 height 32
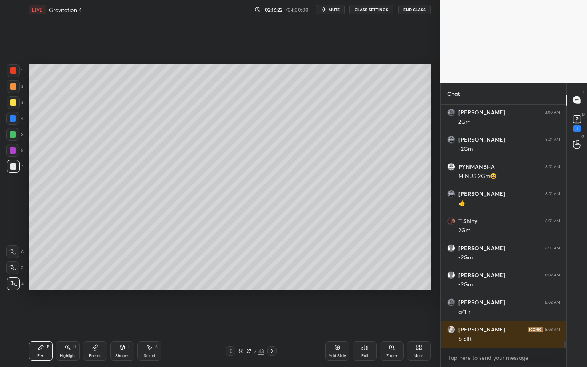
click at [59, 318] on div "Highlight H" at bounding box center [68, 351] width 24 height 19
click at [69, 318] on div "Highlight" at bounding box center [68, 356] width 16 height 4
click at [225, 318] on div "27 / 43" at bounding box center [251, 351] width 148 height 10
click at [231, 318] on icon at bounding box center [230, 351] width 6 height 6
click at [271, 318] on icon at bounding box center [272, 351] width 6 height 6
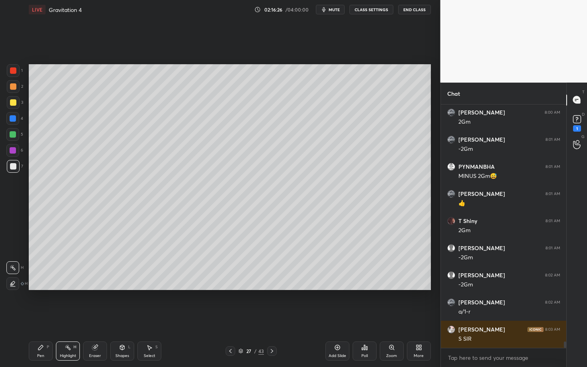
click at [36, 318] on div "Pen P" at bounding box center [41, 351] width 24 height 19
click at [230, 318] on icon at bounding box center [230, 351] width 6 height 6
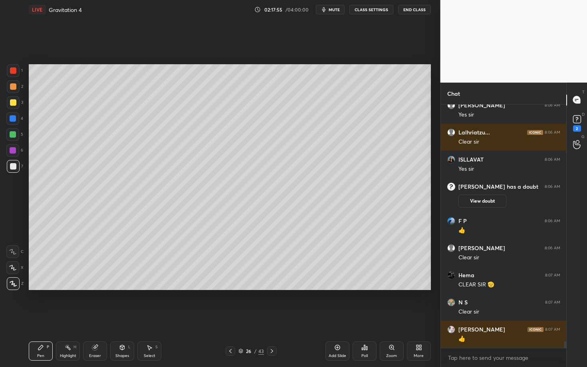
scroll to position [9187, 0]
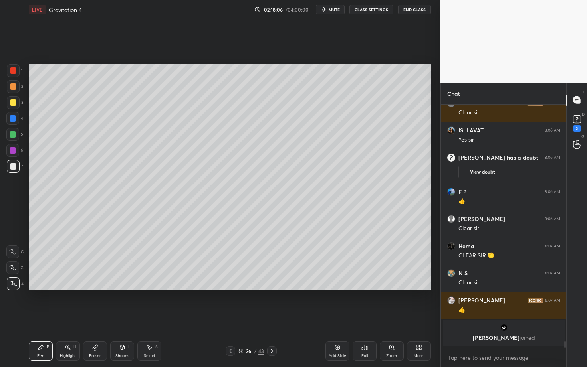
click at [67, 318] on div "Highlight H" at bounding box center [68, 351] width 24 height 19
click at [35, 318] on div "Pen P" at bounding box center [41, 351] width 24 height 19
click at [273, 318] on div at bounding box center [272, 351] width 10 height 10
click at [45, 318] on div "Pen P" at bounding box center [41, 351] width 24 height 19
click at [14, 69] on div at bounding box center [13, 70] width 6 height 6
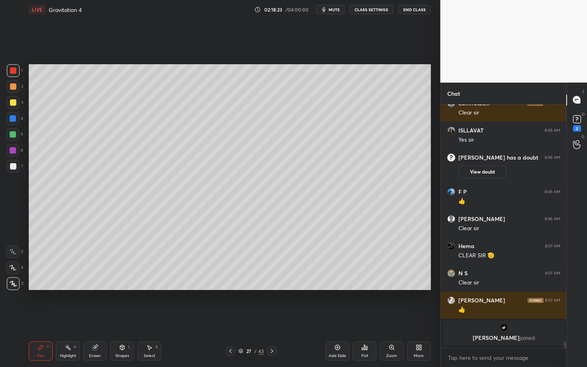
click at [228, 318] on icon at bounding box center [230, 351] width 6 height 6
click at [267, 318] on div "26 / 43" at bounding box center [250, 351] width 51 height 10
click at [273, 318] on icon at bounding box center [272, 351] width 6 height 6
click at [31, 318] on div "Pen P" at bounding box center [41, 351] width 24 height 19
click at [99, 318] on div "Eraser" at bounding box center [95, 356] width 12 height 4
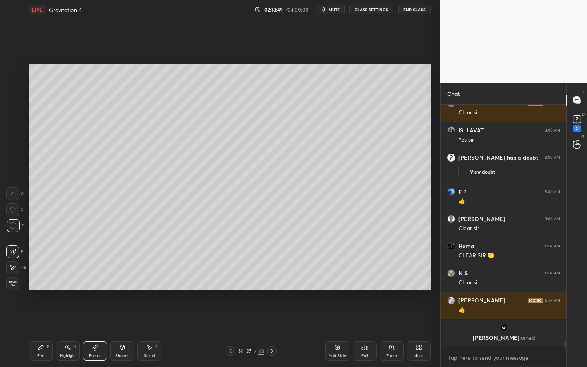
click at [126, 318] on div "Shapes" at bounding box center [122, 356] width 14 height 4
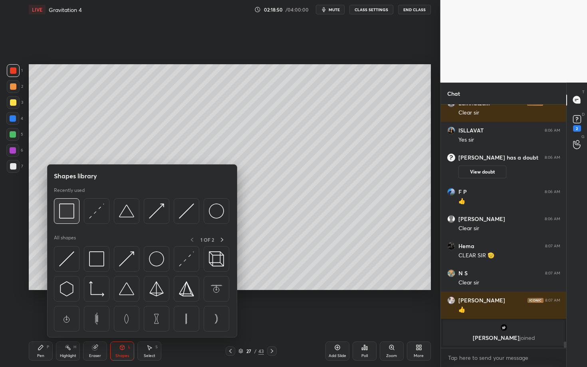
click at [56, 212] on div at bounding box center [67, 211] width 26 height 26
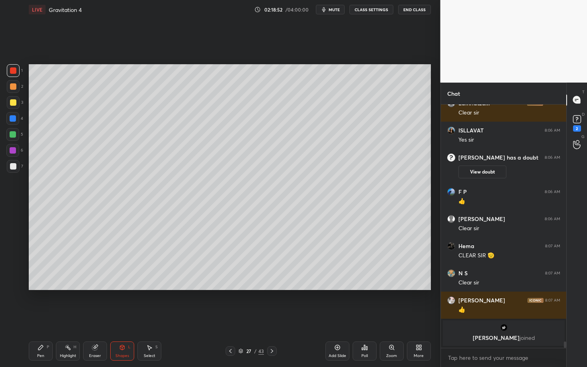
click at [46, 318] on div "Pen P" at bounding box center [41, 351] width 24 height 19
click at [78, 318] on div "Highlight H" at bounding box center [68, 351] width 24 height 19
click at [47, 318] on div "Pen P" at bounding box center [41, 351] width 24 height 19
click at [72, 318] on div "Highlight H" at bounding box center [68, 351] width 24 height 19
click at [40, 318] on div "Pen P" at bounding box center [41, 351] width 24 height 19
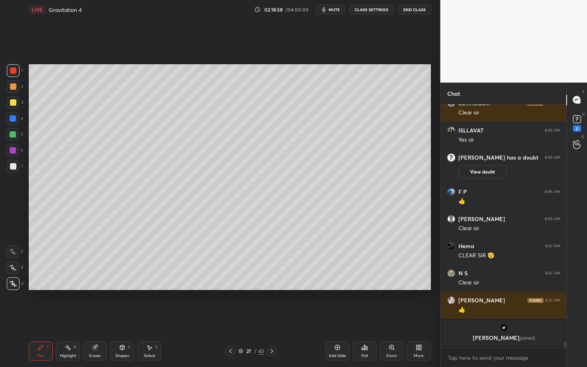
click at [14, 173] on div "7" at bounding box center [15, 168] width 16 height 16
click at [276, 318] on div at bounding box center [272, 351] width 10 height 10
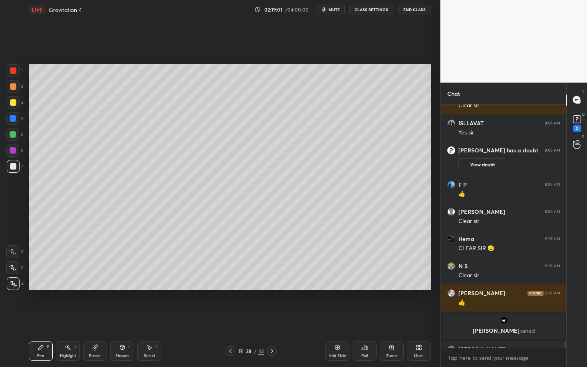
scroll to position [9207, 0]
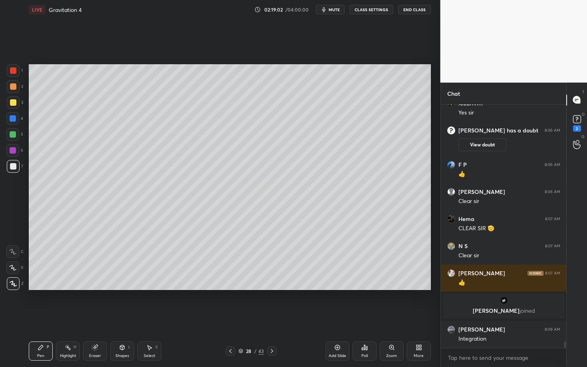
click at [39, 318] on div "Pen" at bounding box center [40, 356] width 7 height 4
click at [121, 318] on icon at bounding box center [122, 347] width 4 height 5
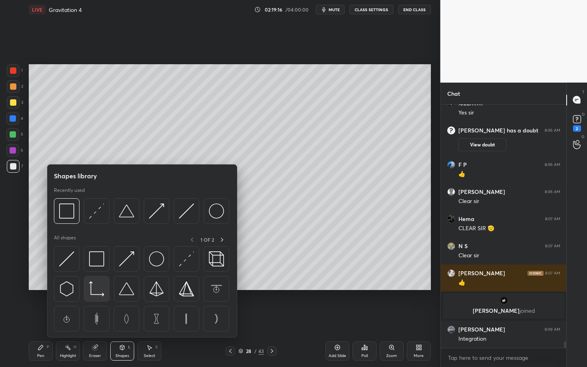
click at [92, 285] on img at bounding box center [96, 288] width 15 height 15
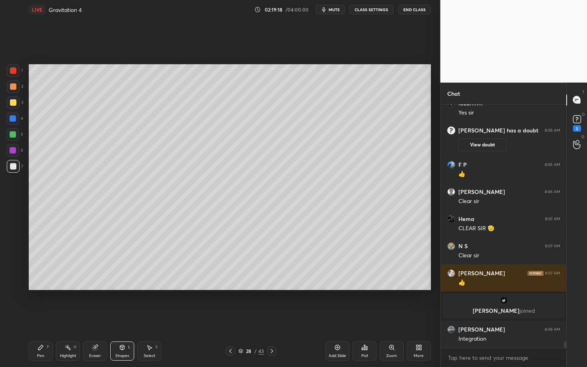
click at [38, 318] on div "Pen P" at bounding box center [41, 351] width 24 height 19
click at [65, 318] on icon at bounding box center [68, 347] width 6 height 6
click at [45, 318] on div "Pen P" at bounding box center [41, 351] width 24 height 19
click at [126, 318] on div "Shapes L" at bounding box center [122, 351] width 24 height 19
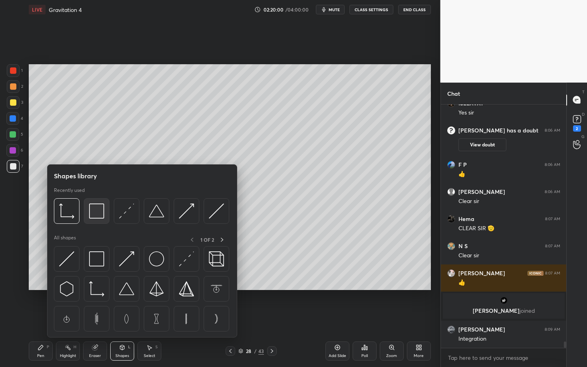
click at [95, 209] on img at bounding box center [96, 210] width 15 height 15
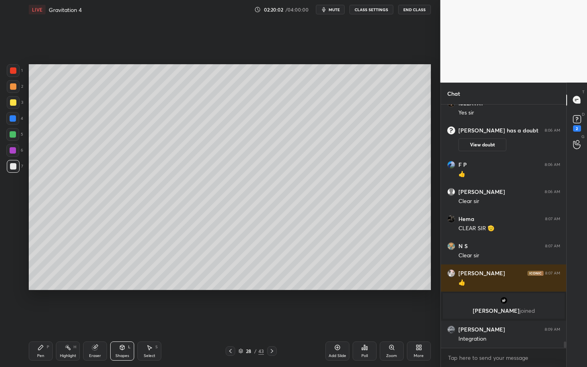
click at [58, 318] on div "Highlight H" at bounding box center [68, 351] width 24 height 19
click at [38, 318] on div "Pen P" at bounding box center [41, 351] width 24 height 19
click at [274, 318] on icon at bounding box center [272, 351] width 6 height 6
click at [14, 85] on div at bounding box center [13, 86] width 6 height 6
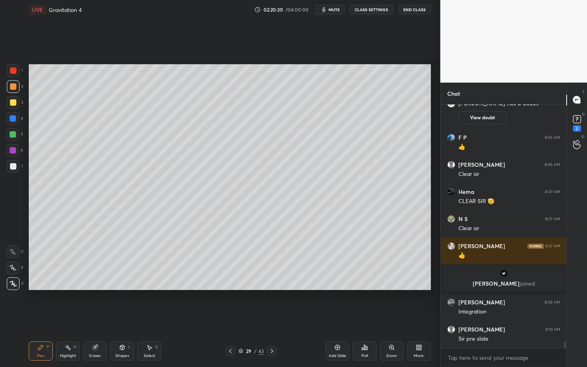
click at [14, 167] on div at bounding box center [13, 166] width 6 height 6
click at [71, 318] on div "Highlight" at bounding box center [68, 356] width 16 height 4
click at [36, 318] on div "Pen P" at bounding box center [41, 351] width 24 height 19
click at [59, 318] on div "Highlight H" at bounding box center [68, 351] width 24 height 19
click at [38, 318] on div "Pen" at bounding box center [40, 356] width 7 height 4
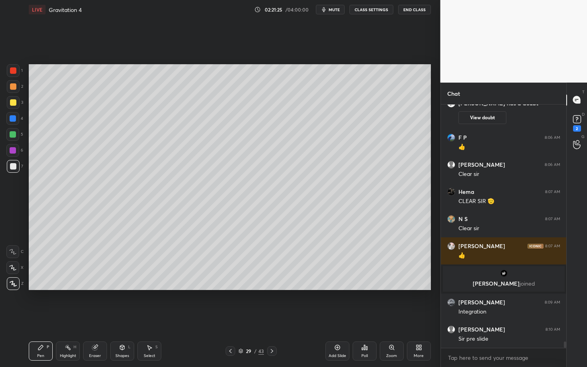
click at [230, 318] on div at bounding box center [230, 351] width 10 height 10
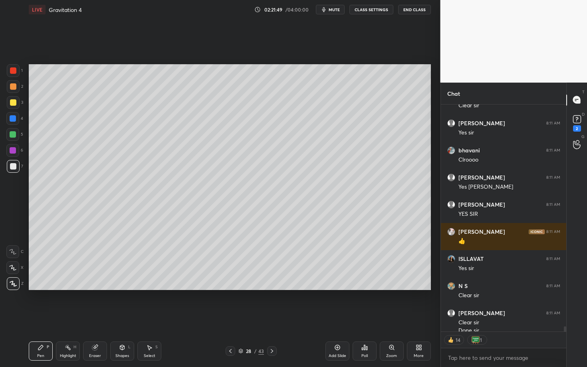
scroll to position [9556, 0]
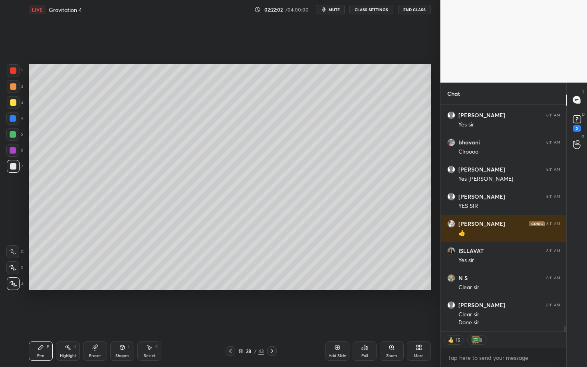
click at [272, 318] on icon at bounding box center [272, 351] width 6 height 6
click at [269, 318] on icon at bounding box center [272, 351] width 6 height 6
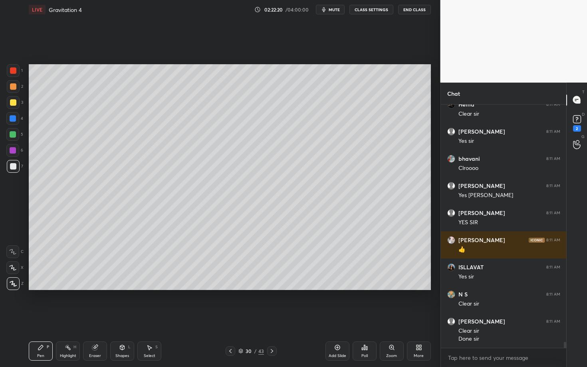
click at [13, 105] on div at bounding box center [13, 102] width 6 height 6
click at [11, 169] on div at bounding box center [13, 166] width 13 height 13
click at [228, 318] on icon at bounding box center [230, 351] width 6 height 6
click at [227, 318] on icon at bounding box center [230, 351] width 6 height 6
click at [229, 318] on icon at bounding box center [230, 351] width 6 height 6
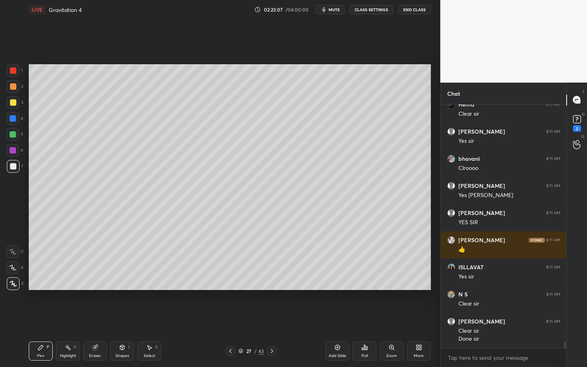
click at [229, 318] on icon at bounding box center [230, 351] width 6 height 6
click at [68, 318] on div "Highlight H" at bounding box center [68, 351] width 24 height 19
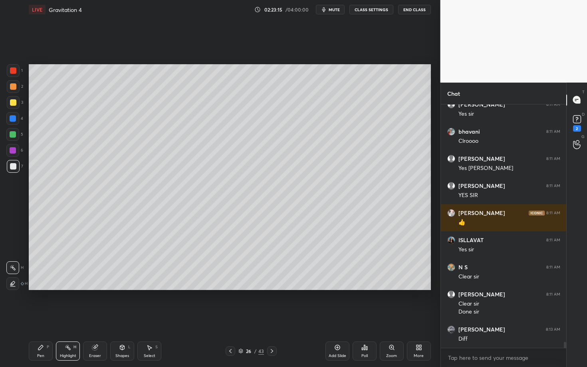
click at [270, 318] on icon at bounding box center [272, 351] width 6 height 6
click at [269, 318] on icon at bounding box center [272, 351] width 6 height 6
click at [38, 318] on div "Pen P" at bounding box center [41, 351] width 24 height 19
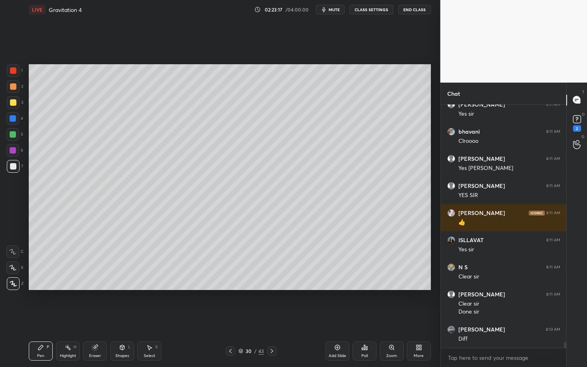
scroll to position [9594, 0]
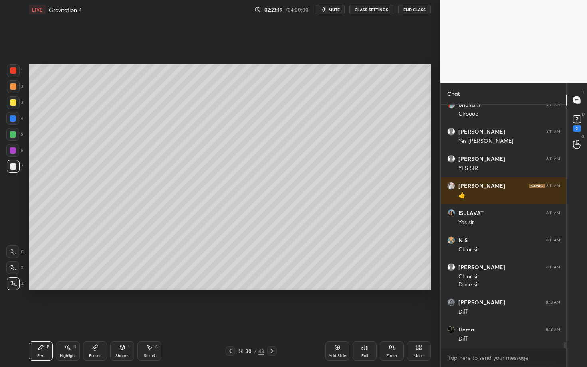
click at [214, 311] on div "Setting up your live class Poll for secs No correct answer Start poll" at bounding box center [230, 177] width 408 height 316
click at [61, 318] on div "Highlight" at bounding box center [68, 356] width 16 height 4
click at [40, 318] on div "Pen" at bounding box center [40, 356] width 7 height 4
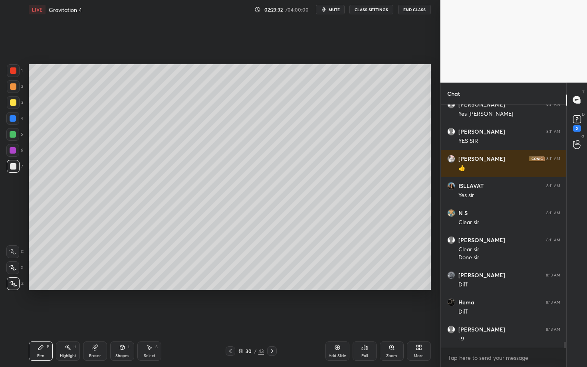
click at [70, 318] on div "Highlight H" at bounding box center [68, 351] width 24 height 19
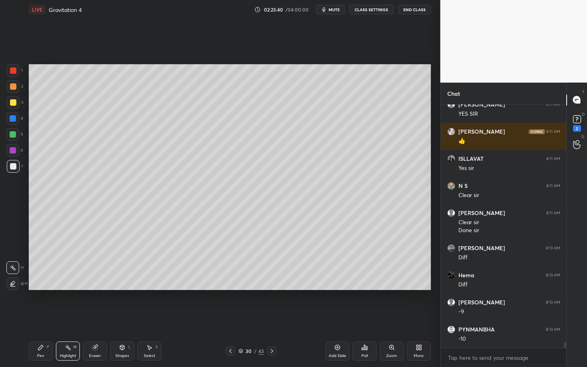
click at [40, 318] on div "Pen P" at bounding box center [41, 351] width 24 height 19
click at [74, 318] on div "Highlight H" at bounding box center [68, 351] width 24 height 19
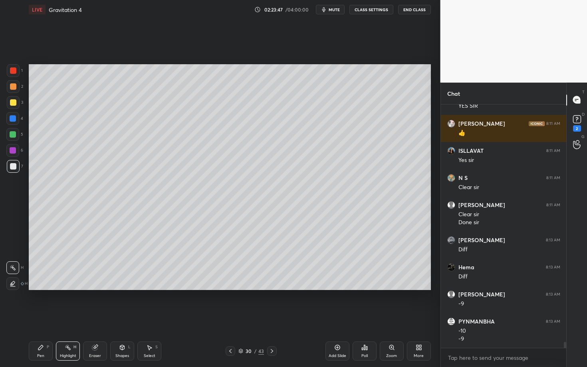
click at [38, 318] on icon at bounding box center [40, 347] width 5 height 5
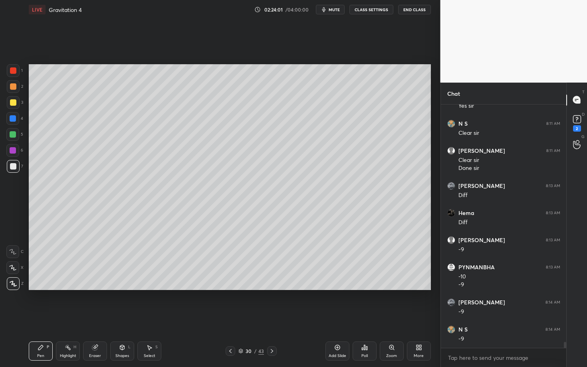
scroll to position [9738, 0]
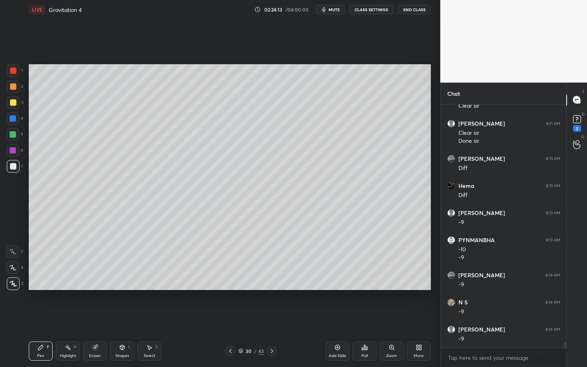
click at [253, 278] on div "Setting up your live class Poll for secs No correct answer Start poll" at bounding box center [230, 177] width 408 height 316
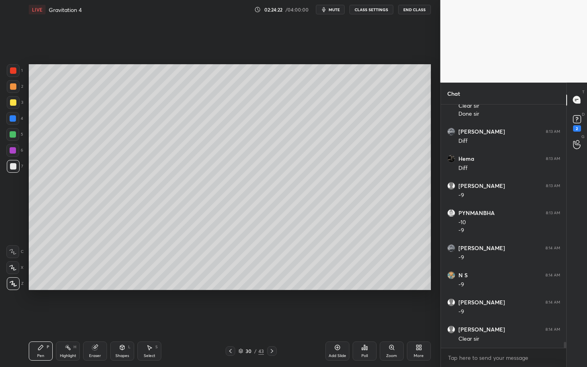
scroll to position [9792, 0]
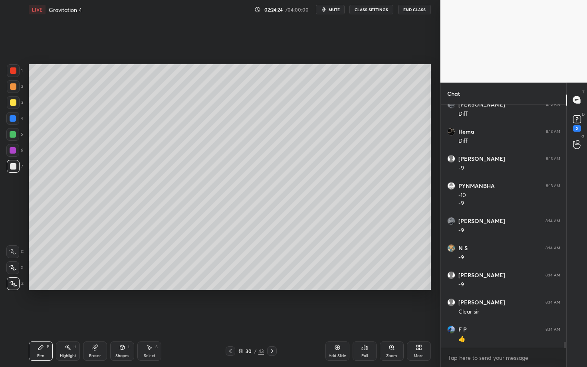
click at [63, 318] on div "Highlight H" at bounding box center [68, 351] width 24 height 19
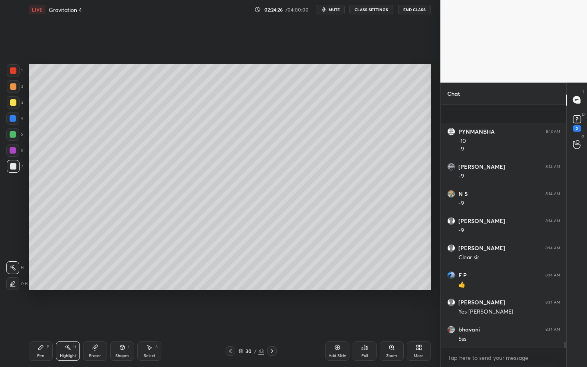
scroll to position [9901, 0]
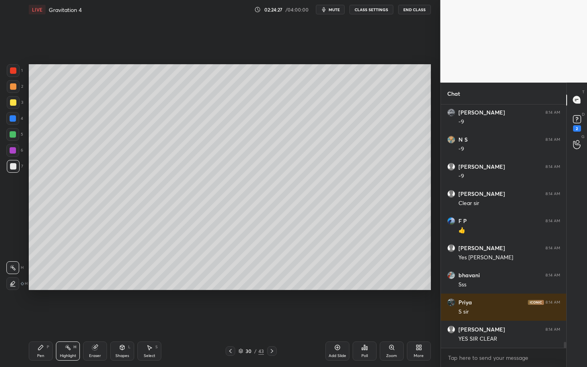
click at [36, 318] on div "Pen P" at bounding box center [41, 351] width 24 height 19
click at [271, 318] on icon at bounding box center [272, 351] width 6 height 6
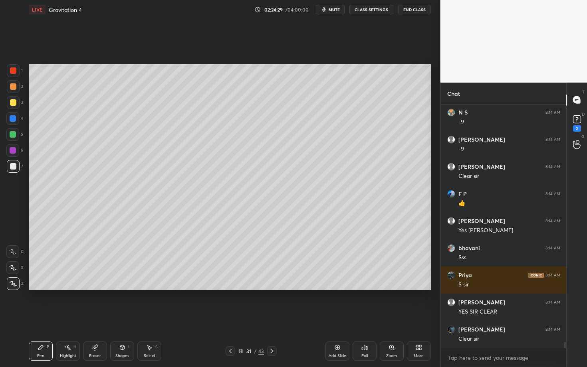
click at [14, 133] on div at bounding box center [13, 134] width 6 height 6
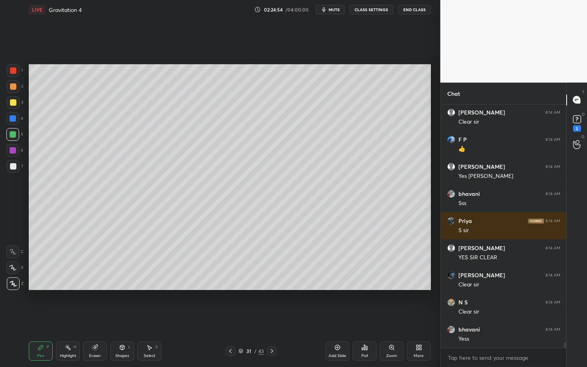
scroll to position [2, 3]
click at [13, 167] on div at bounding box center [13, 166] width 6 height 6
click at [215, 318] on div "Pen P Highlight H Eraser Shapes L Select S 31 / 43 Add Slide Poll Zoom More" at bounding box center [230, 351] width 402 height 32
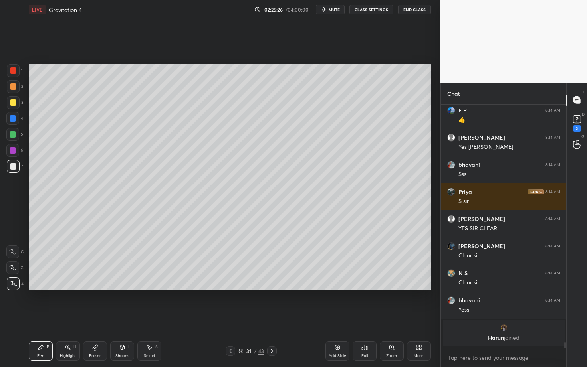
click at [119, 318] on div "Shapes L" at bounding box center [122, 351] width 24 height 19
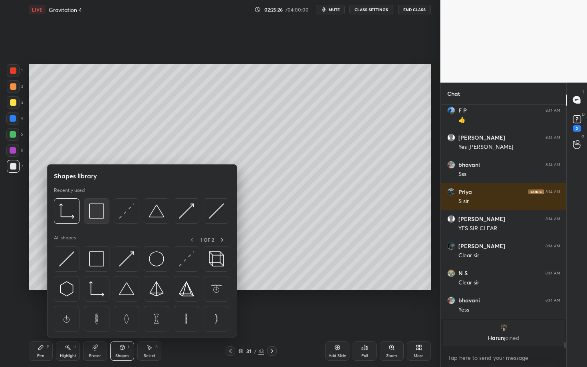
click at [97, 218] on div at bounding box center [97, 211] width 26 height 26
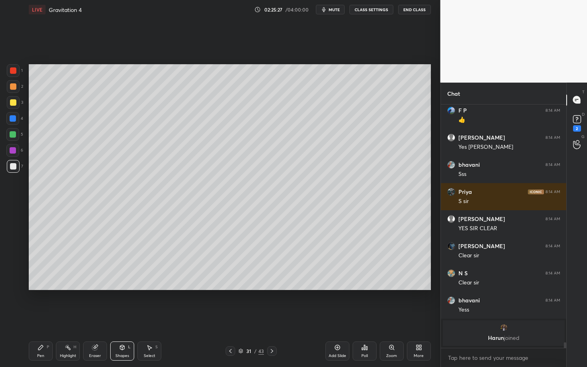
click at [14, 150] on div at bounding box center [13, 150] width 6 height 6
click at [47, 318] on div "Pen P" at bounding box center [41, 351] width 24 height 19
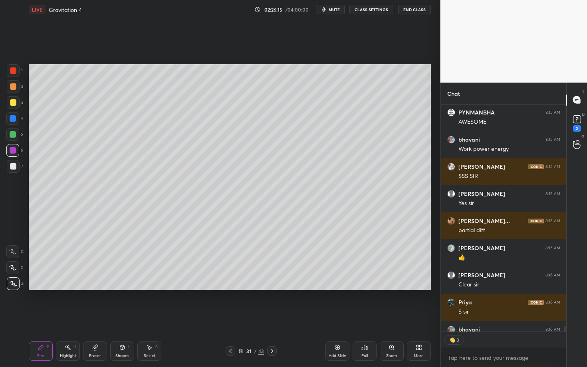
scroll to position [10163, 0]
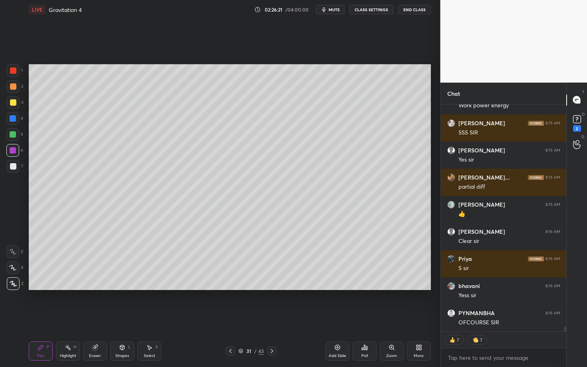
click at [271, 318] on icon at bounding box center [272, 351] width 6 height 6
click at [14, 88] on div at bounding box center [13, 86] width 6 height 6
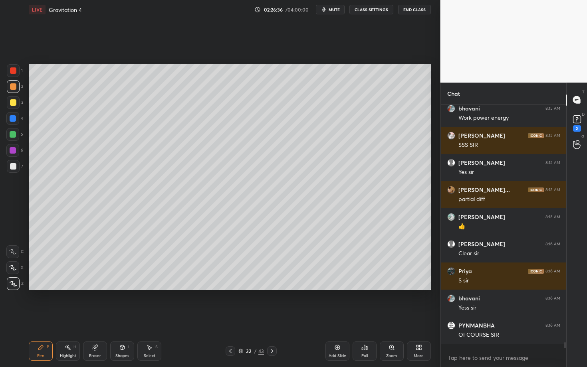
scroll to position [10147, 0]
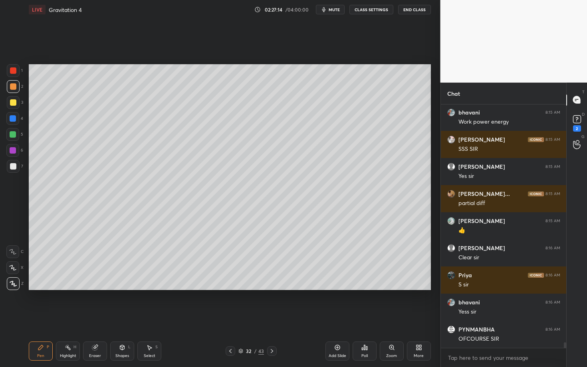
click at [152, 318] on div "Select" at bounding box center [150, 356] width 12 height 4
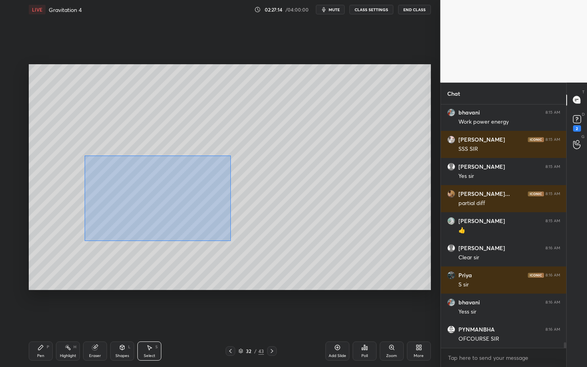
drag, startPoint x: 94, startPoint y: 173, endPoint x: 231, endPoint y: 239, distance: 152.2
click at [231, 239] on div "0 ° Undo Copy Paste here Duplicate Duplicate to new slide Delete" at bounding box center [230, 177] width 402 height 226
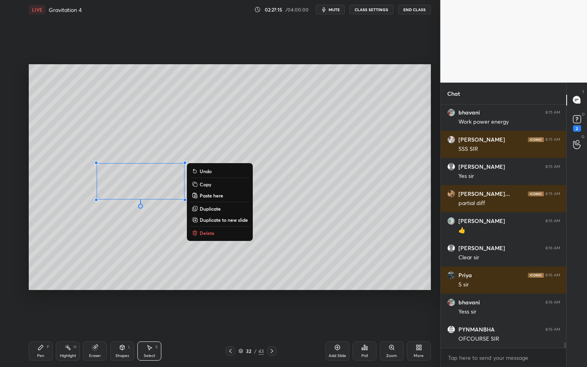
click at [208, 227] on div "0 ° Undo Copy Paste here Duplicate Duplicate to new slide Delete" at bounding box center [230, 177] width 402 height 226
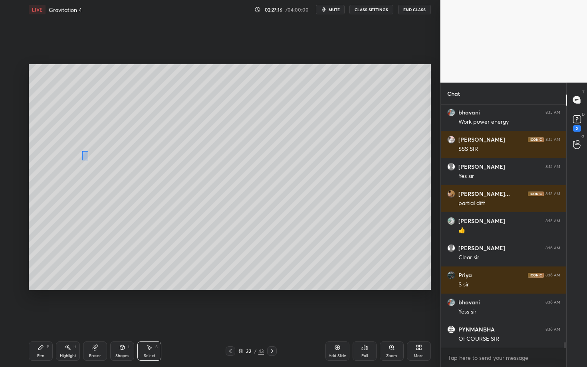
drag, startPoint x: 88, startPoint y: 160, endPoint x: 244, endPoint y: 229, distance: 170.1
click at [244, 229] on div "0 ° Undo Copy Paste here Duplicate Duplicate to new slide Delete" at bounding box center [230, 177] width 402 height 226
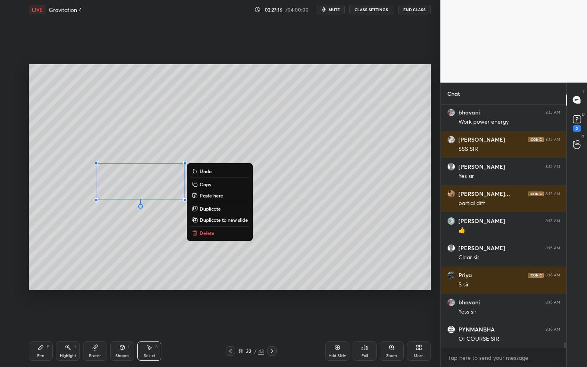
click at [213, 232] on p "Delete" at bounding box center [207, 233] width 15 height 6
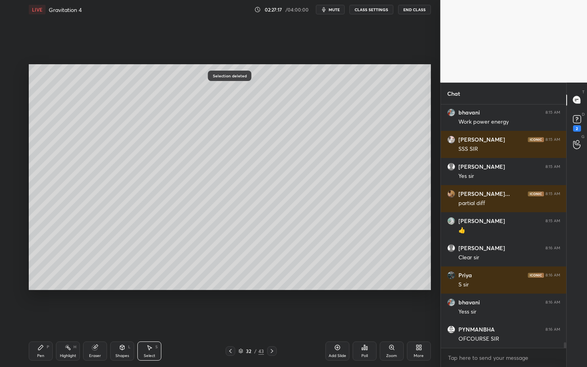
click at [42, 318] on div "Pen P" at bounding box center [41, 351] width 24 height 19
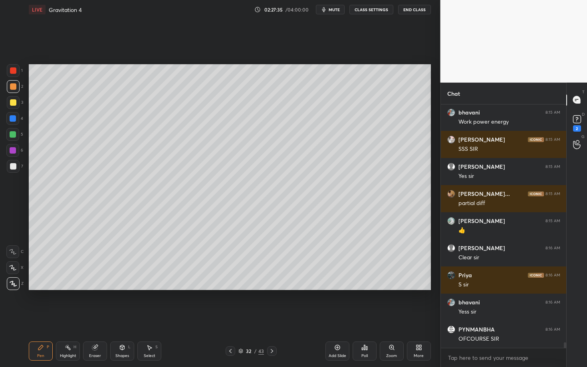
click at [16, 168] on div at bounding box center [13, 166] width 13 height 13
click at [67, 318] on div "Highlight H" at bounding box center [68, 351] width 24 height 19
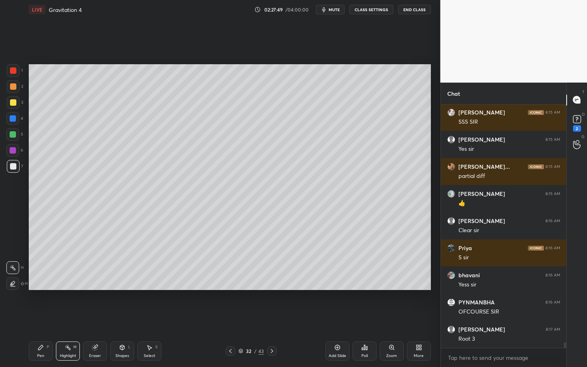
click at [38, 318] on div "Pen P" at bounding box center [41, 351] width 24 height 19
click at [10, 165] on div at bounding box center [13, 166] width 6 height 6
click at [54, 318] on div "Pen P Highlight H Eraser Shapes L Select S" at bounding box center [103, 351] width 148 height 19
click at [69, 318] on div "Highlight H" at bounding box center [68, 351] width 24 height 19
click at [46, 318] on div "Pen P" at bounding box center [41, 351] width 24 height 19
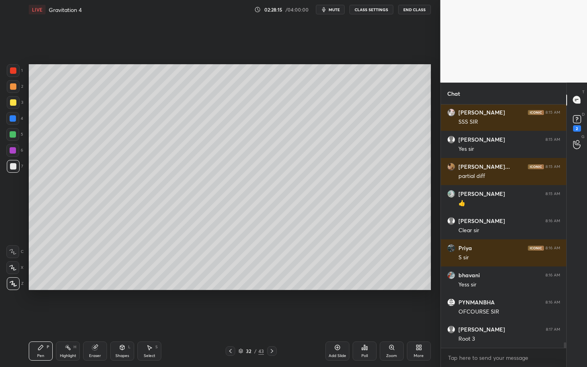
click at [71, 318] on div "Highlight" at bounding box center [68, 356] width 16 height 4
click at [52, 318] on div "Pen P Highlight H Eraser Shapes L Select S" at bounding box center [103, 351] width 148 height 19
click at [45, 318] on div "Pen P" at bounding box center [41, 351] width 24 height 19
click at [60, 318] on div "Pen P Highlight H Eraser Shapes L Select S 32 / 43 Add Slide Poll Zoom More" at bounding box center [230, 351] width 402 height 32
click at [72, 318] on div "Highlight" at bounding box center [68, 356] width 16 height 4
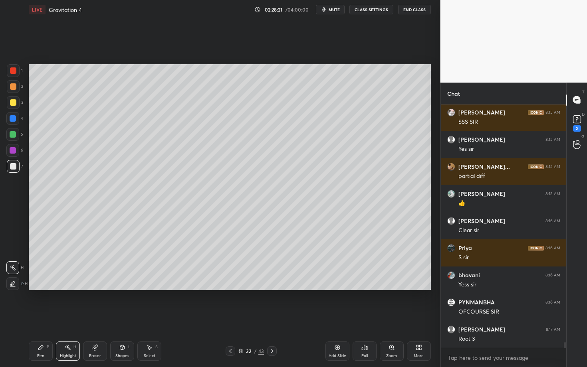
click at [46, 318] on div "Pen P" at bounding box center [41, 351] width 24 height 19
click at [204, 318] on div "Pen P Highlight H Eraser Shapes L Select S 32 / 43 Add Slide Poll Zoom More" at bounding box center [230, 351] width 402 height 32
click at [113, 318] on div "Shapes L" at bounding box center [122, 351] width 24 height 19
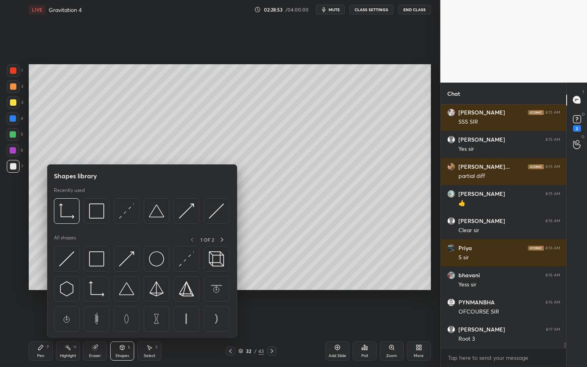
click at [329, 314] on div "Setting up your live class Poll for secs No correct answer Start poll" at bounding box center [230, 177] width 408 height 316
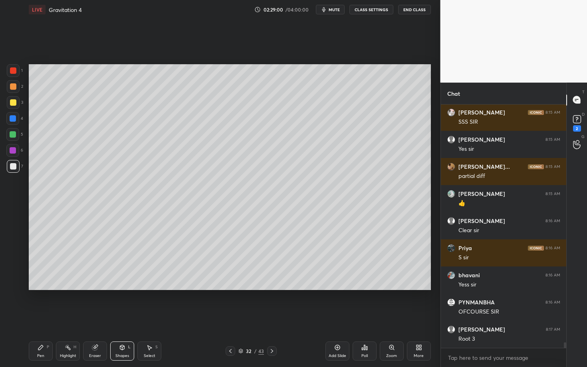
click at [63, 318] on div "Highlight" at bounding box center [68, 356] width 16 height 4
click at [44, 318] on div "Pen P" at bounding box center [41, 351] width 24 height 19
click at [272, 318] on icon at bounding box center [272, 351] width 6 height 6
click at [38, 318] on icon at bounding box center [41, 347] width 6 height 6
click at [12, 101] on div at bounding box center [13, 102] width 6 height 6
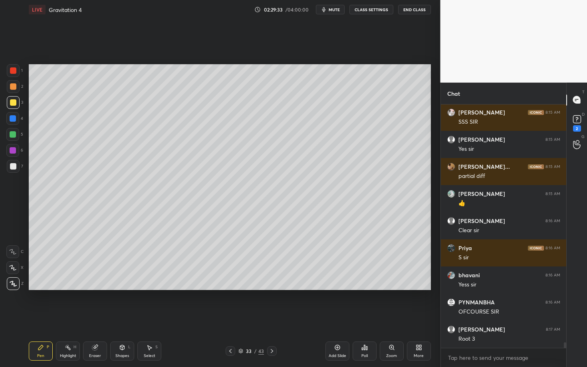
click at [226, 318] on div at bounding box center [230, 351] width 10 height 10
click at [271, 318] on icon at bounding box center [272, 351] width 6 height 6
click at [269, 318] on icon at bounding box center [272, 351] width 6 height 6
click at [229, 318] on icon at bounding box center [230, 351] width 6 height 6
click at [228, 318] on icon at bounding box center [230, 351] width 6 height 6
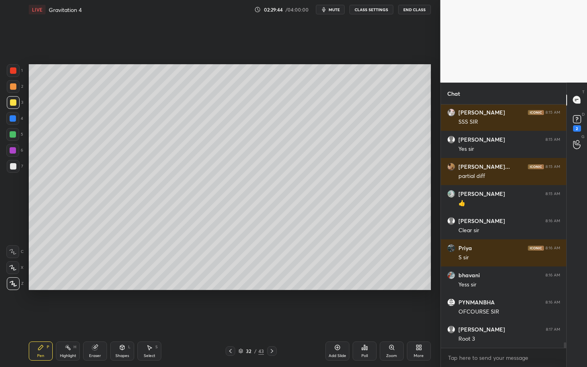
click at [271, 318] on icon at bounding box center [272, 351] width 2 height 4
click at [227, 318] on icon at bounding box center [230, 351] width 6 height 6
click at [270, 318] on icon at bounding box center [272, 351] width 6 height 6
click at [228, 318] on icon at bounding box center [230, 351] width 6 height 6
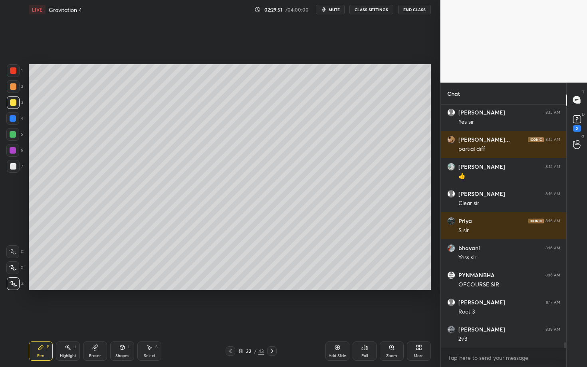
click at [270, 318] on icon at bounding box center [272, 351] width 6 height 6
click at [228, 318] on icon at bounding box center [230, 351] width 6 height 6
click at [96, 318] on div "Eraser" at bounding box center [95, 356] width 12 height 4
click at [38, 318] on div "Pen" at bounding box center [40, 356] width 7 height 4
click at [270, 318] on icon at bounding box center [272, 351] width 6 height 6
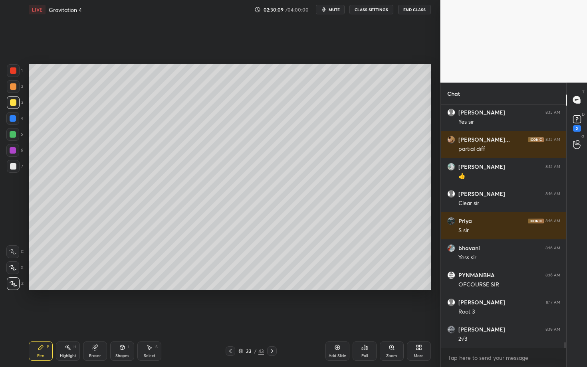
click at [229, 318] on icon at bounding box center [230, 351] width 6 height 6
click at [69, 318] on icon at bounding box center [68, 347] width 6 height 6
click at [273, 318] on icon at bounding box center [272, 351] width 6 height 6
click at [38, 318] on div "Pen P" at bounding box center [41, 351] width 24 height 19
click at [255, 318] on div "33 / 43" at bounding box center [250, 351] width 51 height 10
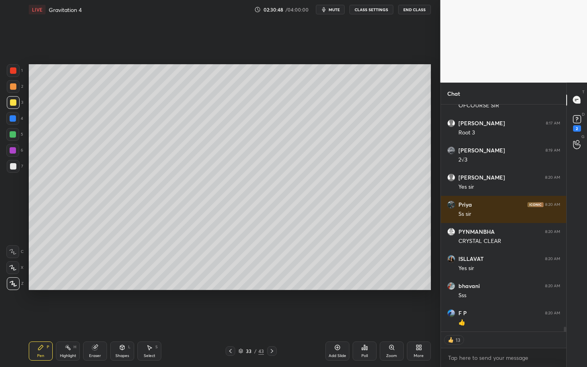
scroll to position [10407, 0]
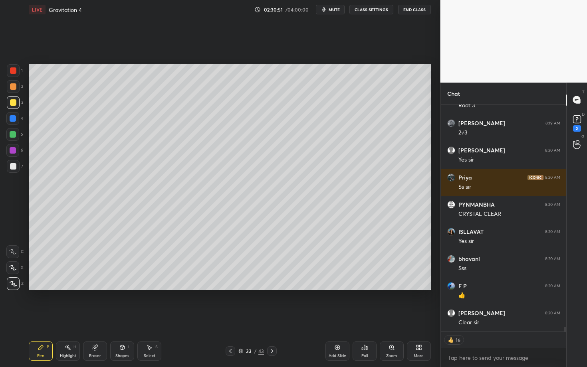
click at [230, 318] on icon at bounding box center [230, 351] width 6 height 6
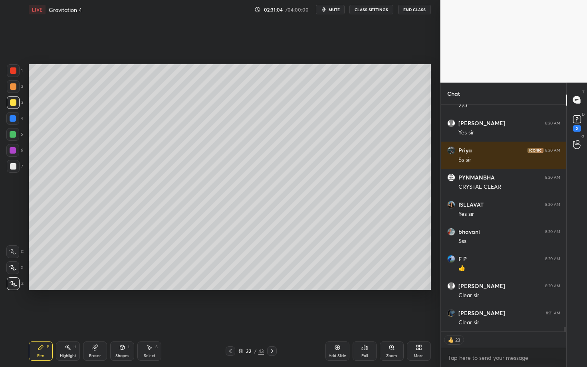
click at [271, 318] on icon at bounding box center [272, 351] width 6 height 6
click at [227, 318] on div at bounding box center [230, 351] width 10 height 10
click at [99, 318] on div "Eraser" at bounding box center [95, 356] width 12 height 4
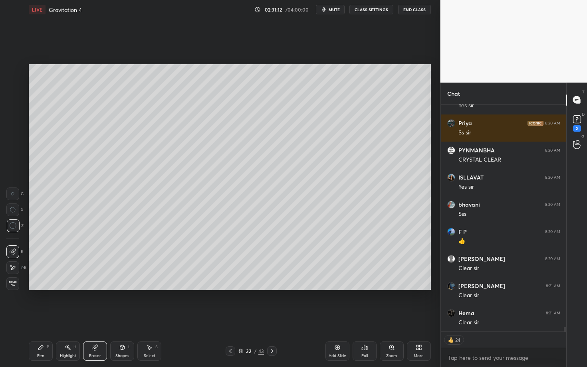
click at [269, 318] on icon at bounding box center [272, 351] width 6 height 6
click at [63, 318] on div "Highlight H" at bounding box center [68, 351] width 24 height 19
click at [230, 318] on icon at bounding box center [230, 351] width 6 height 6
click at [67, 318] on div "Highlight" at bounding box center [68, 356] width 16 height 4
click at [59, 318] on div "Highlight H" at bounding box center [68, 351] width 24 height 19
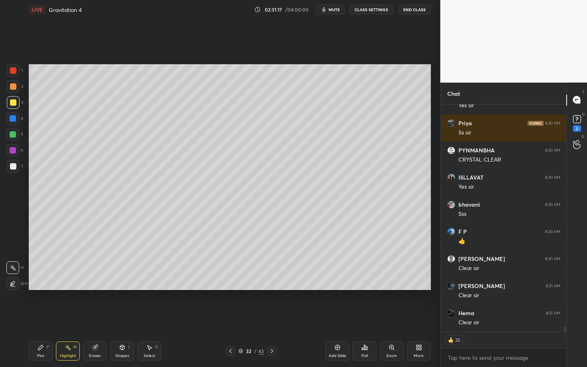
click at [40, 318] on div "Pen" at bounding box center [40, 356] width 7 height 4
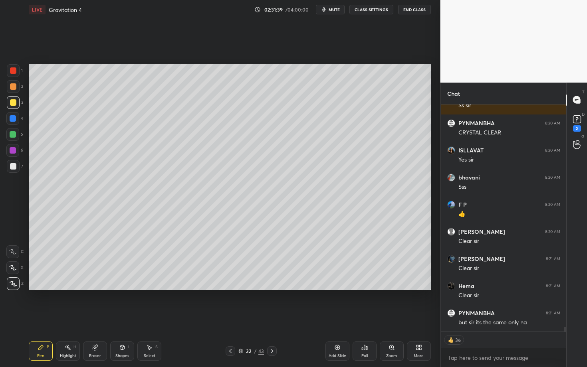
click at [65, 318] on div "Highlight" at bounding box center [68, 356] width 16 height 4
click at [272, 318] on icon at bounding box center [272, 351] width 6 height 6
click at [47, 318] on div "Pen P" at bounding box center [41, 351] width 24 height 19
click at [149, 318] on div "Select S" at bounding box center [149, 351] width 24 height 19
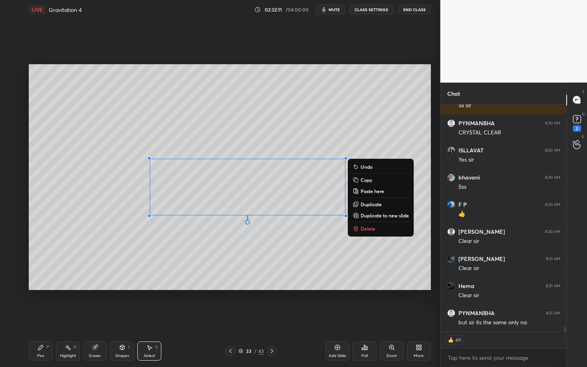
drag, startPoint x: 189, startPoint y: 223, endPoint x: 380, endPoint y: 300, distance: 205.8
click at [380, 299] on div "0 ° Undo Copy Paste here Duplicate Duplicate to new slide Delete Setting up you…" at bounding box center [230, 177] width 408 height 316
click at [375, 230] on button "Delete" at bounding box center [380, 229] width 59 height 10
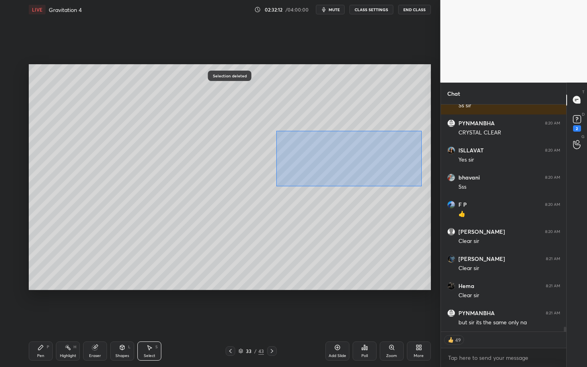
drag, startPoint x: 275, startPoint y: 129, endPoint x: 420, endPoint y: 186, distance: 155.3
click at [419, 186] on div "0 ° Undo Copy Paste here Duplicate Duplicate to new slide Delete" at bounding box center [230, 177] width 402 height 226
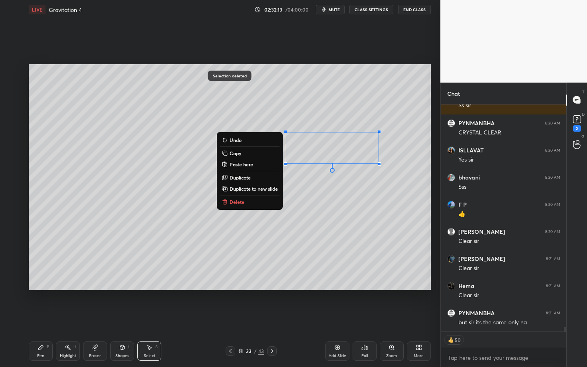
click at [246, 200] on button "Delete" at bounding box center [249, 202] width 59 height 10
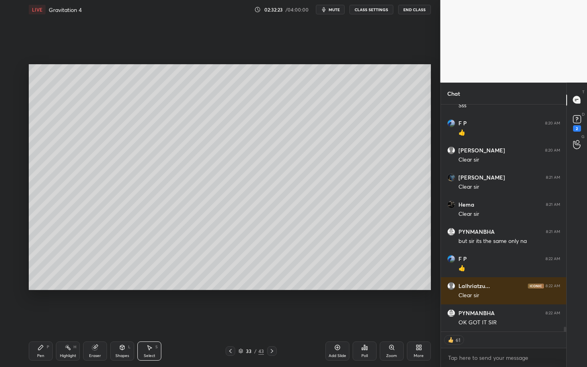
scroll to position [10597, 0]
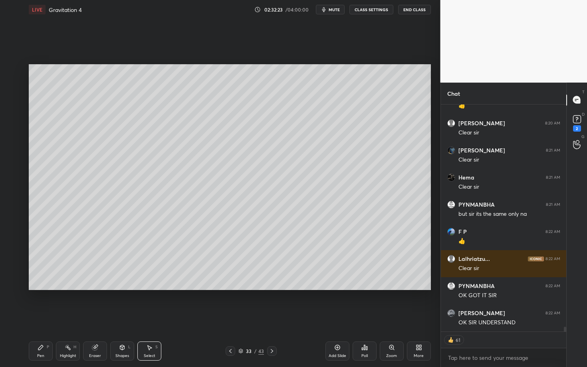
click at [232, 318] on icon at bounding box center [230, 351] width 6 height 6
click at [273, 318] on icon at bounding box center [272, 351] width 6 height 6
click at [272, 318] on icon at bounding box center [272, 351] width 6 height 6
click at [34, 318] on div "Pen P" at bounding box center [41, 351] width 24 height 19
click at [13, 74] on div at bounding box center [13, 70] width 13 height 13
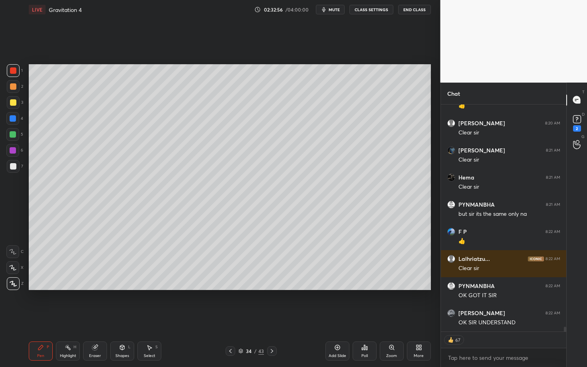
click at [118, 318] on div "Shapes L" at bounding box center [122, 351] width 24 height 19
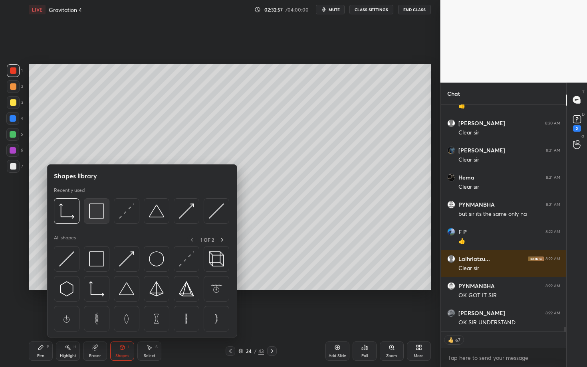
click at [97, 215] on img at bounding box center [96, 210] width 15 height 15
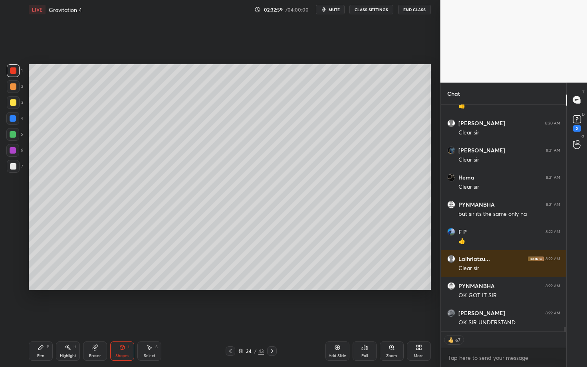
click at [40, 318] on div "Pen" at bounding box center [40, 356] width 7 height 4
click at [11, 166] on div at bounding box center [13, 166] width 6 height 6
click at [42, 318] on div "Pen" at bounding box center [40, 356] width 7 height 4
click at [76, 318] on div "Highlight H" at bounding box center [68, 351] width 24 height 19
click at [35, 318] on div "Pen P" at bounding box center [41, 351] width 24 height 19
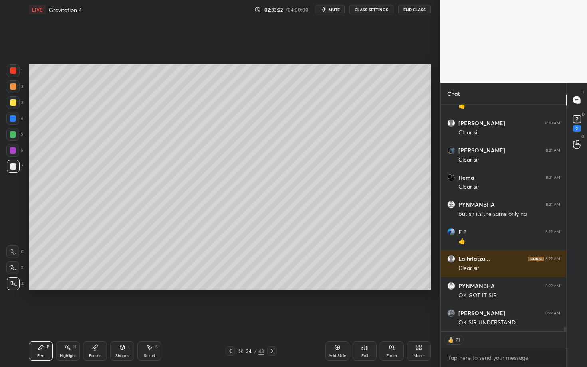
click at [66, 318] on div "Highlight" at bounding box center [68, 356] width 16 height 4
click at [40, 318] on div "Pen P" at bounding box center [41, 351] width 24 height 19
click at [107, 318] on div "Pen P Highlight H Eraser Shapes L Select S" at bounding box center [103, 351] width 148 height 19
click at [40, 318] on div "Pen P" at bounding box center [41, 351] width 24 height 19
click at [338, 12] on span "mute" at bounding box center [333, 10] width 11 height 6
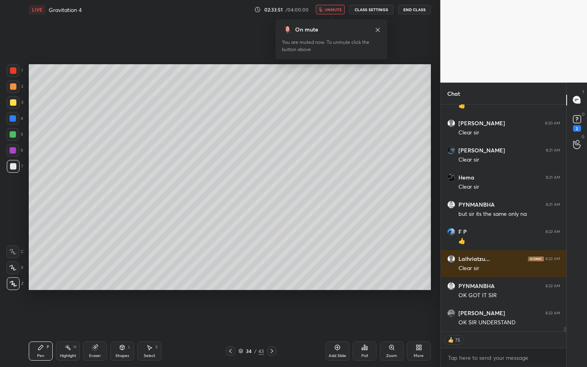
scroll to position [10626, 0]
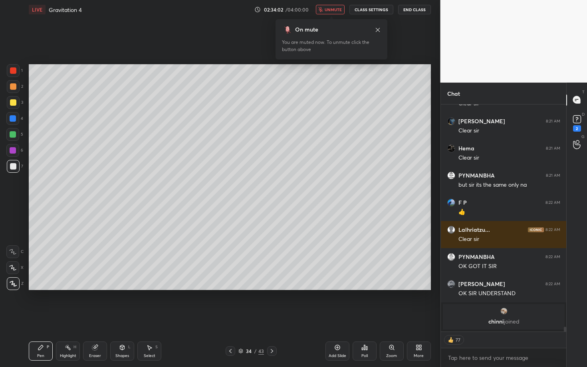
click at [329, 8] on span "unmute" at bounding box center [332, 10] width 17 height 6
click at [59, 318] on div "Highlight H" at bounding box center [68, 351] width 24 height 19
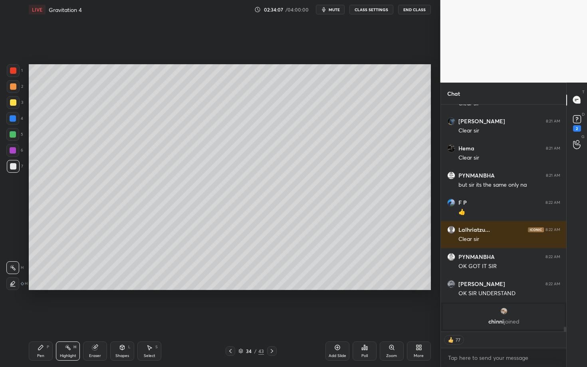
click at [44, 318] on div "Pen P" at bounding box center [41, 351] width 24 height 19
click at [72, 318] on div "Highlight H" at bounding box center [68, 351] width 24 height 19
click at [41, 318] on div "Pen" at bounding box center [40, 356] width 7 height 4
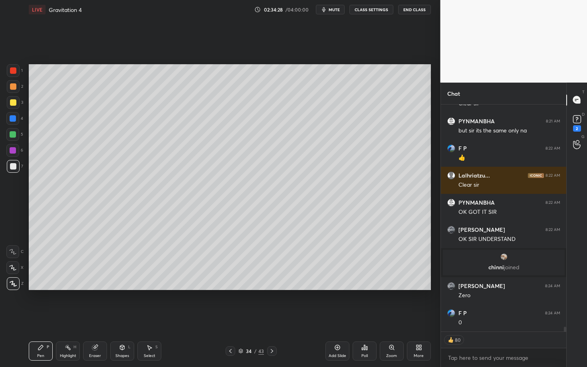
scroll to position [10474, 0]
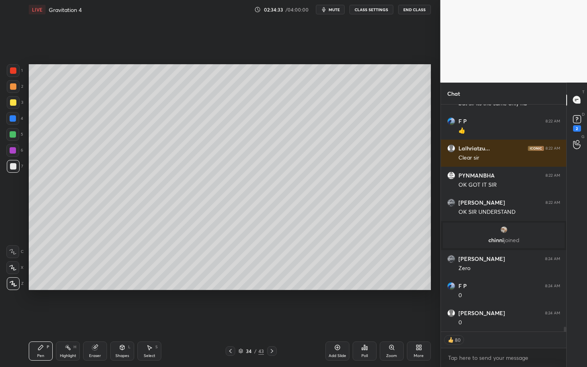
click at [147, 318] on div "Select" at bounding box center [150, 356] width 12 height 4
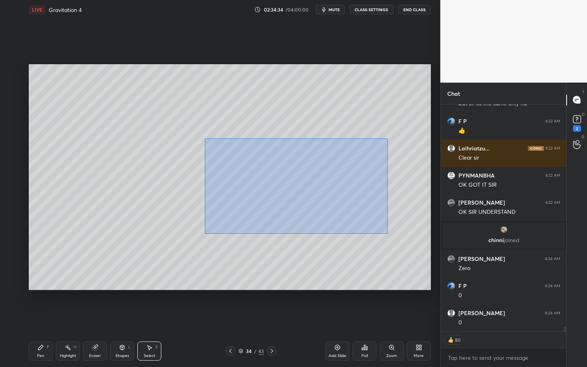
drag, startPoint x: 239, startPoint y: 173, endPoint x: 386, endPoint y: 233, distance: 159.1
click at [386, 233] on div "0 ° Undo Copy Paste here Duplicate Duplicate to new slide Delete" at bounding box center [230, 177] width 402 height 226
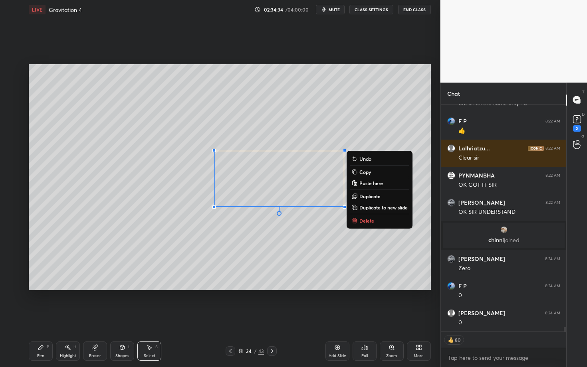
click at [359, 220] on button "Delete" at bounding box center [379, 221] width 59 height 10
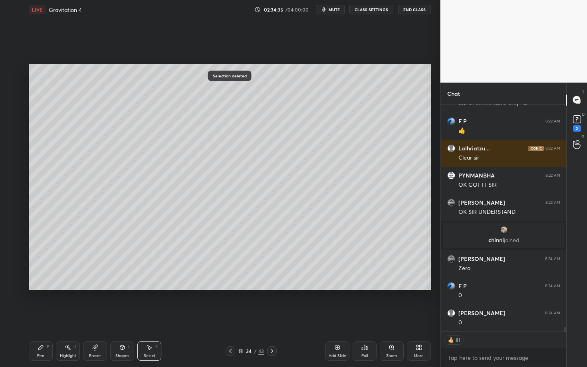
click at [48, 318] on div "Pen P" at bounding box center [41, 351] width 24 height 19
click at [18, 104] on div "3" at bounding box center [15, 102] width 16 height 13
click at [12, 91] on div "1 2 3 4 5 6 7" at bounding box center [14, 120] width 17 height 112
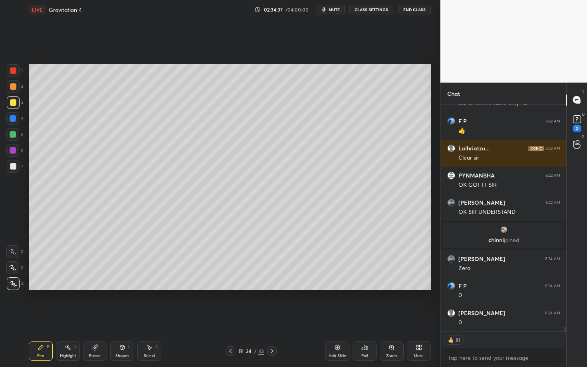
click at [16, 86] on div at bounding box center [13, 86] width 13 height 13
click at [295, 316] on div "Setting up your live class Poll for secs No correct answer Start poll" at bounding box center [230, 177] width 408 height 316
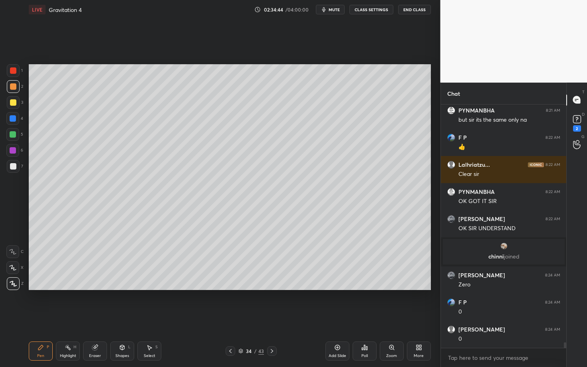
scroll to position [10458, 0]
click at [70, 318] on div "Highlight H" at bounding box center [68, 351] width 24 height 19
click at [40, 318] on div "Pen P" at bounding box center [41, 351] width 24 height 19
click at [67, 318] on div "Highlight H" at bounding box center [68, 351] width 24 height 19
click at [38, 318] on icon at bounding box center [41, 347] width 6 height 6
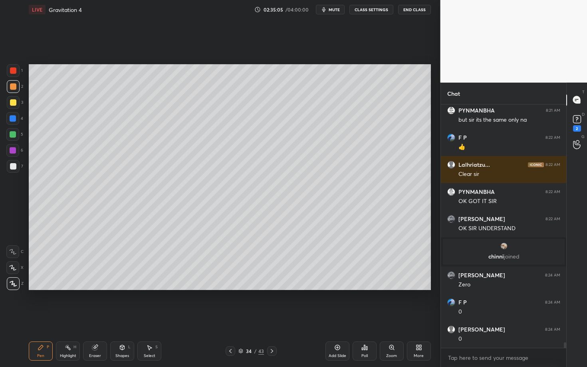
scroll to position [10487, 0]
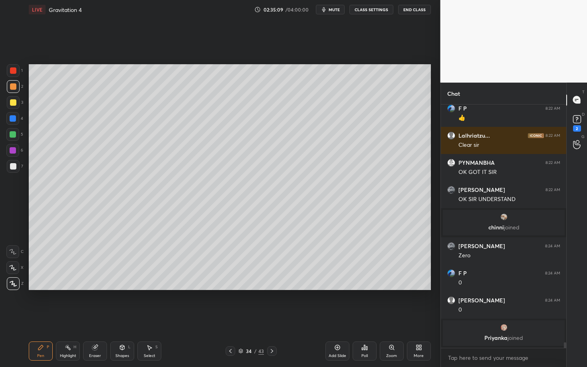
click at [72, 318] on div "Highlight H" at bounding box center [68, 351] width 24 height 19
click at [44, 318] on div "Pen P" at bounding box center [41, 351] width 24 height 19
click at [139, 318] on div "Select S" at bounding box center [149, 351] width 24 height 19
drag, startPoint x: 250, startPoint y: 137, endPoint x: 293, endPoint y: 202, distance: 77.7
click at [292, 202] on div "0 ° Undo Copy Paste here Duplicate Duplicate to new slide Delete" at bounding box center [230, 177] width 402 height 226
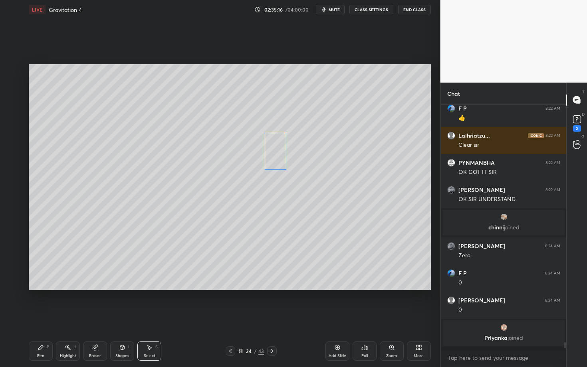
click at [275, 153] on div "0 ° Undo Copy Paste here Duplicate Duplicate to new slide Delete" at bounding box center [230, 177] width 402 height 226
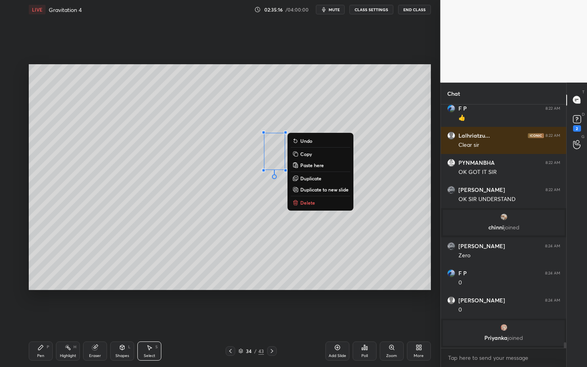
click at [34, 318] on div "Pen P" at bounding box center [41, 351] width 24 height 19
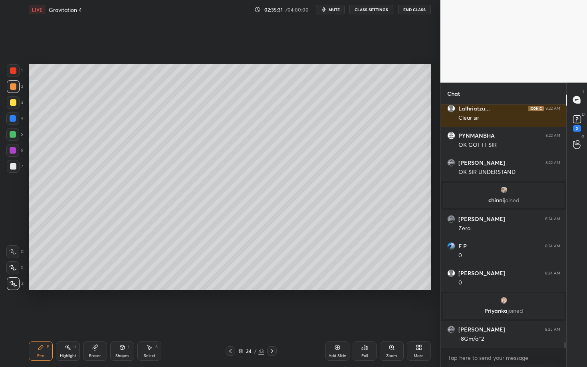
scroll to position [10512, 0]
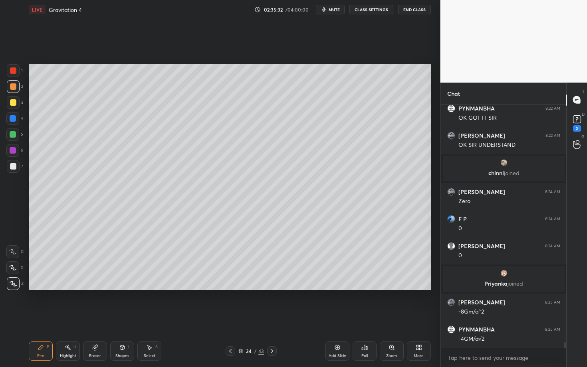
click at [153, 318] on div "Select S" at bounding box center [149, 351] width 24 height 19
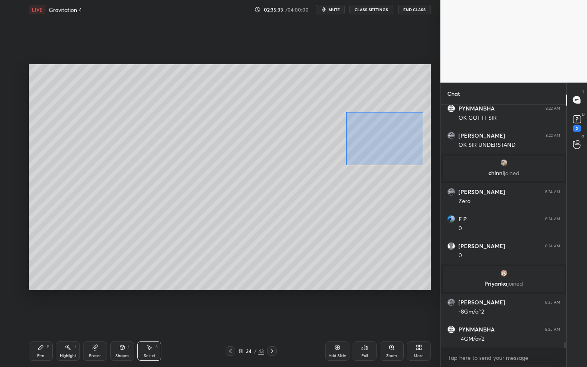
drag, startPoint x: 385, startPoint y: 149, endPoint x: 426, endPoint y: 167, distance: 44.3
click at [426, 167] on div "0 ° Undo Copy Paste here Duplicate Duplicate to new slide Delete" at bounding box center [230, 177] width 402 height 226
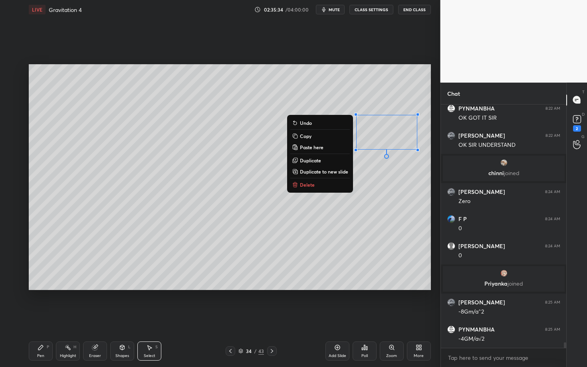
click at [317, 182] on button "Delete" at bounding box center [319, 185] width 59 height 10
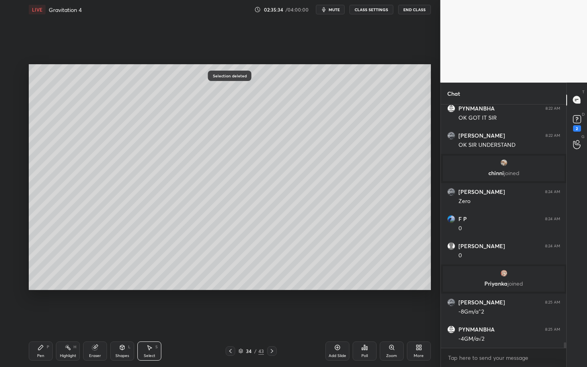
click at [49, 318] on div "Pen P" at bounding box center [41, 351] width 24 height 19
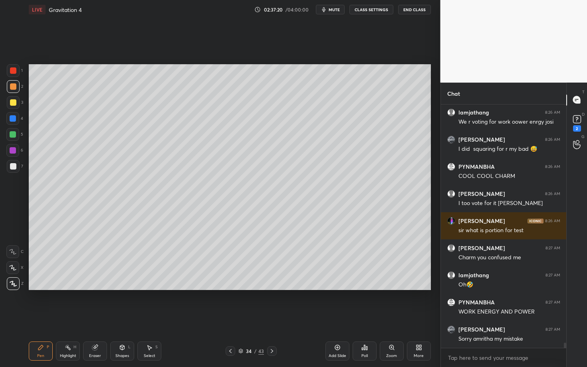
scroll to position [10858, 0]
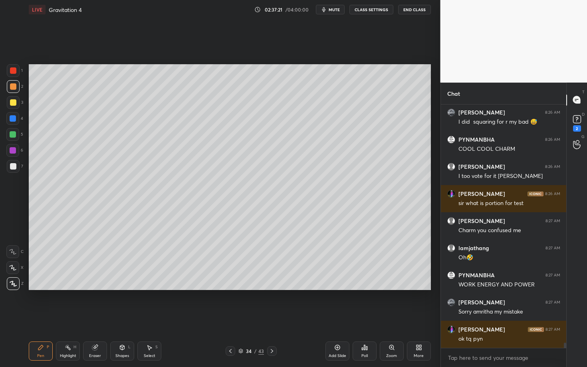
click at [272, 318] on icon at bounding box center [272, 351] width 6 height 6
click at [126, 318] on div "Shapes" at bounding box center [122, 356] width 14 height 4
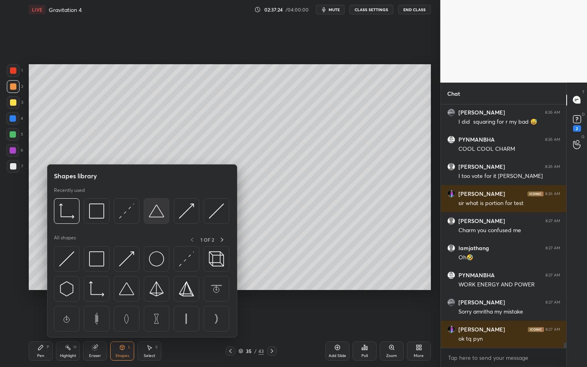
click at [157, 213] on img at bounding box center [156, 210] width 15 height 15
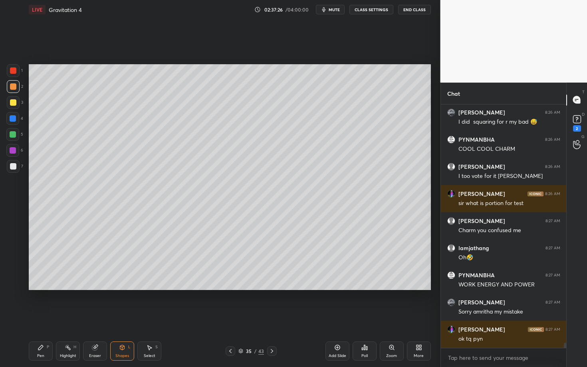
click at [40, 318] on div "Pen" at bounding box center [40, 356] width 7 height 4
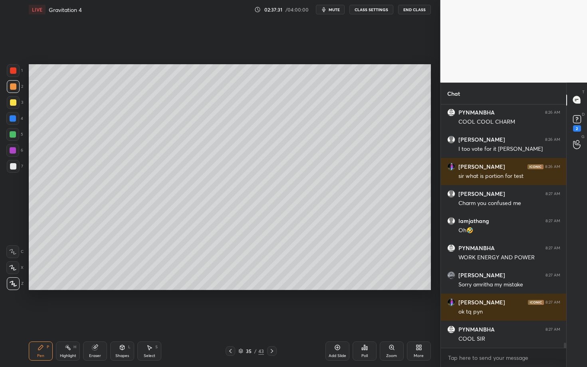
click at [115, 318] on div "Shapes L" at bounding box center [122, 351] width 24 height 19
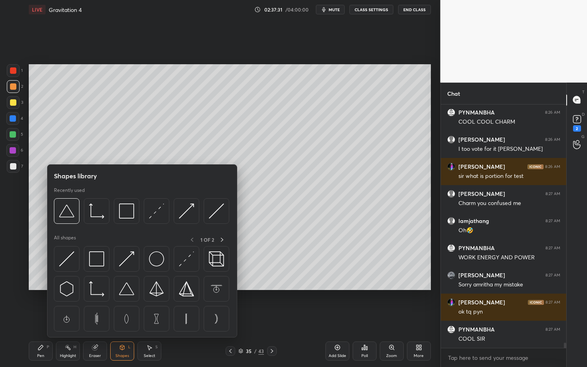
scroll to position [10913, 0]
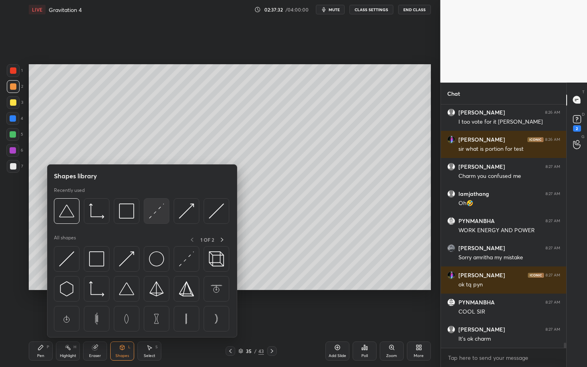
click at [157, 212] on img at bounding box center [156, 210] width 15 height 15
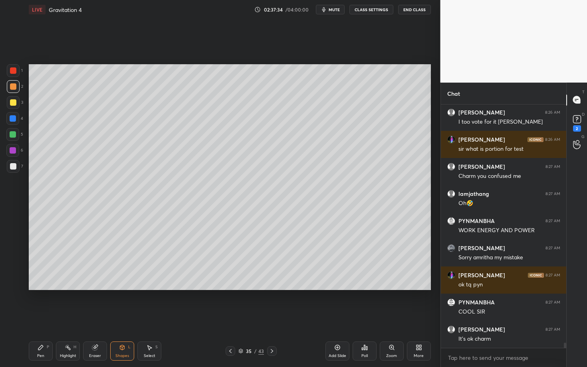
click at [42, 318] on div "Pen P" at bounding box center [41, 351] width 24 height 19
click at [10, 170] on div at bounding box center [13, 166] width 13 height 13
click at [18, 265] on div at bounding box center [12, 267] width 13 height 13
click at [14, 284] on div at bounding box center [13, 283] width 13 height 13
click at [14, 172] on div "7" at bounding box center [15, 168] width 16 height 16
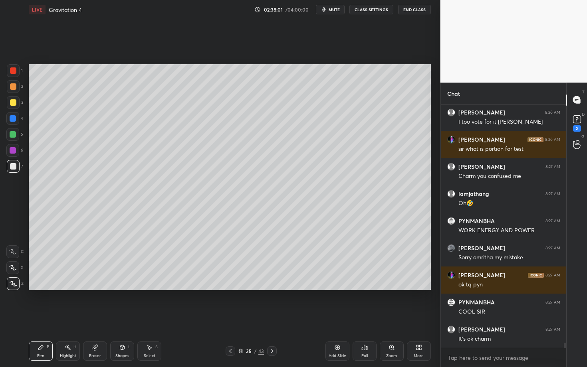
click at [146, 318] on div "Select S" at bounding box center [149, 351] width 24 height 19
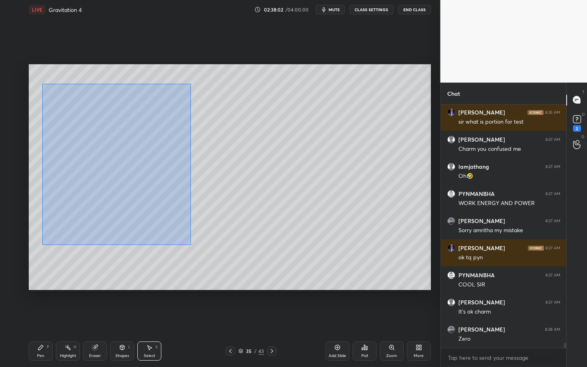
drag, startPoint x: 67, startPoint y: 151, endPoint x: 189, endPoint y: 241, distance: 151.5
click at [189, 241] on div "0 ° Undo Copy Paste here Duplicate Duplicate to new slide Delete" at bounding box center [230, 177] width 402 height 226
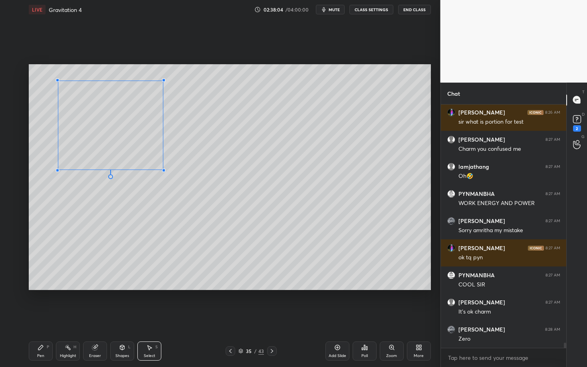
drag, startPoint x: 167, startPoint y: 174, endPoint x: 156, endPoint y: 166, distance: 14.2
click at [162, 169] on div at bounding box center [163, 170] width 3 height 3
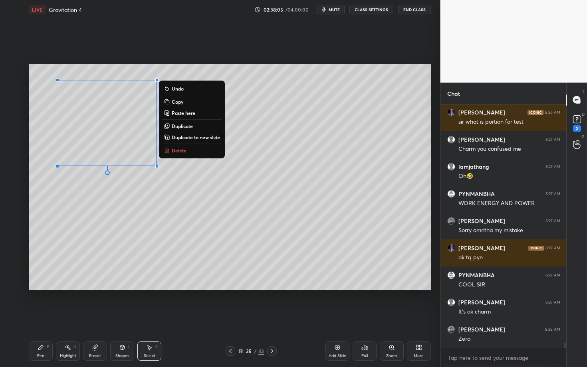
click at [183, 127] on p "Duplicate" at bounding box center [182, 126] width 21 height 6
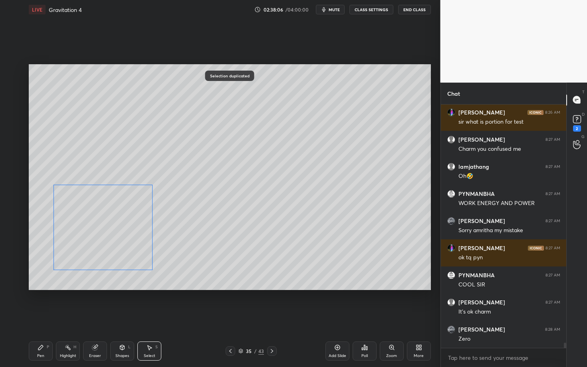
drag, startPoint x: 106, startPoint y: 176, endPoint x: 100, endPoint y: 232, distance: 56.6
click at [100, 232] on div "0 ° Undo Copy Paste here Duplicate Duplicate to new slide Delete" at bounding box center [230, 177] width 402 height 226
drag, startPoint x: 168, startPoint y: 279, endPoint x: 174, endPoint y: 282, distance: 7.0
click at [173, 282] on div "0 ° Undo Copy Paste here Duplicate Duplicate to new slide Delete" at bounding box center [230, 177] width 402 height 226
click at [51, 88] on div "0 ° Undo Copy Paste here Duplicate Duplicate to new slide Delete" at bounding box center [230, 177] width 402 height 226
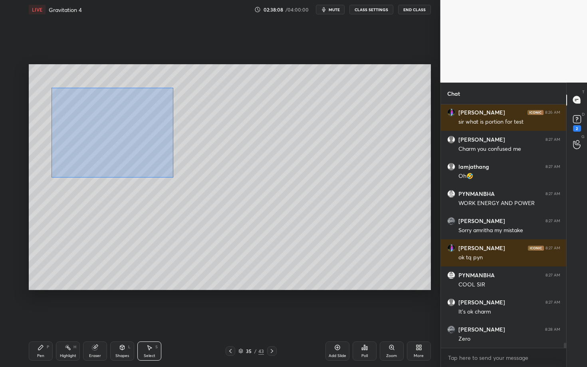
drag, startPoint x: 57, startPoint y: 95, endPoint x: 177, endPoint y: 180, distance: 146.8
click at [177, 180] on div "0 ° Undo Copy Paste here Duplicate Duplicate to new slide Delete" at bounding box center [230, 177] width 402 height 226
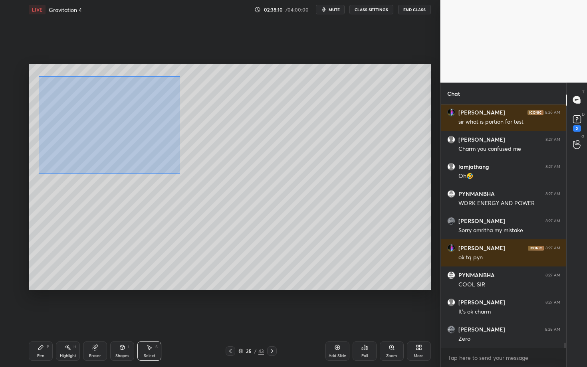
drag, startPoint x: 55, startPoint y: 106, endPoint x: 179, endPoint y: 173, distance: 140.9
click at [179, 172] on div "0 ° Undo Copy Paste here Duplicate Duplicate to new slide Delete" at bounding box center [230, 177] width 402 height 226
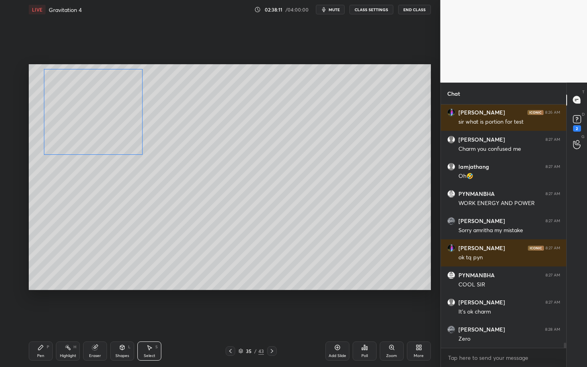
drag, startPoint x: 95, startPoint y: 121, endPoint x: 95, endPoint y: 125, distance: 4.0
click at [95, 125] on div "0 ° Undo Copy Paste here Duplicate Duplicate to new slide Delete" at bounding box center [230, 177] width 402 height 226
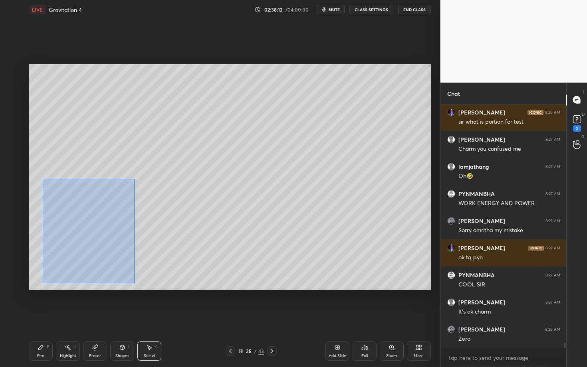
scroll to position [10969, 0]
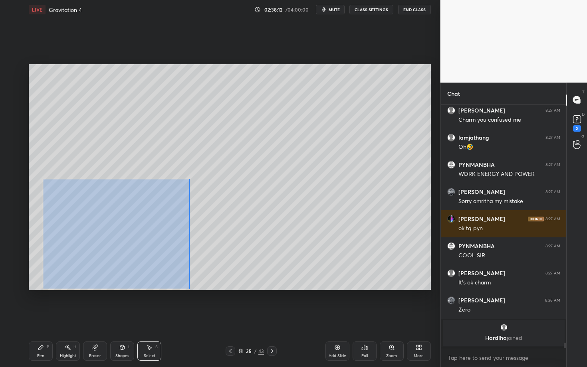
drag, startPoint x: 43, startPoint y: 179, endPoint x: 188, endPoint y: 287, distance: 180.7
click at [187, 287] on div "0 ° Undo Copy Paste here Duplicate Duplicate to new slide Delete" at bounding box center [230, 177] width 402 height 226
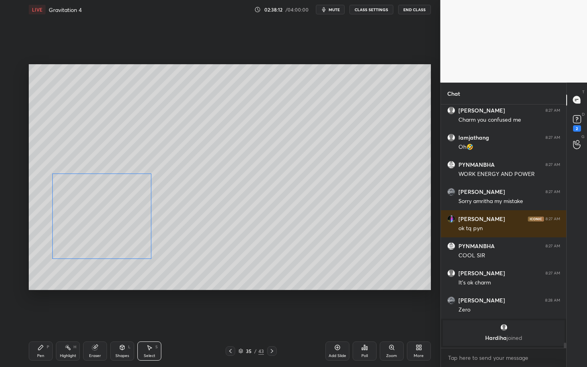
click at [120, 221] on div "0 ° Undo Copy Paste here Duplicate Duplicate to new slide Delete" at bounding box center [230, 177] width 402 height 226
drag, startPoint x: 160, startPoint y: 267, endPoint x: 172, endPoint y: 278, distance: 15.8
click at [172, 278] on div at bounding box center [172, 278] width 3 height 3
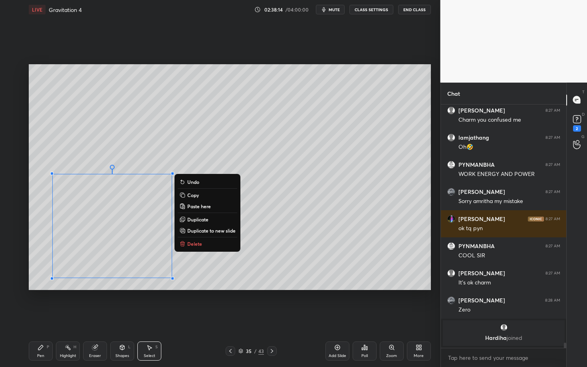
click at [45, 318] on div "Pen P" at bounding box center [41, 351] width 24 height 19
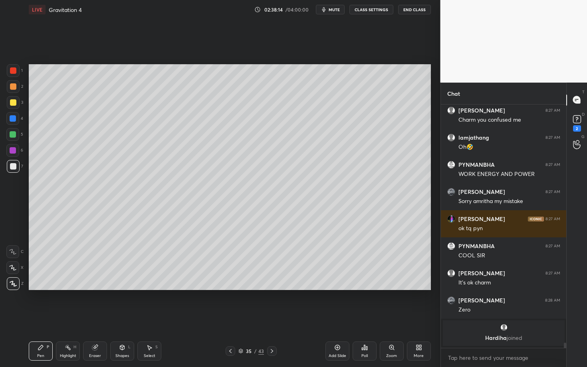
click at [120, 318] on div "Shapes L" at bounding box center [122, 351] width 24 height 19
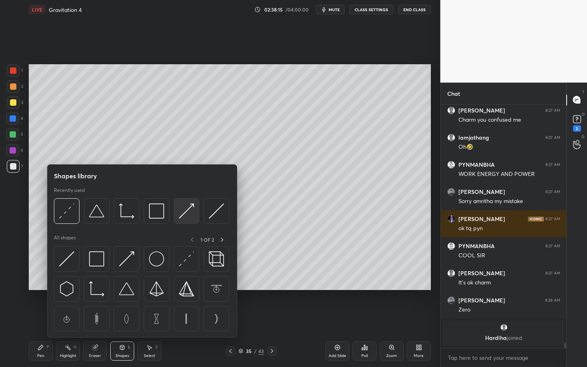
click at [188, 211] on img at bounding box center [186, 210] width 15 height 15
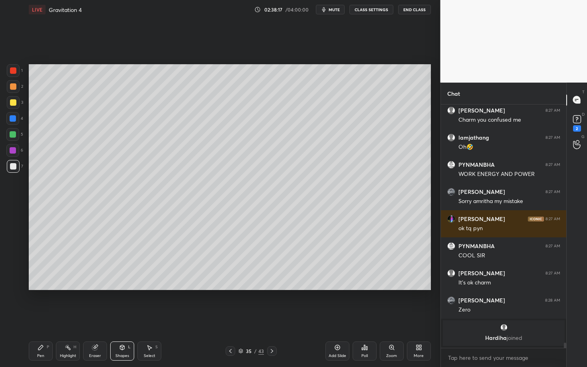
click at [69, 318] on div "Highlight" at bounding box center [68, 356] width 16 height 4
click at [128, 318] on div "L" at bounding box center [129, 347] width 2 height 4
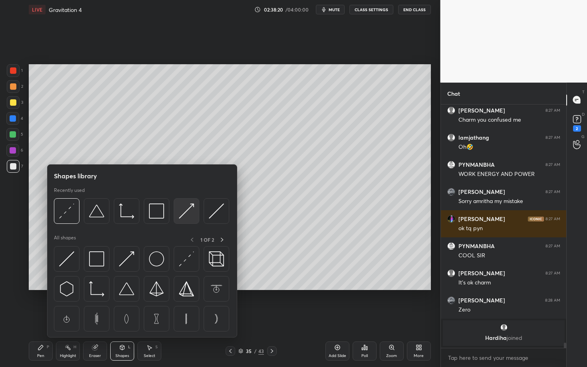
click at [192, 207] on img at bounding box center [186, 210] width 15 height 15
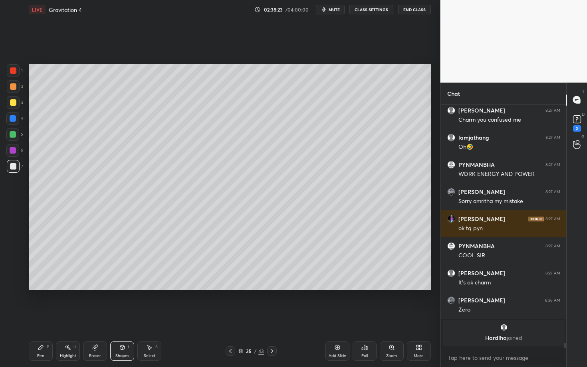
click at [68, 318] on div "Highlight H" at bounding box center [68, 351] width 24 height 19
click at [118, 318] on div "Shapes" at bounding box center [122, 356] width 14 height 4
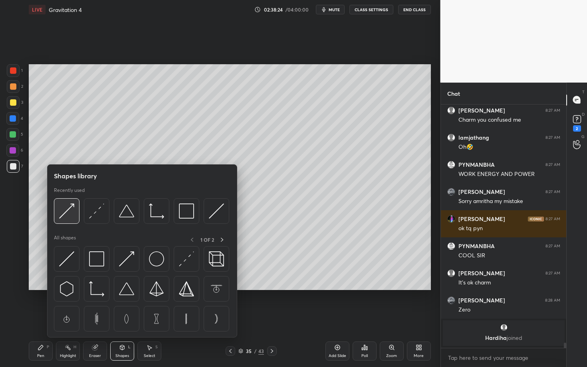
click at [71, 205] on img at bounding box center [66, 210] width 15 height 15
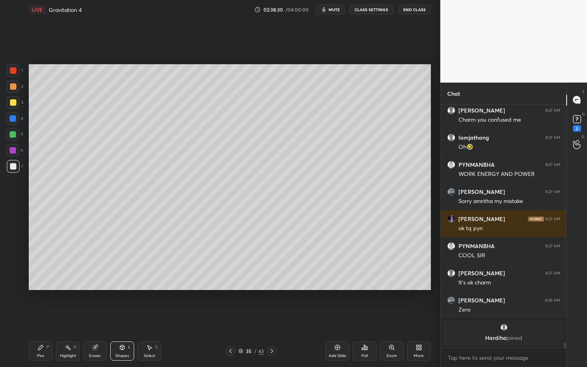
click at [43, 318] on div "Pen P" at bounding box center [41, 351] width 24 height 19
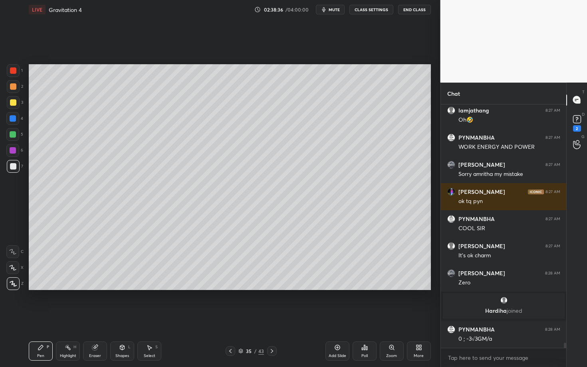
click at [120, 318] on div "Shapes" at bounding box center [122, 356] width 14 height 4
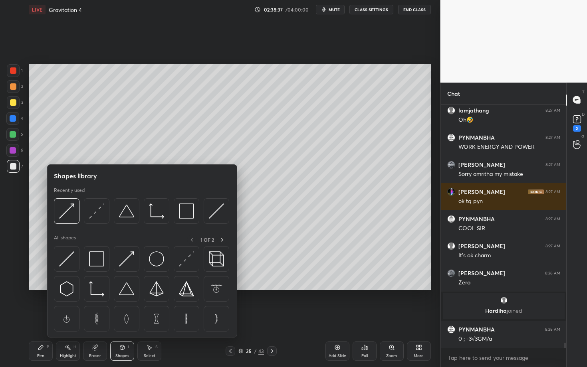
scroll to position [10921, 0]
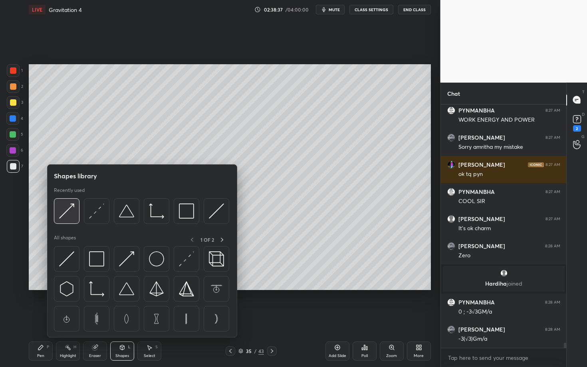
click at [76, 211] on div at bounding box center [67, 211] width 26 height 26
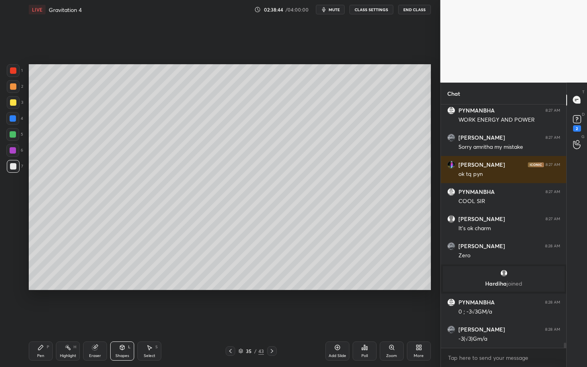
click at [46, 318] on div "Pen P" at bounding box center [41, 351] width 24 height 19
click at [17, 169] on div at bounding box center [13, 166] width 13 height 13
click at [123, 318] on icon at bounding box center [122, 347] width 6 height 6
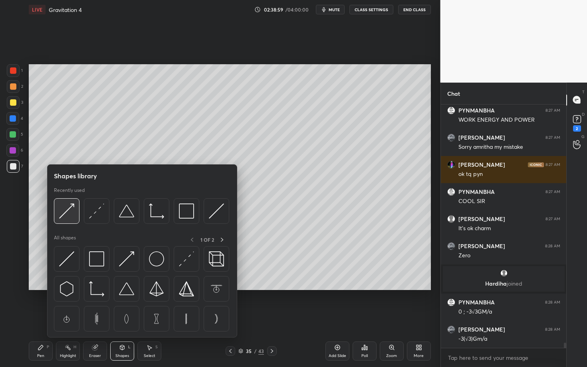
click at [65, 211] on img at bounding box center [66, 210] width 15 height 15
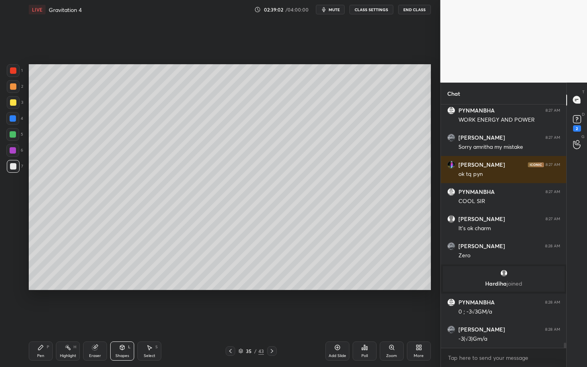
click at [38, 318] on div "Pen P" at bounding box center [41, 351] width 24 height 19
click at [12, 69] on div at bounding box center [13, 70] width 6 height 6
click at [59, 318] on div "Highlight H" at bounding box center [68, 351] width 24 height 19
click at [40, 318] on div "Pen P" at bounding box center [41, 351] width 24 height 19
click at [65, 318] on icon at bounding box center [68, 347] width 6 height 6
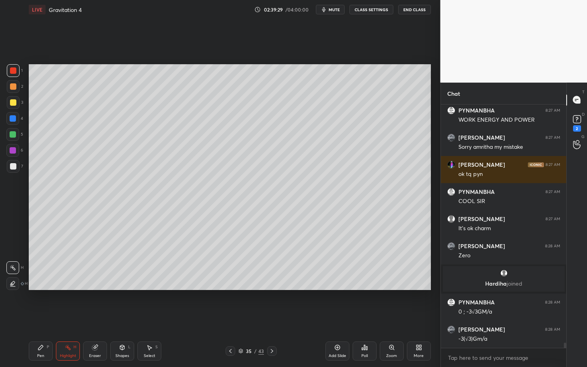
click at [36, 318] on div "Pen P" at bounding box center [41, 351] width 24 height 19
click at [147, 318] on div "Select" at bounding box center [150, 356] width 12 height 4
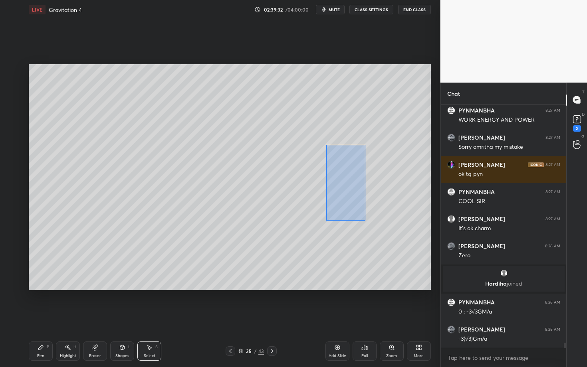
drag, startPoint x: 328, startPoint y: 156, endPoint x: 365, endPoint y: 220, distance: 74.6
click at [365, 220] on div "0 ° Undo Copy Paste here Duplicate Duplicate to new slide Delete" at bounding box center [230, 177] width 402 height 226
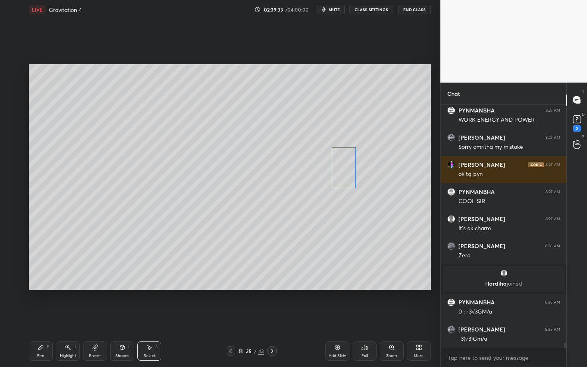
click at [342, 172] on div "0 ° Undo Copy Paste here Duplicate Duplicate to new slide Delete" at bounding box center [230, 177] width 402 height 226
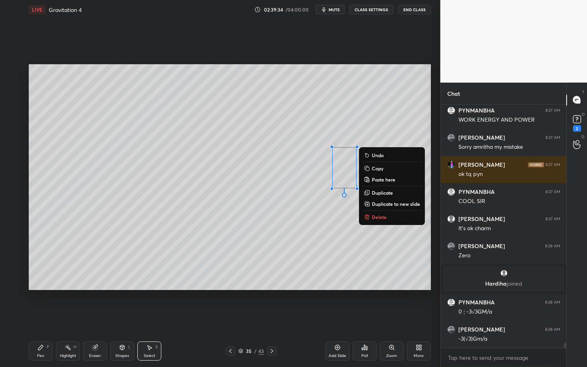
click at [44, 318] on div "Pen P" at bounding box center [41, 351] width 24 height 19
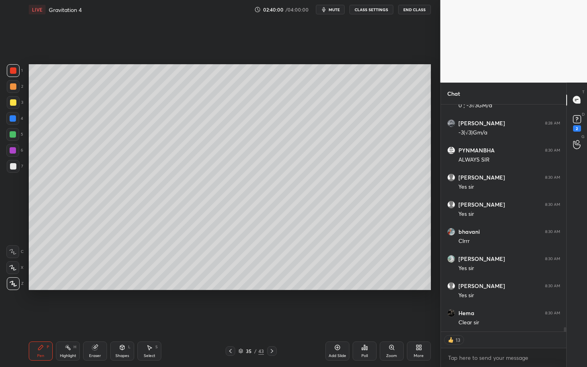
scroll to position [11154, 0]
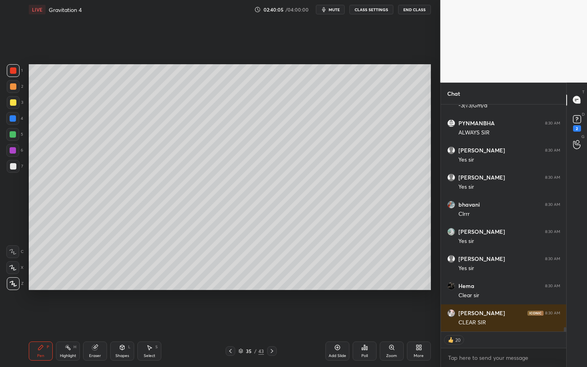
click at [328, 8] on button "mute" at bounding box center [330, 10] width 29 height 10
click at [364, 318] on icon at bounding box center [364, 347] width 1 height 5
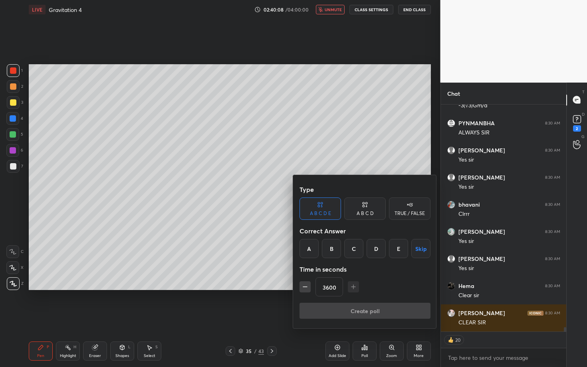
click at [421, 249] on button "Skip" at bounding box center [420, 248] width 19 height 19
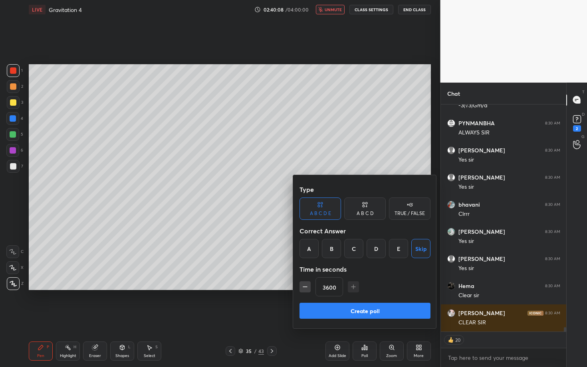
click at [390, 311] on button "Create poll" at bounding box center [364, 311] width 131 height 16
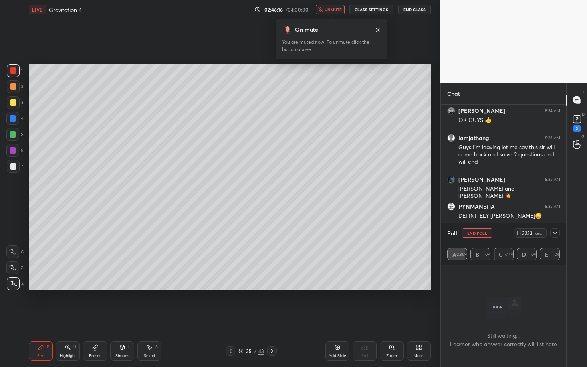
scroll to position [12509, 0]
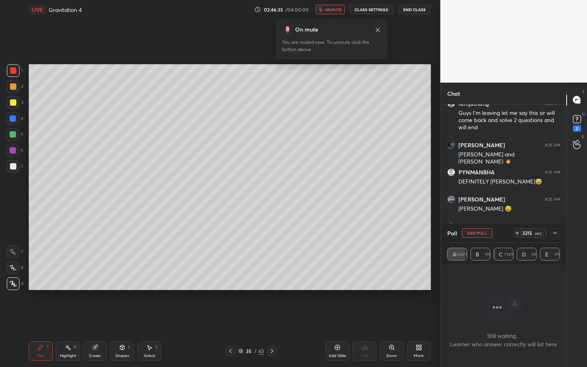
click at [468, 231] on button "End Poll" at bounding box center [477, 233] width 30 height 10
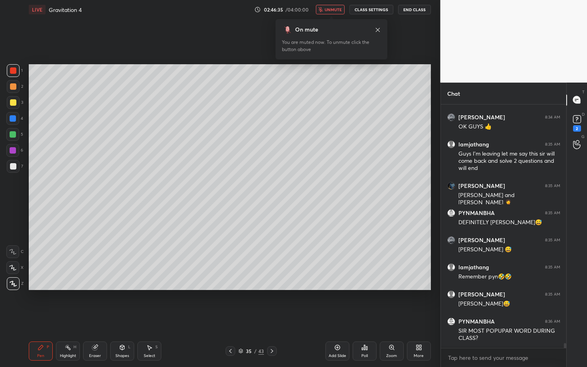
scroll to position [3, 3]
click at [332, 5] on button "unmute" at bounding box center [330, 10] width 29 height 10
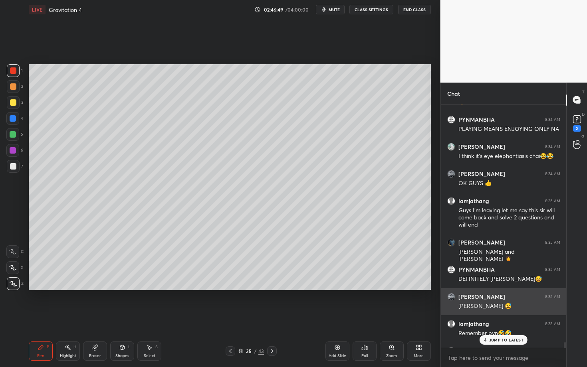
scroll to position [12467, 0]
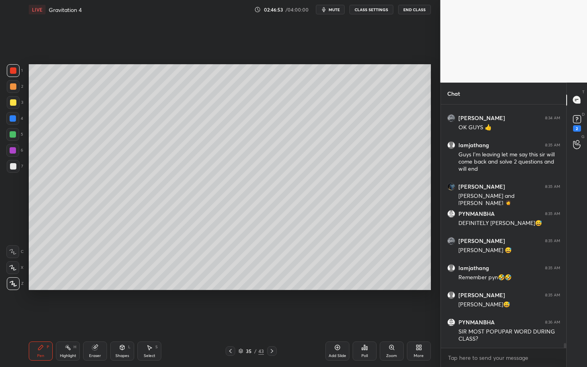
click at [271, 318] on icon at bounding box center [272, 351] width 6 height 6
click at [43, 318] on div "Pen P" at bounding box center [41, 351] width 24 height 19
click at [14, 86] on div at bounding box center [13, 86] width 6 height 6
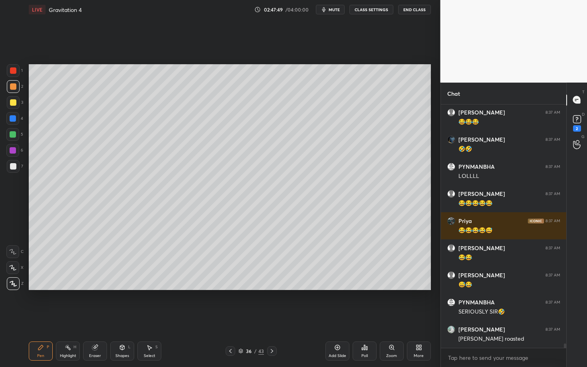
scroll to position [12983, 0]
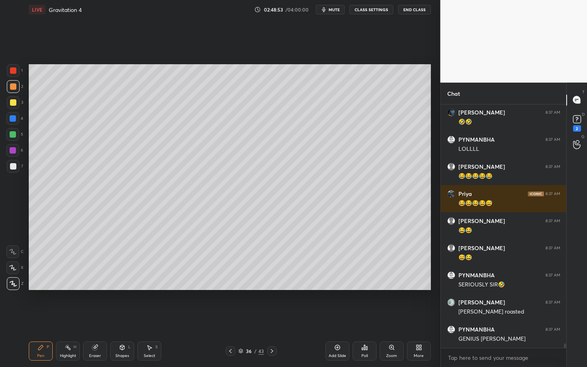
click at [154, 318] on div "Select S" at bounding box center [149, 351] width 24 height 19
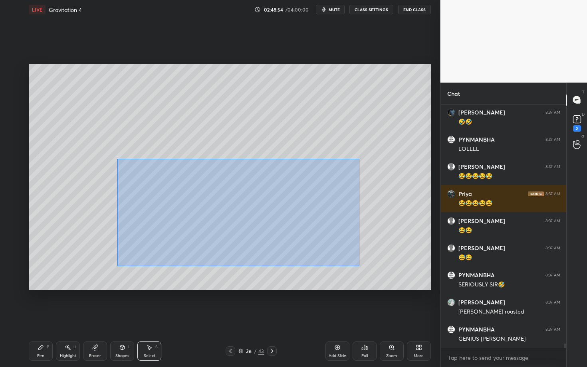
drag, startPoint x: 151, startPoint y: 202, endPoint x: 372, endPoint y: 269, distance: 231.1
click at [372, 269] on div "0 ° Undo Copy Paste here Duplicate Duplicate to new slide Delete" at bounding box center [230, 177] width 402 height 226
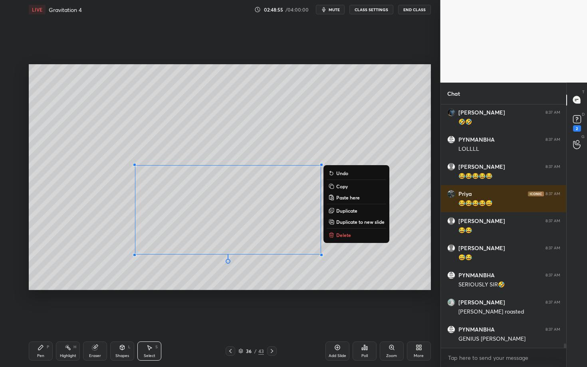
click at [347, 231] on button "Delete" at bounding box center [355, 235] width 59 height 10
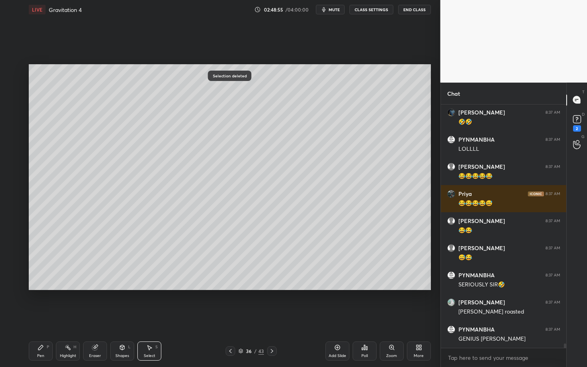
click at [41, 318] on icon at bounding box center [41, 347] width 6 height 6
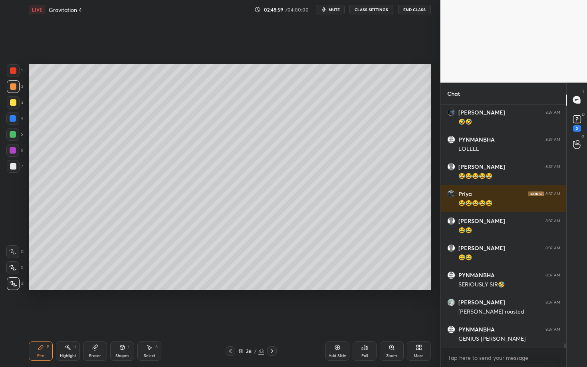
click at [14, 168] on div at bounding box center [13, 166] width 6 height 6
click at [126, 318] on div "Shapes L" at bounding box center [122, 351] width 24 height 19
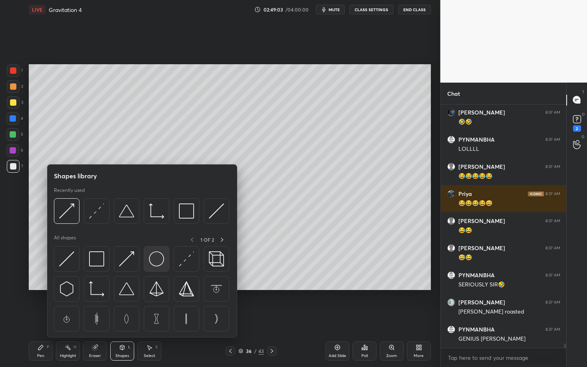
click at [157, 262] on img at bounding box center [156, 258] width 15 height 15
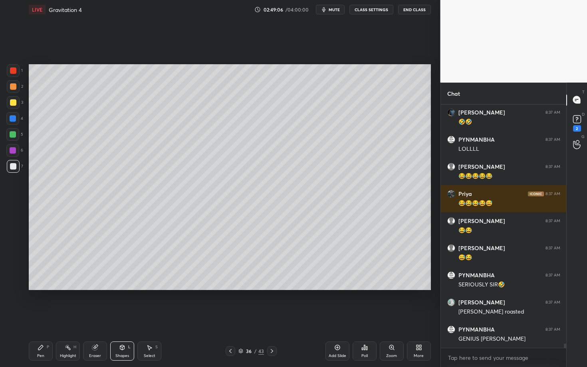
click at [45, 318] on div "Pen P" at bounding box center [41, 351] width 24 height 19
click at [39, 318] on div "Pen" at bounding box center [40, 356] width 7 height 4
click at [120, 318] on icon at bounding box center [122, 347] width 4 height 5
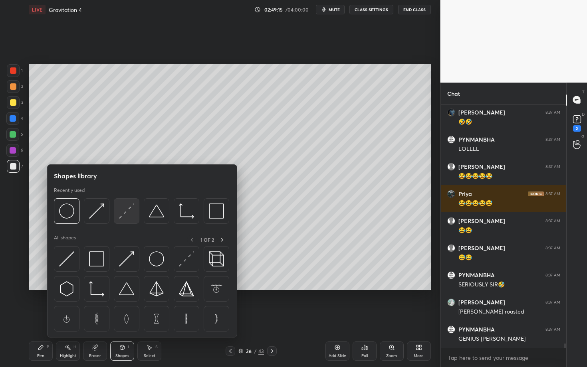
click at [129, 214] on img at bounding box center [126, 210] width 15 height 15
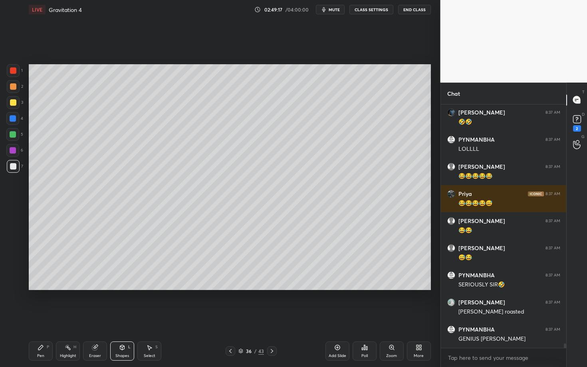
click at [35, 318] on div "Pen P" at bounding box center [41, 351] width 24 height 19
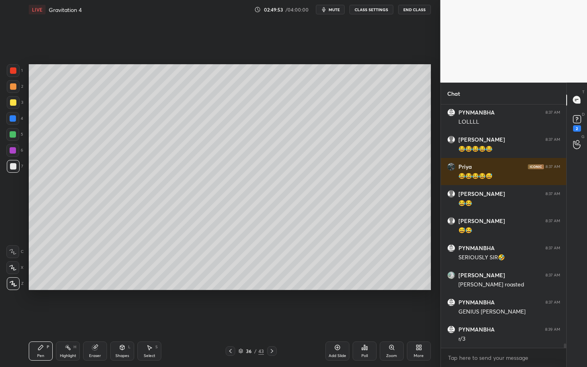
click at [36, 318] on div "Pen P" at bounding box center [41, 351] width 24 height 19
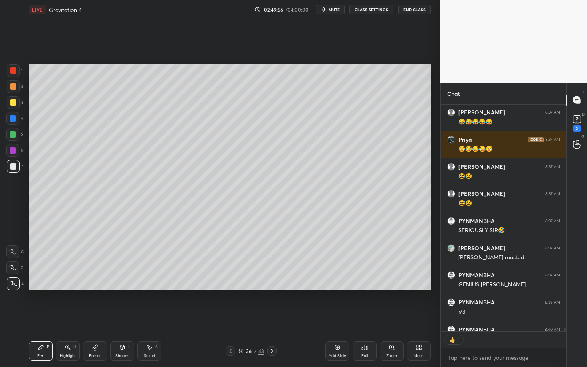
scroll to position [225, 123]
click at [274, 318] on div at bounding box center [272, 351] width 10 height 10
click at [29, 318] on div "Pen P" at bounding box center [41, 351] width 24 height 19
click at [123, 318] on div "Shapes L" at bounding box center [122, 351] width 24 height 19
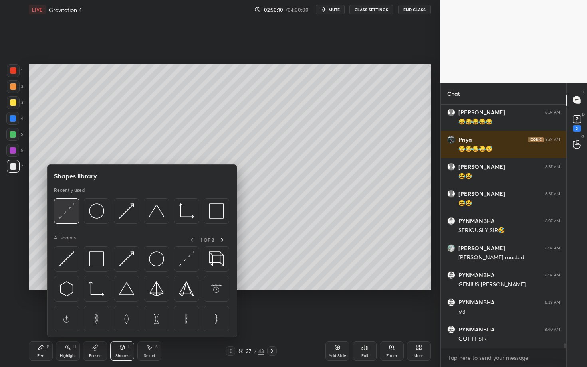
click at [69, 212] on img at bounding box center [66, 210] width 15 height 15
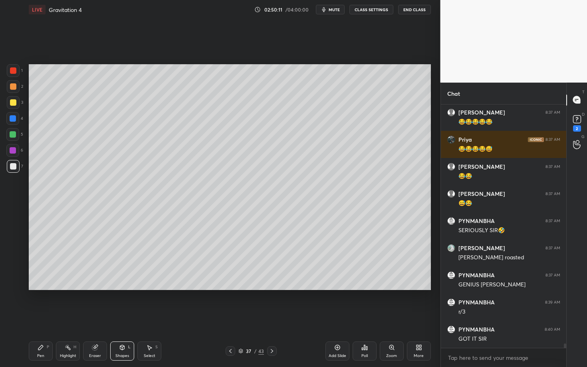
click at [42, 318] on icon at bounding box center [41, 347] width 6 height 6
click at [15, 88] on div at bounding box center [13, 86] width 6 height 6
click at [72, 318] on div "Highlight" at bounding box center [68, 356] width 16 height 4
click at [334, 12] on span "mute" at bounding box center [333, 10] width 11 height 6
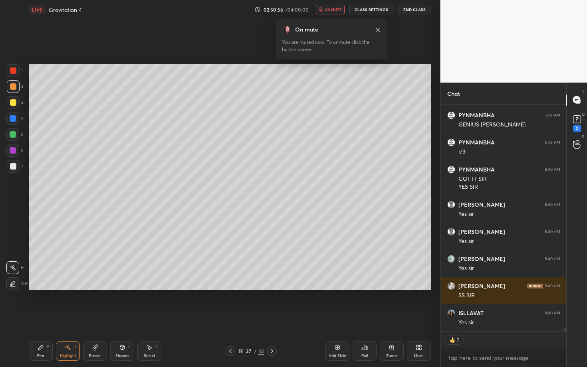
scroll to position [13181, 0]
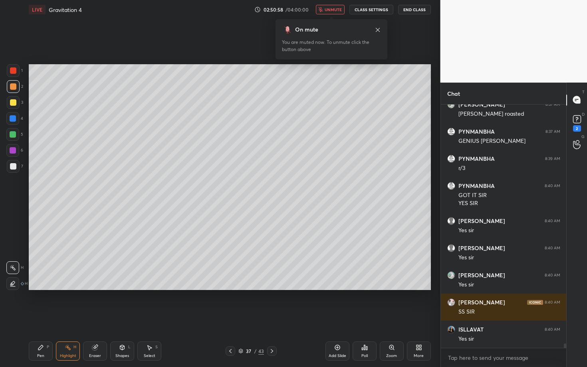
click at [334, 12] on span "unmute" at bounding box center [332, 10] width 17 height 6
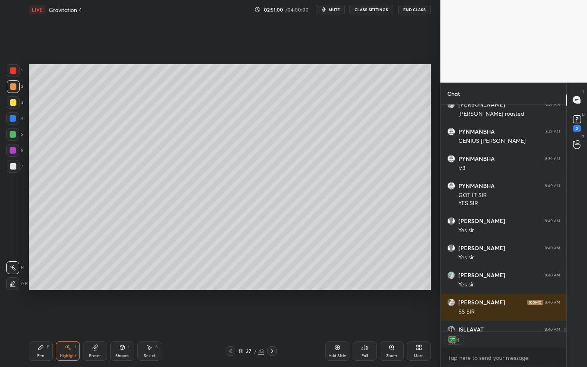
scroll to position [13224, 0]
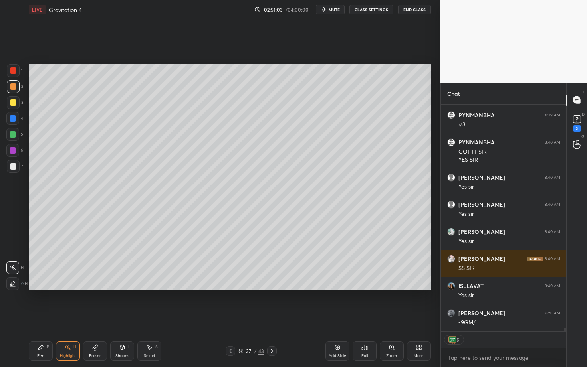
click at [49, 318] on div "Pen P" at bounding box center [41, 351] width 24 height 19
click at [12, 168] on div at bounding box center [13, 166] width 6 height 6
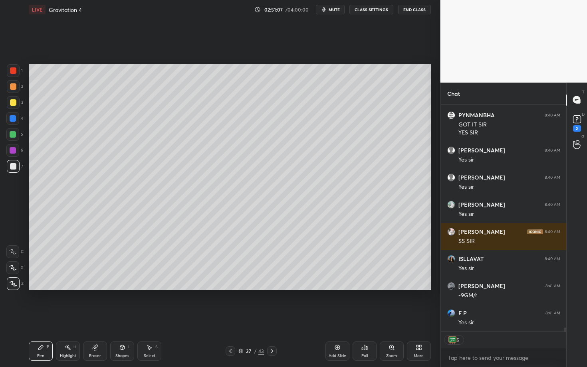
click at [14, 72] on div at bounding box center [13, 70] width 6 height 6
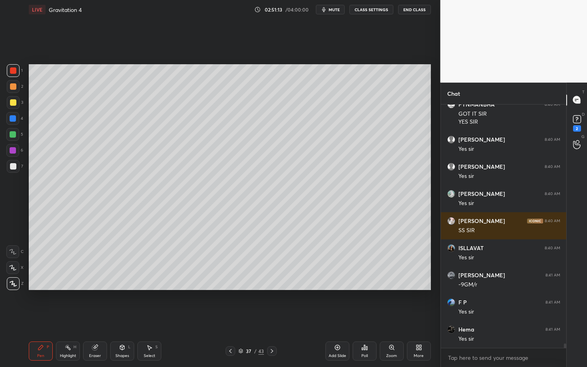
scroll to position [13262, 0]
click at [71, 318] on div "Highlight H" at bounding box center [68, 351] width 24 height 19
click at [36, 318] on div "Pen P" at bounding box center [41, 351] width 24 height 19
click at [67, 318] on icon at bounding box center [68, 347] width 6 height 6
click at [46, 318] on div "Pen P" at bounding box center [41, 351] width 24 height 19
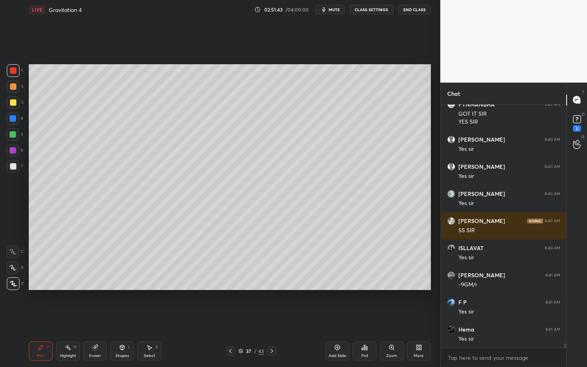
scroll to position [13289, 0]
click at [226, 318] on div "37 / 43" at bounding box center [251, 351] width 148 height 10
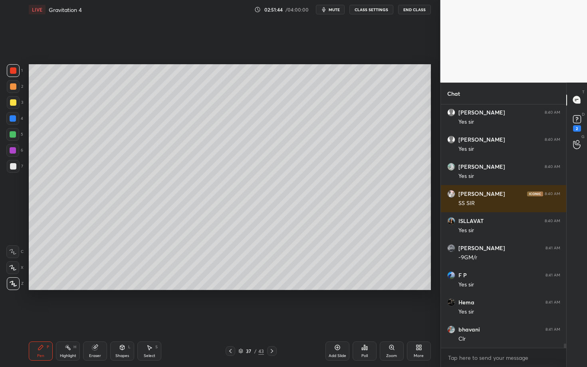
click at [232, 318] on icon at bounding box center [230, 351] width 6 height 6
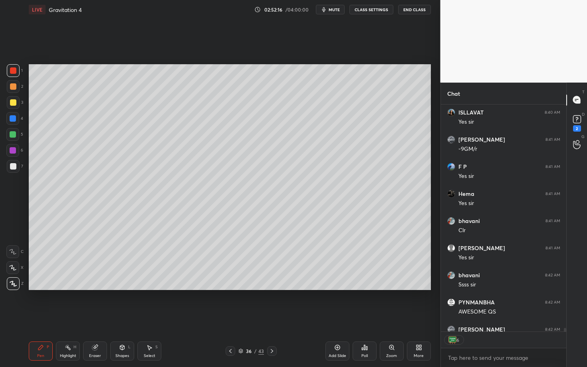
scroll to position [13441, 0]
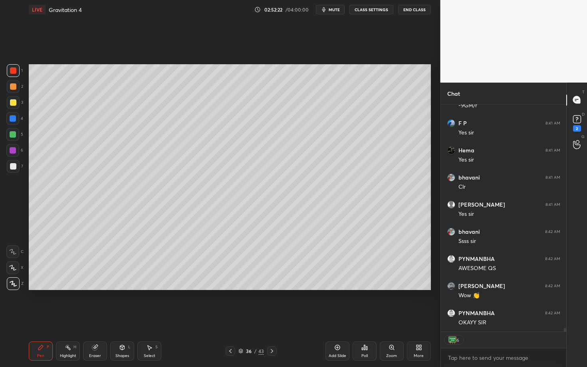
click at [272, 318] on icon at bounding box center [272, 351] width 6 height 6
click at [270, 318] on icon at bounding box center [272, 351] width 6 height 6
click at [34, 318] on div "Pen P" at bounding box center [41, 351] width 24 height 19
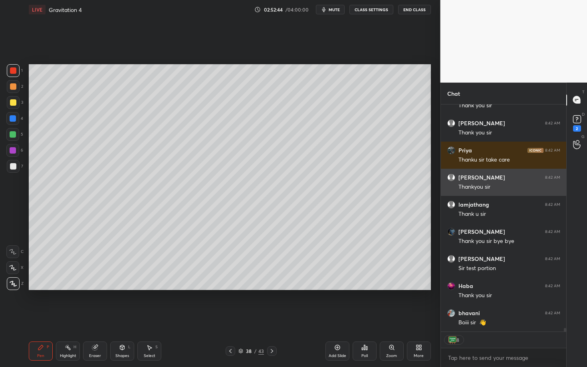
scroll to position [14092, 0]
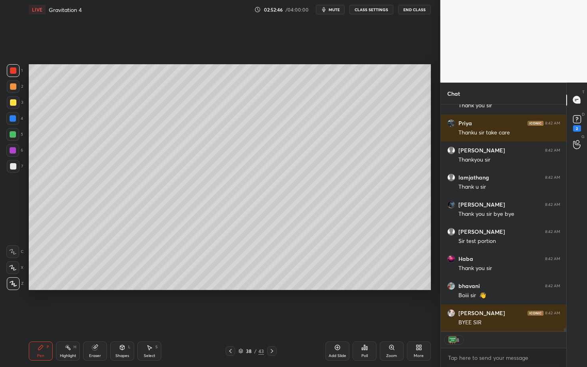
click at [333, 9] on span "mute" at bounding box center [333, 10] width 11 height 6
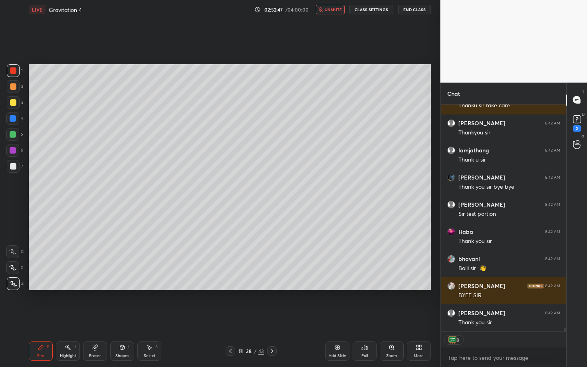
click at [364, 318] on div "Poll" at bounding box center [364, 351] width 24 height 19
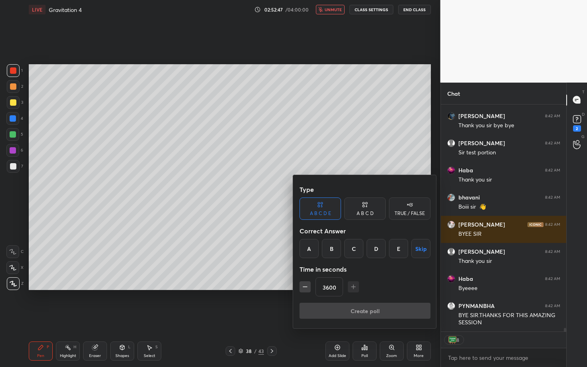
scroll to position [14181, 0]
click at [421, 248] on button "Skip" at bounding box center [420, 248] width 19 height 19
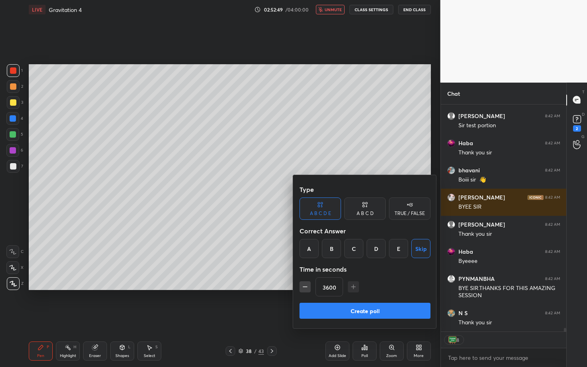
scroll to position [14235, 0]
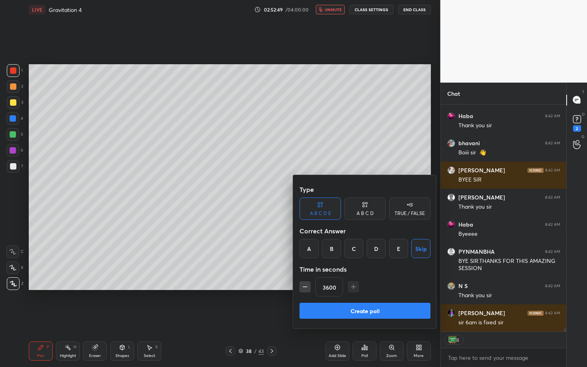
click at [397, 309] on button "Create poll" at bounding box center [364, 311] width 131 height 16
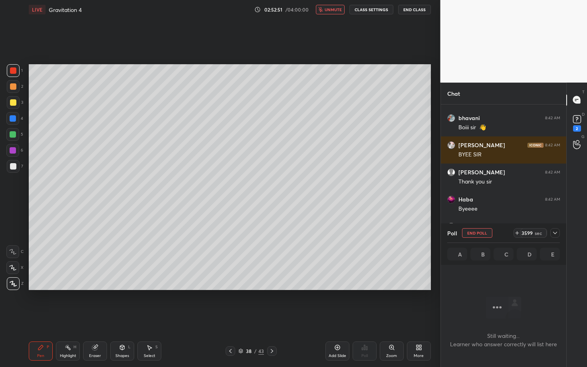
click at [554, 235] on icon at bounding box center [554, 233] width 6 height 6
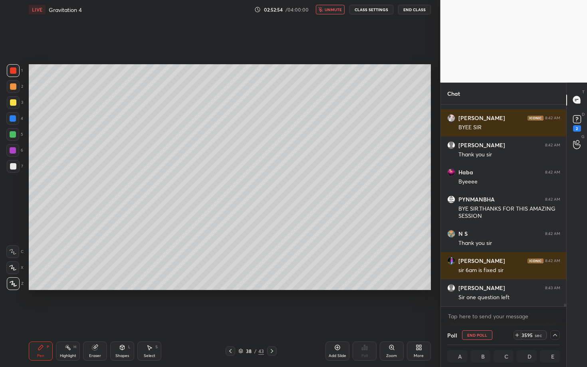
click at [338, 8] on span "unmute" at bounding box center [332, 10] width 17 height 6
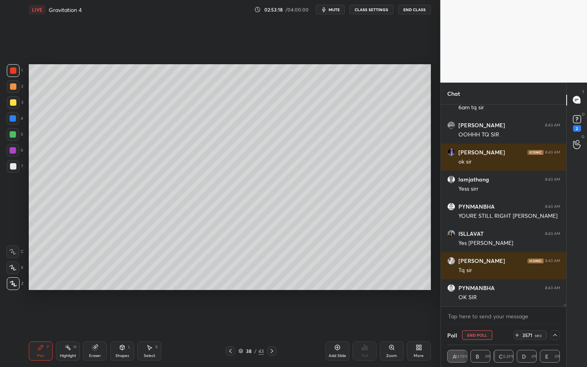
click at [328, 9] on button "mute" at bounding box center [330, 10] width 29 height 10
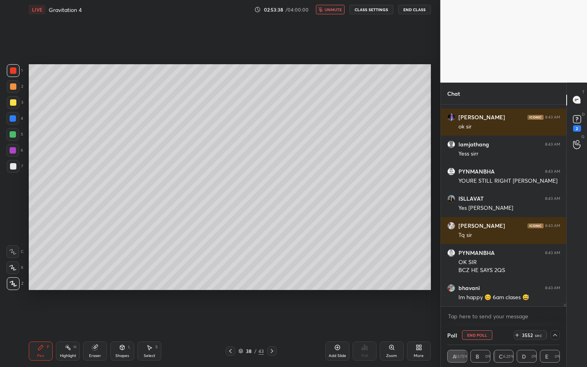
click at [418, 318] on div "More" at bounding box center [419, 351] width 24 height 19
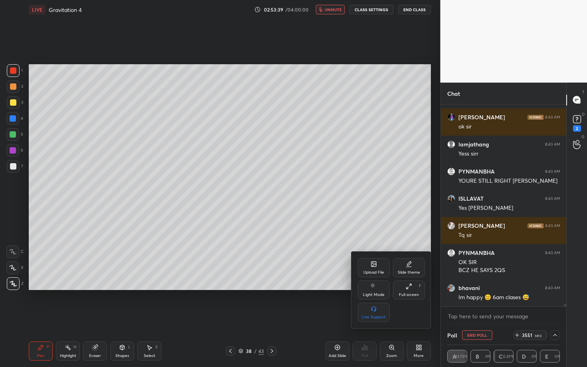
click at [413, 290] on div "Full screen F" at bounding box center [409, 290] width 32 height 19
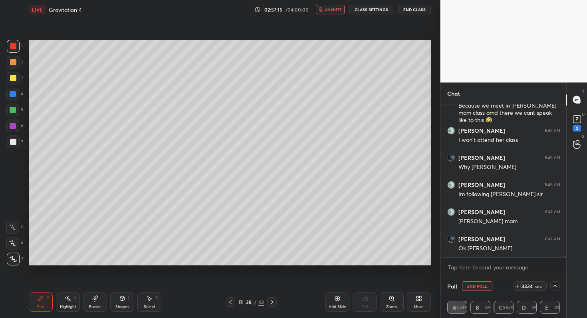
scroll to position [15779, 0]
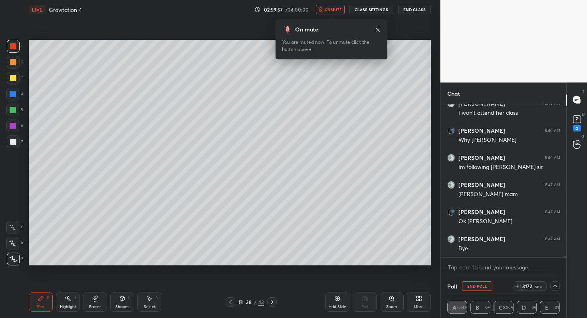
click at [399, 15] on div "LIVE Gravitation 4 02:59:57 / 04:00:00 unmute CLASS SETTINGS End Class" at bounding box center [230, 9] width 402 height 19
click at [412, 13] on button "End Class" at bounding box center [414, 10] width 33 height 10
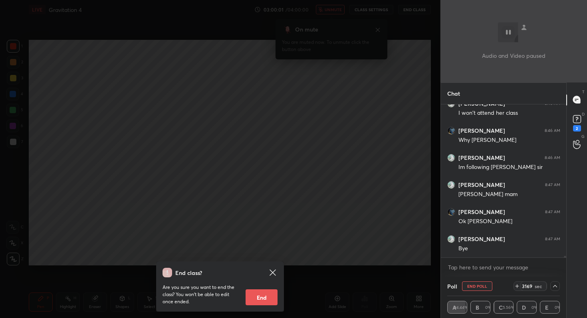
click at [255, 301] on button "End" at bounding box center [261, 298] width 32 height 16
type textarea "x"
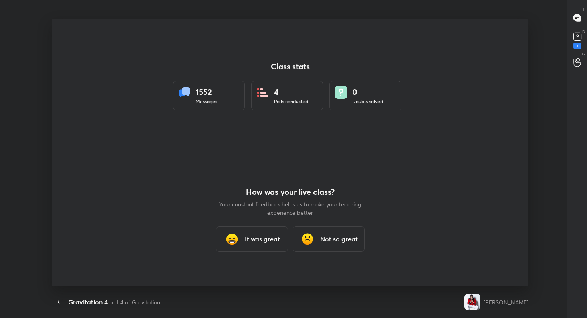
scroll to position [0, 0]
